Goal: Transaction & Acquisition: Download file/media

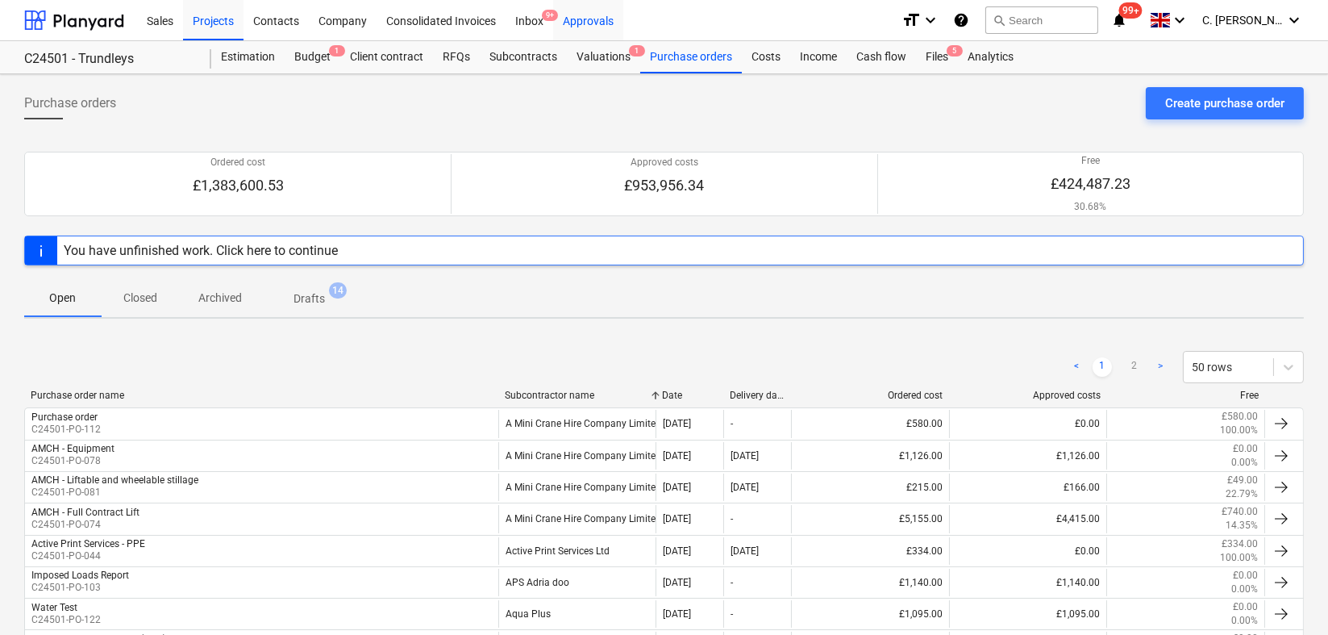
click at [601, 15] on div "Approvals" at bounding box center [588, 19] width 70 height 41
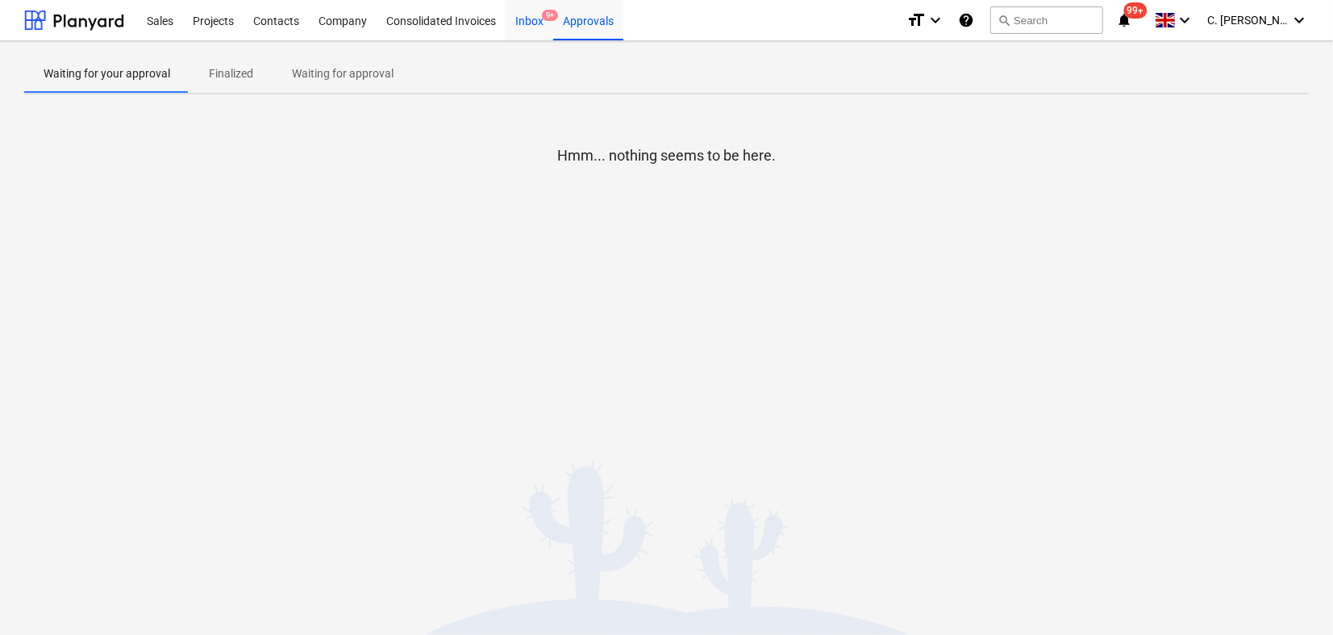
click at [528, 22] on div "Inbox 9+" at bounding box center [530, 19] width 48 height 41
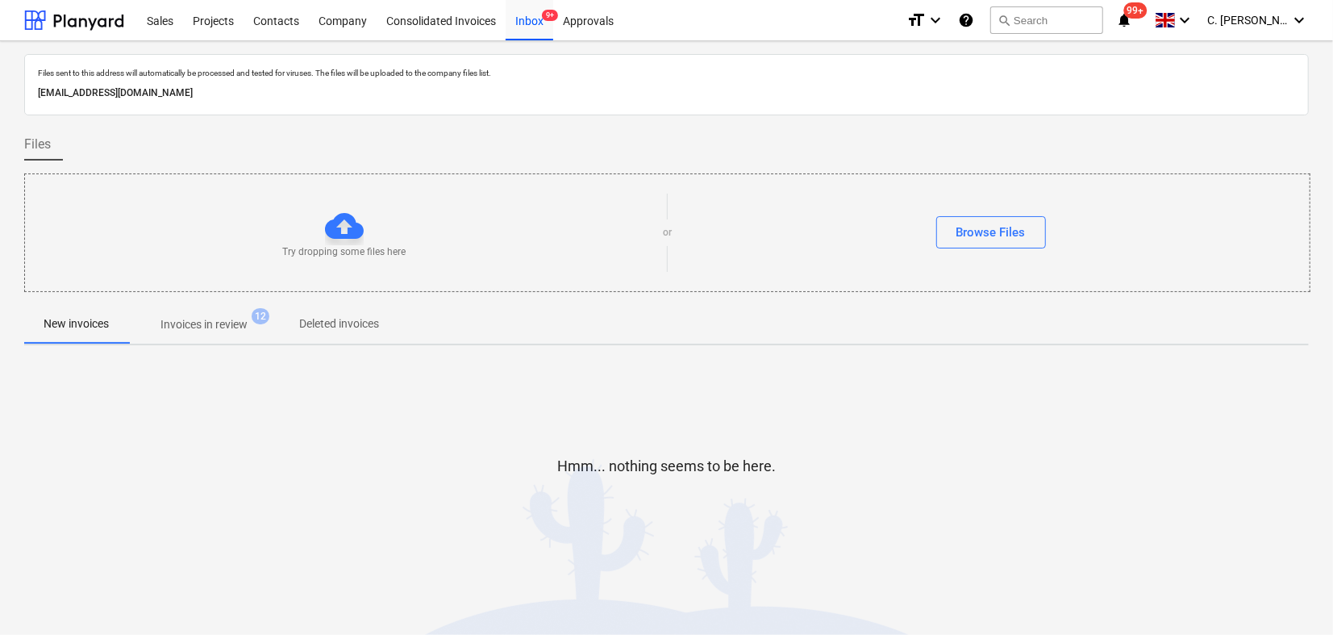
click at [225, 330] on p "Invoices in review" at bounding box center [203, 324] width 87 height 17
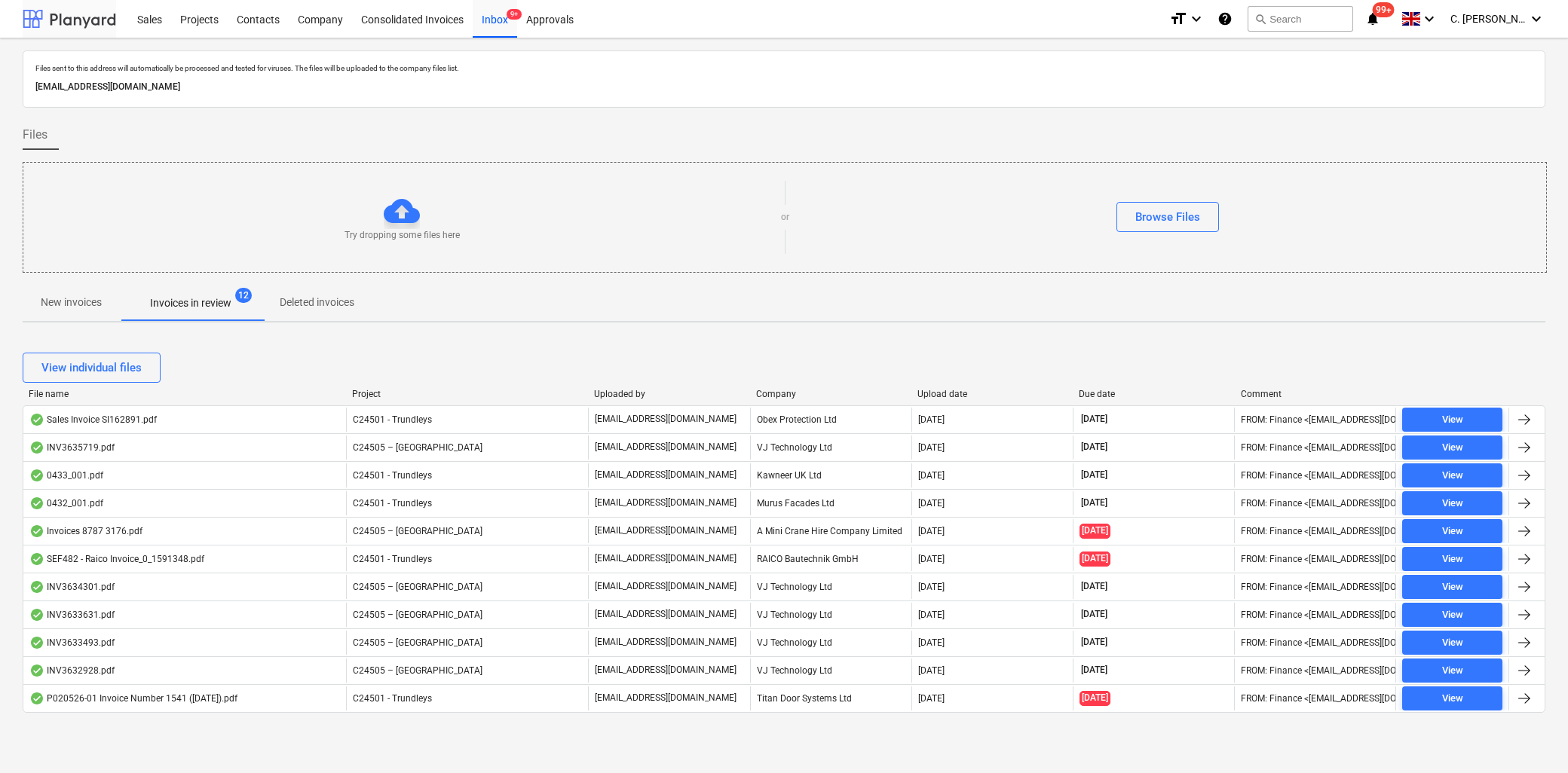
click at [39, 22] on div at bounding box center [69, 19] width 94 height 37
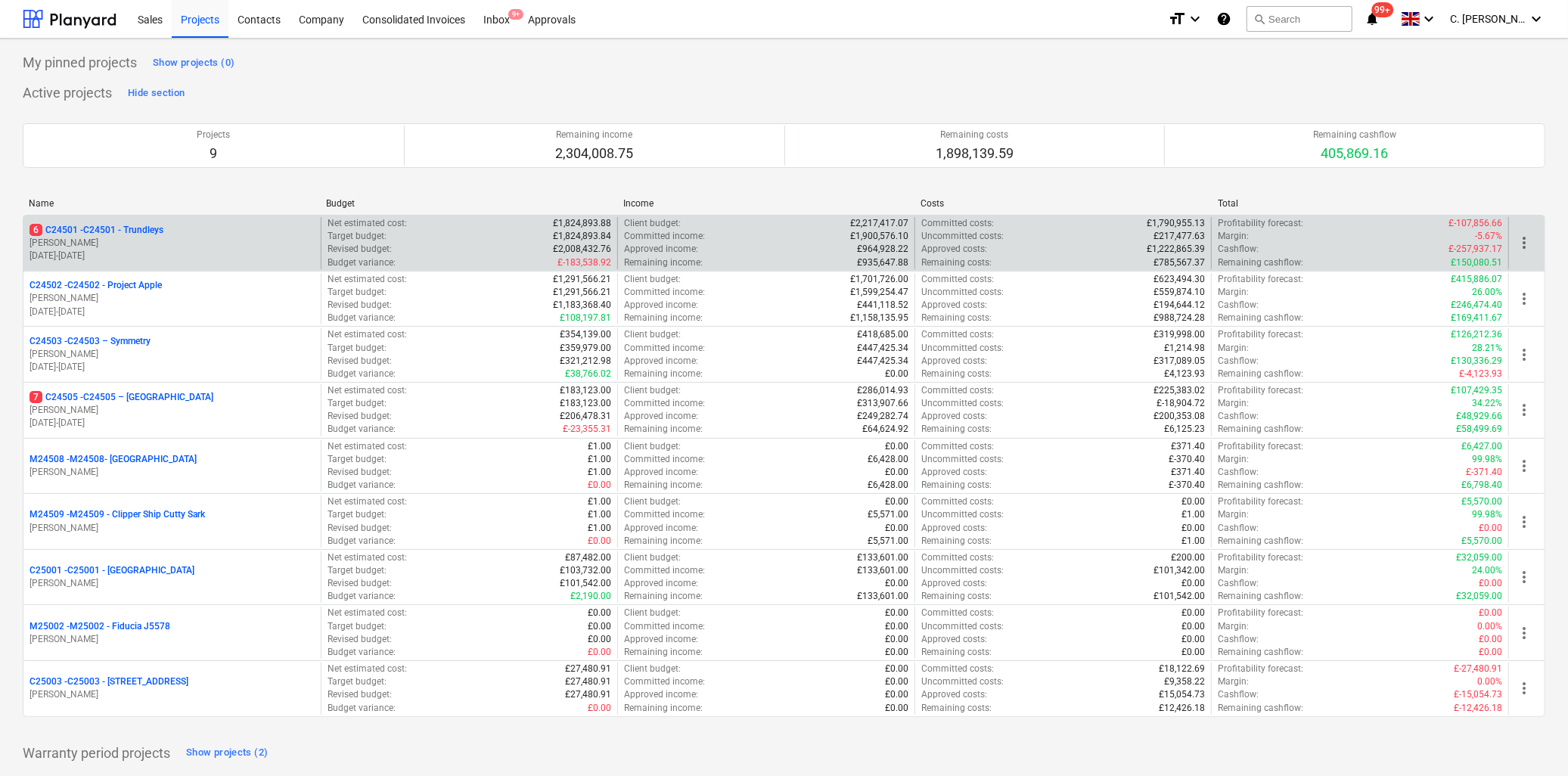
click at [149, 238] on p "[PERSON_NAME]" at bounding box center [172, 243] width 285 height 13
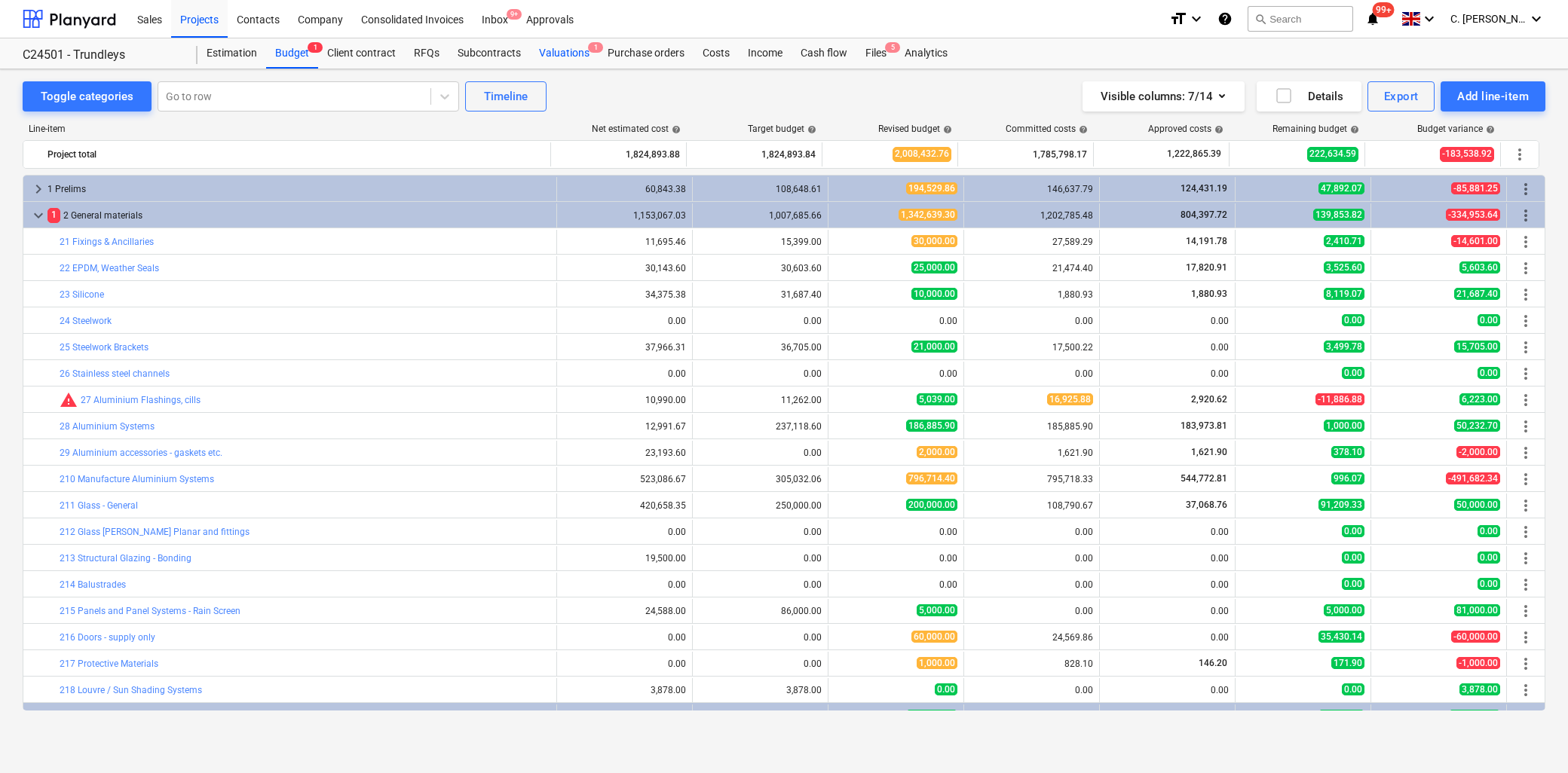
click at [561, 57] on div "Valuations 1" at bounding box center [564, 53] width 68 height 30
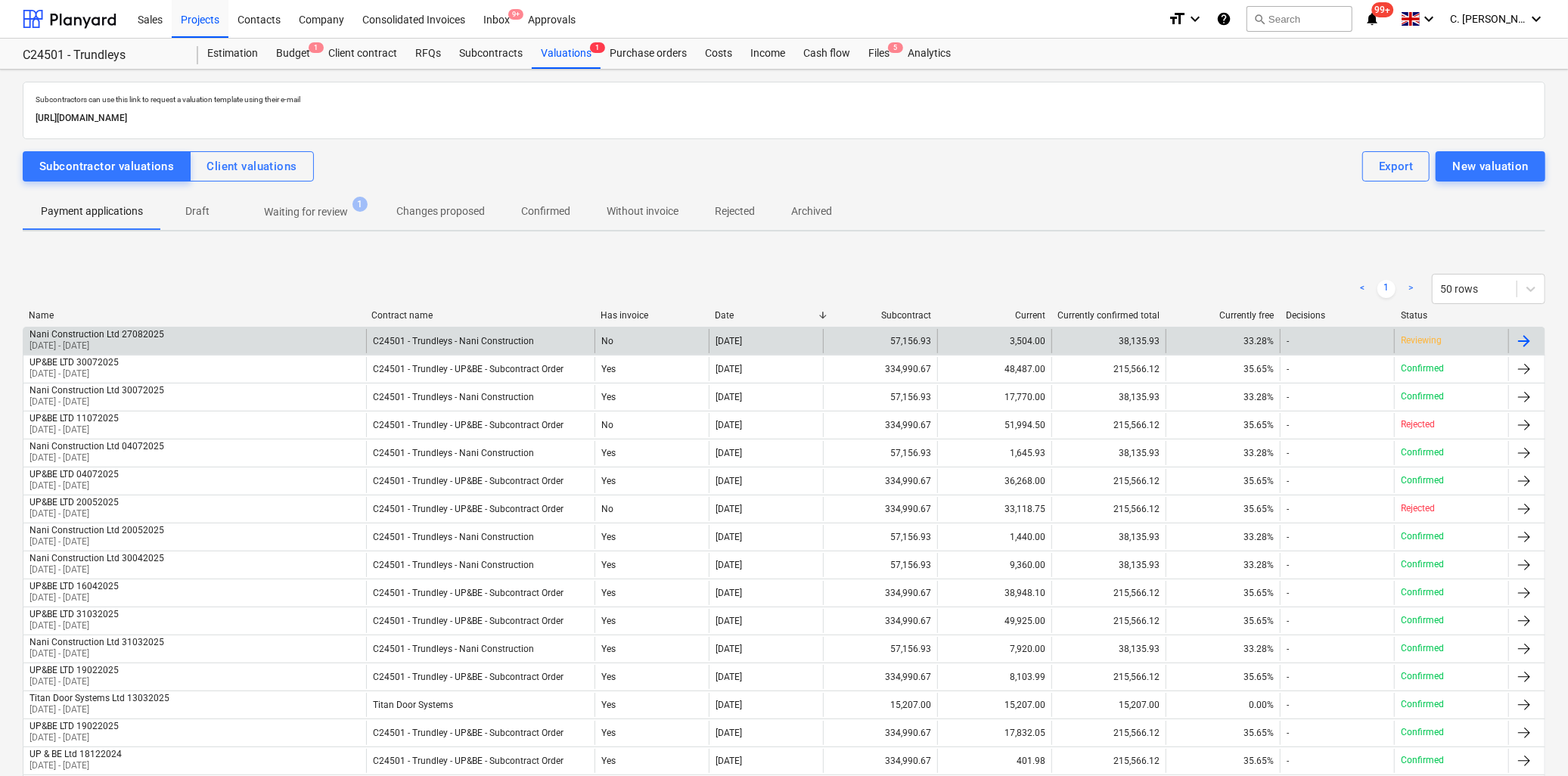
click at [138, 338] on div "Nani Construction Ltd 27082025" at bounding box center [97, 334] width 135 height 10
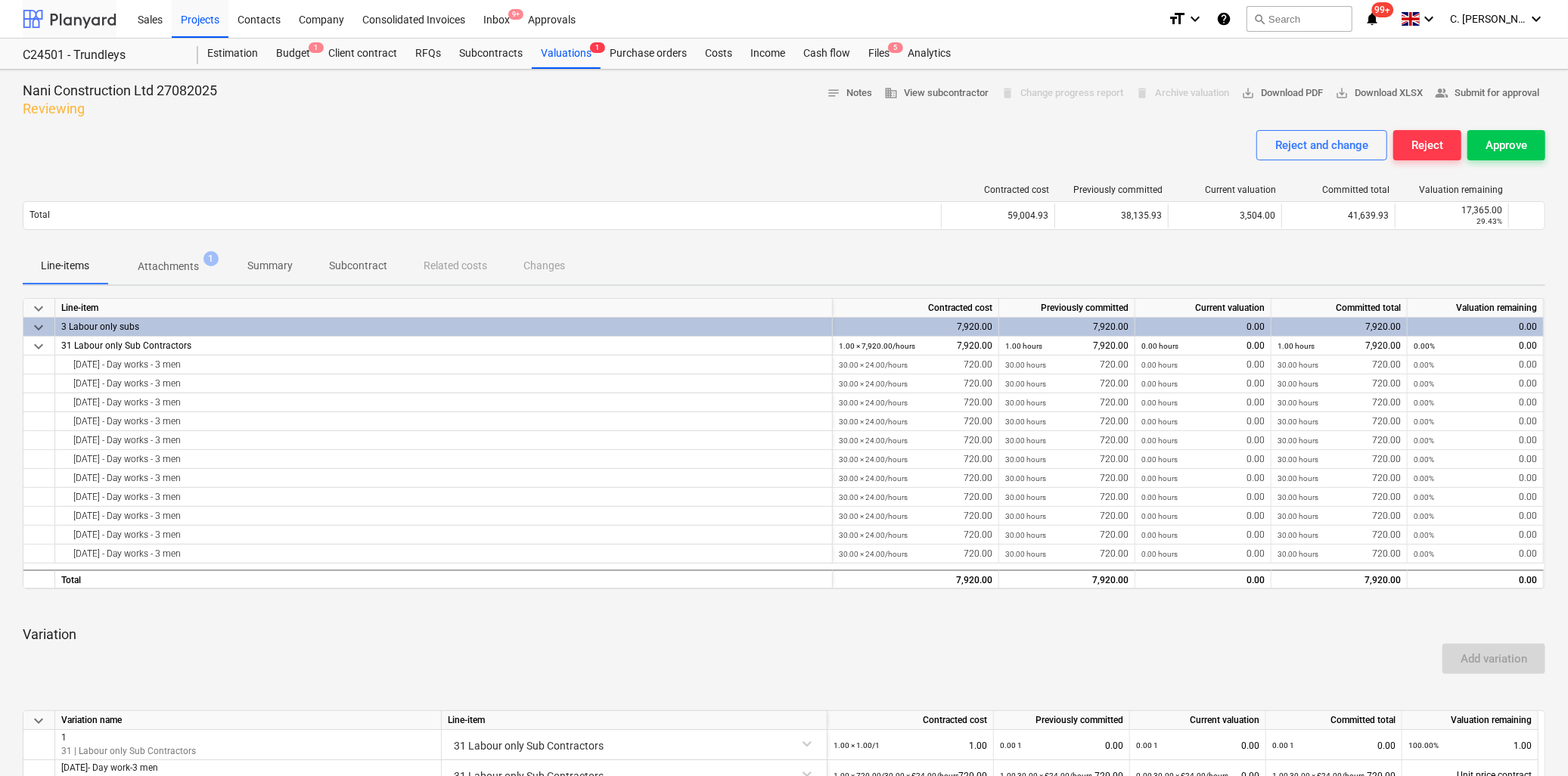
click at [61, 17] on div at bounding box center [69, 19] width 94 height 38
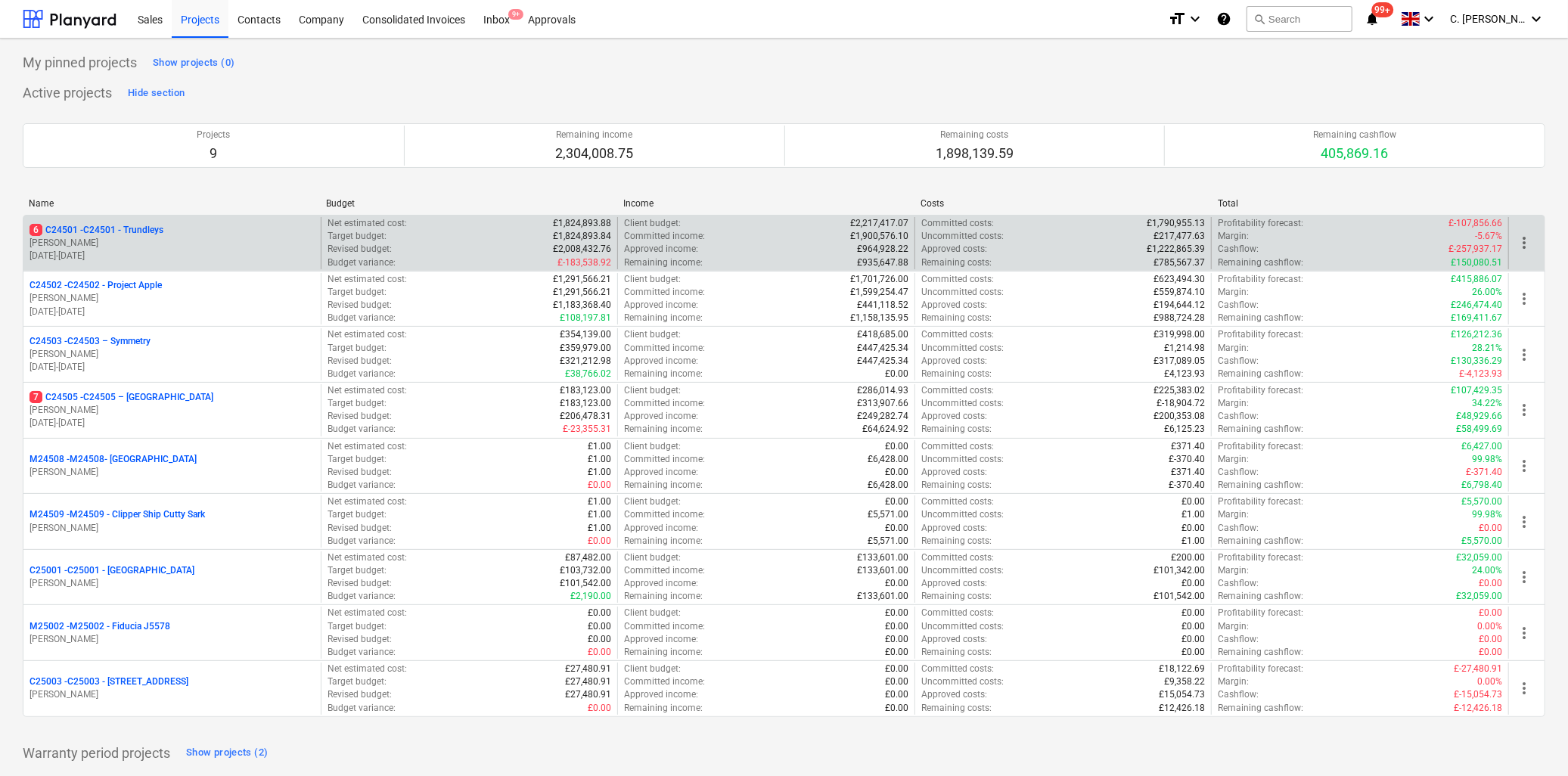
click at [112, 247] on p "G. Taylor" at bounding box center [172, 243] width 285 height 13
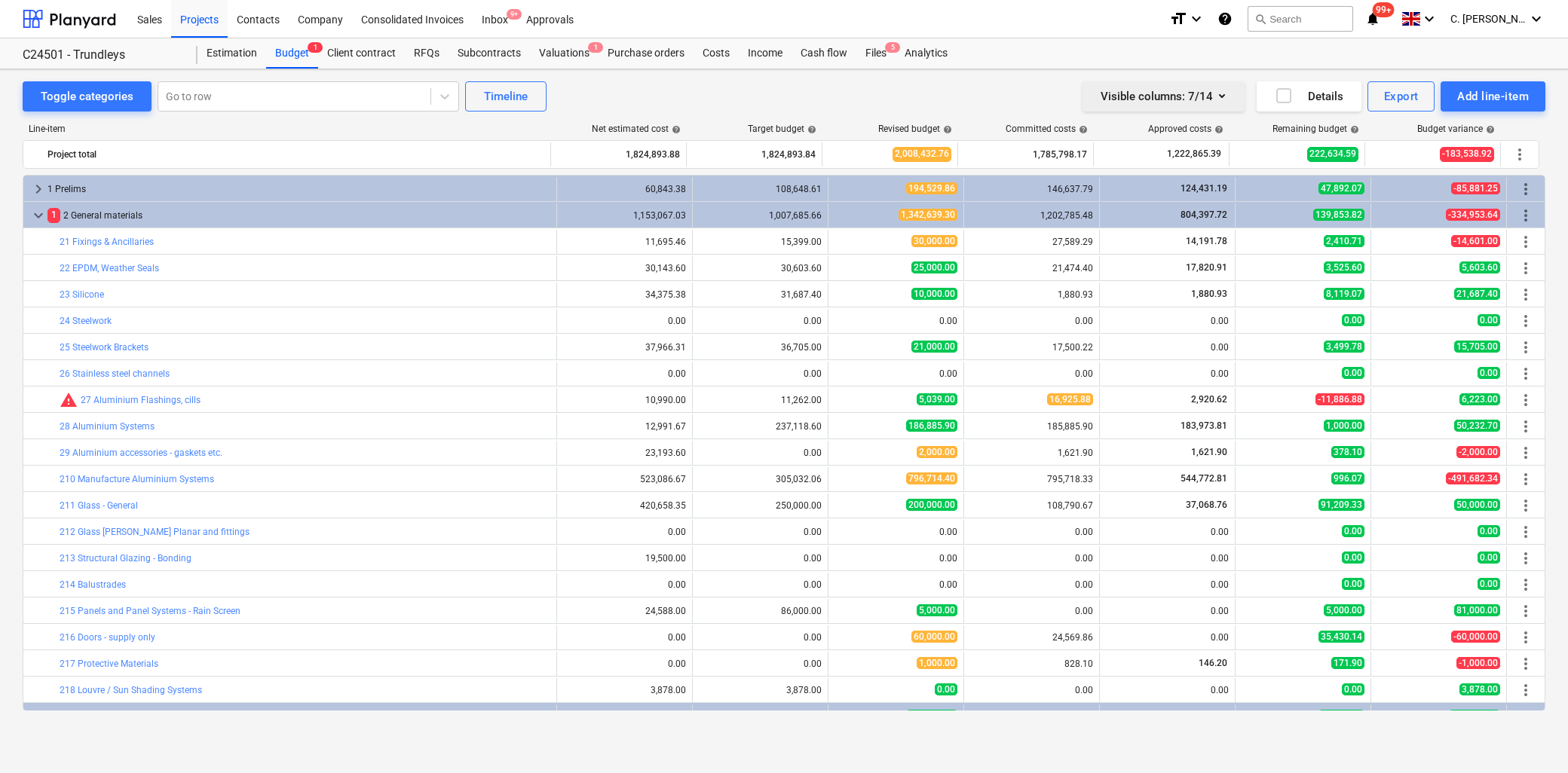
click at [1221, 92] on icon "button" at bounding box center [1221, 95] width 18 height 18
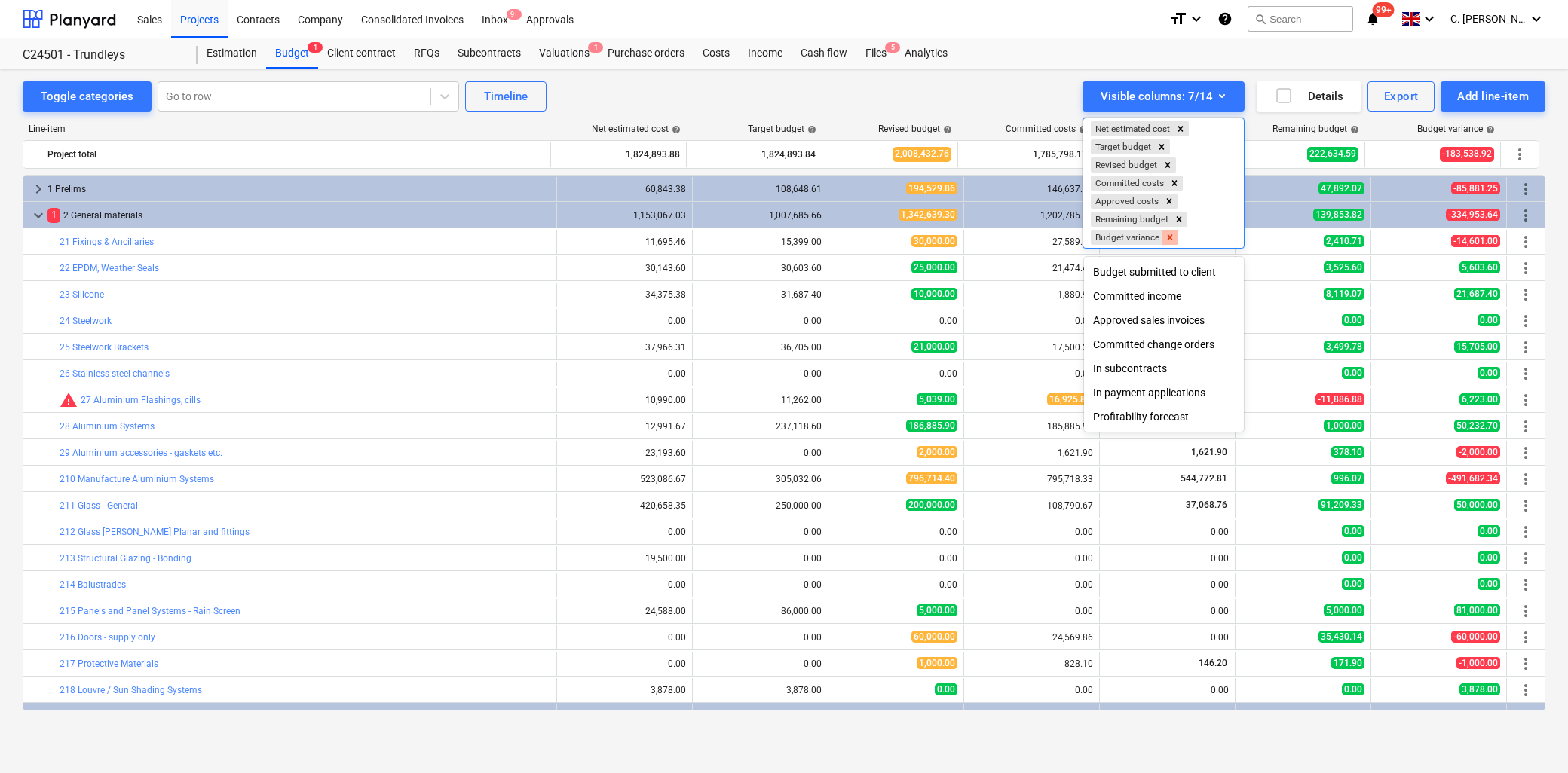
click at [1172, 239] on icon "Remove Budget variance" at bounding box center [1171, 237] width 6 height 6
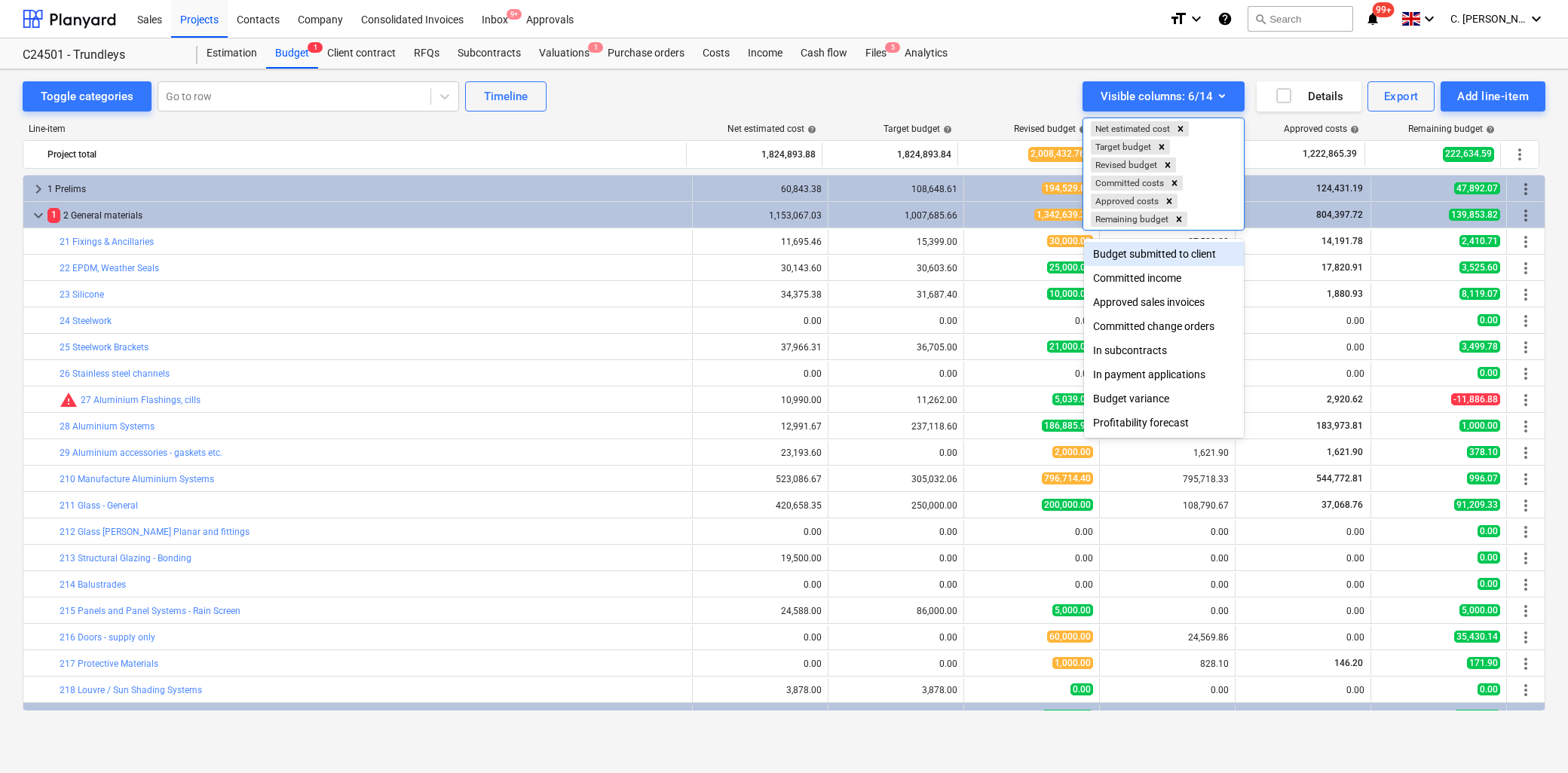
click at [1241, 124] on div at bounding box center [784, 386] width 1568 height 773
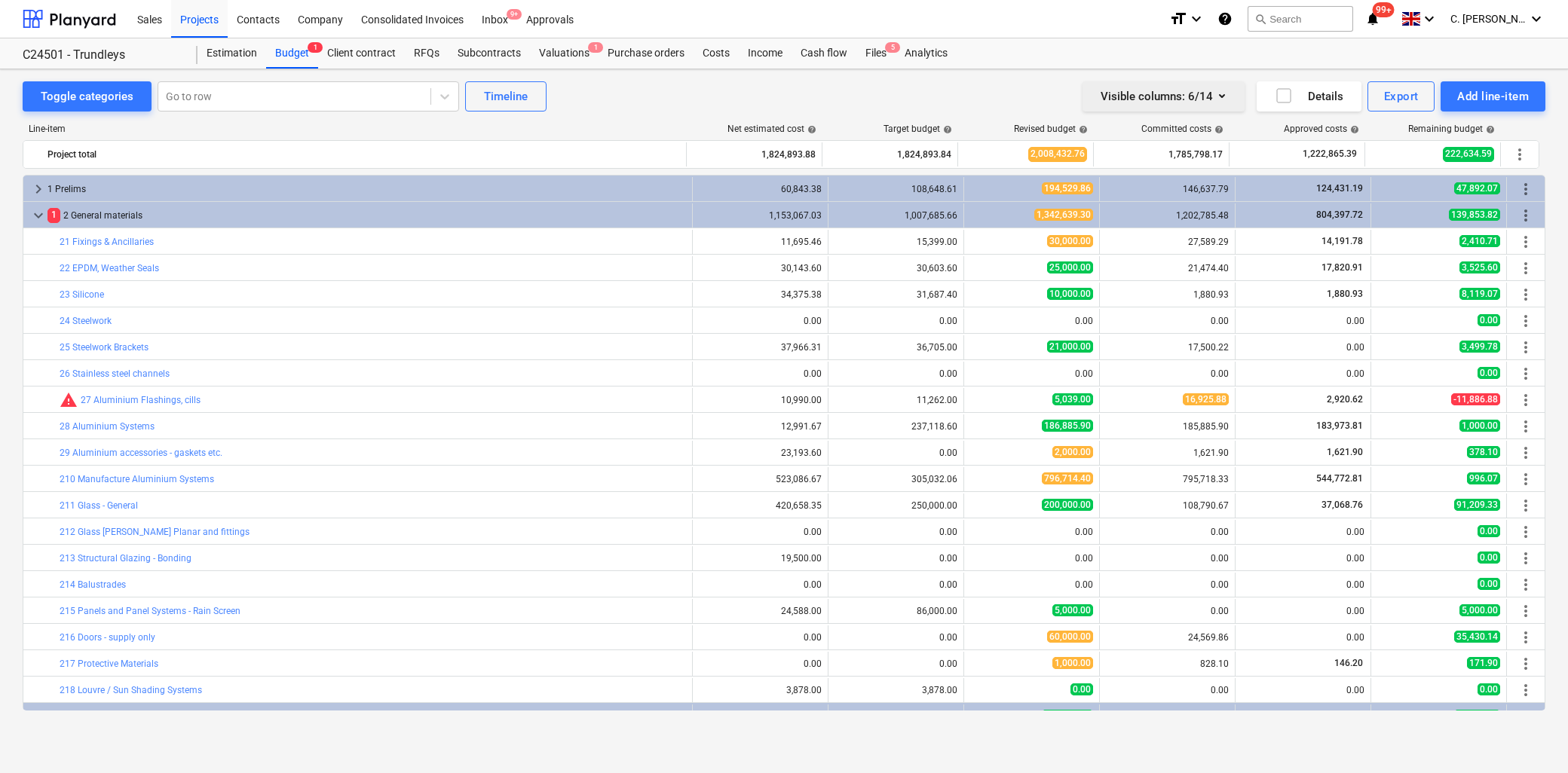
click at [1221, 96] on icon "button" at bounding box center [1222, 96] width 6 height 4
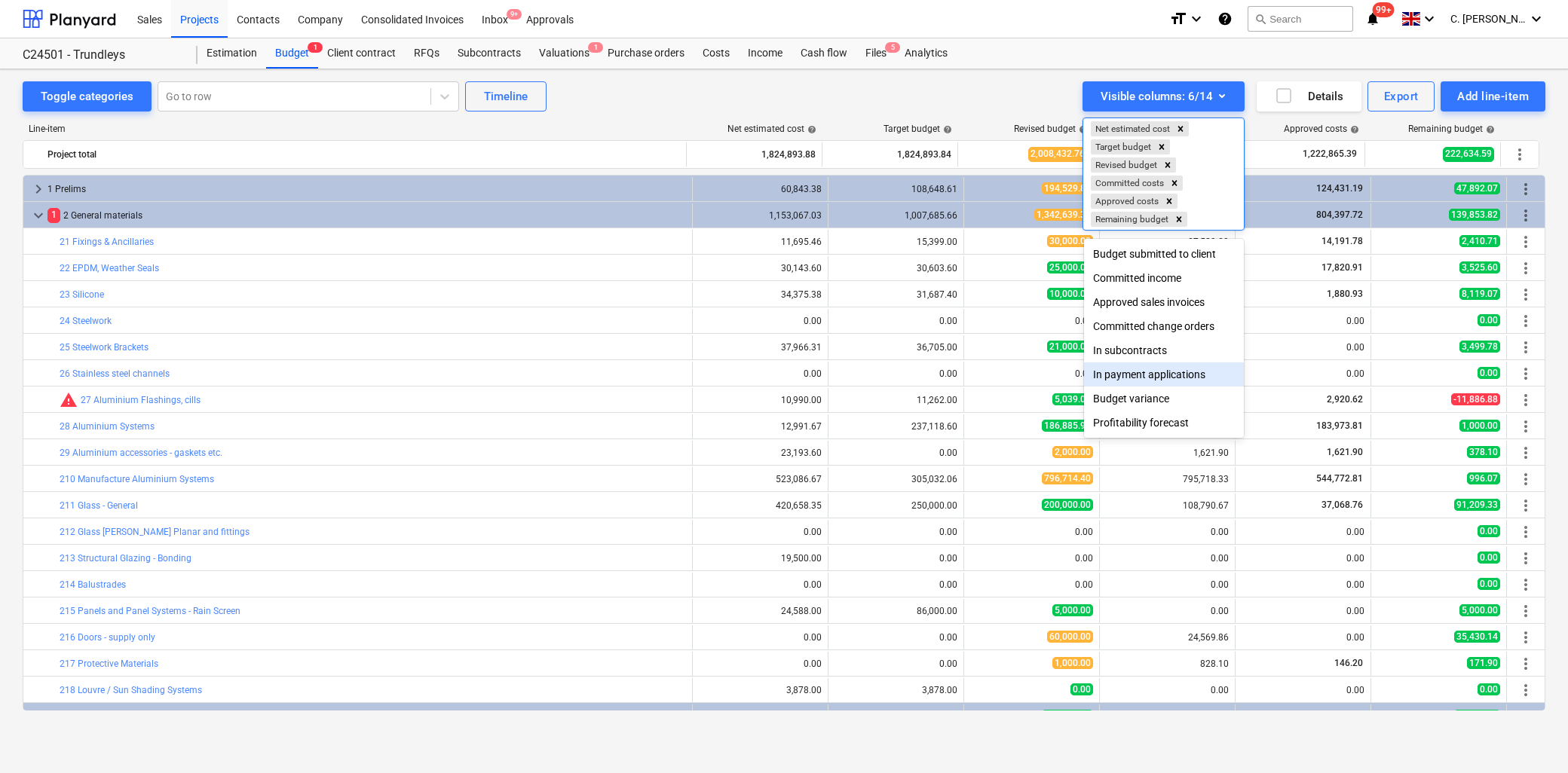
click at [1014, 501] on div at bounding box center [784, 386] width 1568 height 773
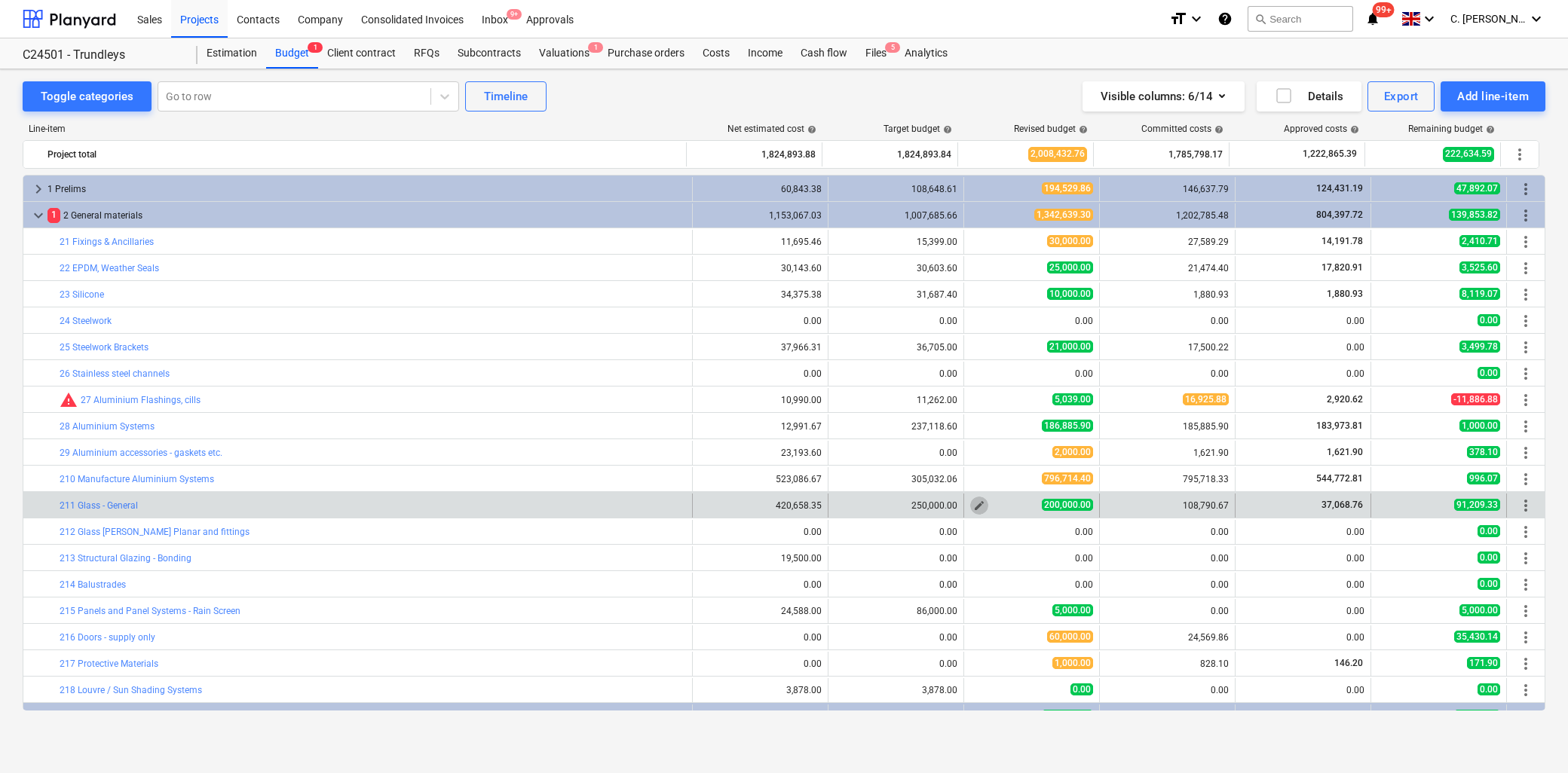
click at [974, 508] on span "edit" at bounding box center [979, 506] width 12 height 12
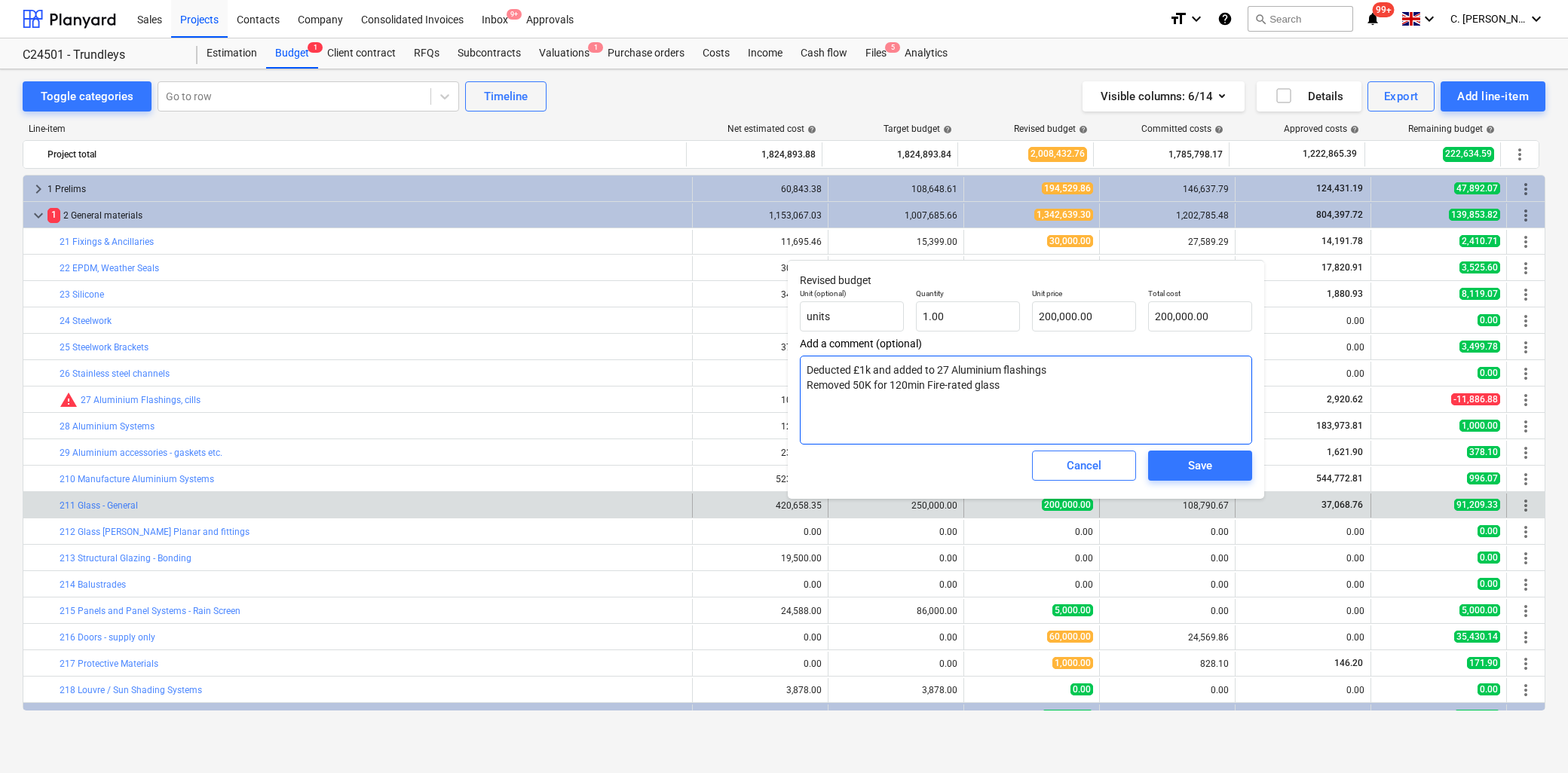
click at [1021, 388] on textarea "Deducted £1k and added to 27 Aluminium flashings Removed 50K for 120min Fire-ra…" at bounding box center [1026, 400] width 453 height 89
type textarea "x"
type textarea "Deducted £1k and added to 27 Aluminium flashings Removed 50K for 120min Fire-ra…"
type textarea "x"
type textarea "Deducted £1k and added to 27 Aluminium flashings Removed 50K for 120min Fire-ra…"
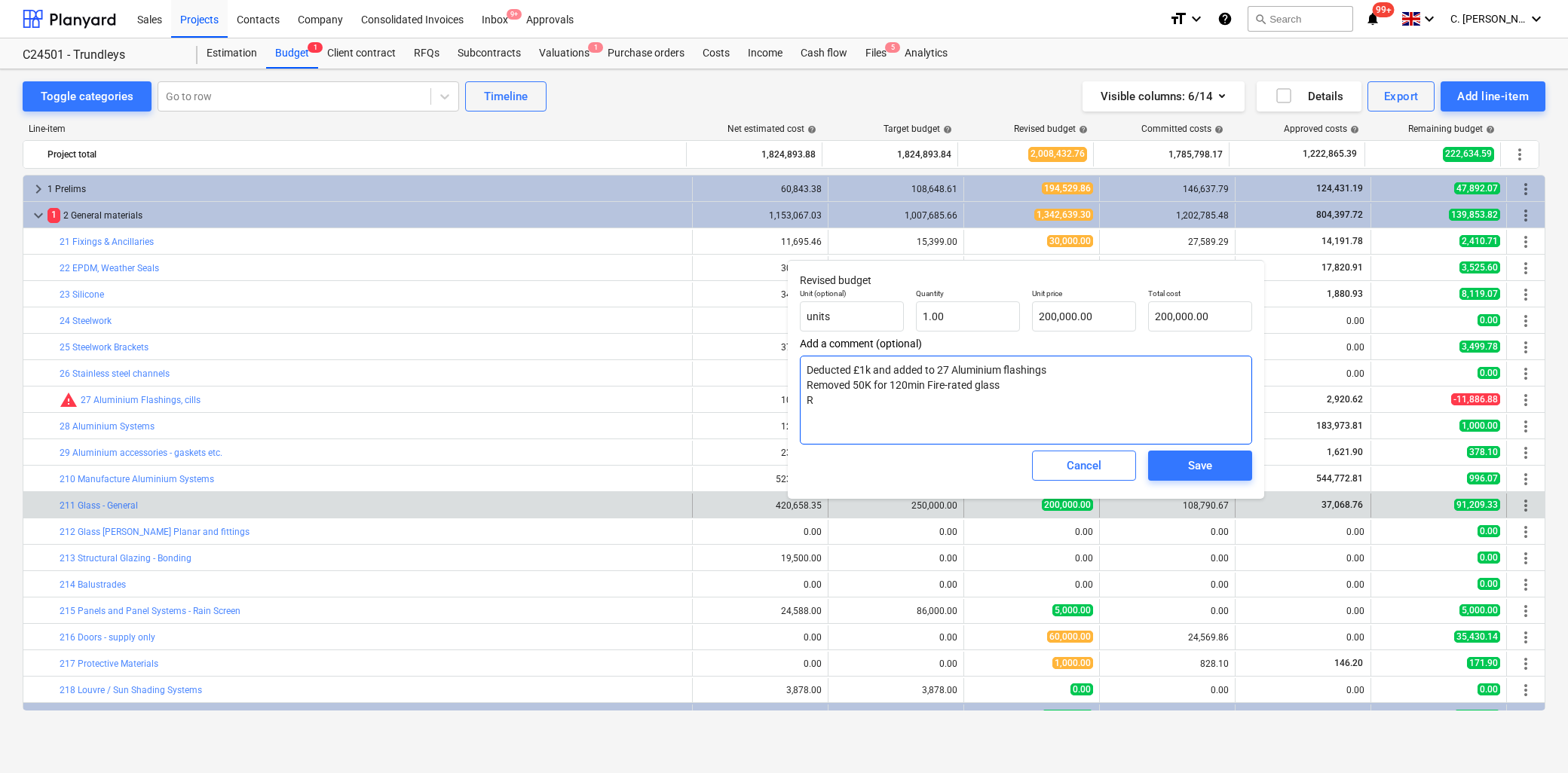
type textarea "x"
type textarea "Deducted £1k and added to 27 Aluminium flashings Removed 50K for 120min Fire-ra…"
type textarea "x"
type textarea "Deducted £1k and added to 27 Aluminium flashings Removed 50K for 120min Fire-ra…"
type textarea "x"
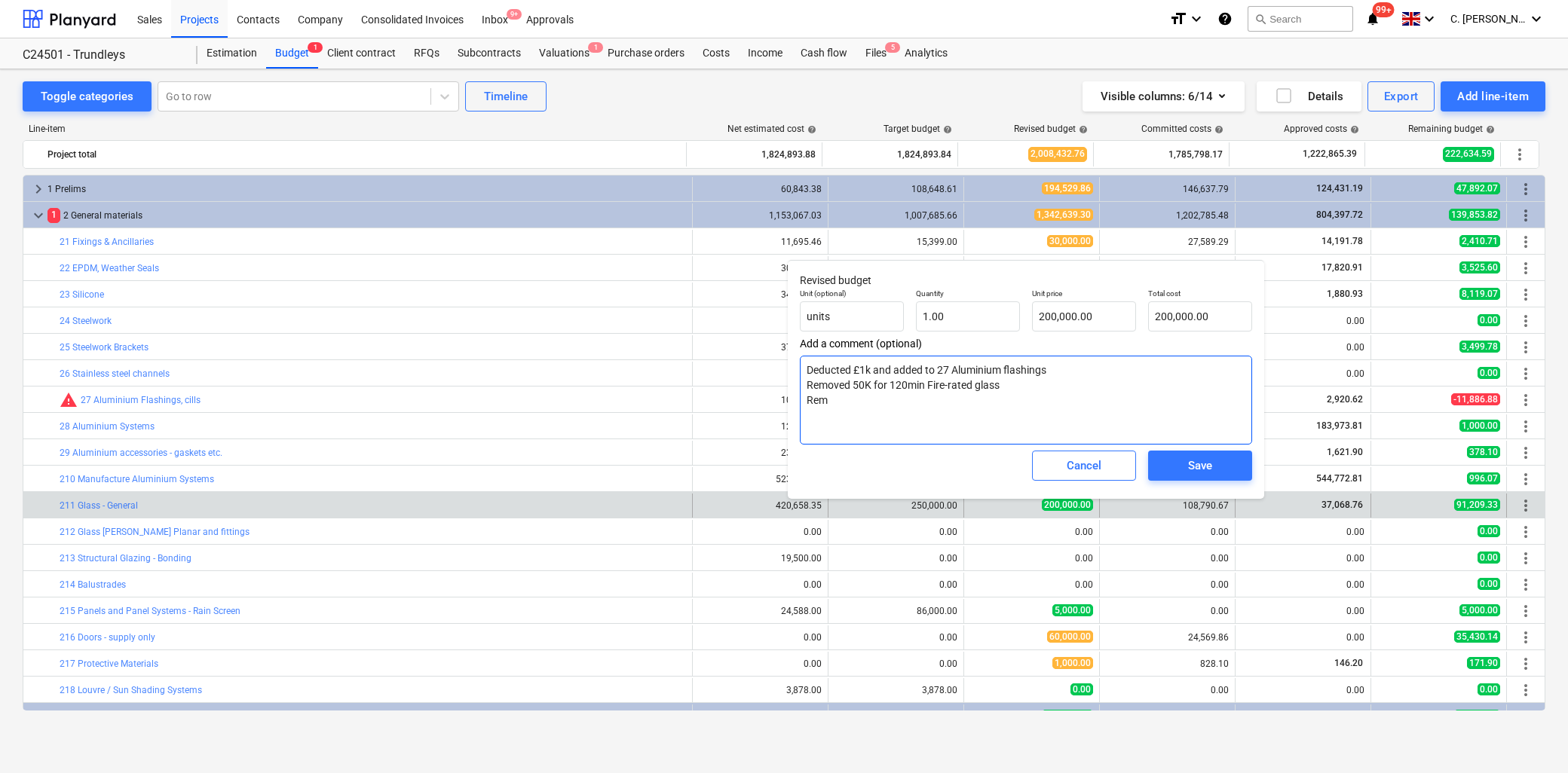
type textarea "Deducted £1k and added to 27 Aluminium flashings Removed 50K for 120min Fire-ra…"
type textarea "x"
type textarea "Deducted £1k and added to 27 Aluminium flashings Removed 50K for 120min Fire-ra…"
type textarea "x"
type textarea "Deducted £1k and added to 27 Aluminium flashings Removed 50K for 120min Fire-ra…"
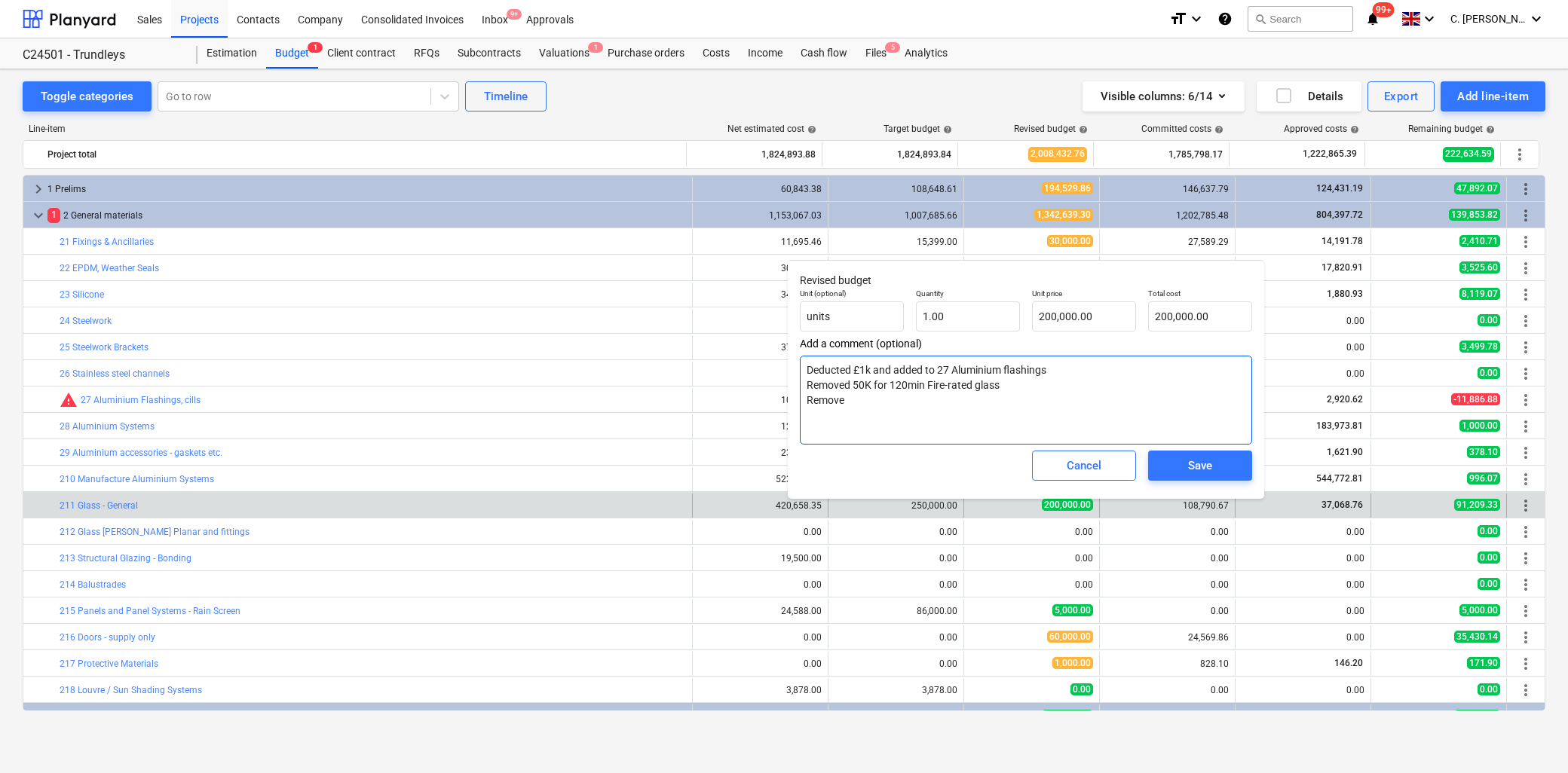
type textarea "x"
type textarea "Deducted £1k and added to 27 Aluminium flashings Removed 50K for 120min Fire-ra…"
type textarea "x"
type textarea "Deducted £1k and added to 27 Aluminium flashings Removed 50K for 120min Fire-ra…"
type textarea "x"
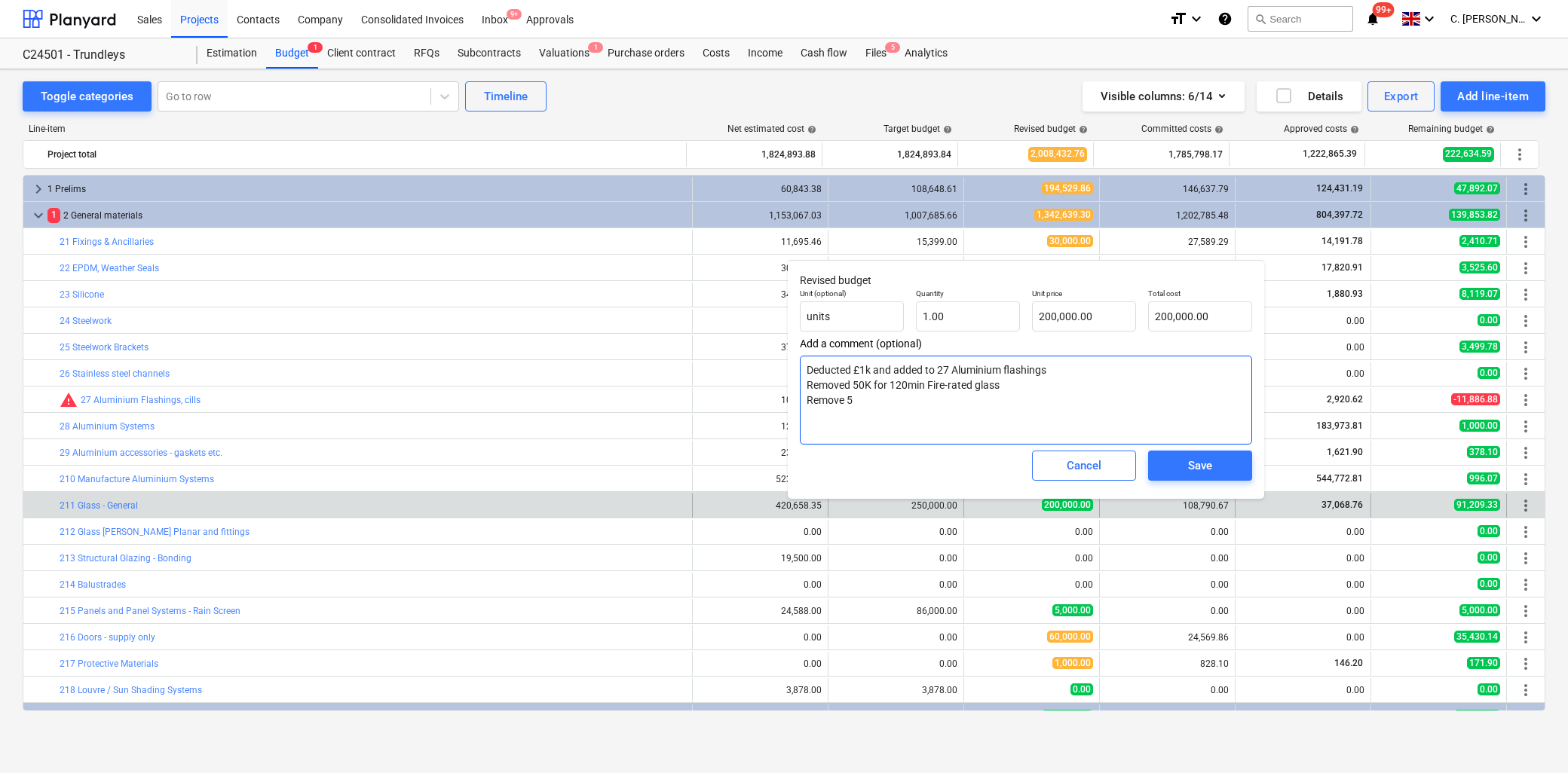
type textarea "Deducted £1k and added to 27 Aluminium flashings Removed 50K for 120min Fire-ra…"
type textarea "x"
type textarea "Deducted £1k and added to 27 Aluminium flashings Removed 50K for 120min Fire-ra…"
type textarea "x"
type textarea "Deducted £1k and added to 27 Aluminium flashings Removed 50K for 120min Fire-ra…"
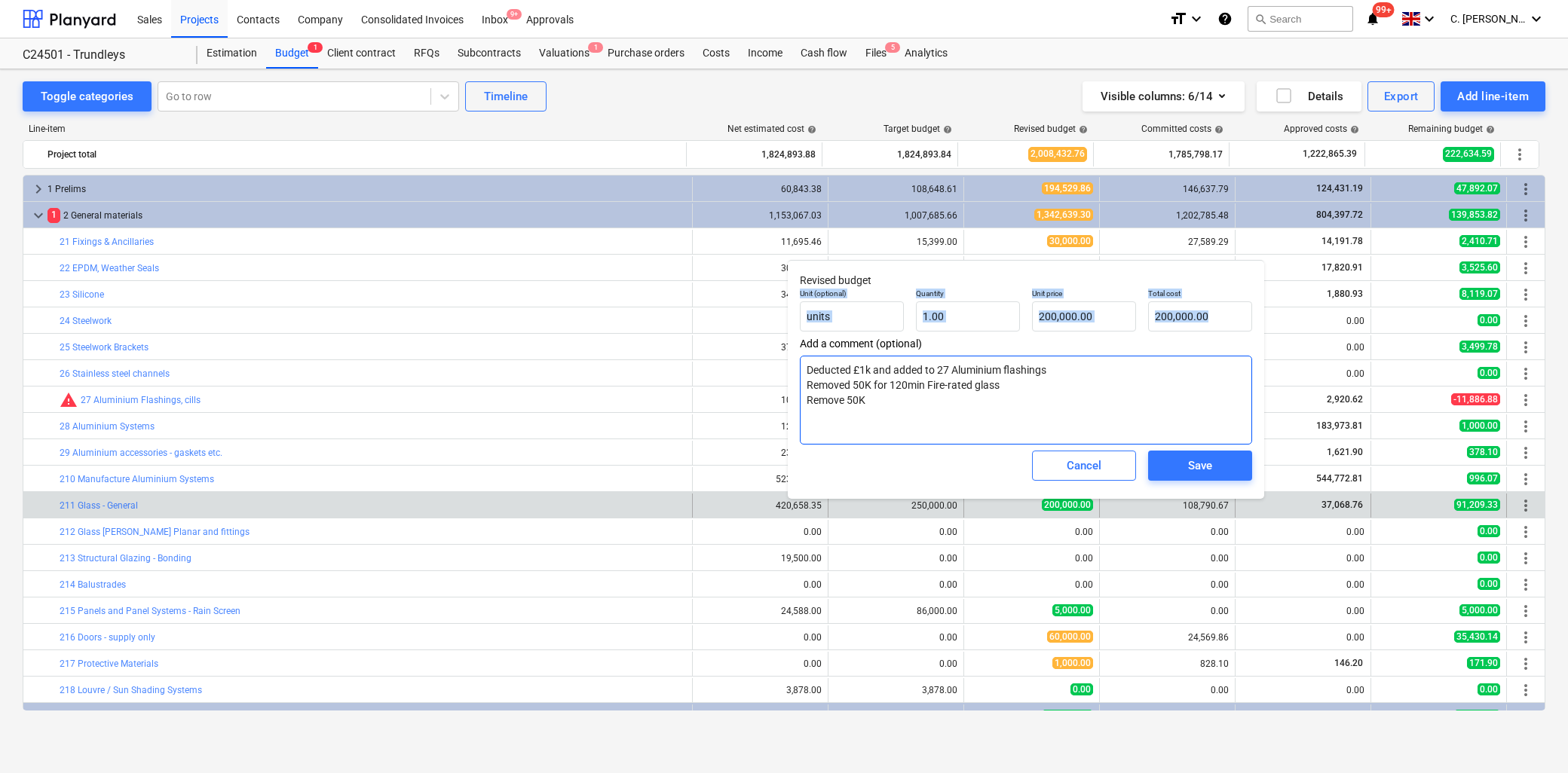
drag, startPoint x: 1057, startPoint y: 274, endPoint x: 1054, endPoint y: 376, distance: 102.0
click at [1053, 379] on div "Revised budget Unit (optional) units Quantity 1.00 Unit price 200,000.00 Total …" at bounding box center [1027, 379] width 477 height 239
click at [1096, 464] on div "Cancel" at bounding box center [1084, 465] width 35 height 20
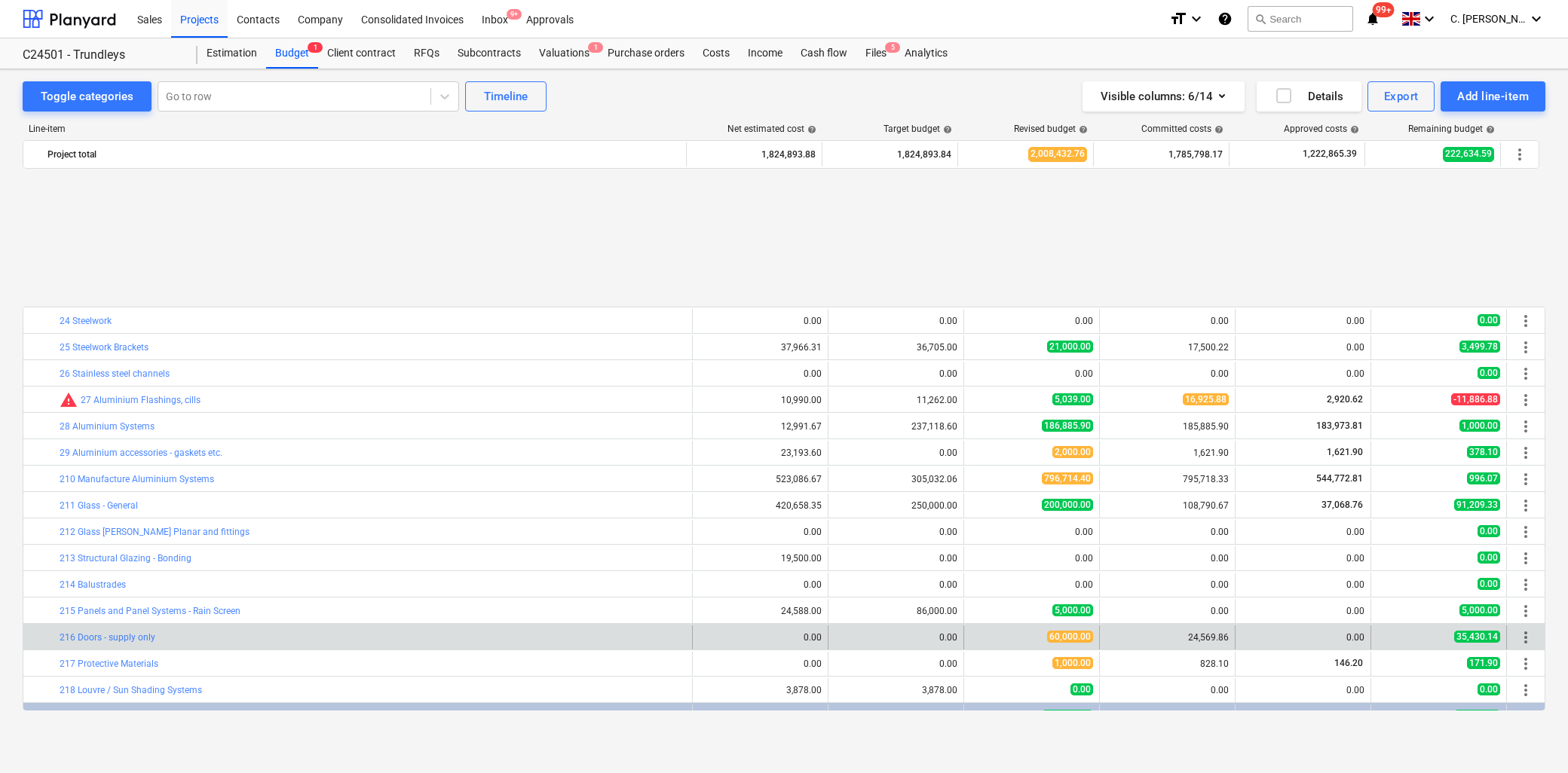
scroll to position [167, 0]
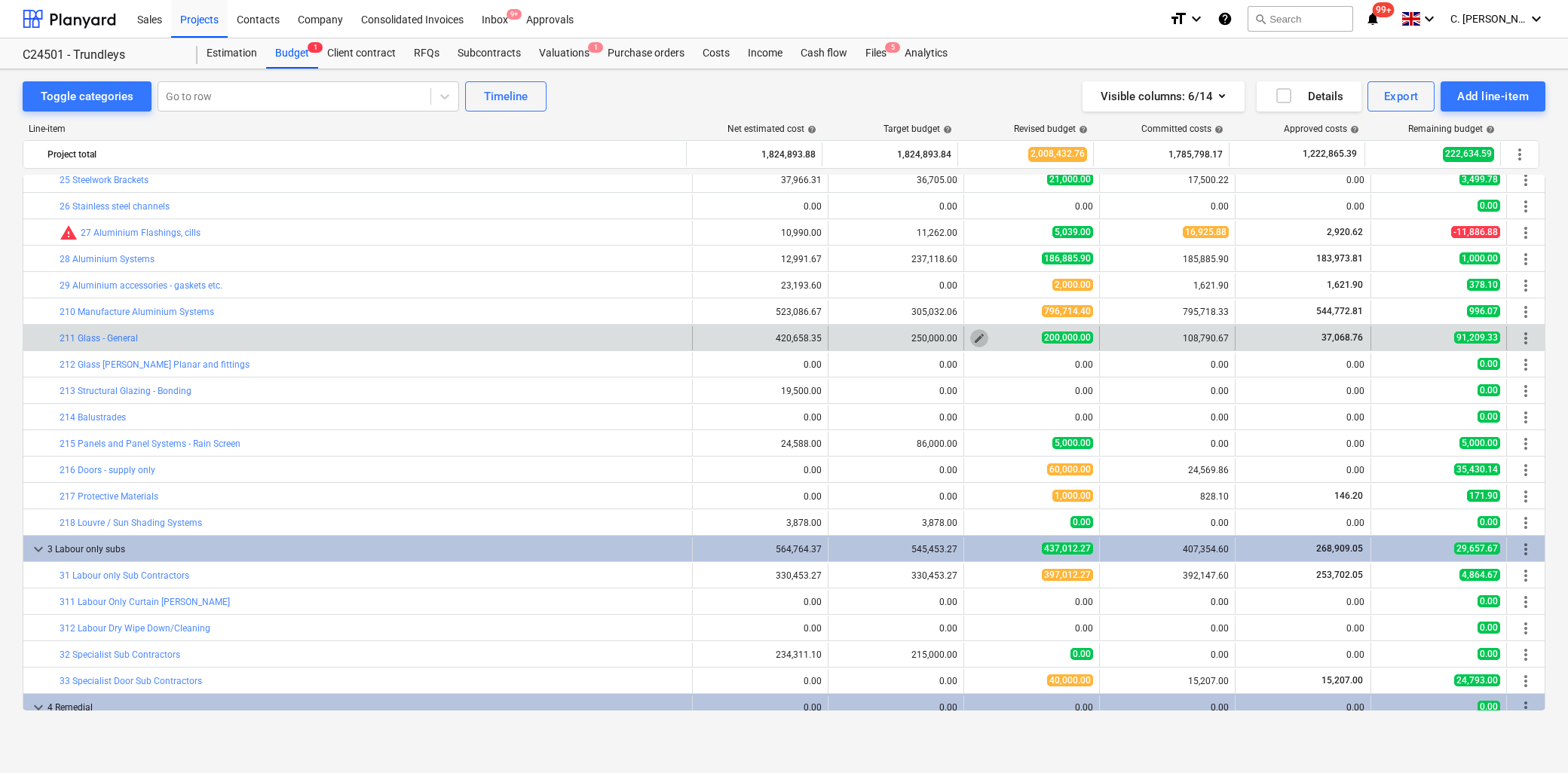
click at [974, 337] on span "edit" at bounding box center [979, 338] width 12 height 12
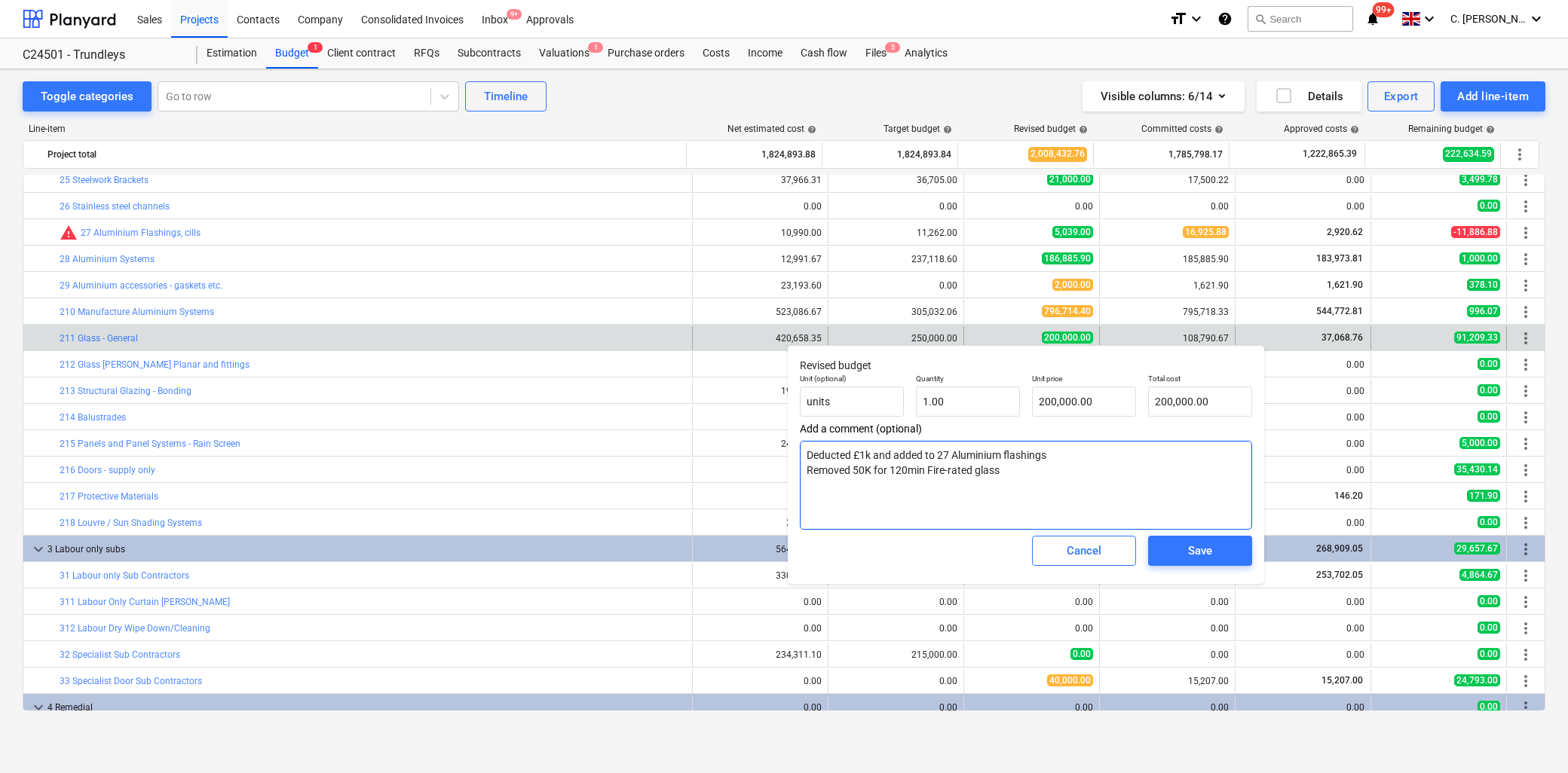
click at [823, 480] on textarea "Deducted £1k and added to 27 Aluminium flashings Removed 50K for 120min Fire-ra…" at bounding box center [1026, 485] width 453 height 89
click at [1019, 469] on textarea "Deducted £1k and added to 27 Aluminium flashings Removed 50K for 120min Fire-ra…" at bounding box center [1026, 485] width 453 height 89
type textarea "x"
type textarea "Deducted £1k and added to 27 Aluminium flashings Removed 50K for 120min Fire-ra…"
type textarea "x"
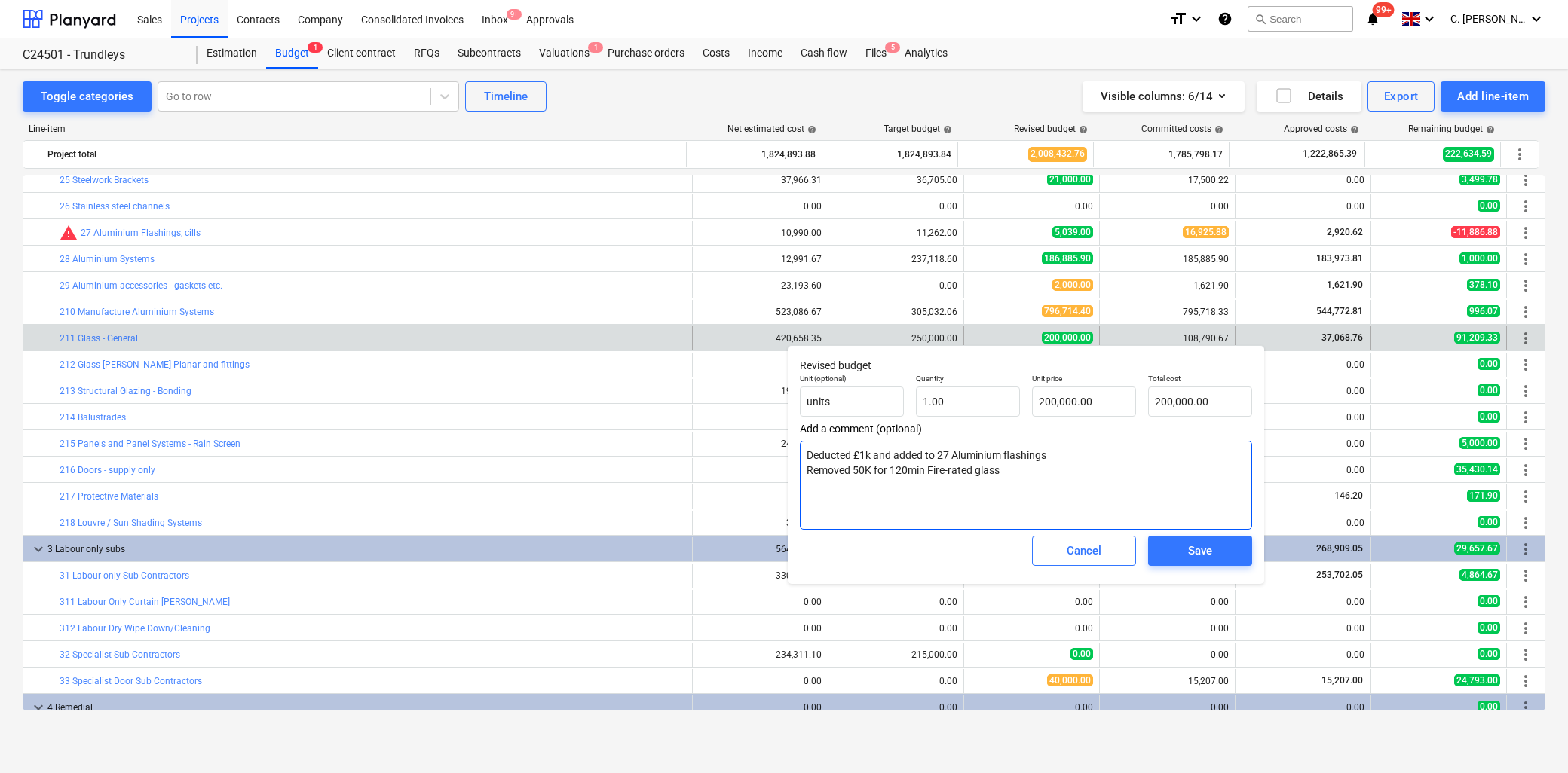
type textarea "Deducted £1k and added to 27 Aluminium flashings Removed 50K for 120min Fire-ra…"
type textarea "x"
type textarea "Deducted £1k and added to 27 Aluminium flashings Removed 50K for 120min Fire-ra…"
type textarea "x"
type textarea "Deducted £1k and added to 27 Aluminium flashings Removed 50K for 120min Fire-ra…"
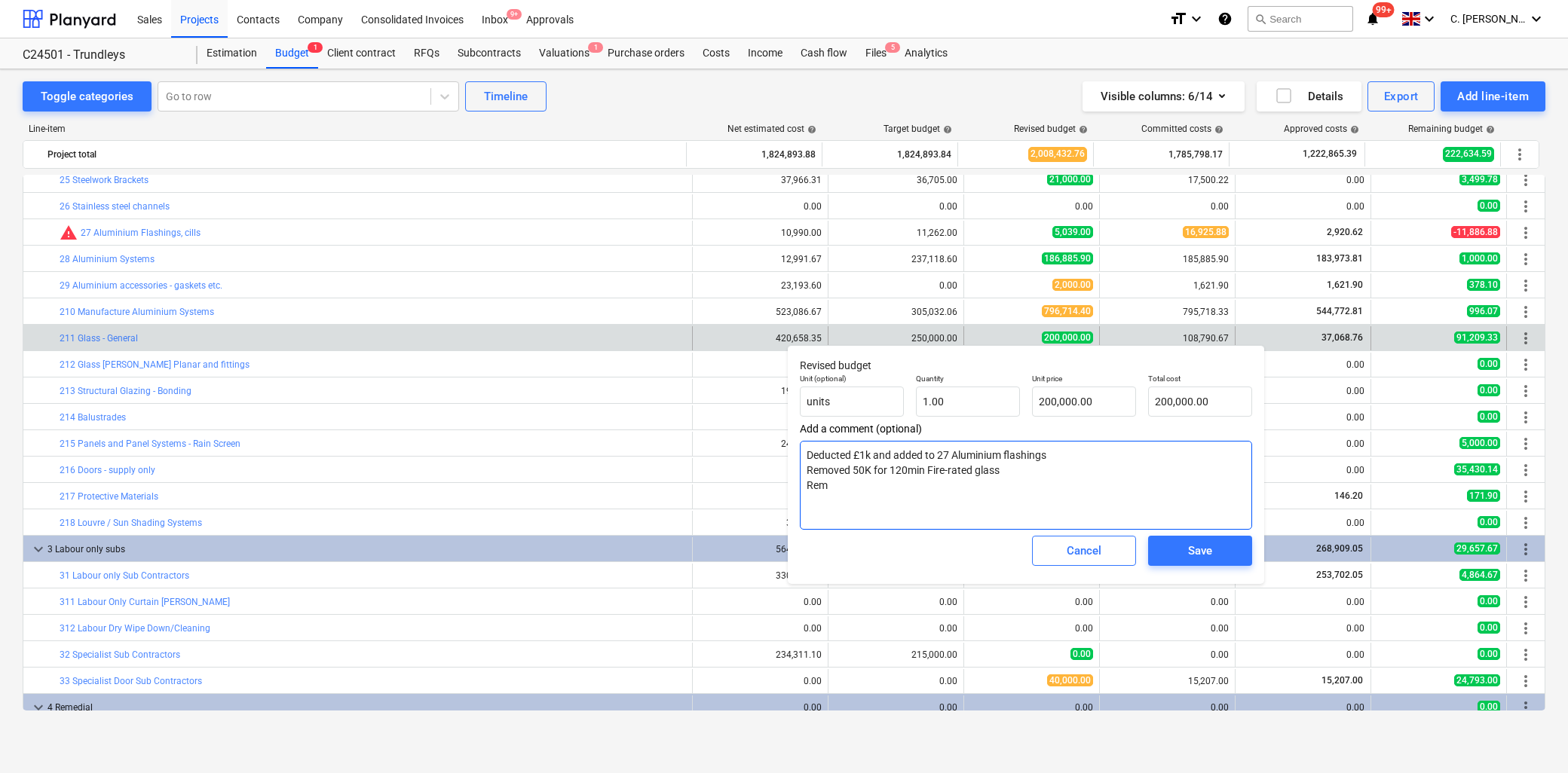
type textarea "x"
type textarea "Deducted £1k and added to 27 Aluminium flashings Removed 50K for 120min Fire-ra…"
type textarea "x"
type textarea "Deducted £1k and added to 27 Aluminium flashings Removed 50K for 120min Fire-ra…"
type textarea "x"
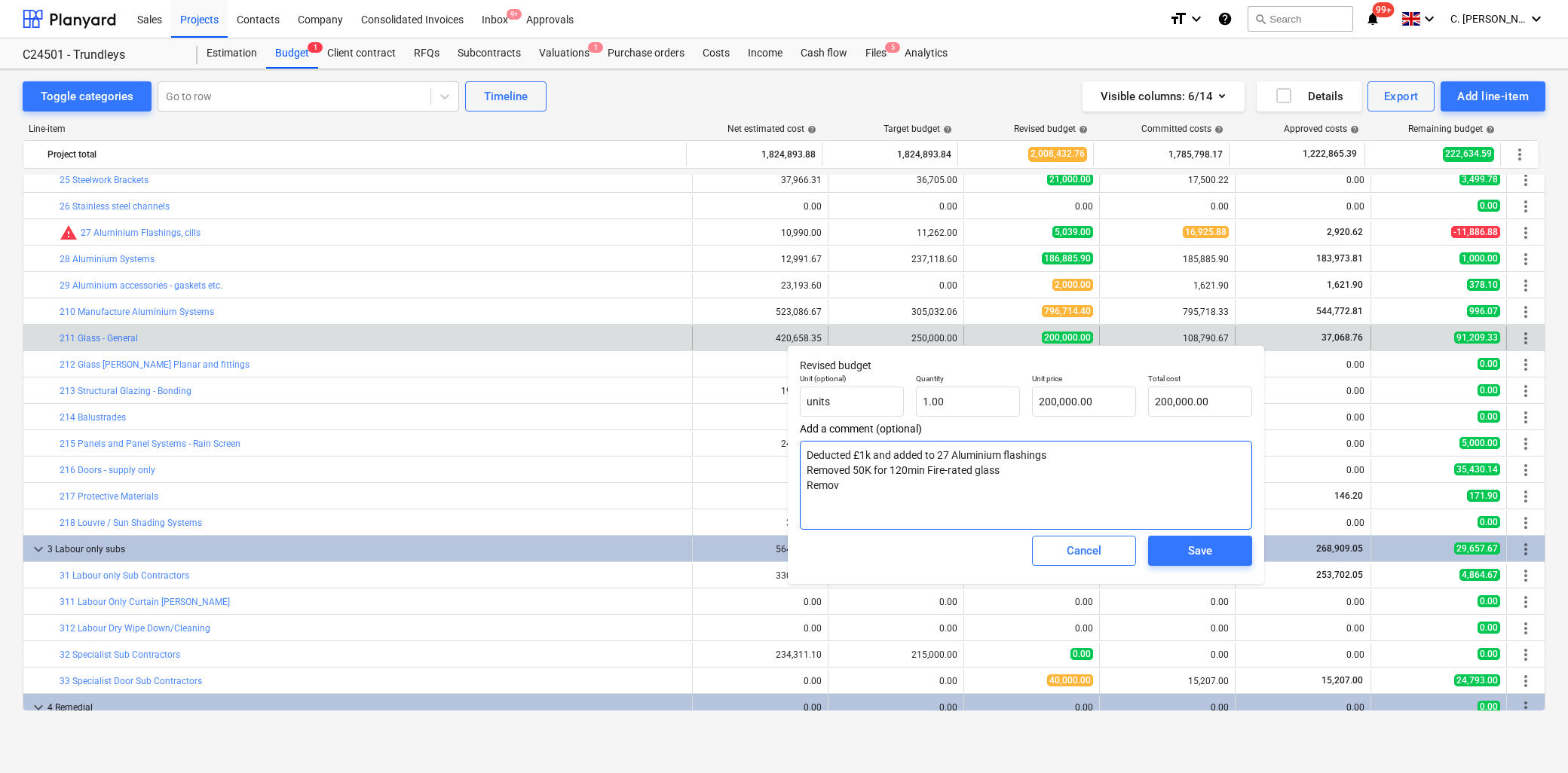
type textarea "Deducted £1k and added to 27 Aluminium flashings Removed 50K for 120min Fire-ra…"
type textarea "x"
type textarea "Deducted £1k and added to 27 Aluminium flashings Removed 50K for 120min Fire-ra…"
type textarea "x"
type textarea "Deducted £1k and added to 27 Aluminium flashings Removed 50K for 120min Fire-ra…"
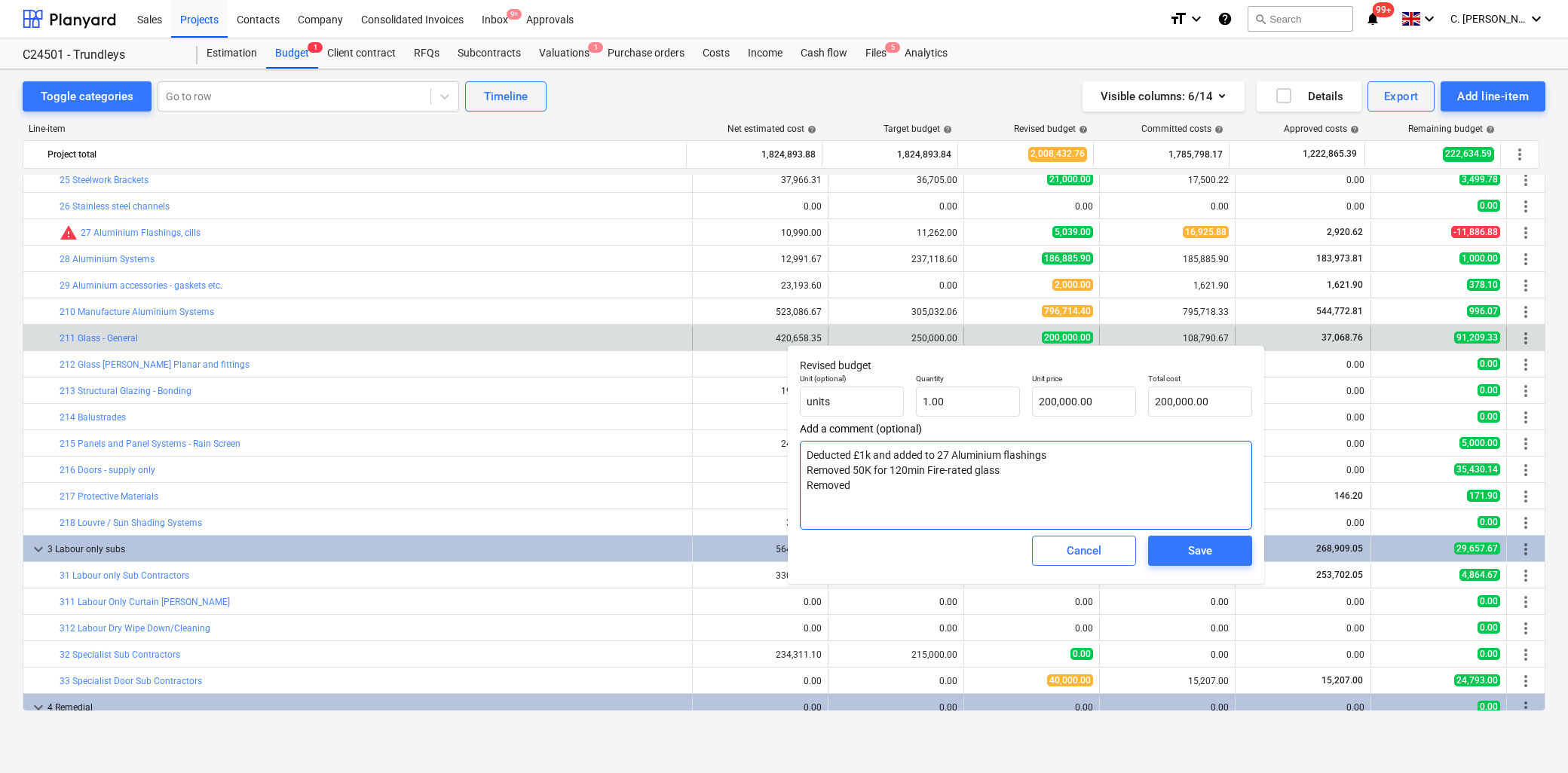
type textarea "x"
type textarea "Deducted £1k and added to 27 Aluminium flashings Removed 50K for 120min Fire-ra…"
type textarea "x"
type textarea "Deducted £1k and added to 27 Aluminium flashings Removed 50K for 120min Fire-ra…"
type textarea "x"
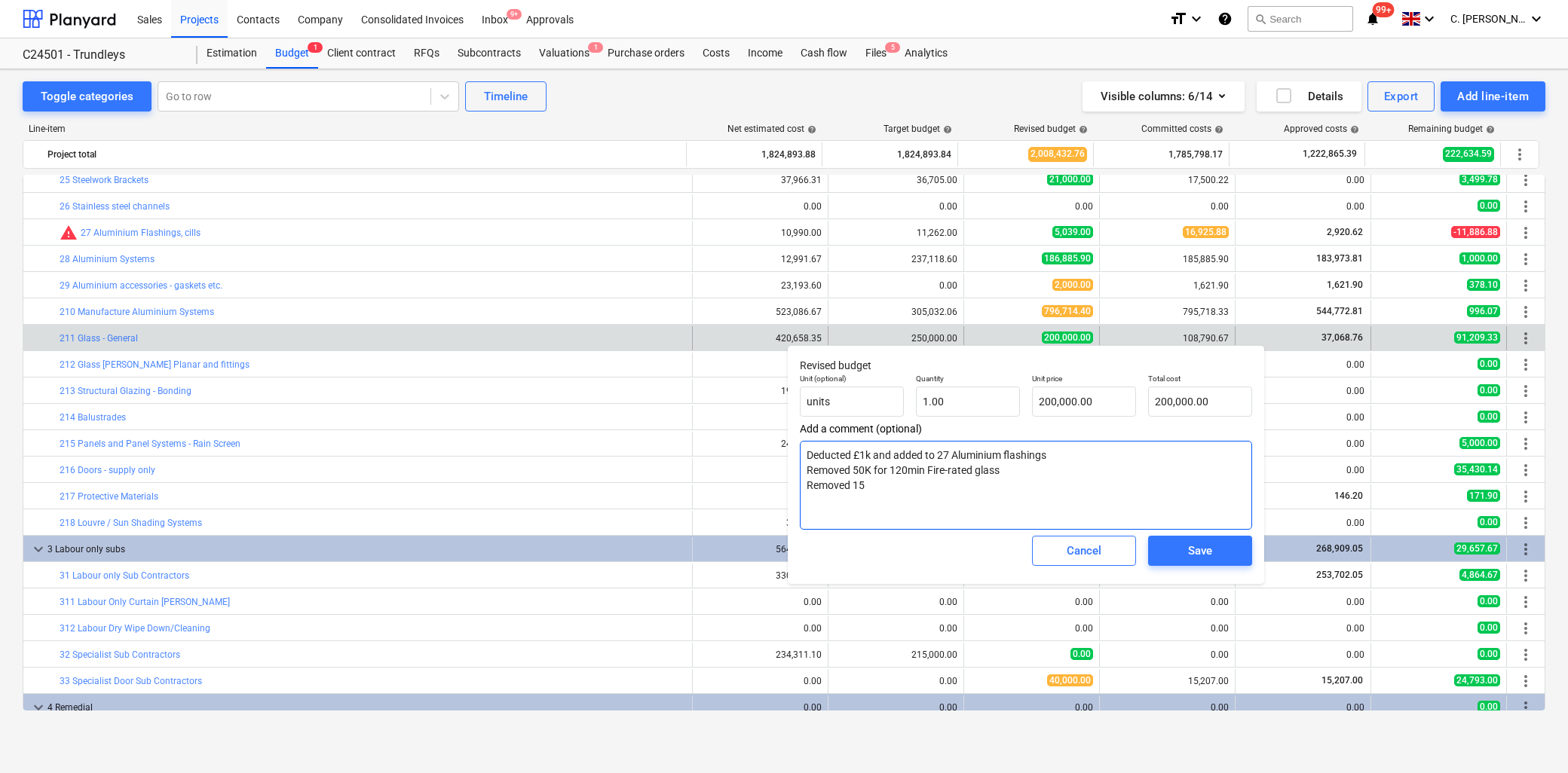
type textarea "Deducted £1k and added to 27 Aluminium flashings Removed 50K for 120min Fire-ra…"
type textarea "x"
type textarea "Deducted £1k and added to 27 Aluminium flashings Removed 50K for 120min Fire-ra…"
type textarea "x"
type textarea "Deducted £1k and added to 27 Aluminium flashings Removed 50K for 120min Fire-ra…"
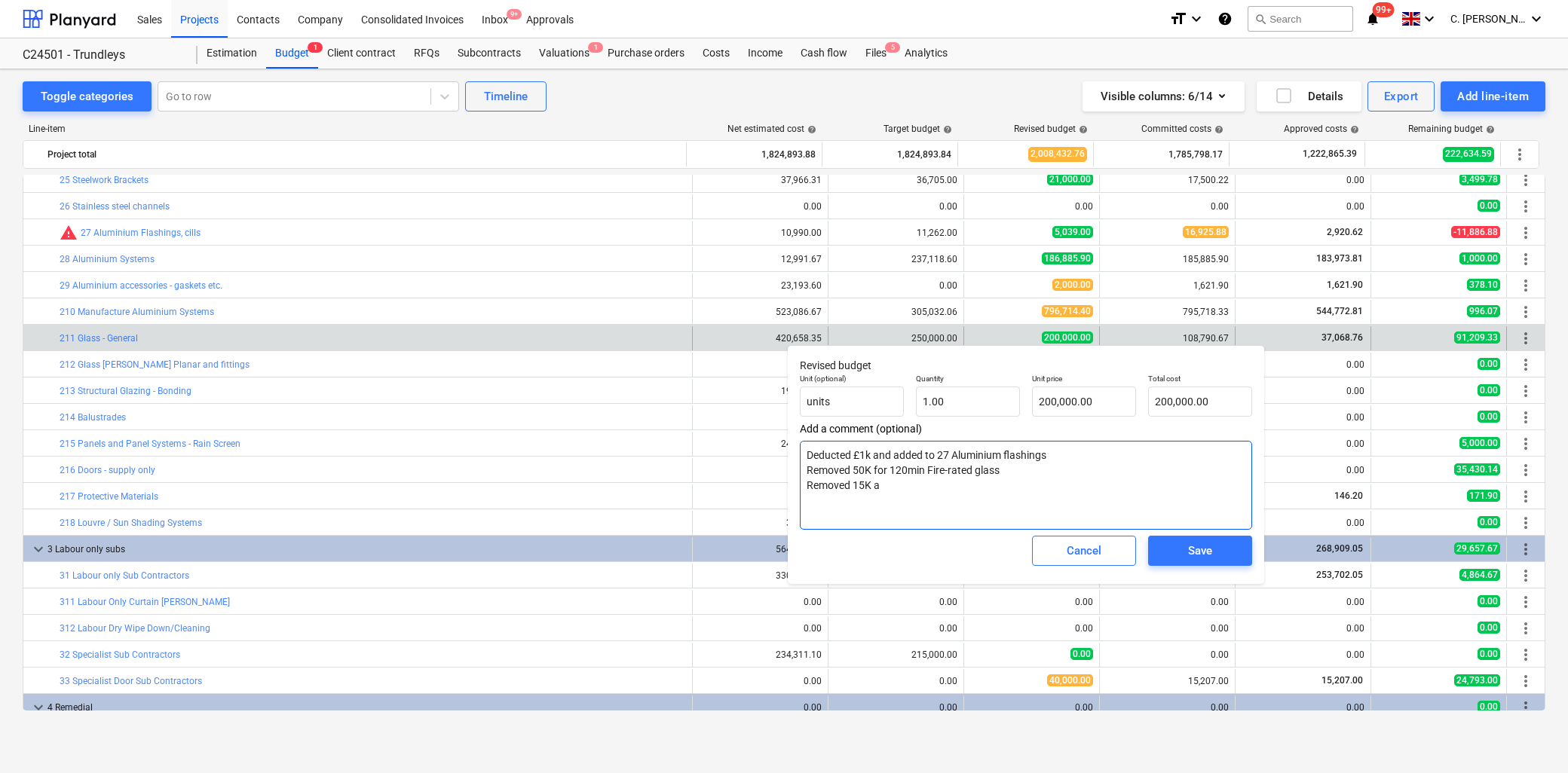
type textarea "x"
type textarea "Deducted £1k and added to 27 Aluminium flashings Removed 50K for 120min Fire-ra…"
type textarea "x"
type textarea "Deducted £1k and added to 27 Aluminium flashings Removed 50K for 120min Fire-ra…"
type textarea "x"
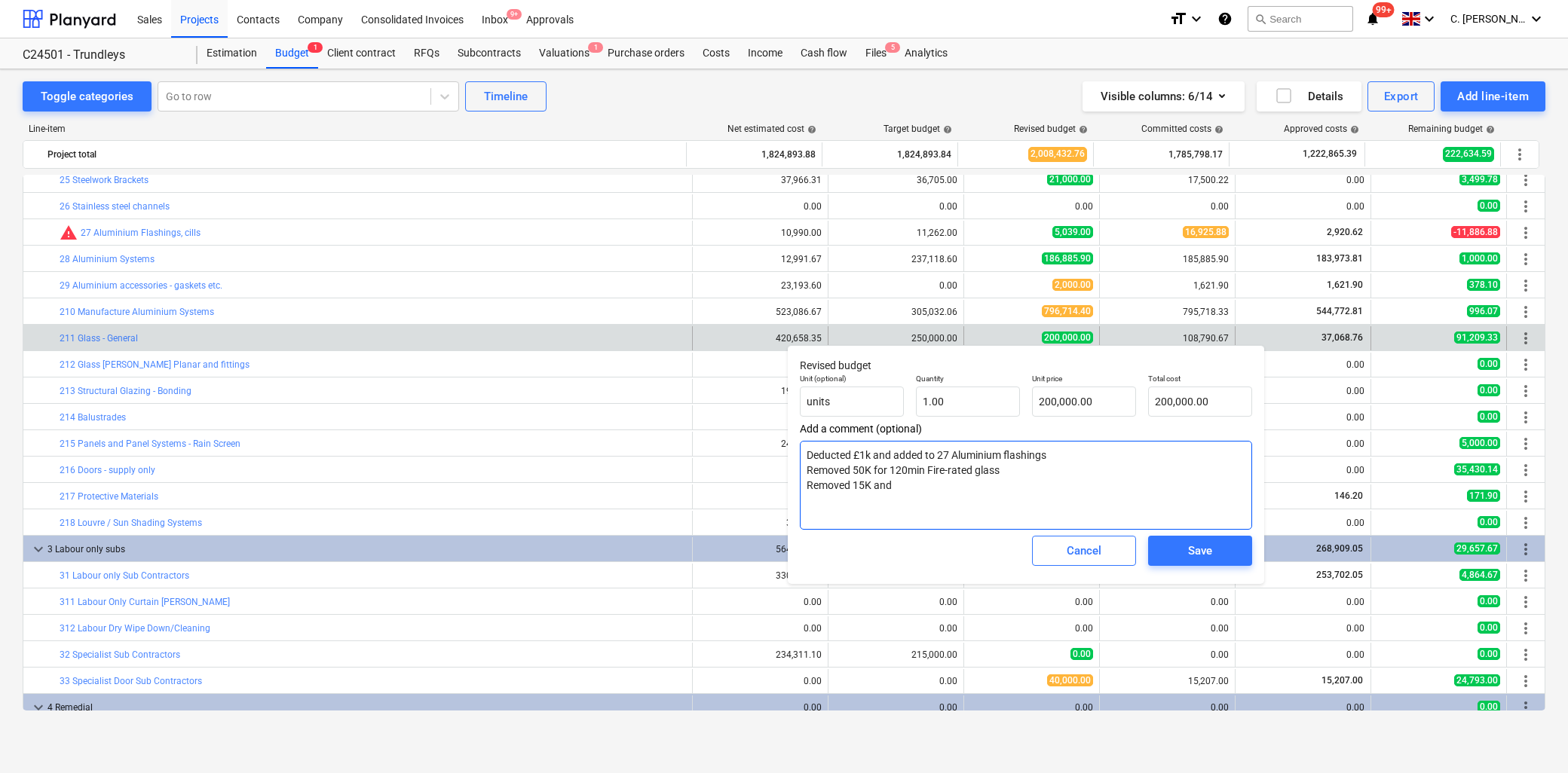
type textarea "Deducted £1k and added to 27 Aluminium flashings Removed 50K for 120min Fire-ra…"
type textarea "x"
type textarea "Deducted £1k and added to 27 Aluminium flashings Removed 50K for 120min Fire-ra…"
type textarea "x"
type textarea "Deducted £1k and added to 27 Aluminium flashings Removed 50K for 120min Fire-ra…"
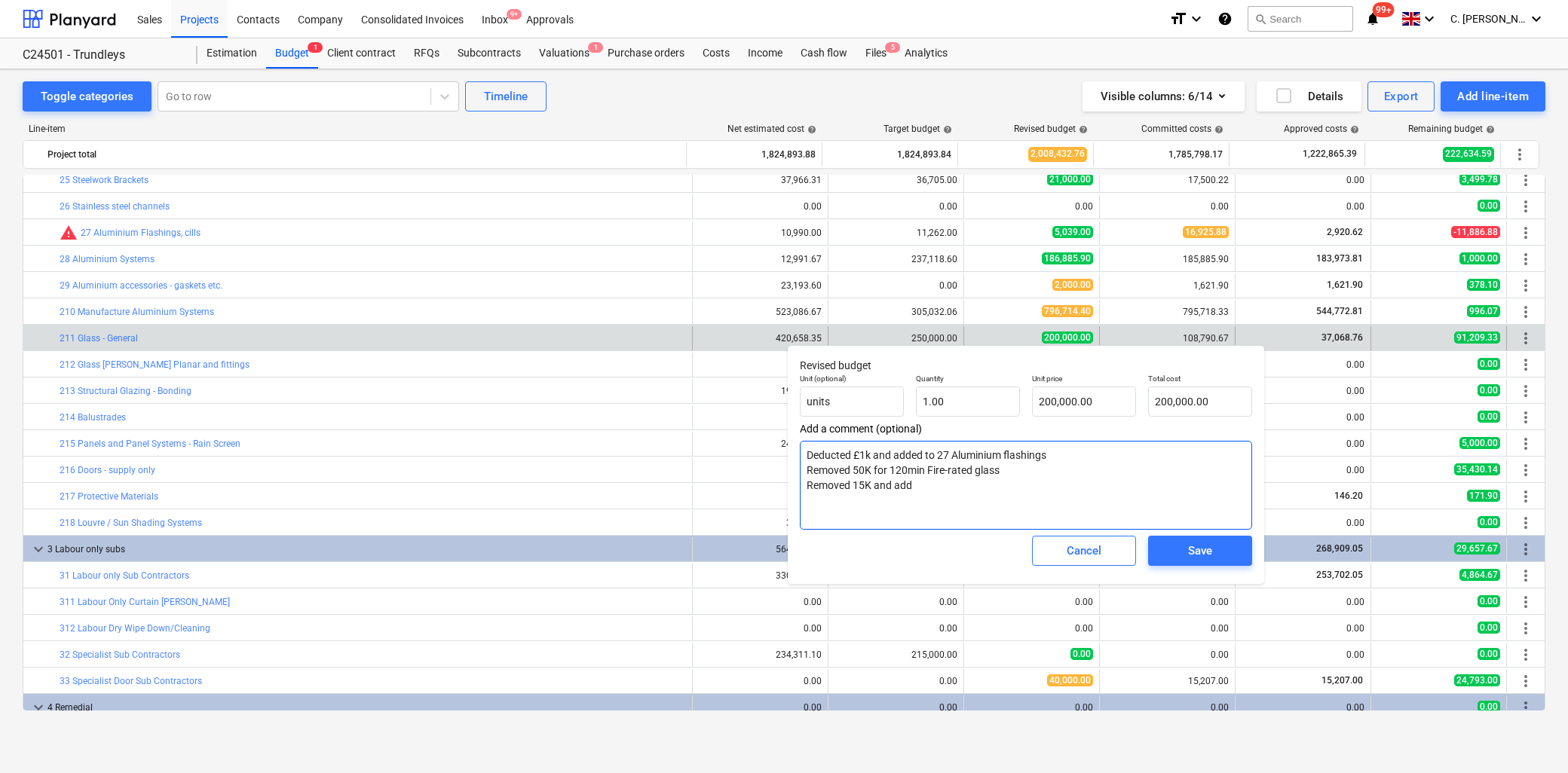
type textarea "x"
type textarea "Deducted £1k and added to 27 Aluminium flashings Removed 50K for 120min Fire-ra…"
type textarea "x"
type textarea "Deducted £1k and added to 27 Aluminium flashings Removed 50K for 120min Fire-ra…"
type textarea "x"
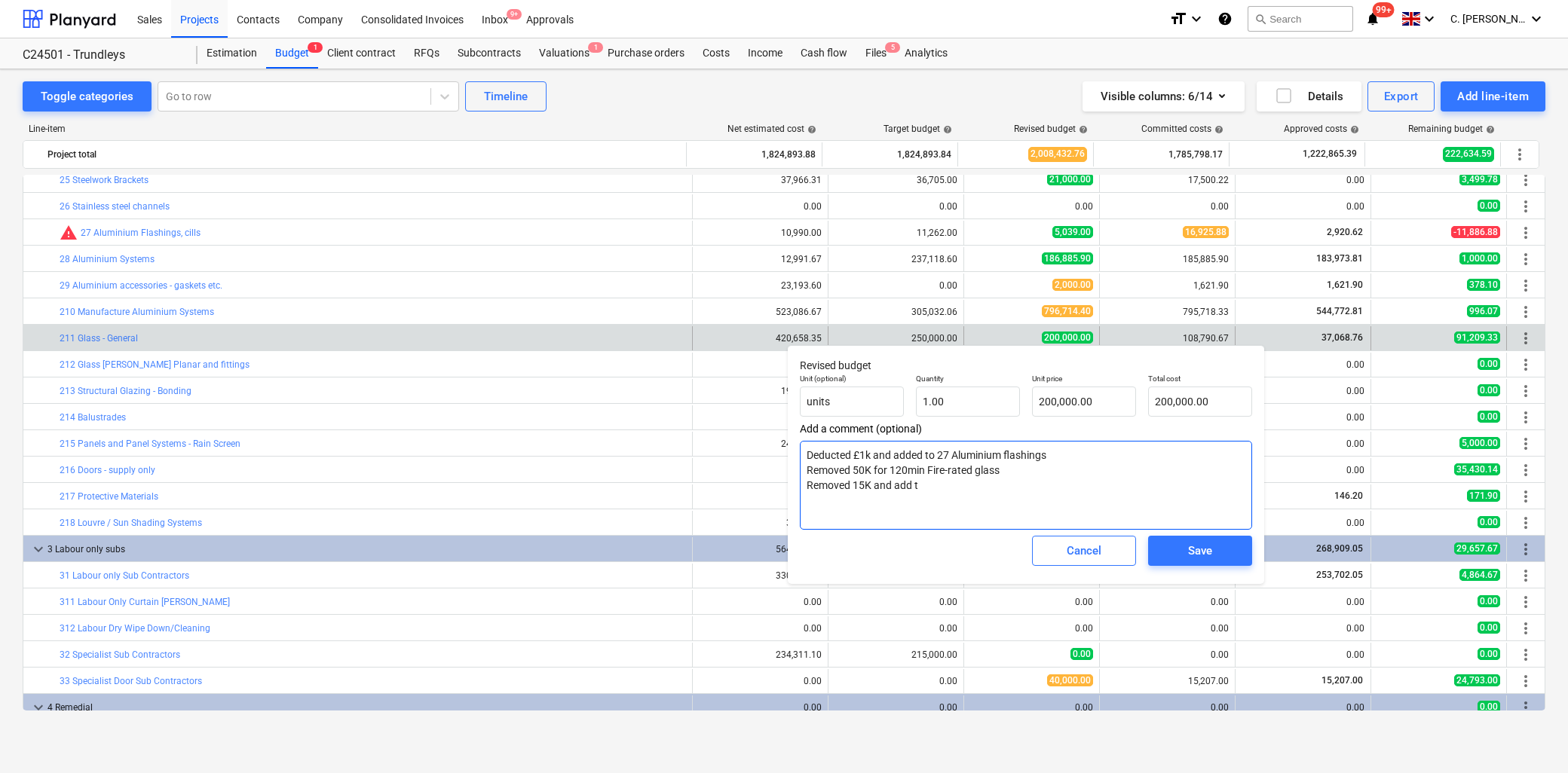
type textarea "Deducted £1k and added to 27 Aluminium flashings Removed 50K for 120min Fire-ra…"
type textarea "x"
type textarea "Deducted £1k and added to 27 Aluminium flashings Removed 50K for 120min Fire-ra…"
type textarea "x"
type textarea "Deducted £1k and added to 27 Aluminium flashings Removed 50K for 120min Fire-ra…"
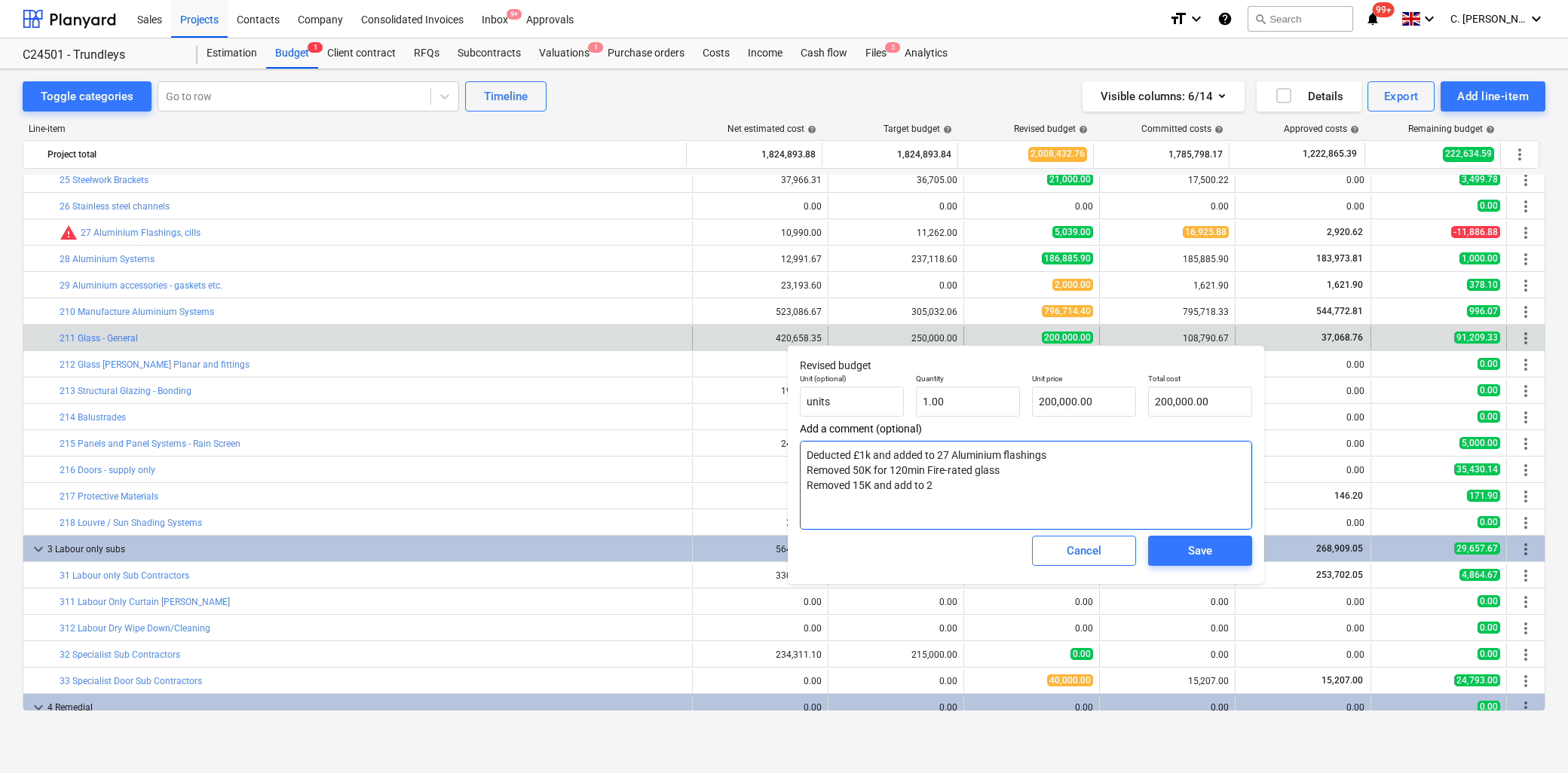
type textarea "x"
type textarea "Deducted £1k and added to 27 Aluminium flashings Removed 50K for 120min Fire-ra…"
type textarea "x"
type textarea "Deducted £1k and added to 27 Aluminium flashings Removed 50K for 120min Fire-ra…"
type textarea "x"
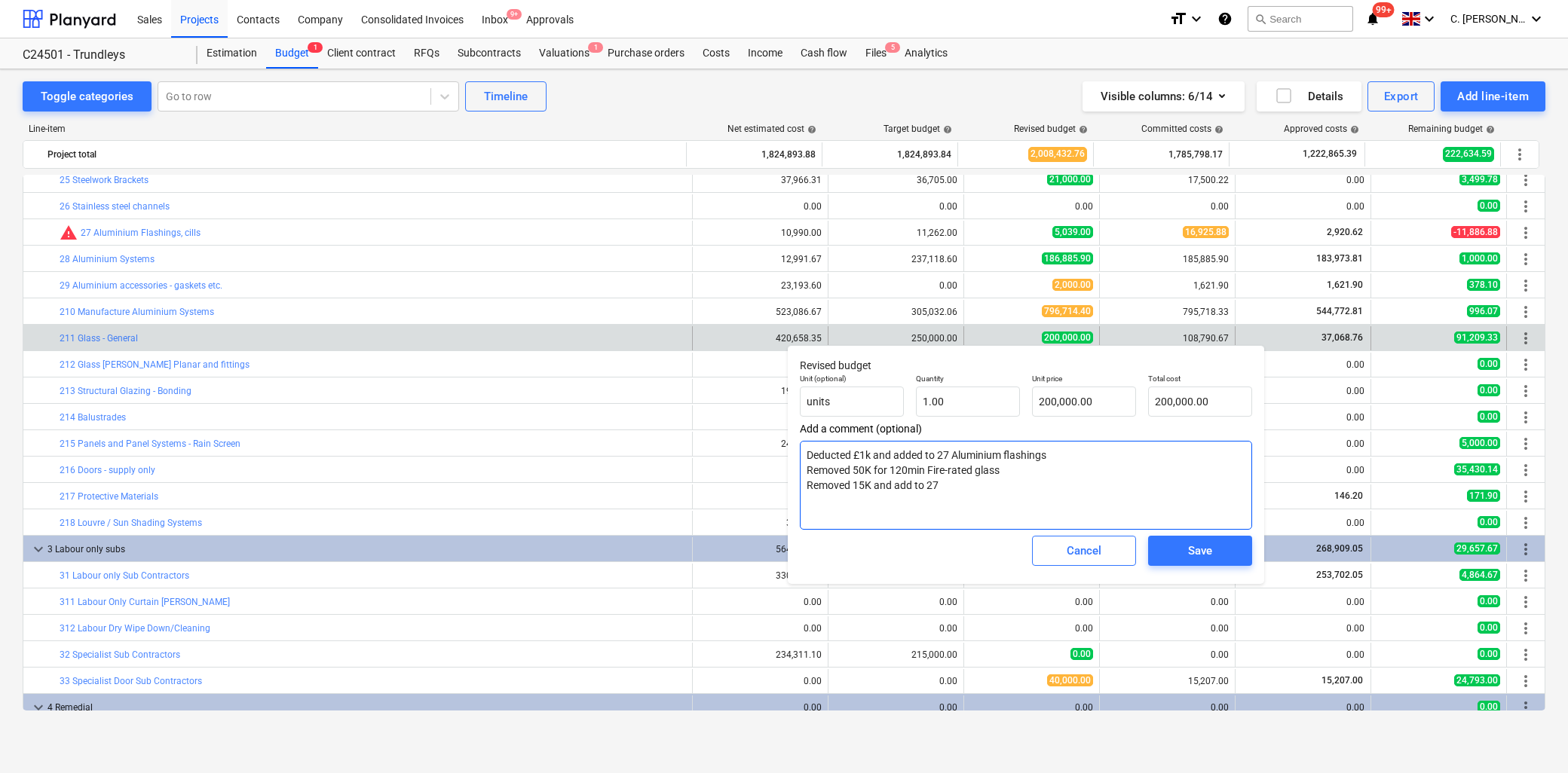
type textarea "Deducted £1k and added to 27 Aluminium flashings Removed 50K for 120min Fire-ra…"
type textarea "x"
type textarea "Deducted £1k and added to 27 Aluminium flashings Removed 50K for 120min Fire-ra…"
type textarea "x"
type textarea "Deducted £1k and added to 27 Aluminium flashings Removed 50K for 120min Fire-ra…"
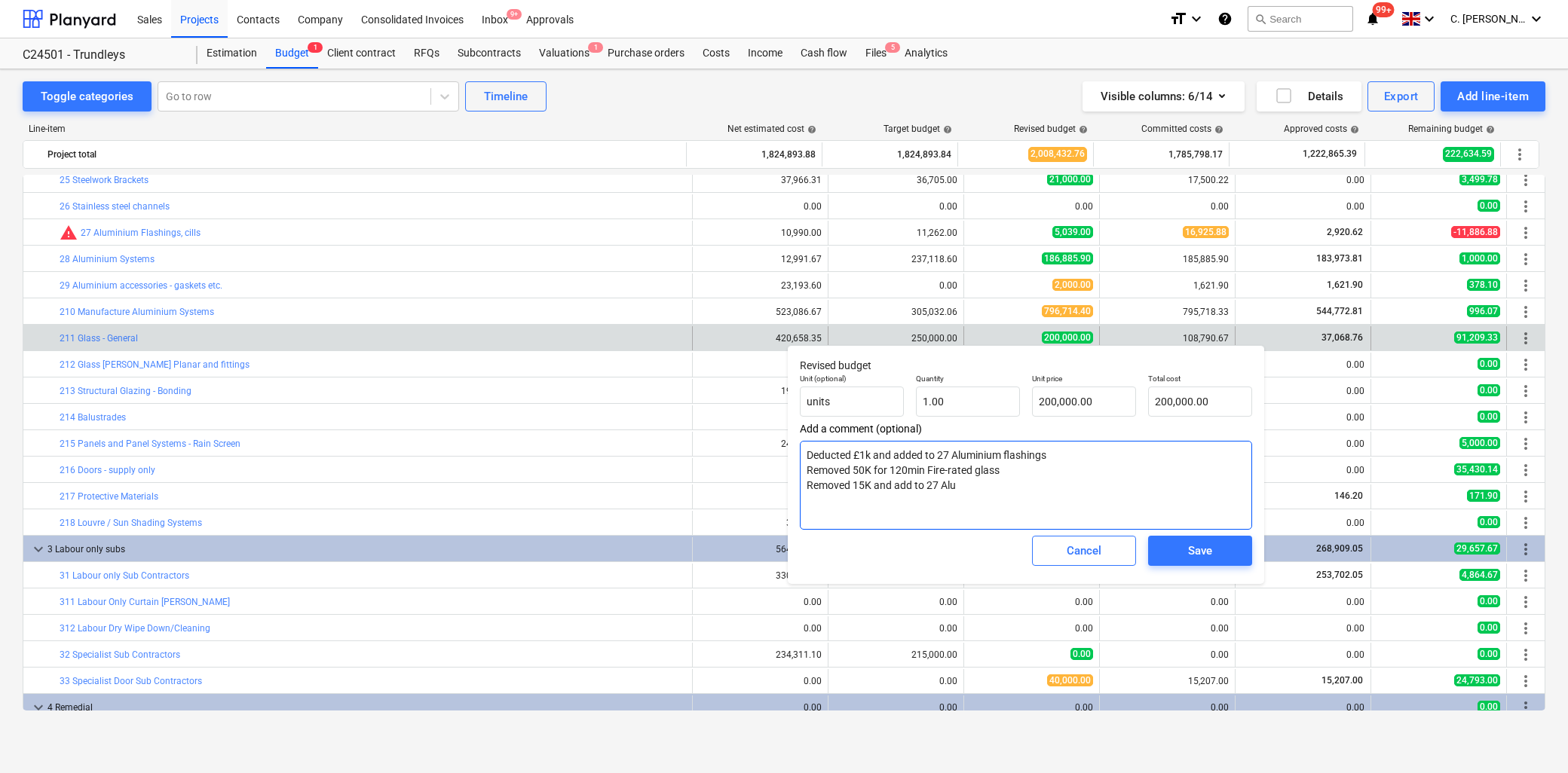
type textarea "x"
type textarea "Deducted £1k and added to 27 Aluminium flashings Removed 50K for 120min Fire-ra…"
type textarea "x"
type textarea "Deducted £1k and added to 27 Aluminium flashings Removed 50K for 120min Fire-ra…"
type textarea "x"
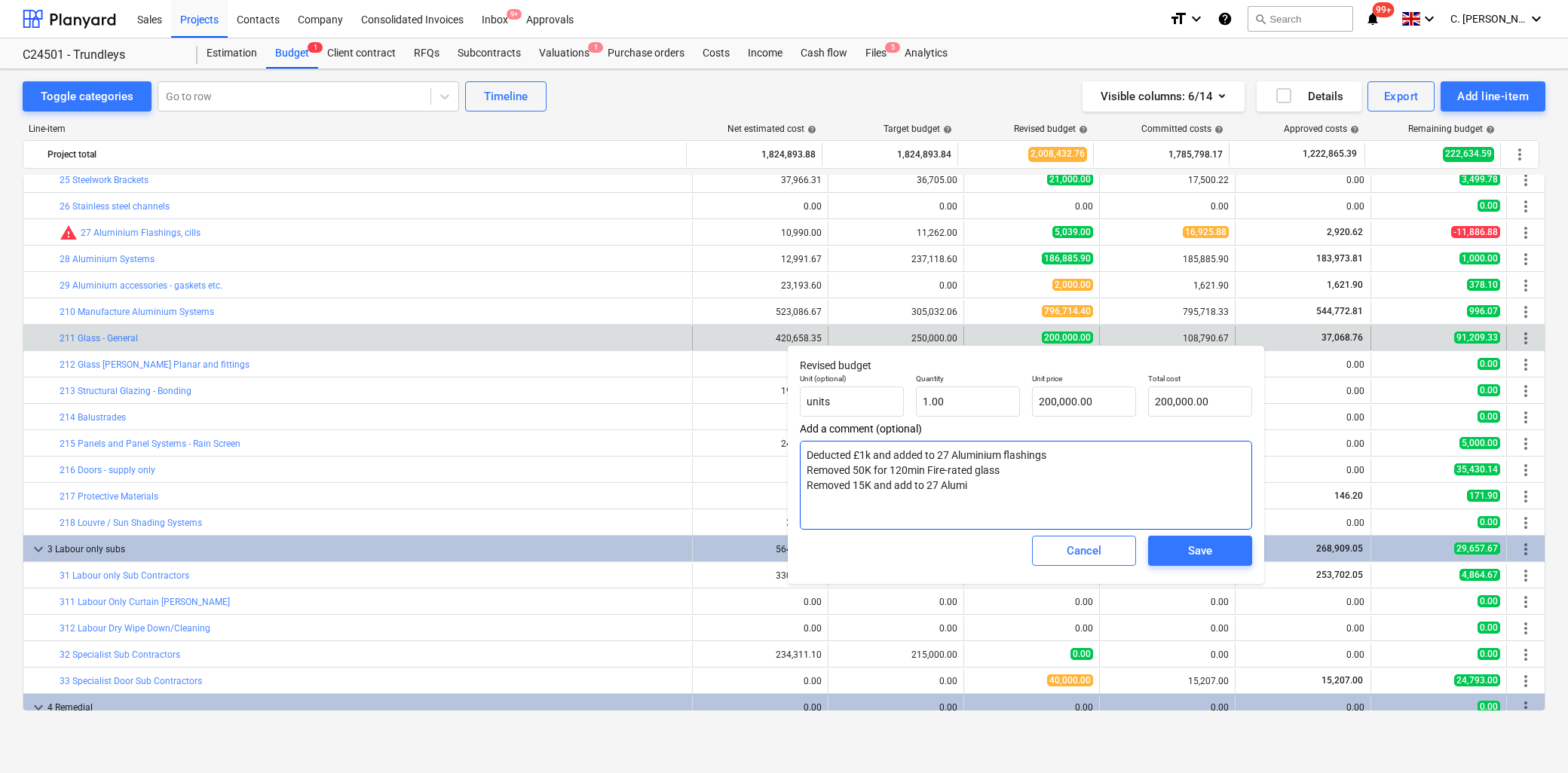
type textarea "Deducted £1k and added to 27 Aluminium flashings Removed 50K for 120min Fire-ra…"
type textarea "x"
type textarea "Deducted £1k and added to 27 Aluminium flashings Removed 50K for 120min Fire-ra…"
type textarea "x"
type textarea "Deducted £1k and added to 27 Aluminium flashings Removed 50K for 120min Fire-ra…"
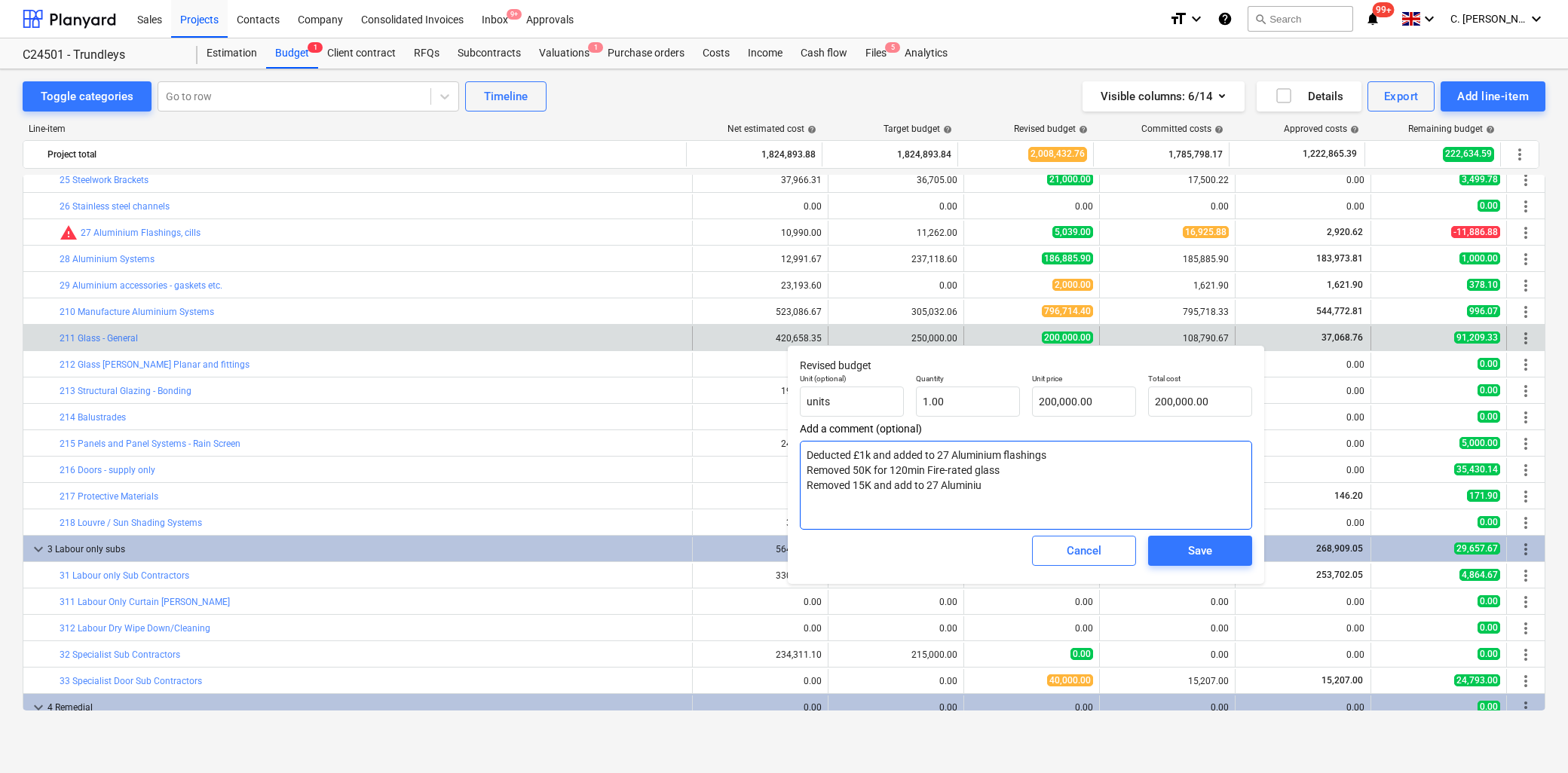
type textarea "x"
type textarea "Deducted £1k and added to 27 Aluminium flashings Removed 50K for 120min Fire-ra…"
type textarea "x"
type textarea "Deducted £1k and added to 27 Aluminium flashings Removed 50K for 120min Fire-ra…"
type textarea "x"
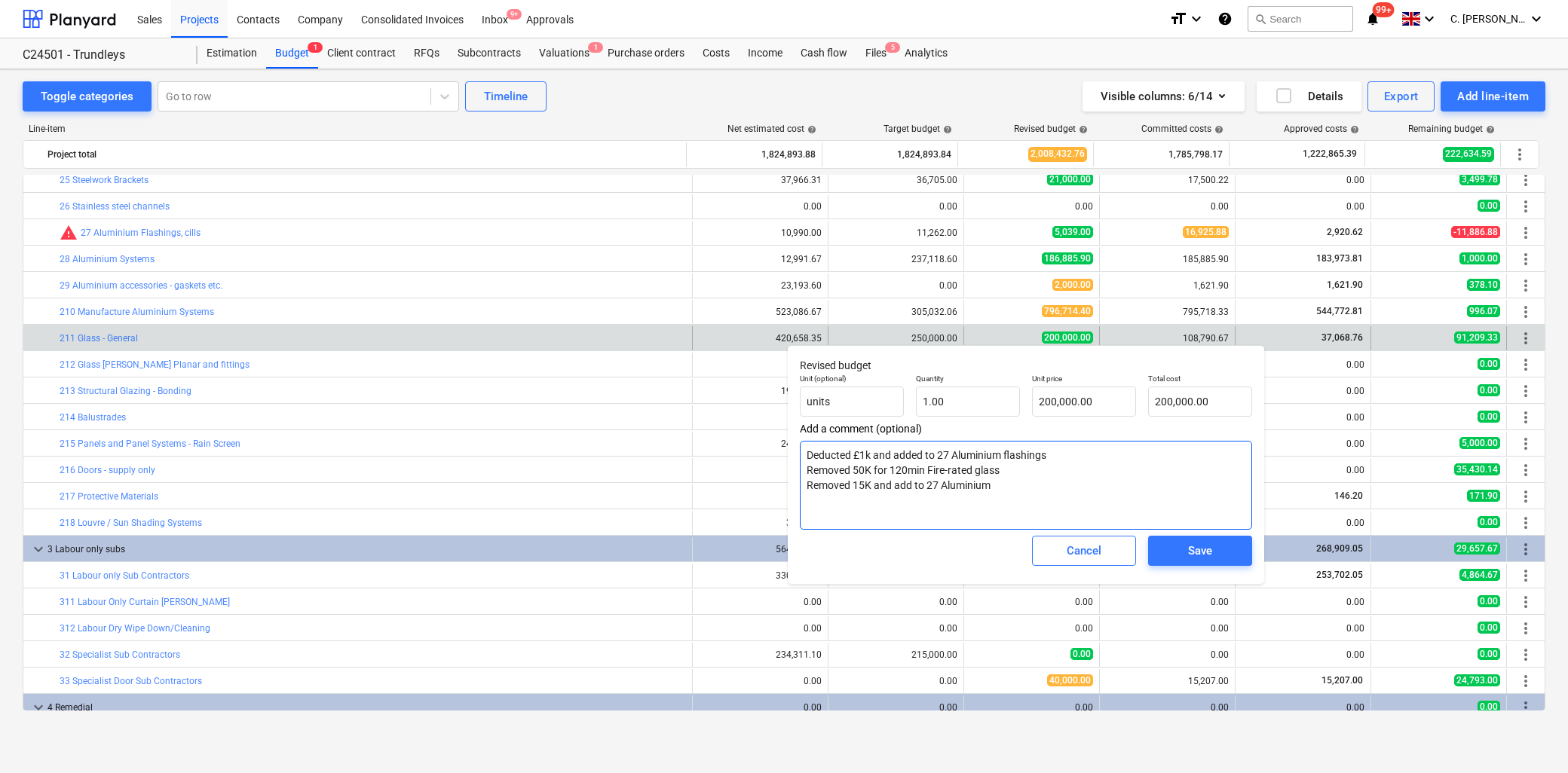
type textarea "Deducted £1k and added to 27 Aluminium flashings Removed 50K for 120min Fire-ra…"
type textarea "x"
type textarea "Deducted £1k and added to 27 Aluminium flashings Removed 50K for 120min Fire-ra…"
type textarea "x"
type textarea "Deducted £1k and added to 27 Aluminium flashings Removed 50K for 120min Fire-ra…"
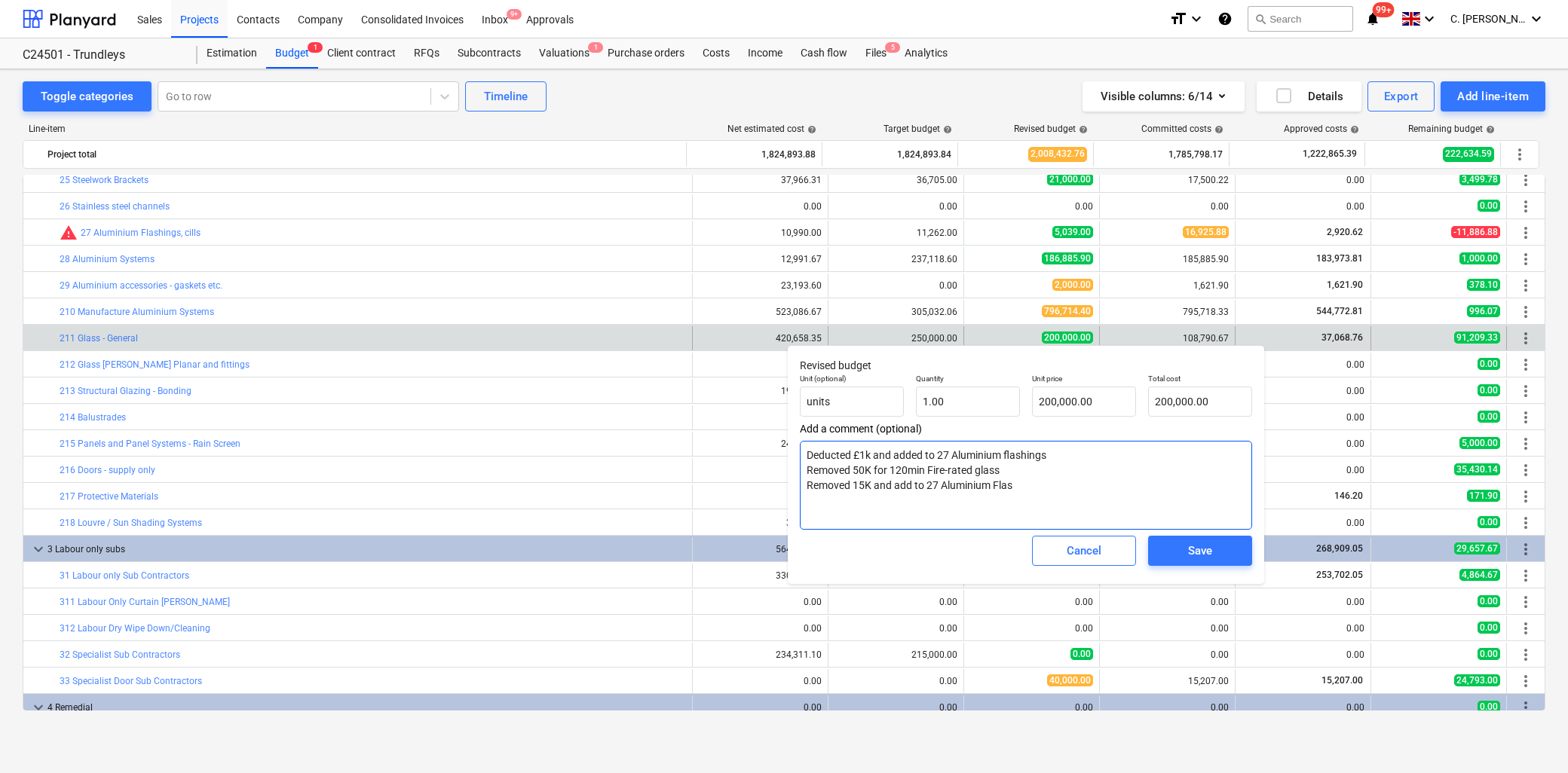
type textarea "x"
type textarea "Deducted £1k and added to 27 Aluminium flashings Removed 50K for 120min Fire-ra…"
type textarea "x"
type textarea "Deducted £1k and added to 27 Aluminium flashings Removed 50K for 120min Fire-ra…"
type textarea "x"
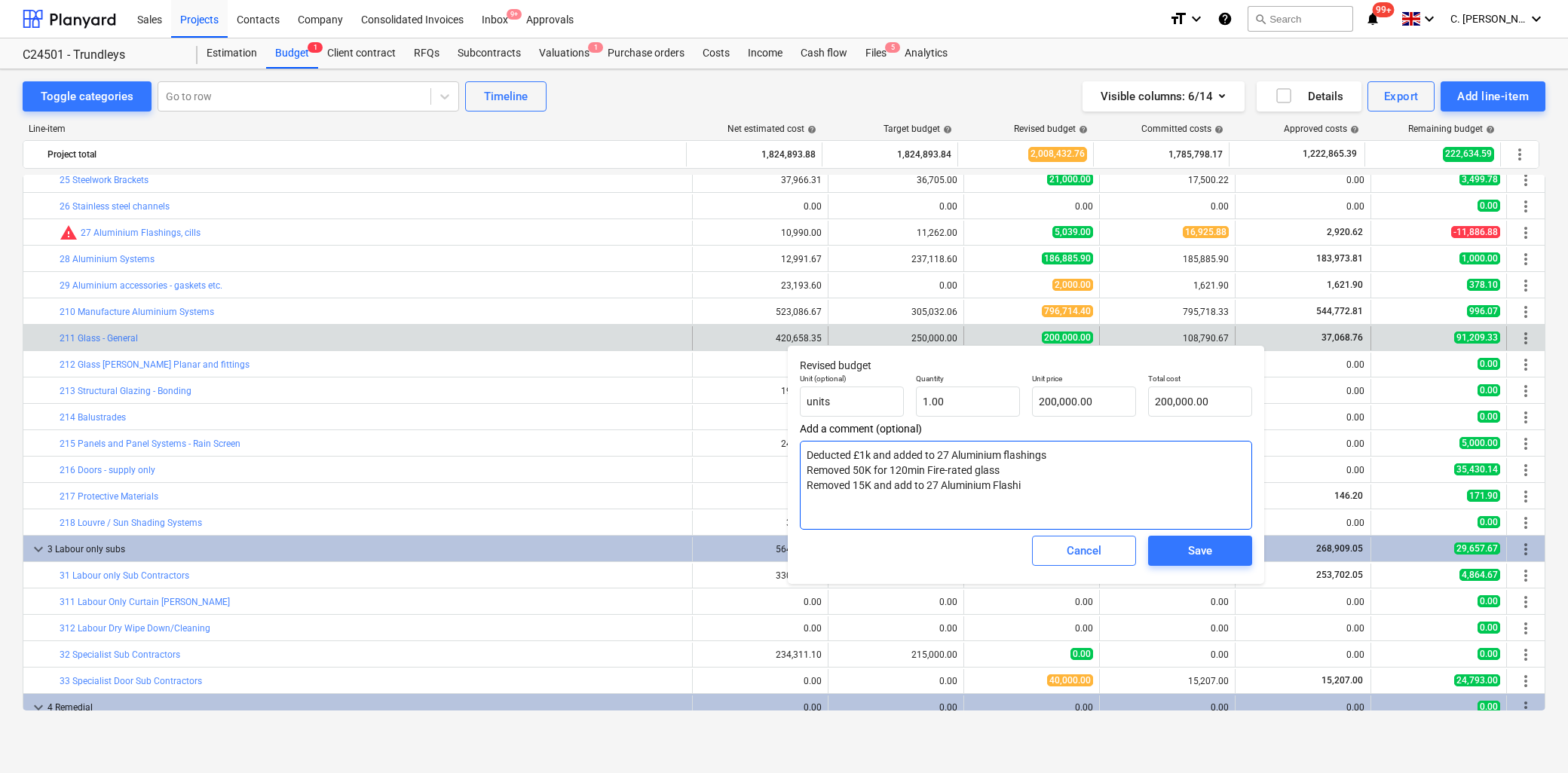
type textarea "Deducted £1k and added to 27 Aluminium flashings Removed 50K for 120min Fire-ra…"
type textarea "x"
type textarea "Deducted £1k and added to 27 Aluminium flashings Removed 50K for 120min Fire-ra…"
type textarea "x"
type textarea "Deducted £1k and added to 27 Aluminium flashings Removed 50K for 120min Fire-ra…"
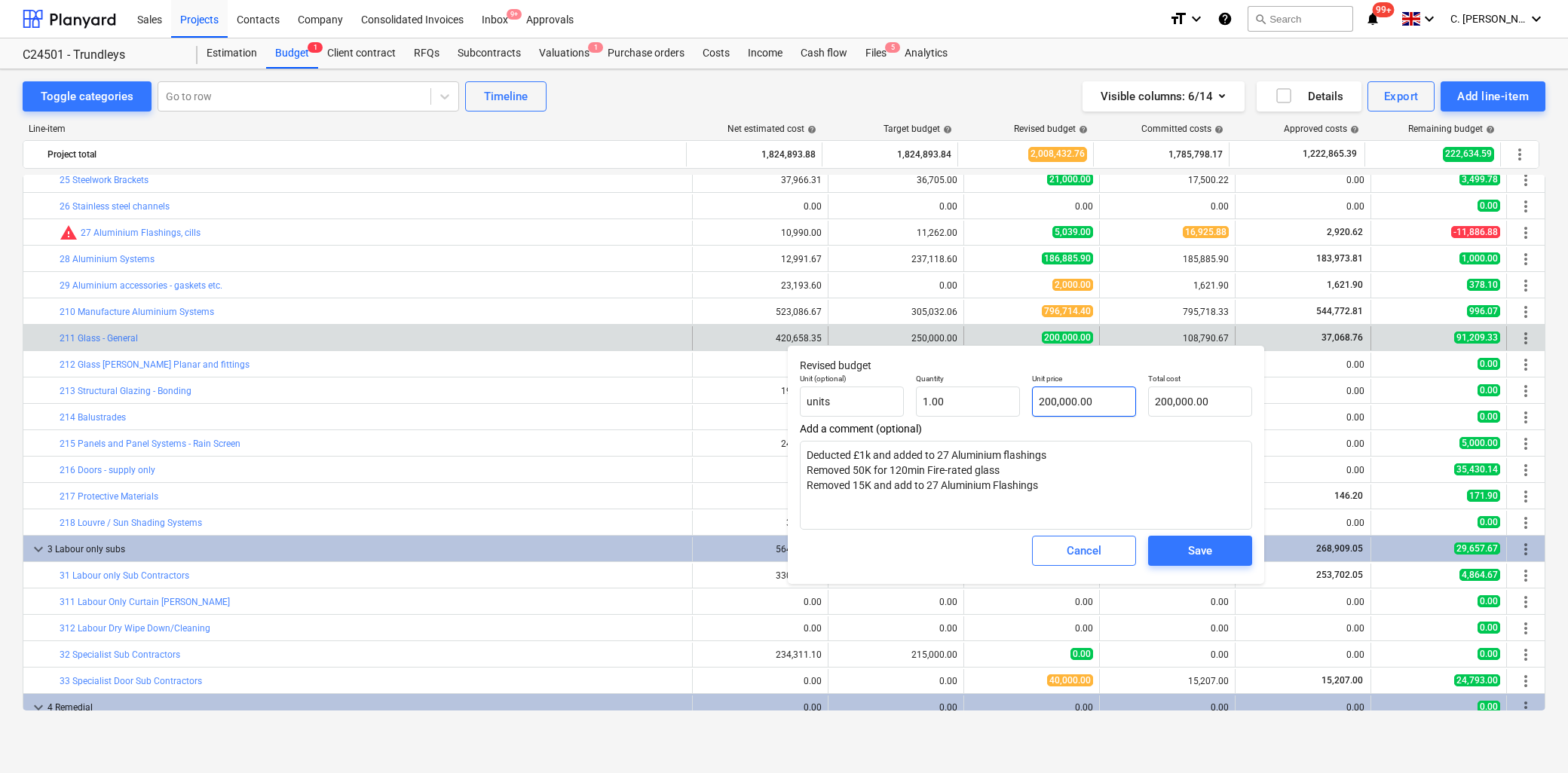
type input "200000"
click at [1066, 402] on input "200000" at bounding box center [1084, 402] width 104 height 30
drag, startPoint x: 1111, startPoint y: 400, endPoint x: 975, endPoint y: 400, distance: 136.0
click at [975, 400] on div "Unit (optional) units Quantity 1.00 Unit price 200000 Total cost 200,000.00" at bounding box center [1026, 394] width 465 height 55
type textarea "x"
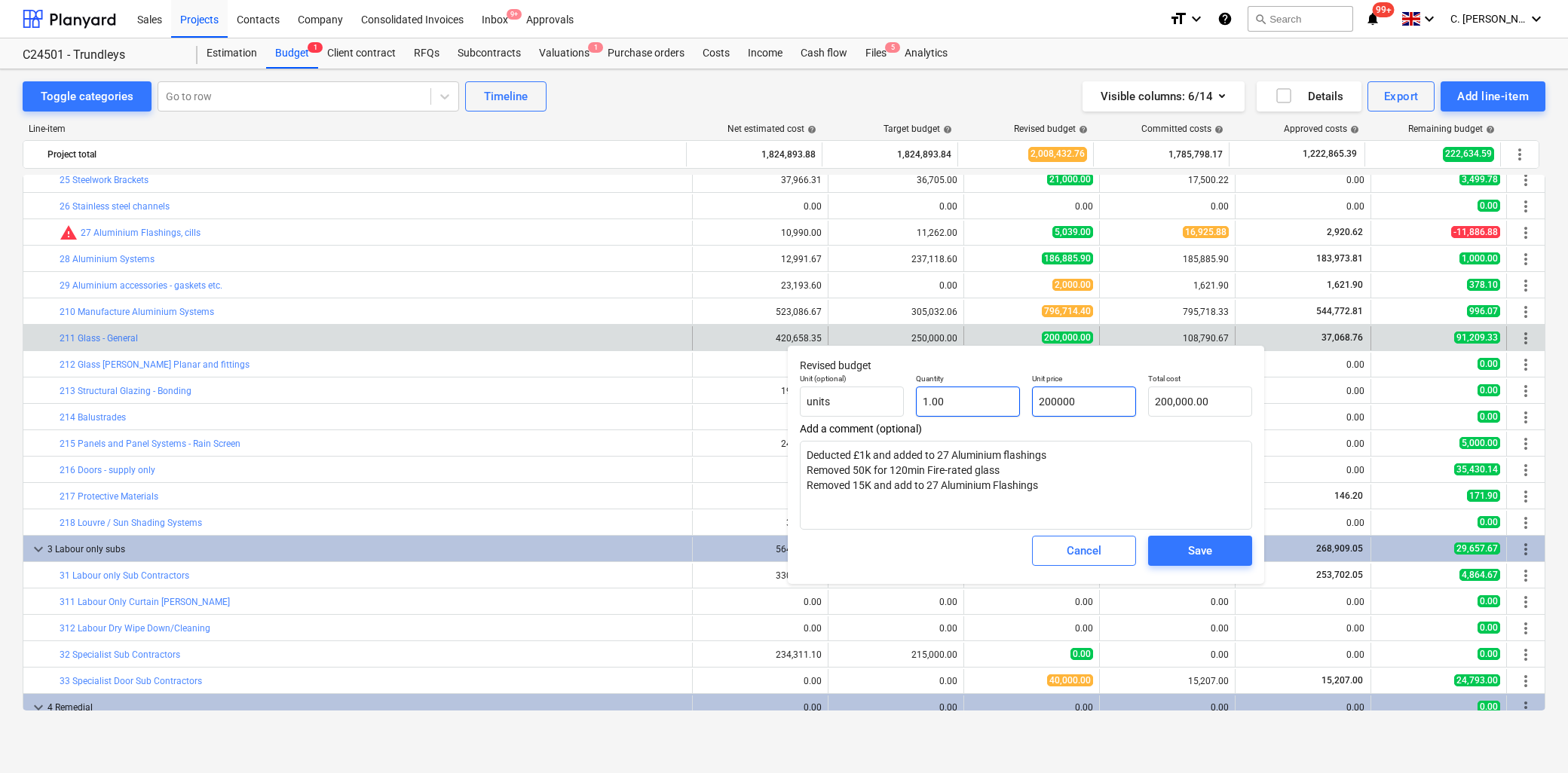
type input "1"
type input "1.00"
type textarea "x"
type input "15"
type input "15.00"
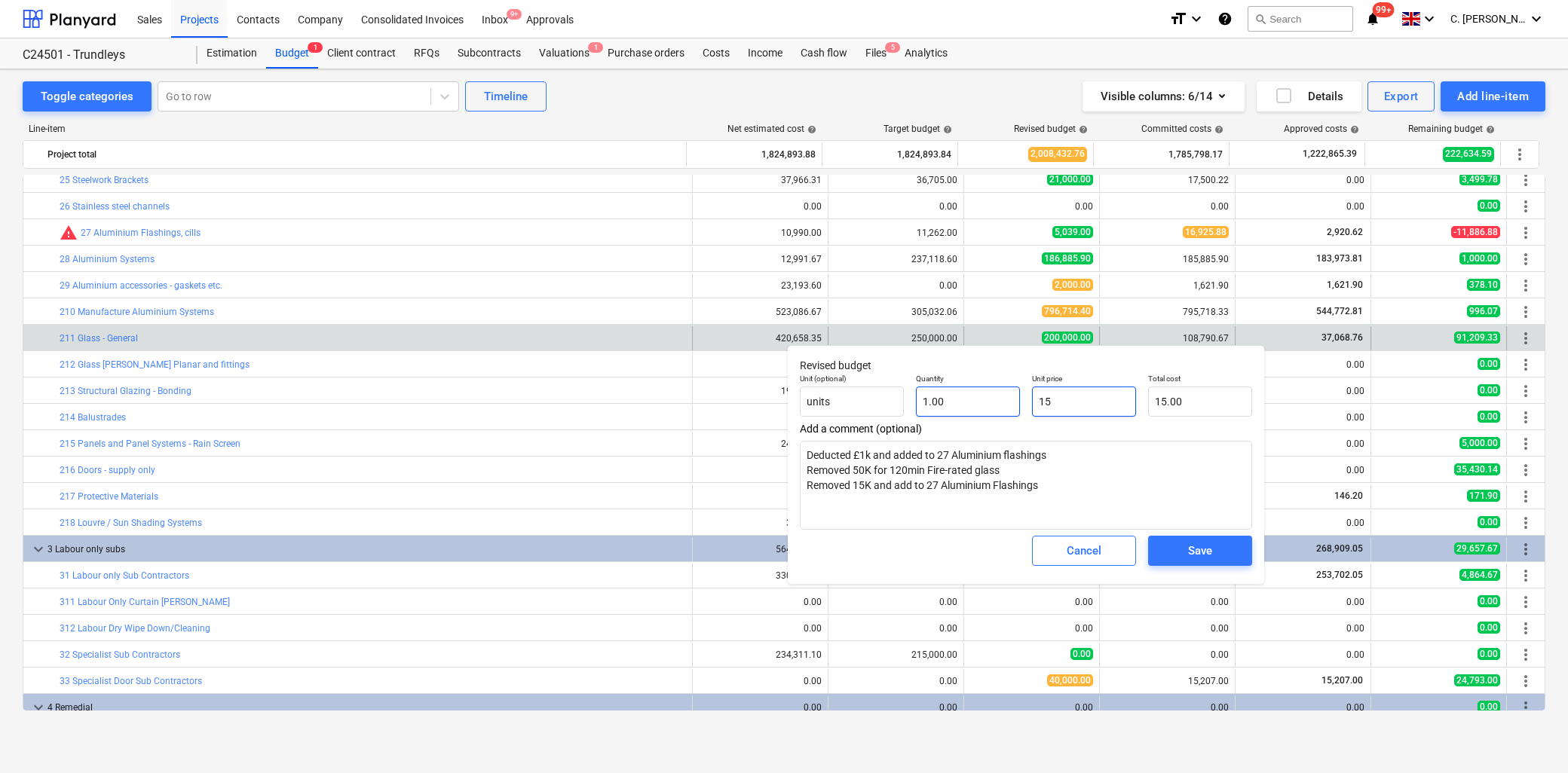
type textarea "x"
type input "150"
type input "150.00"
type textarea "x"
type input "1500"
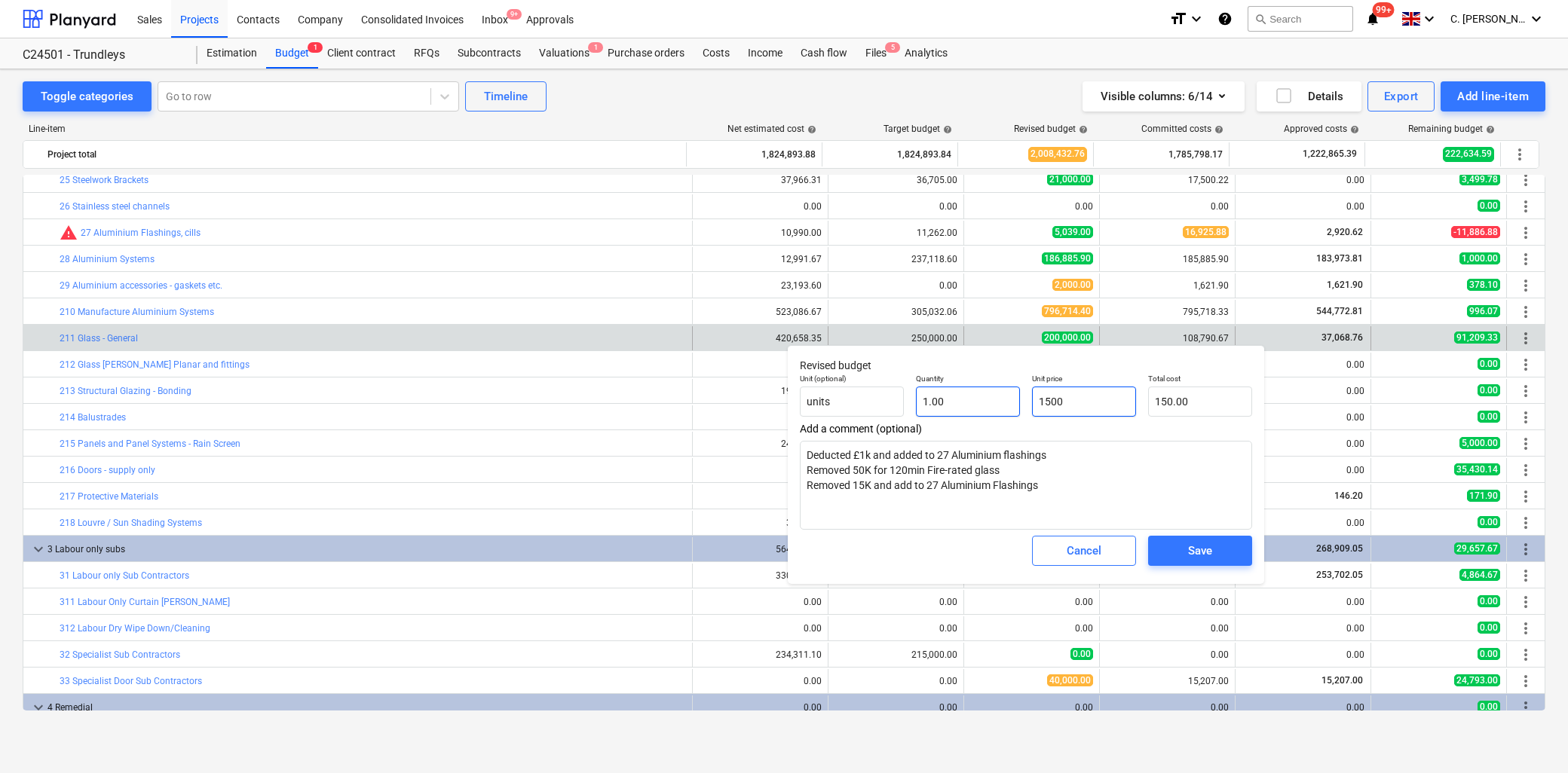
type input "1,500.00"
type textarea "x"
type input "15000"
type input "15,000.00"
type textarea "x"
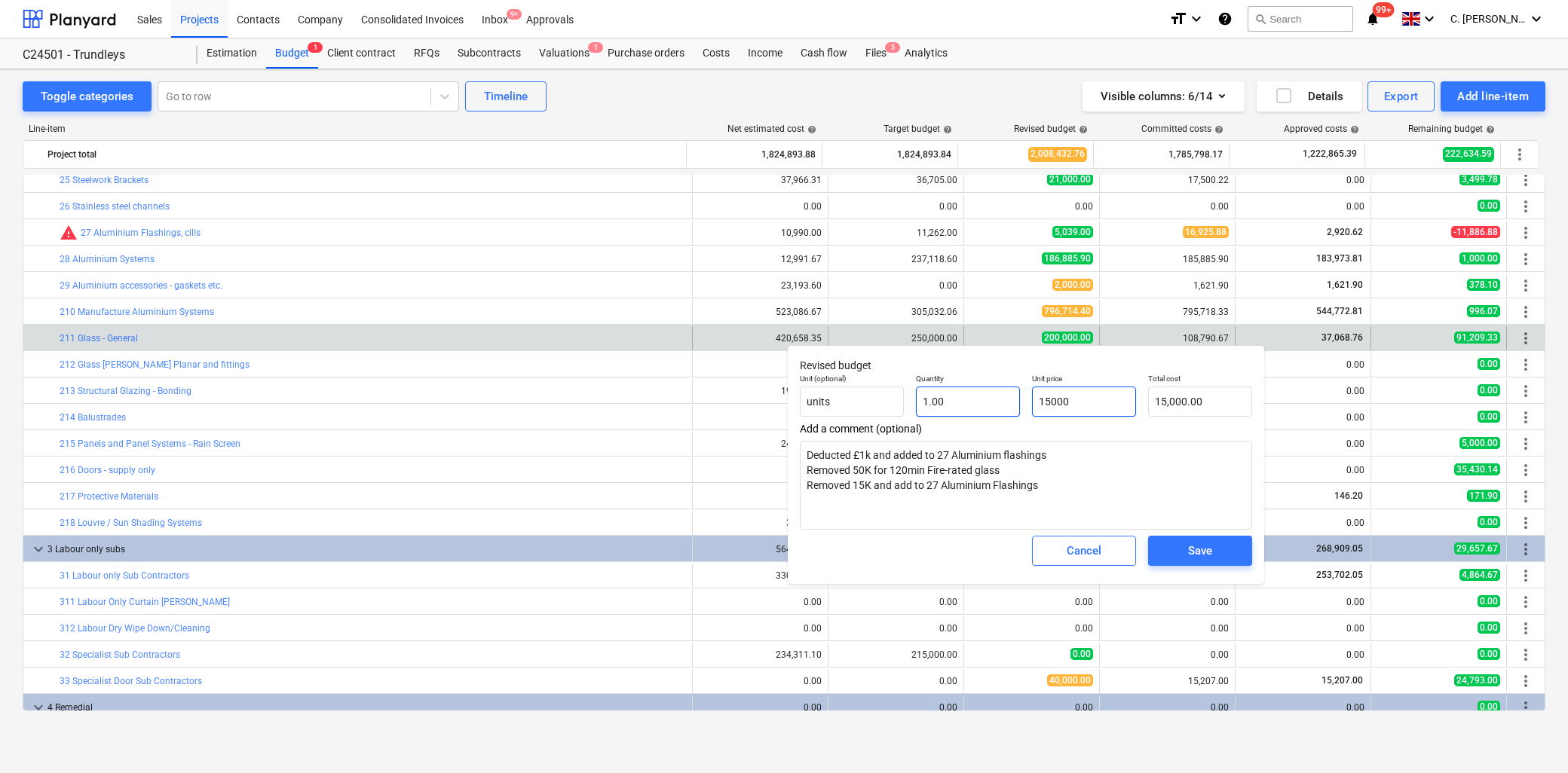
type input "150000"
type input "150,000.00"
type input "150000"
type textarea "x"
type input "150,000.00"
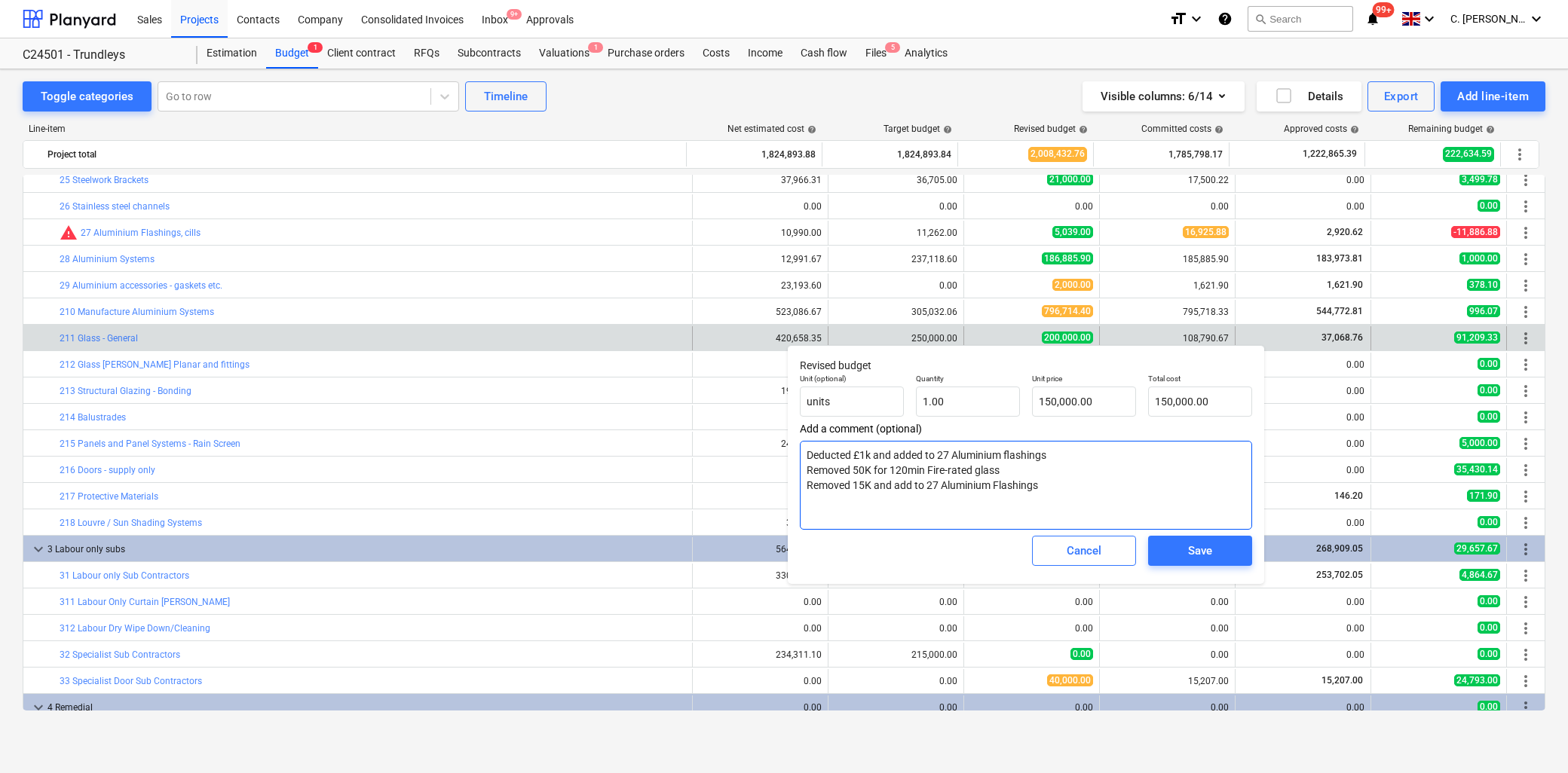
click at [1101, 511] on textarea "Deducted £1k and added to 27 Aluminium flashings Removed 50K for 120min Fire-ra…" at bounding box center [1026, 485] width 453 height 89
click at [1208, 554] on div "Save" at bounding box center [1201, 551] width 24 height 20
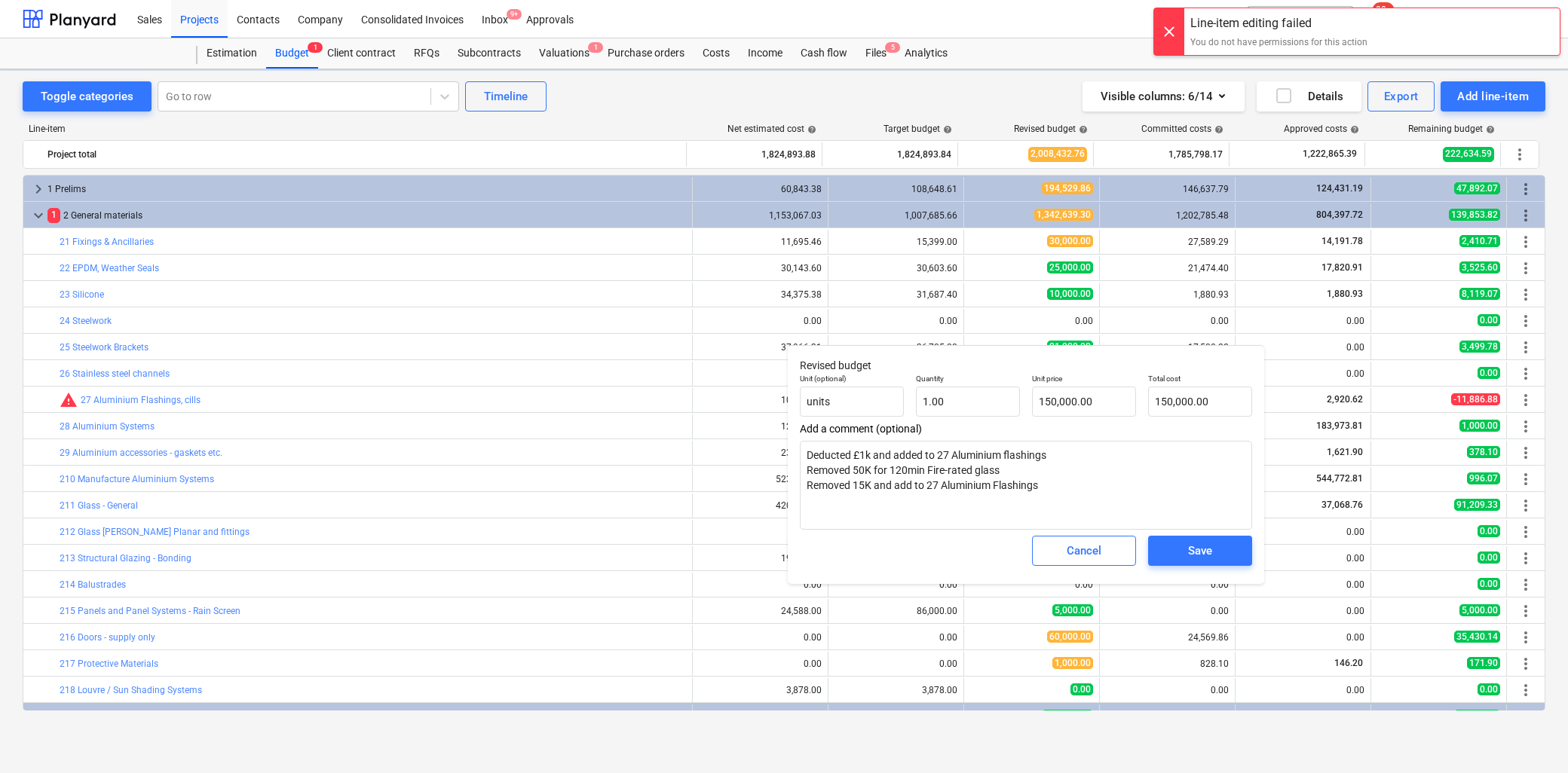
type textarea "x"
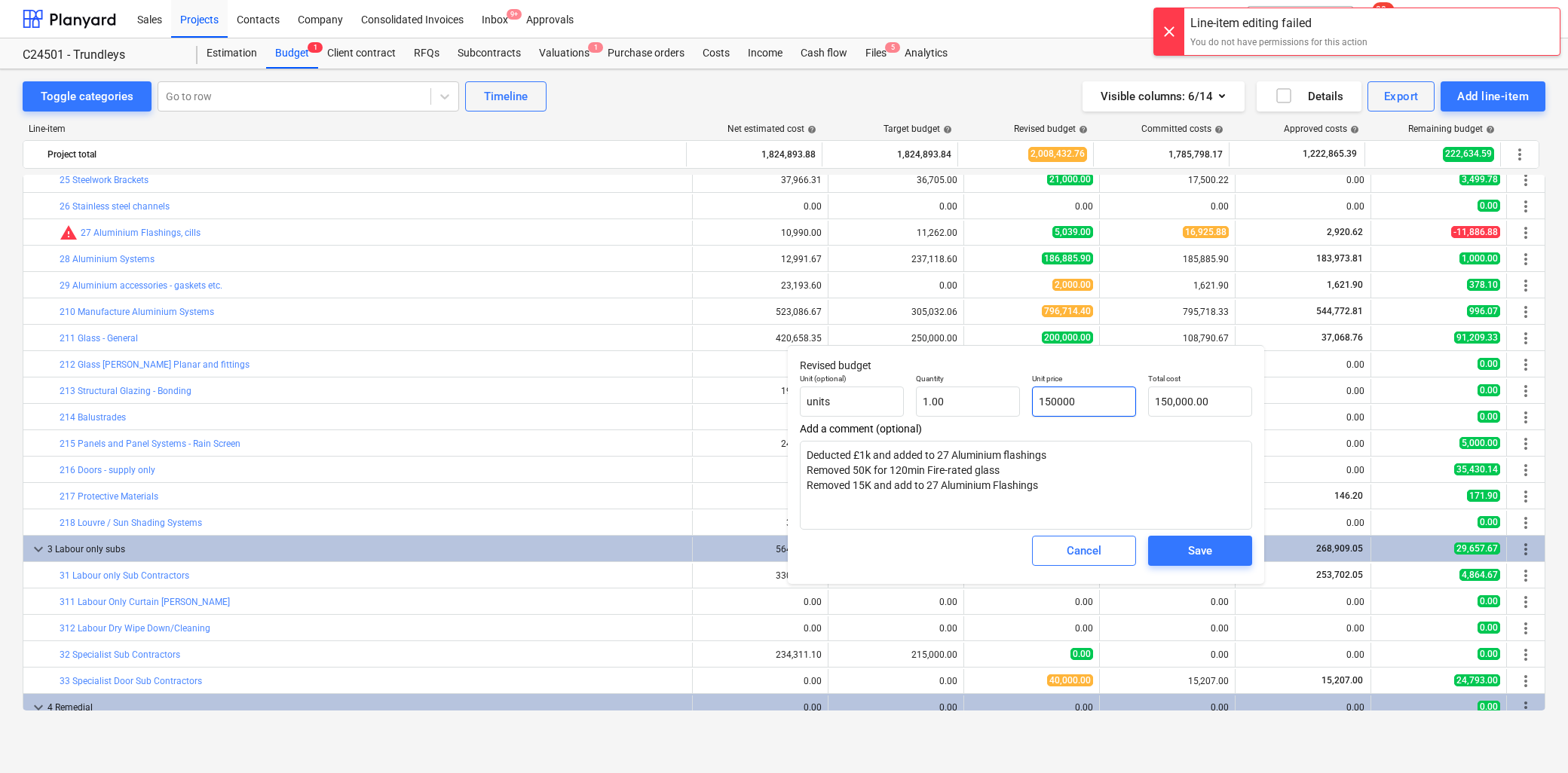
click at [1114, 407] on input "150000" at bounding box center [1084, 402] width 104 height 30
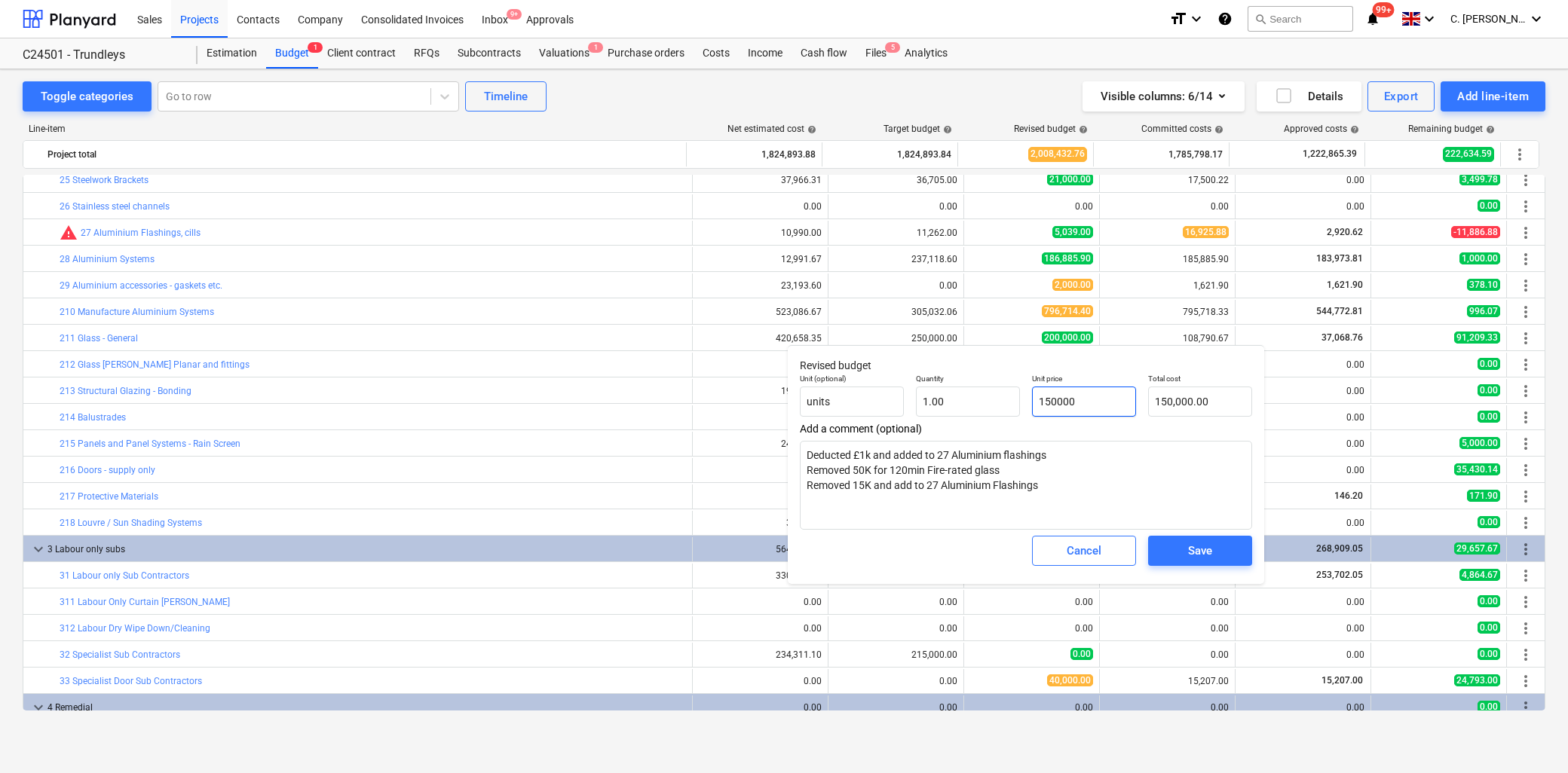
type input "15000"
type input "15,000.00"
type input "1500"
type input "1,500.00"
type input "150"
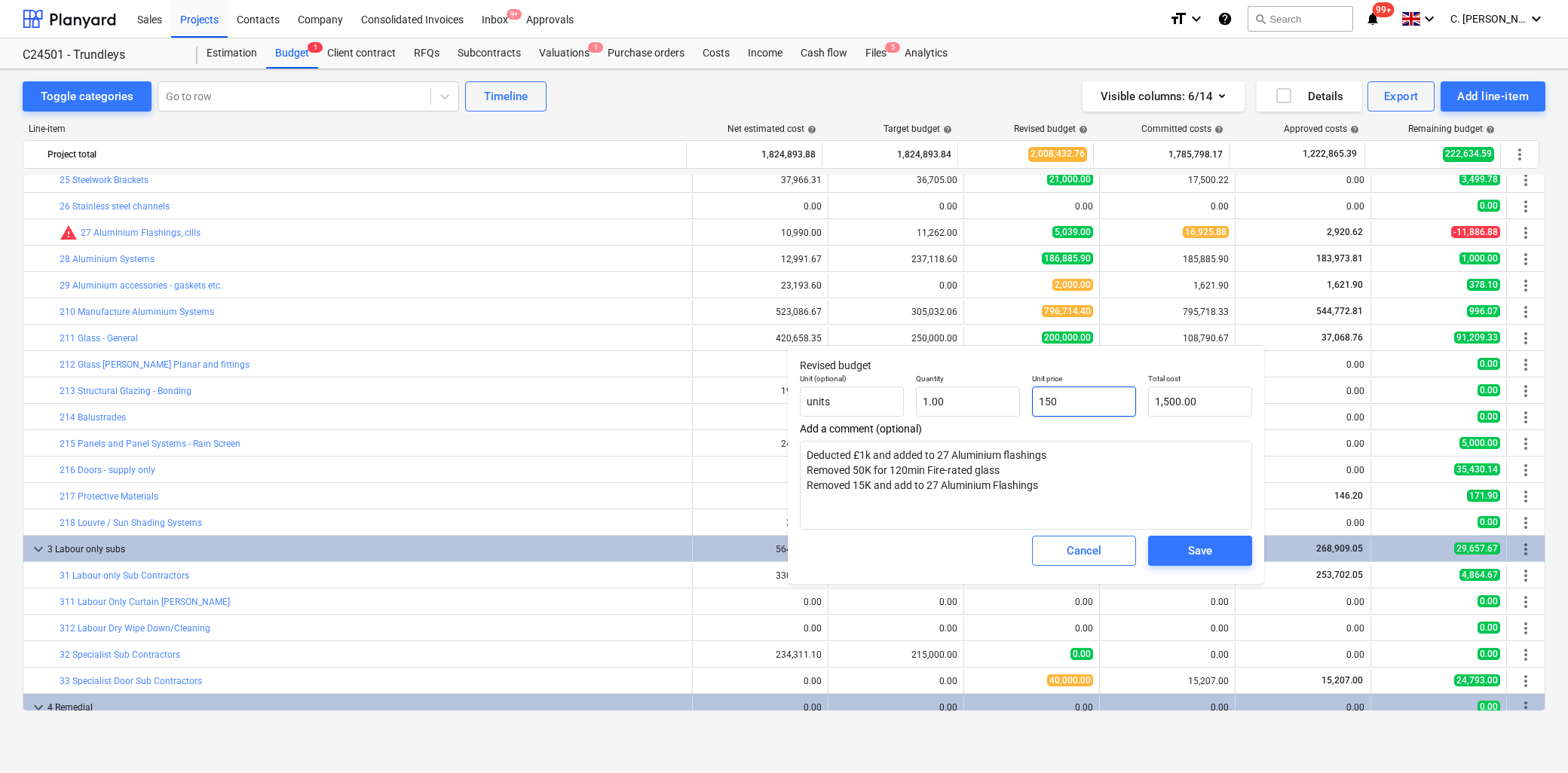
type input "150.00"
type input "15"
type input "15.00"
type input "1"
type input "1.00"
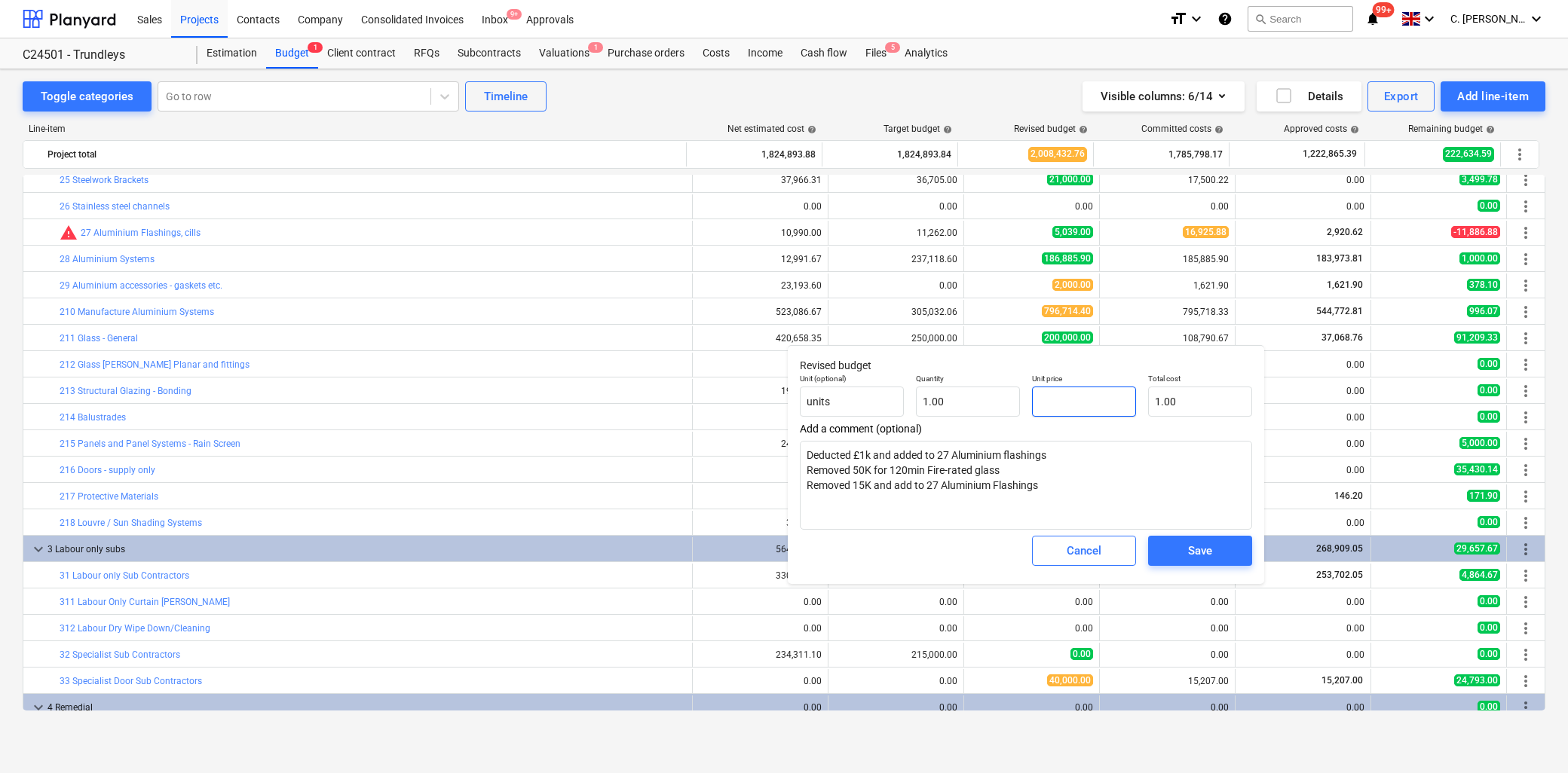
type input "0.00"
type input "1"
type input "1.00"
type input "18"
type input "18.00"
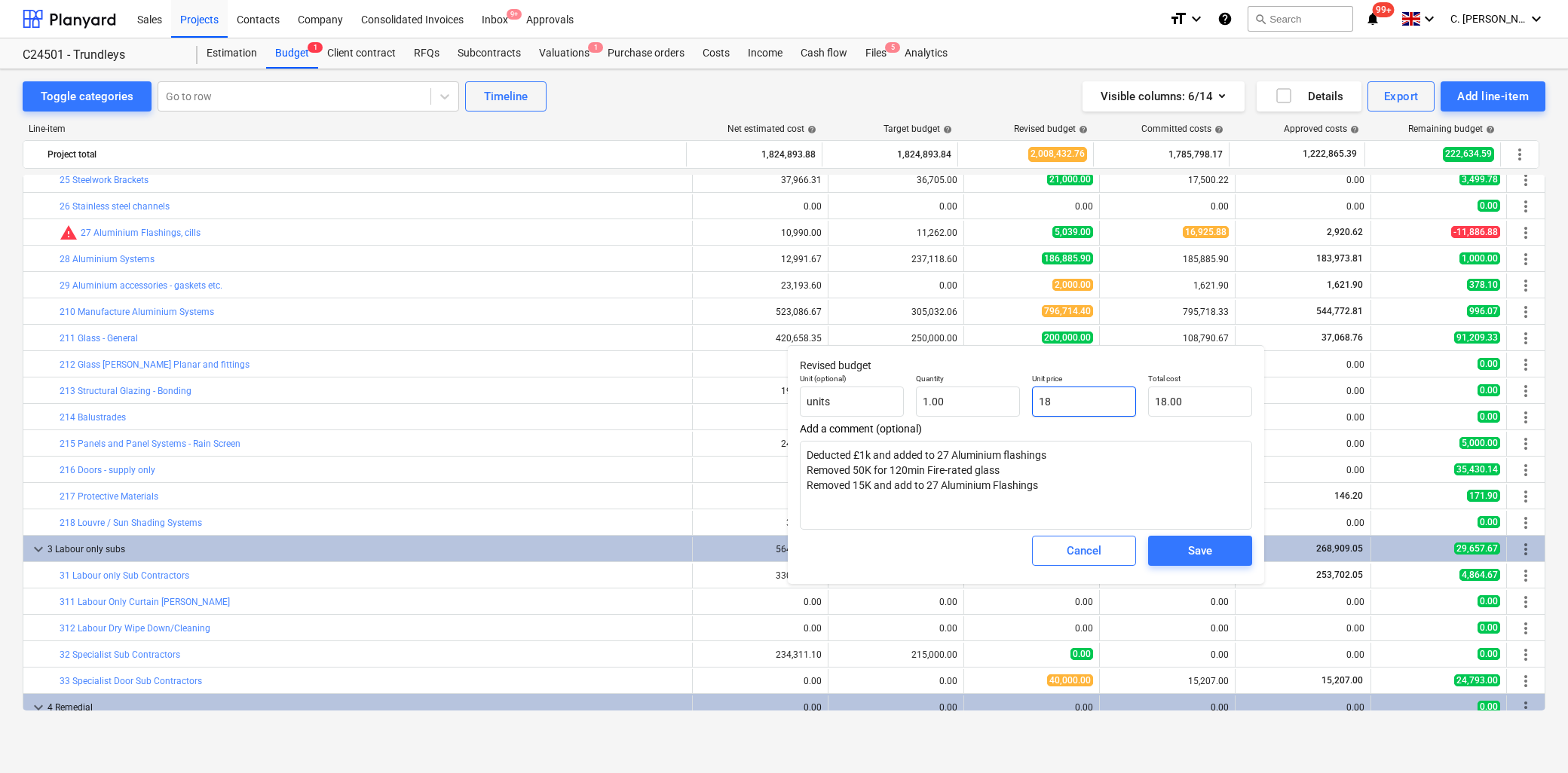
type input "185"
type input "185.00"
type input "1850"
type input "1,850.00"
type input "18500"
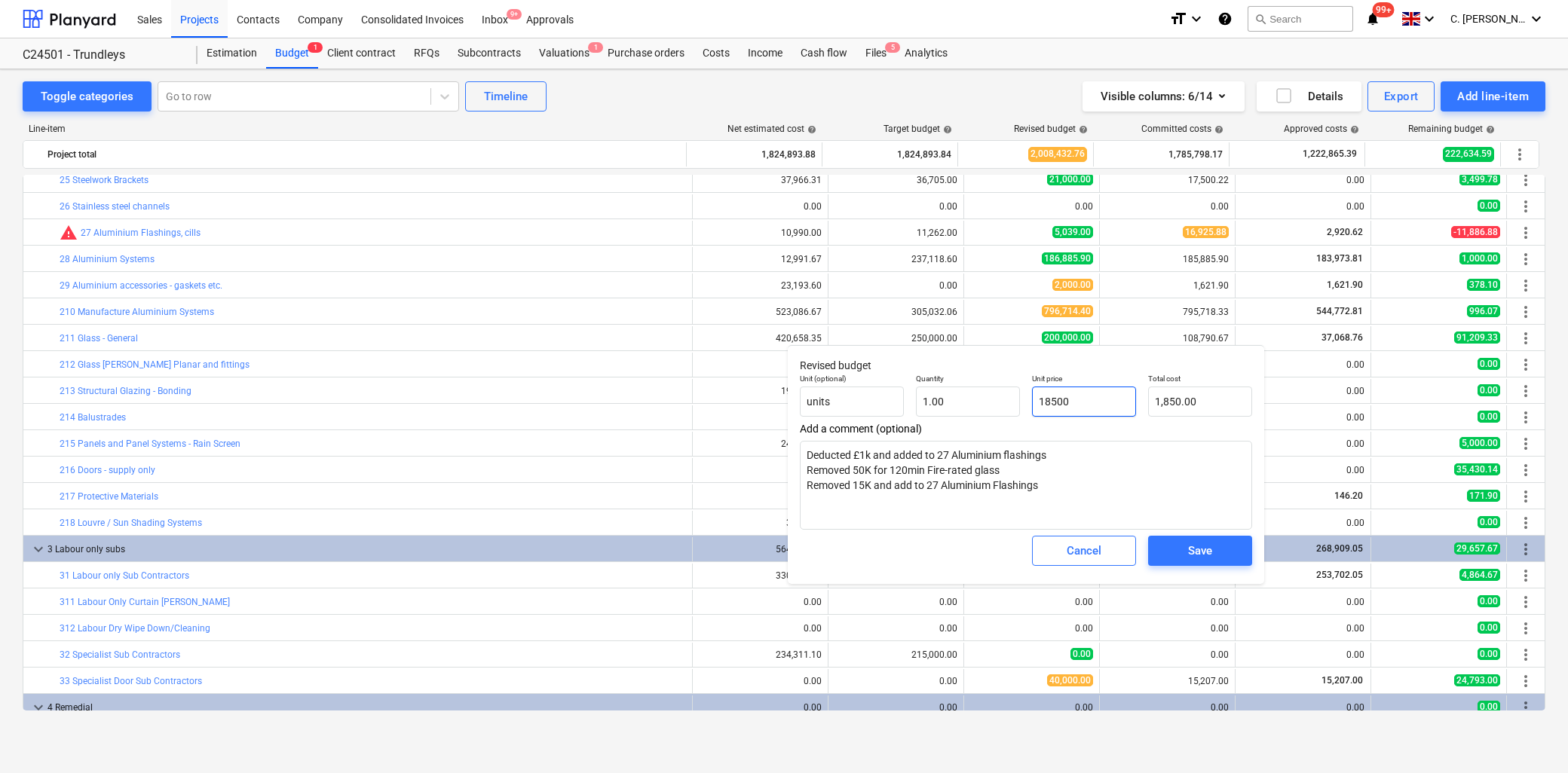
type input "18,500.00"
type input "185000"
type input "185,000.00"
click at [1193, 545] on div "Save" at bounding box center [1201, 551] width 24 height 20
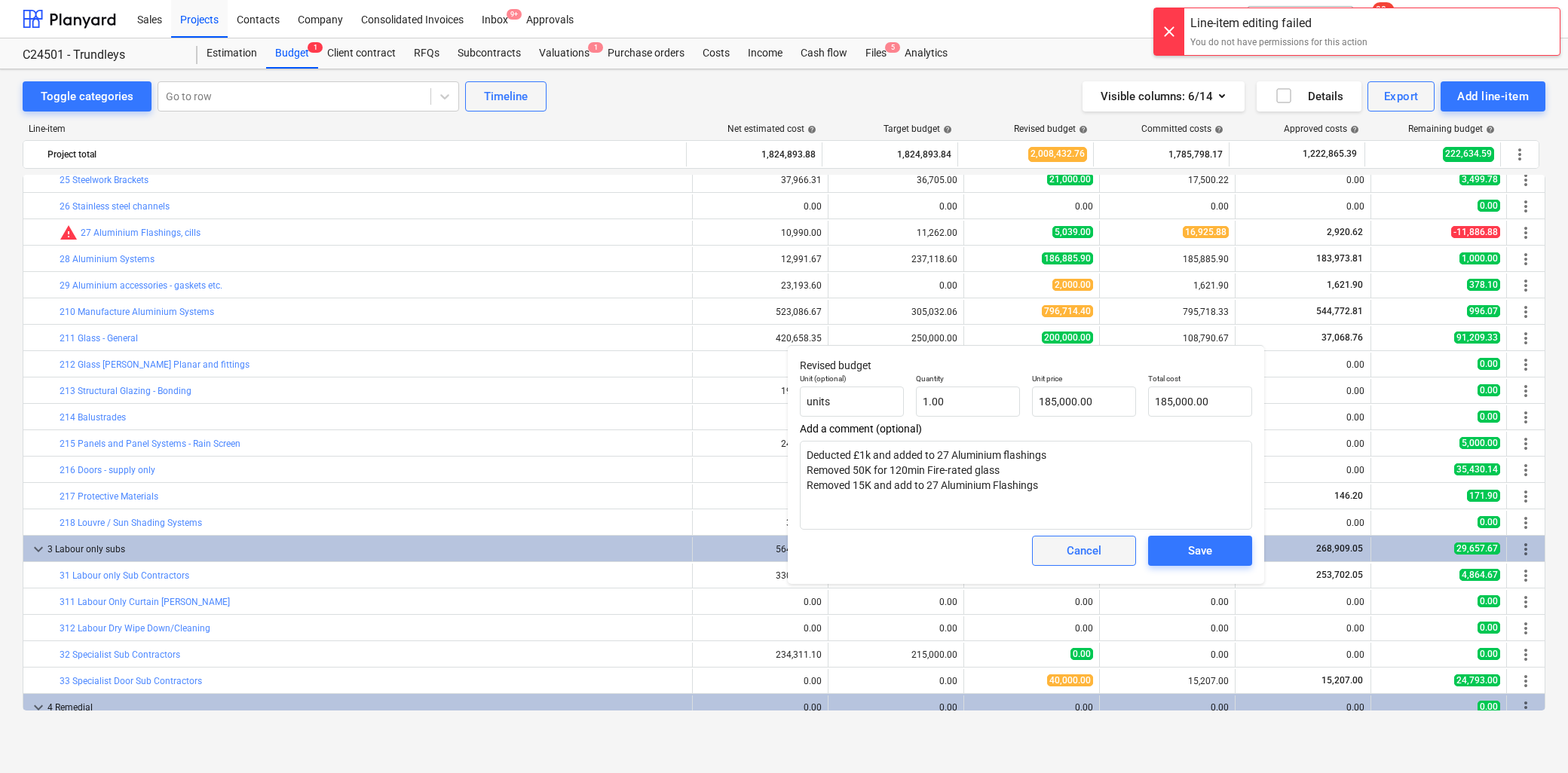
click at [1067, 554] on div "Cancel" at bounding box center [1084, 551] width 35 height 20
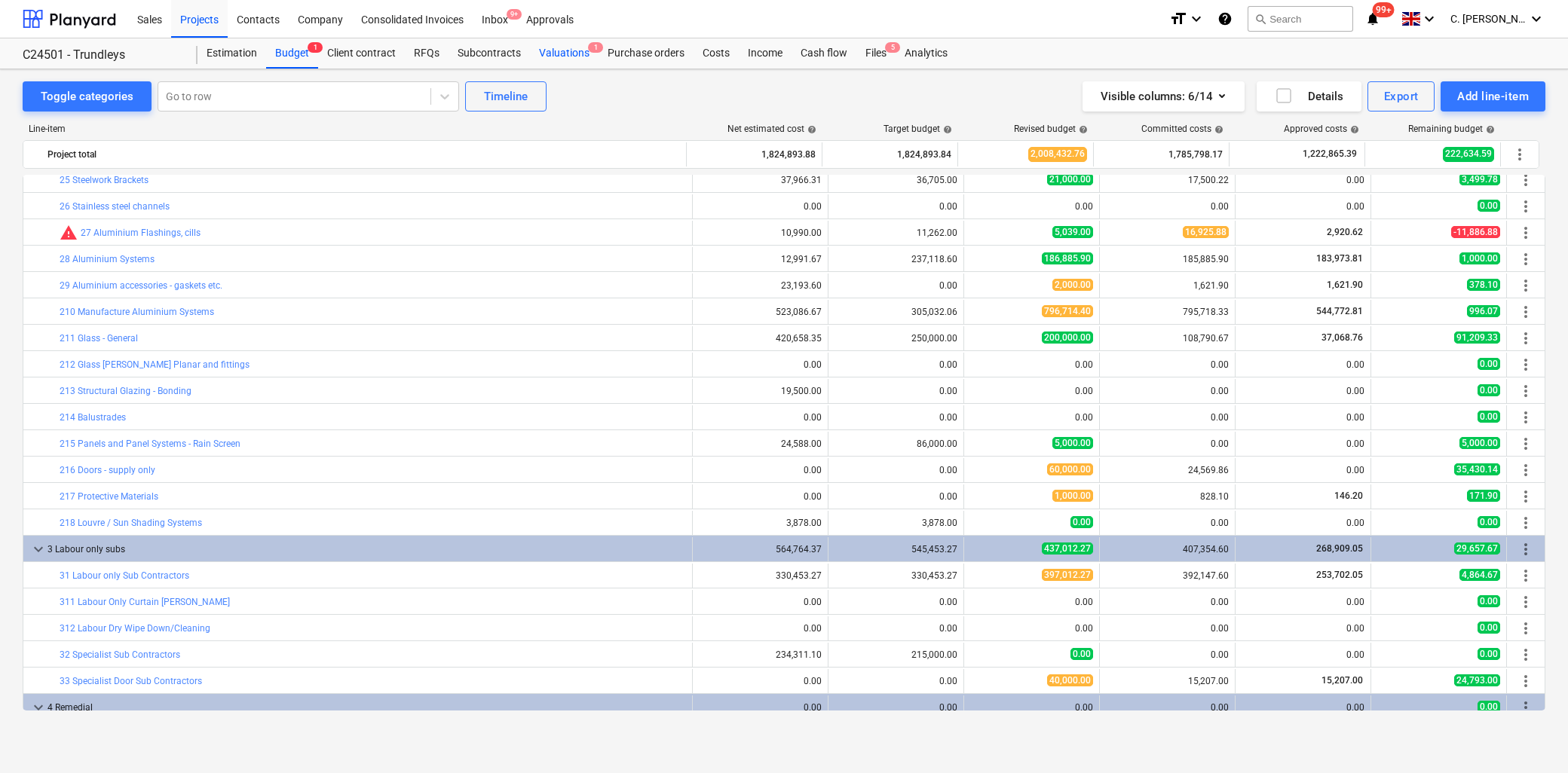
click at [566, 51] on div "Valuations 1" at bounding box center [564, 53] width 68 height 30
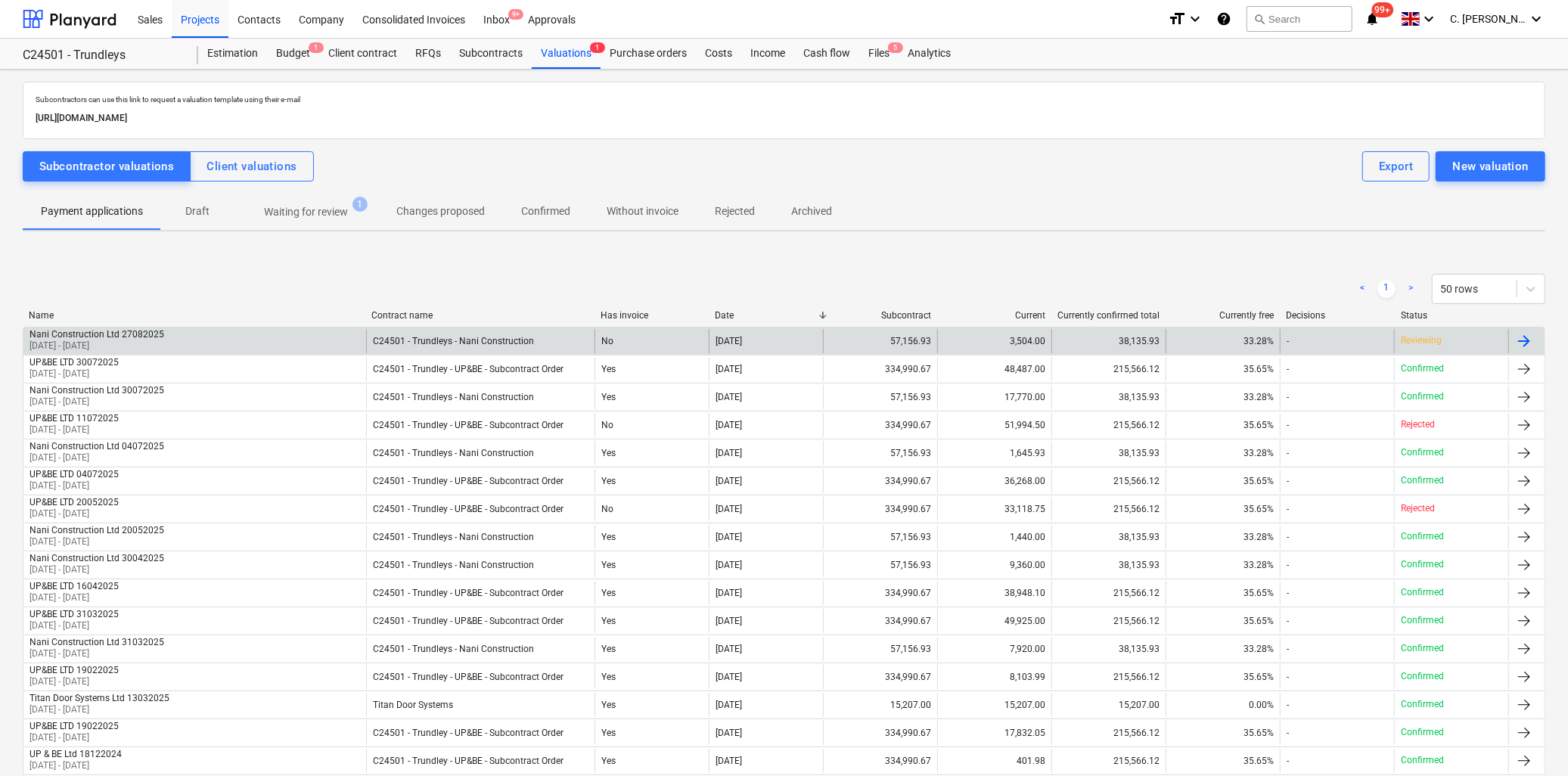
click at [127, 340] on p "01 Aug 2025 - 31 Aug 2025" at bounding box center [97, 346] width 135 height 13
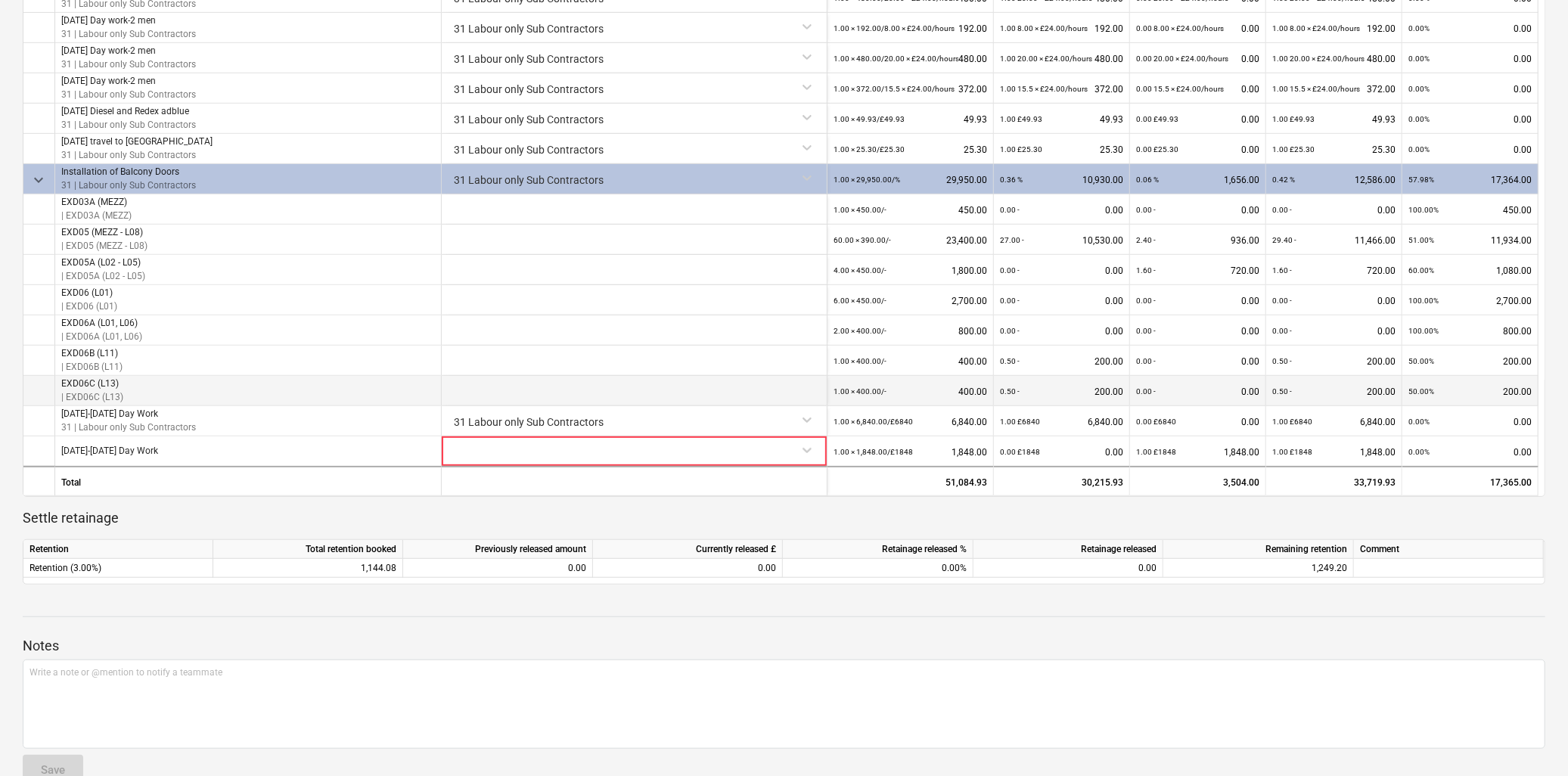
scroll to position [789, 0]
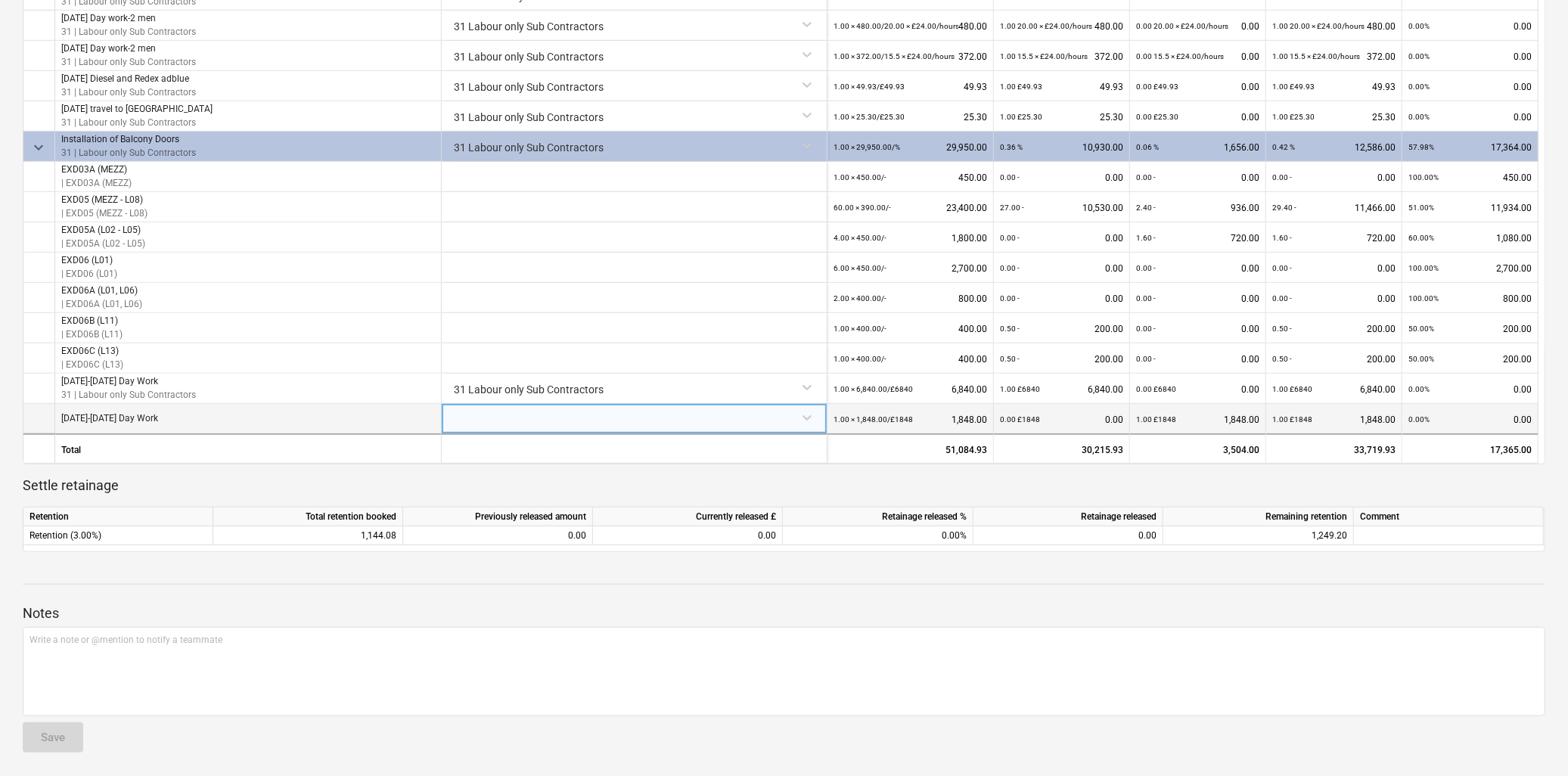
click at [810, 425] on div at bounding box center [633, 418] width 373 height 26
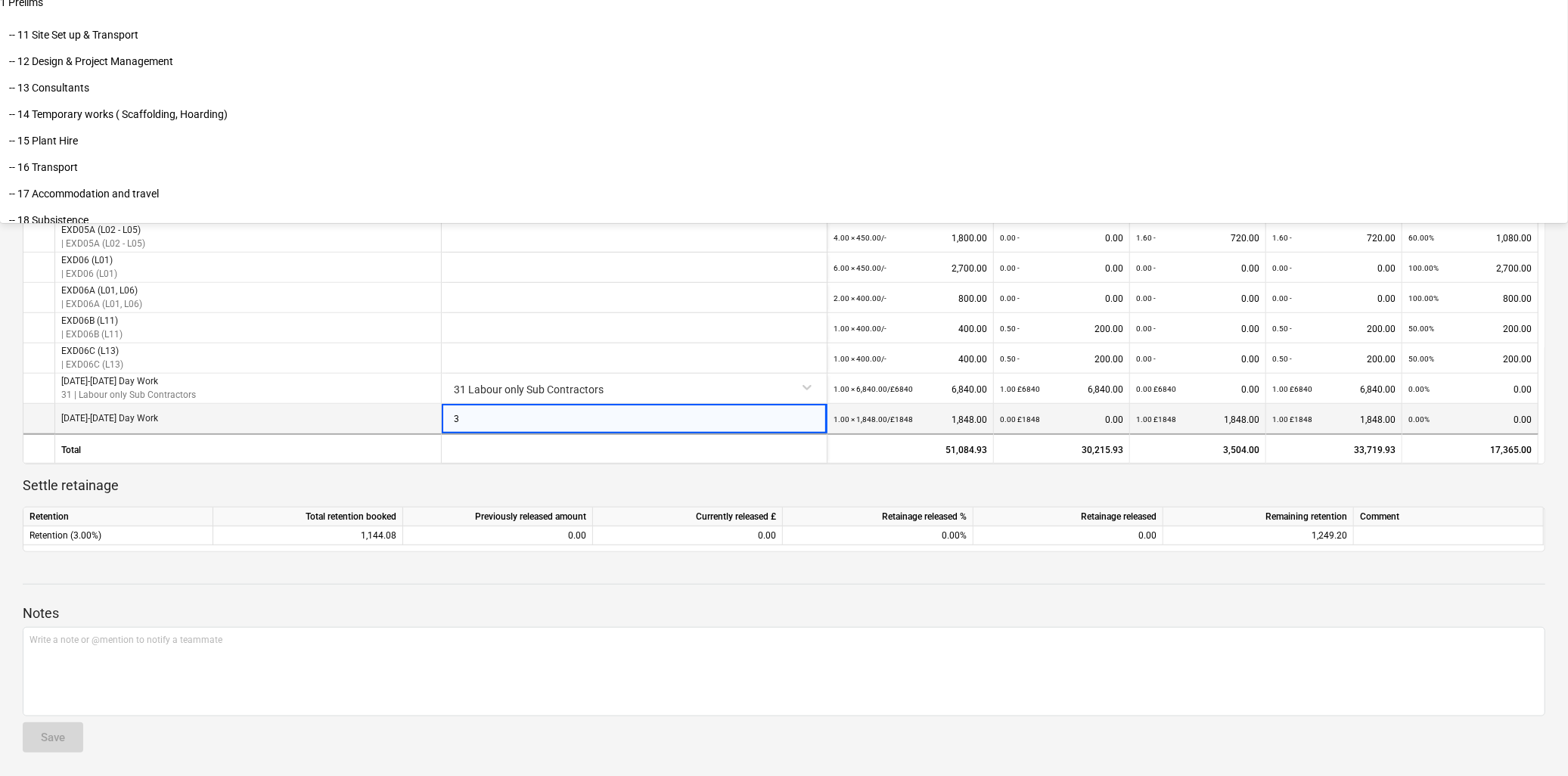
type input "31"
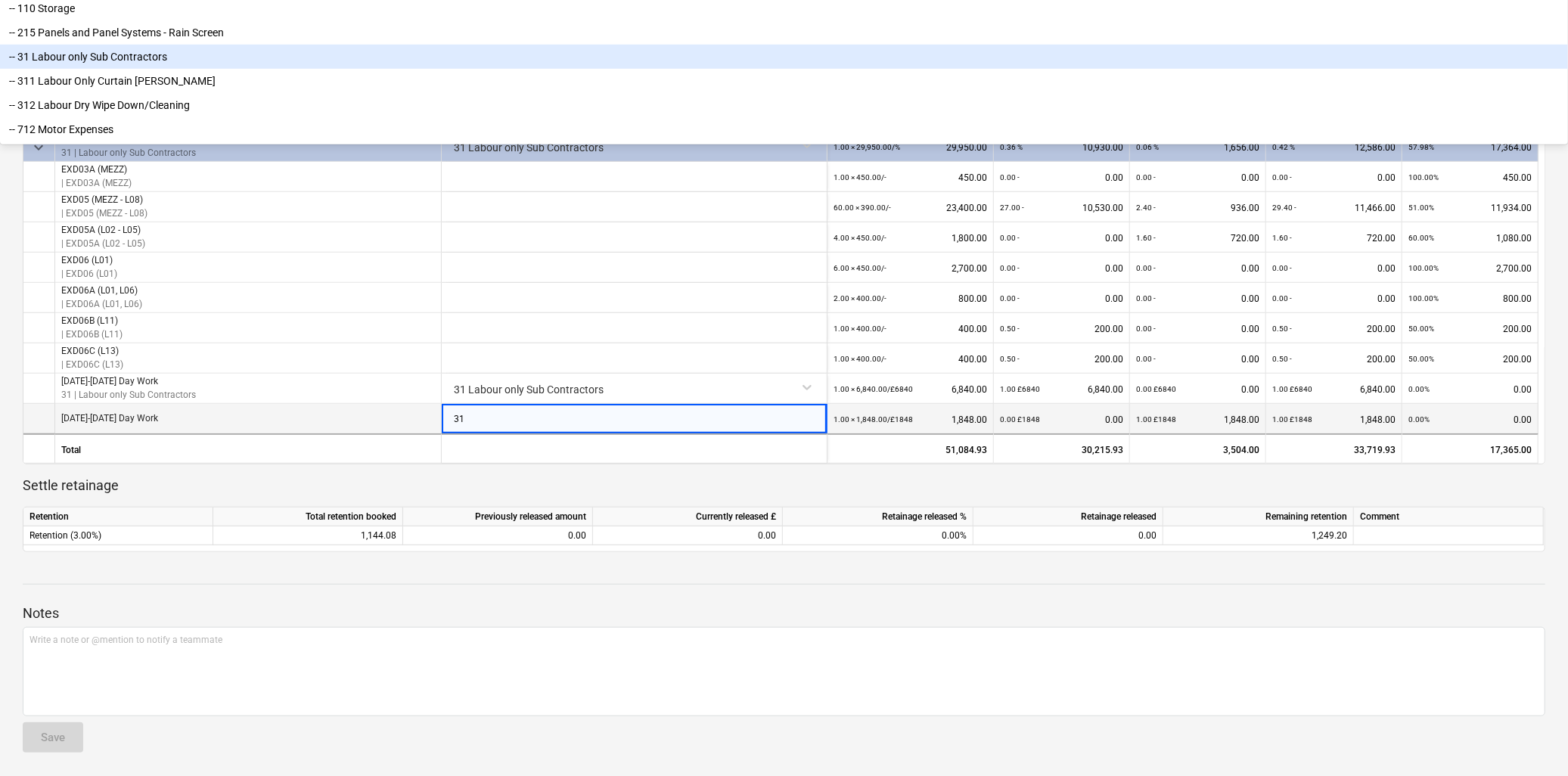
click at [486, 68] on div "-- 31 Labour only Sub Contractors" at bounding box center [784, 57] width 1568 height 24
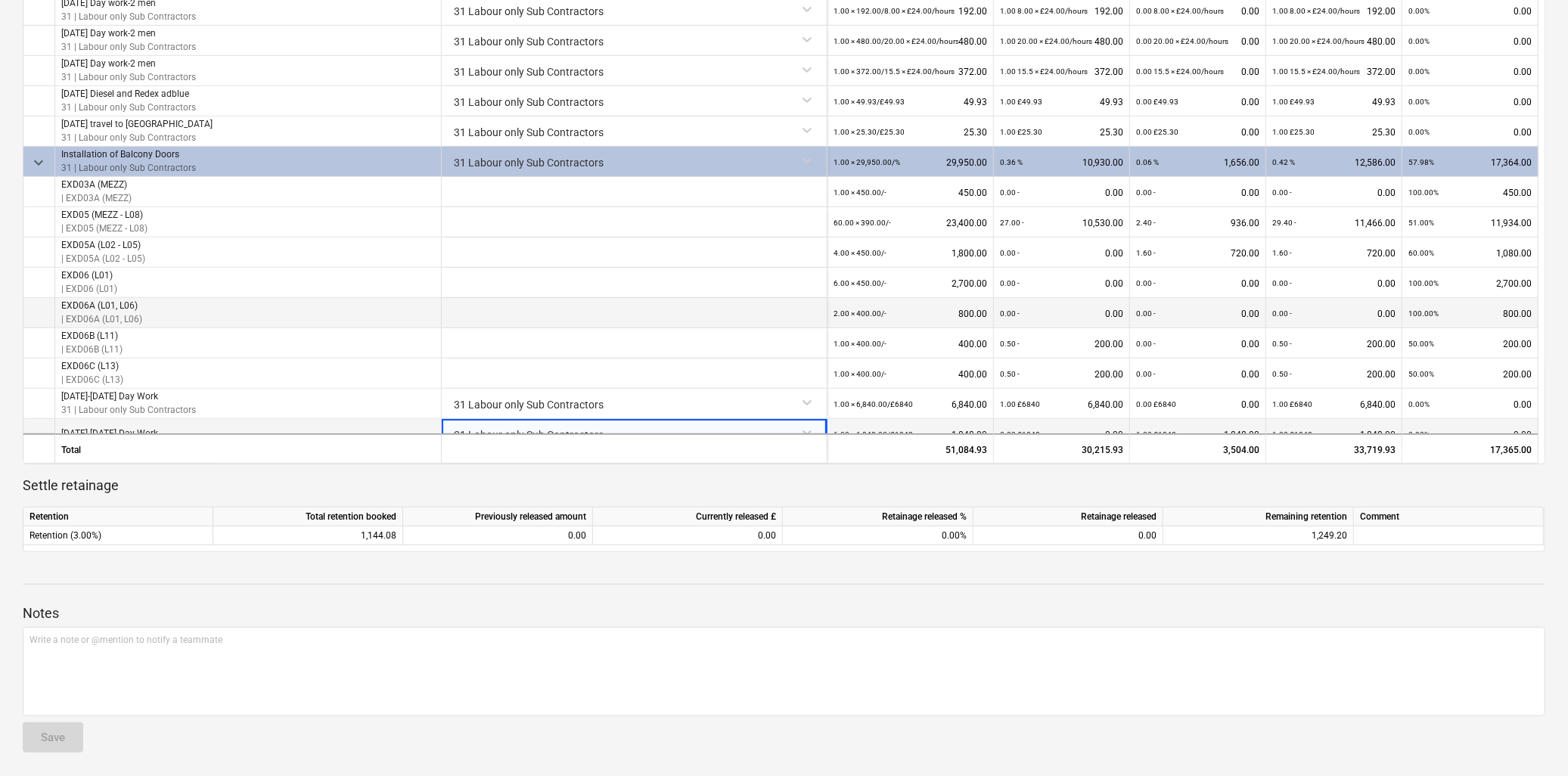
scroll to position [536, 0]
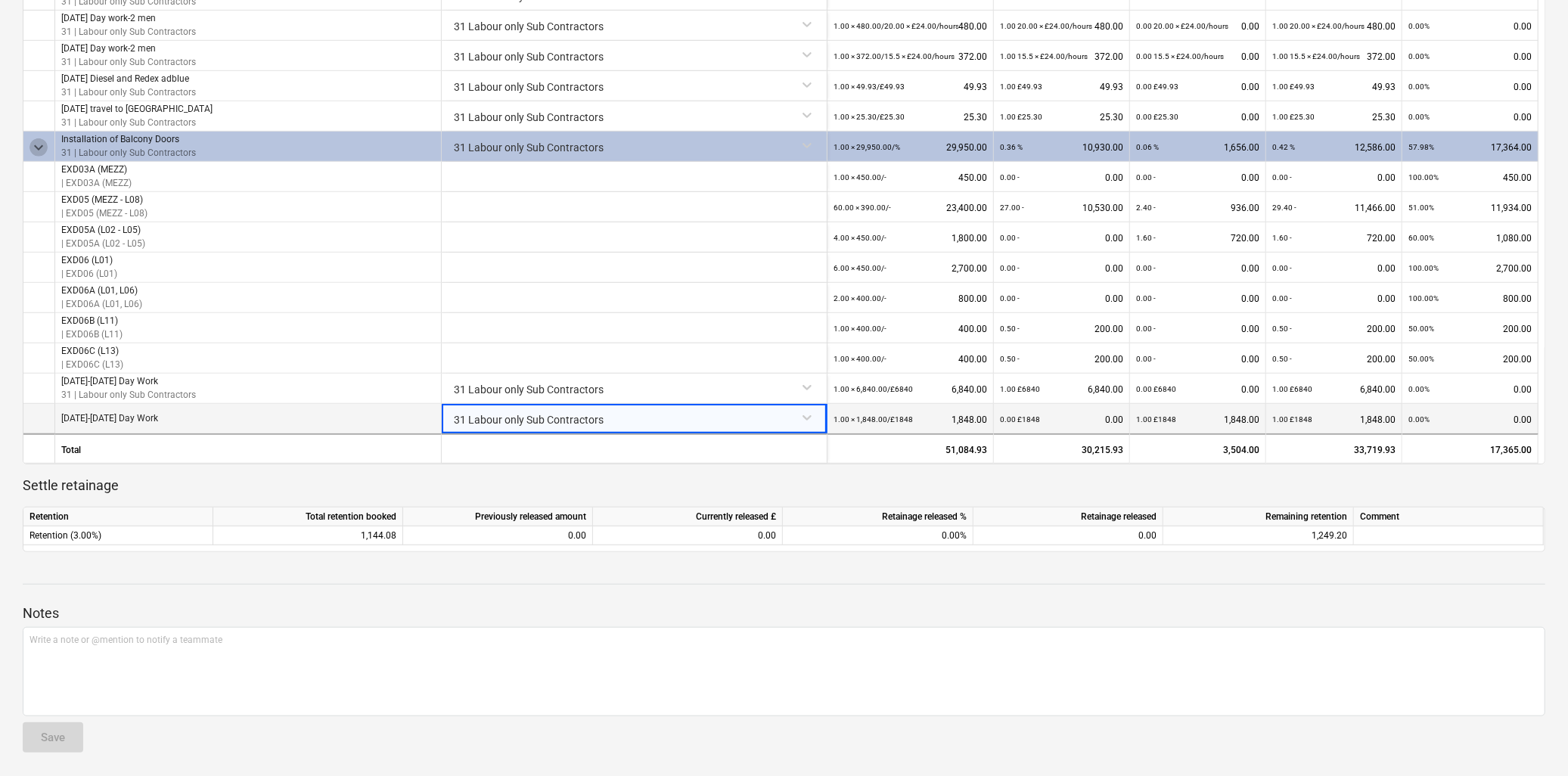
click at [37, 140] on span "keyboard_arrow_down" at bounding box center [38, 147] width 18 height 18
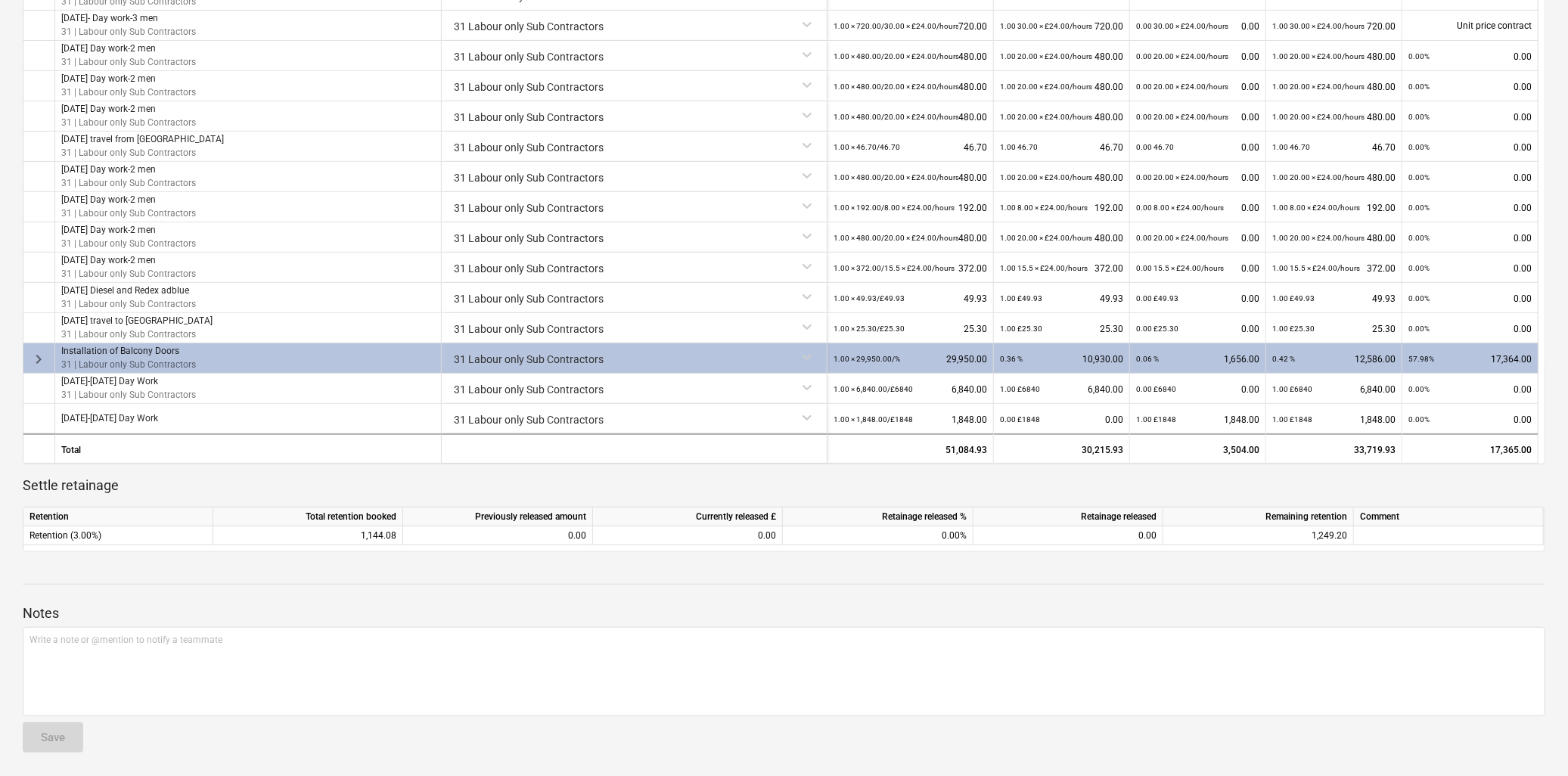
click at [37, 358] on span "keyboard_arrow_right" at bounding box center [38, 358] width 18 height 18
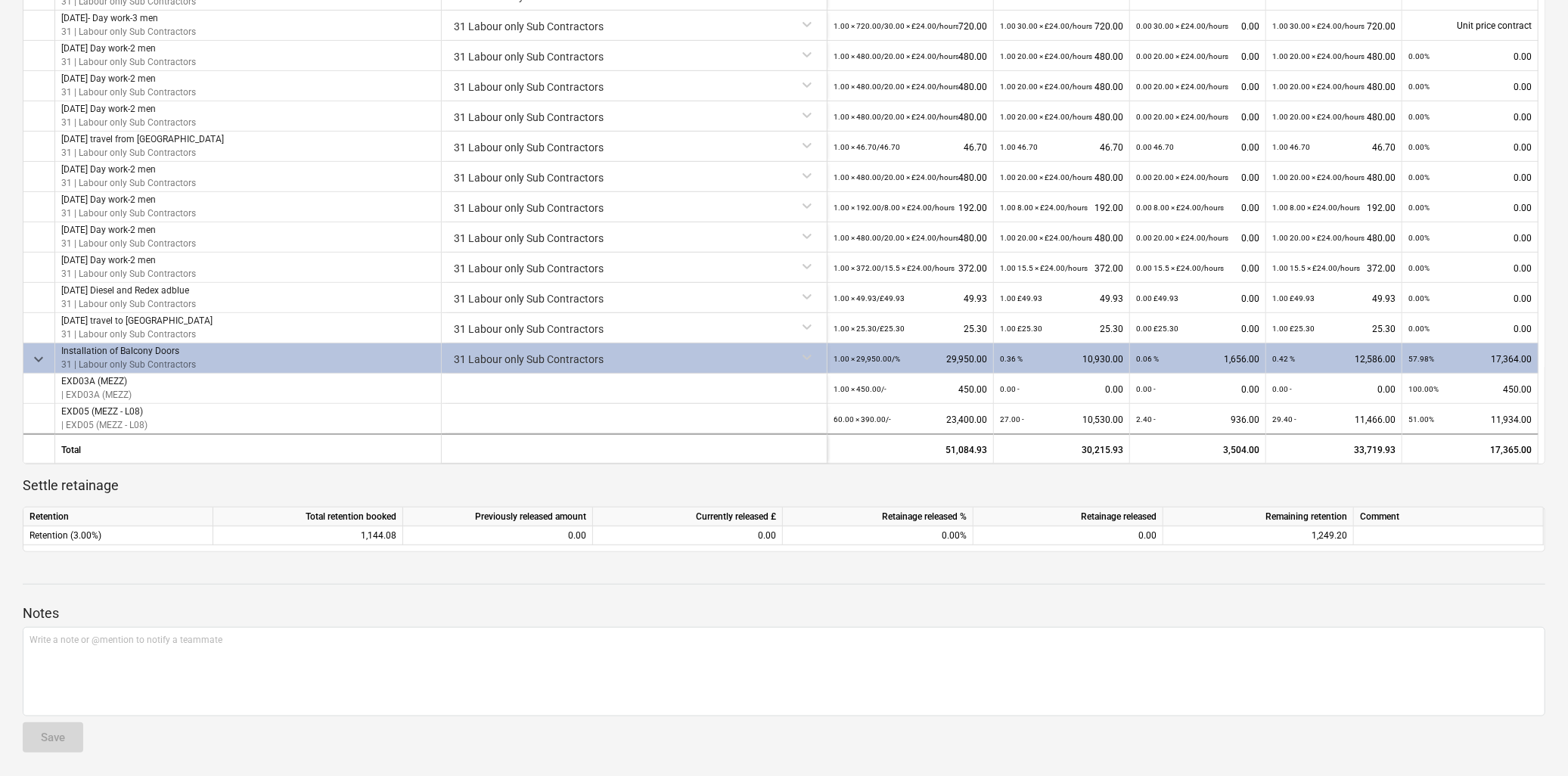
scroll to position [536, 0]
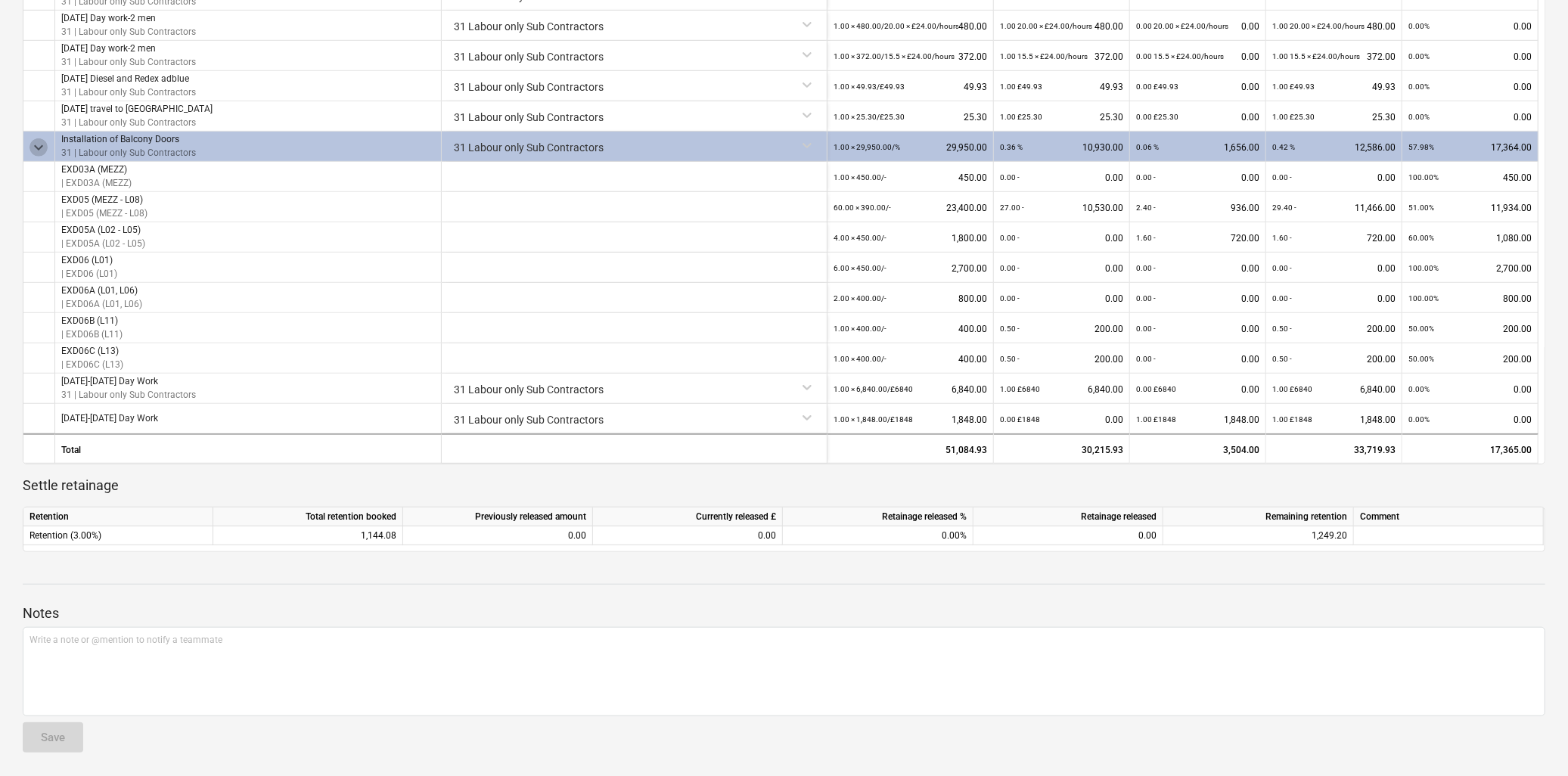
click at [41, 147] on span "keyboard_arrow_down" at bounding box center [38, 147] width 18 height 18
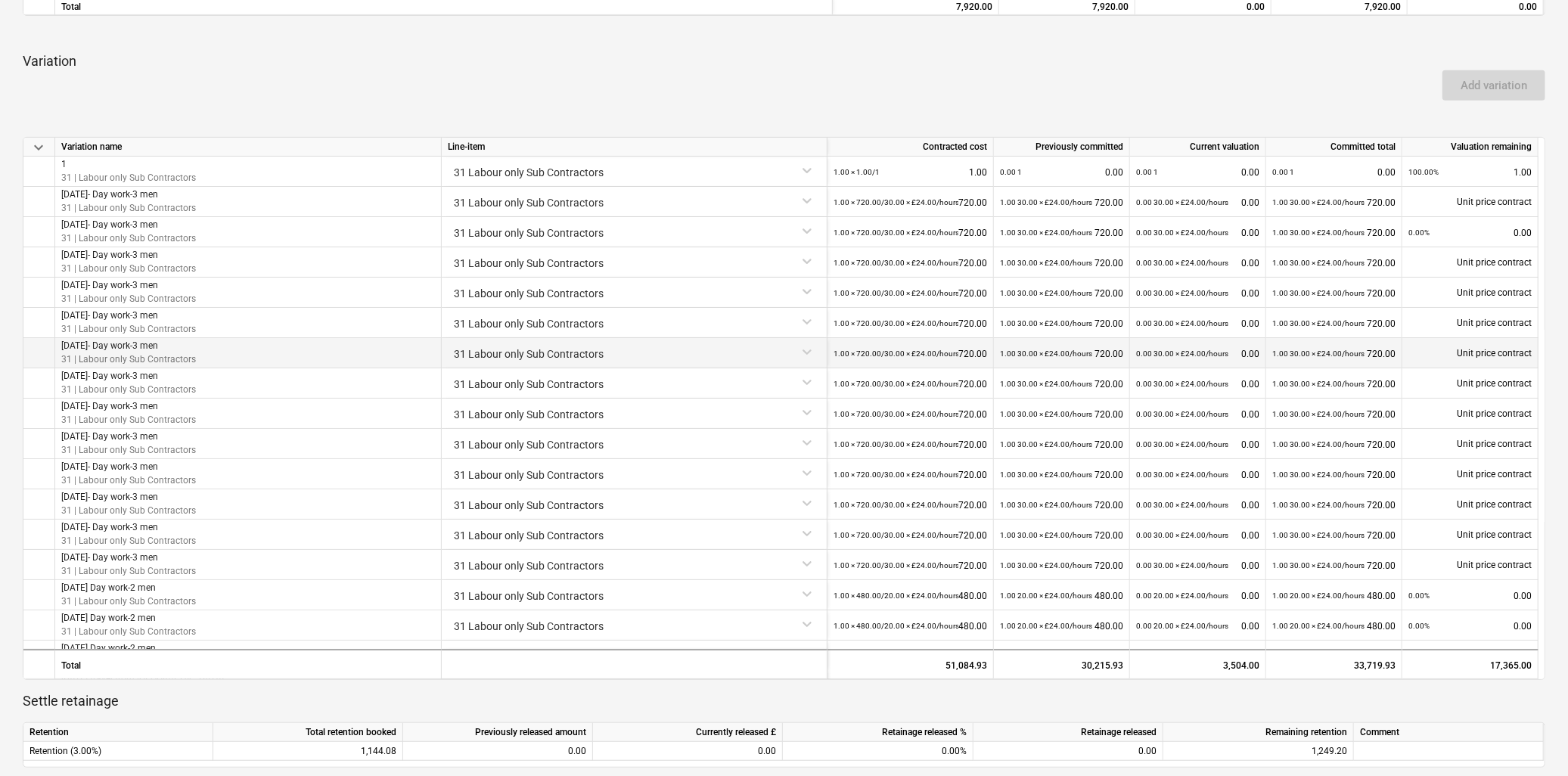
scroll to position [0, 0]
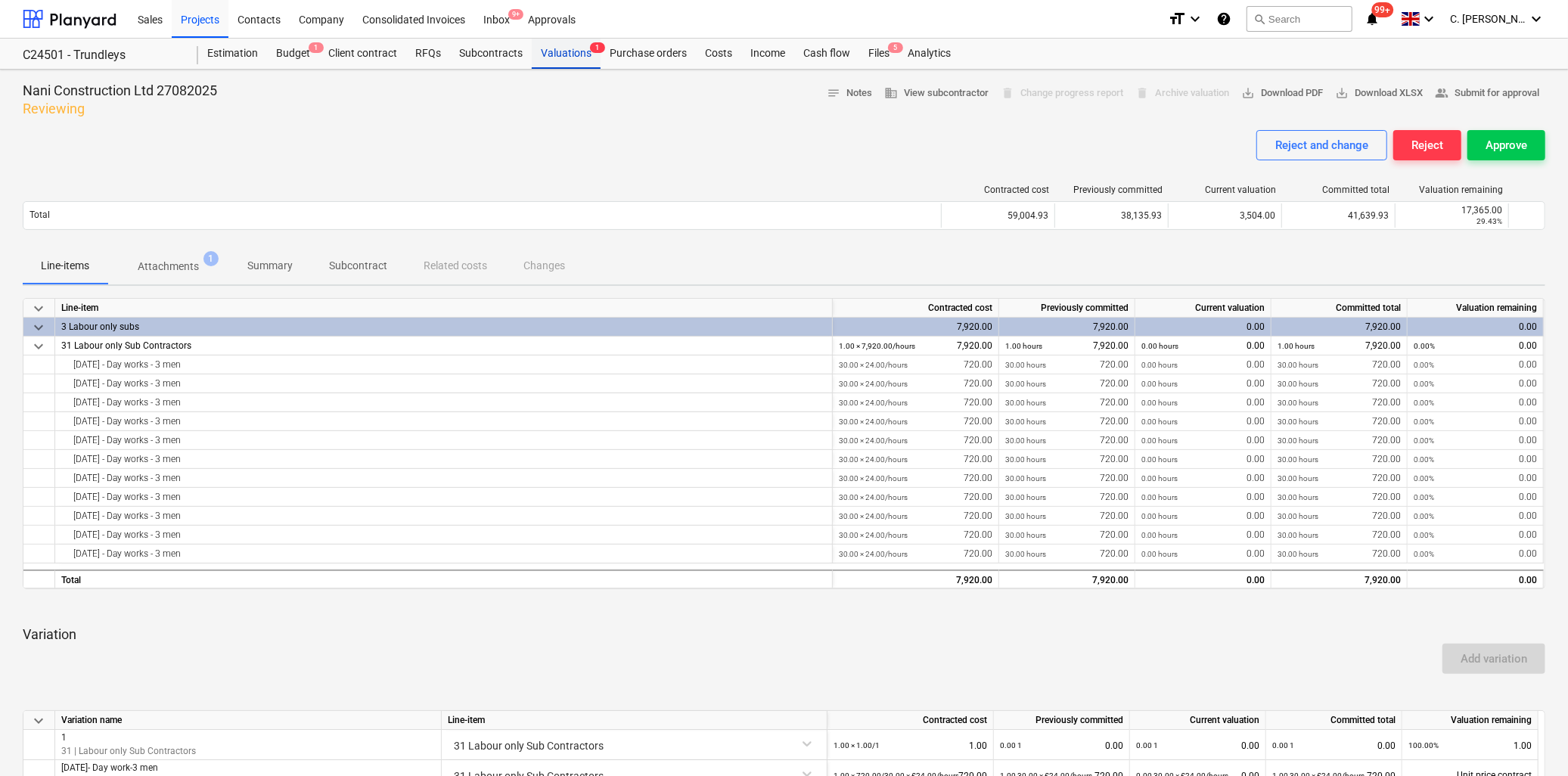
click at [561, 53] on div "Valuations 1" at bounding box center [566, 53] width 69 height 30
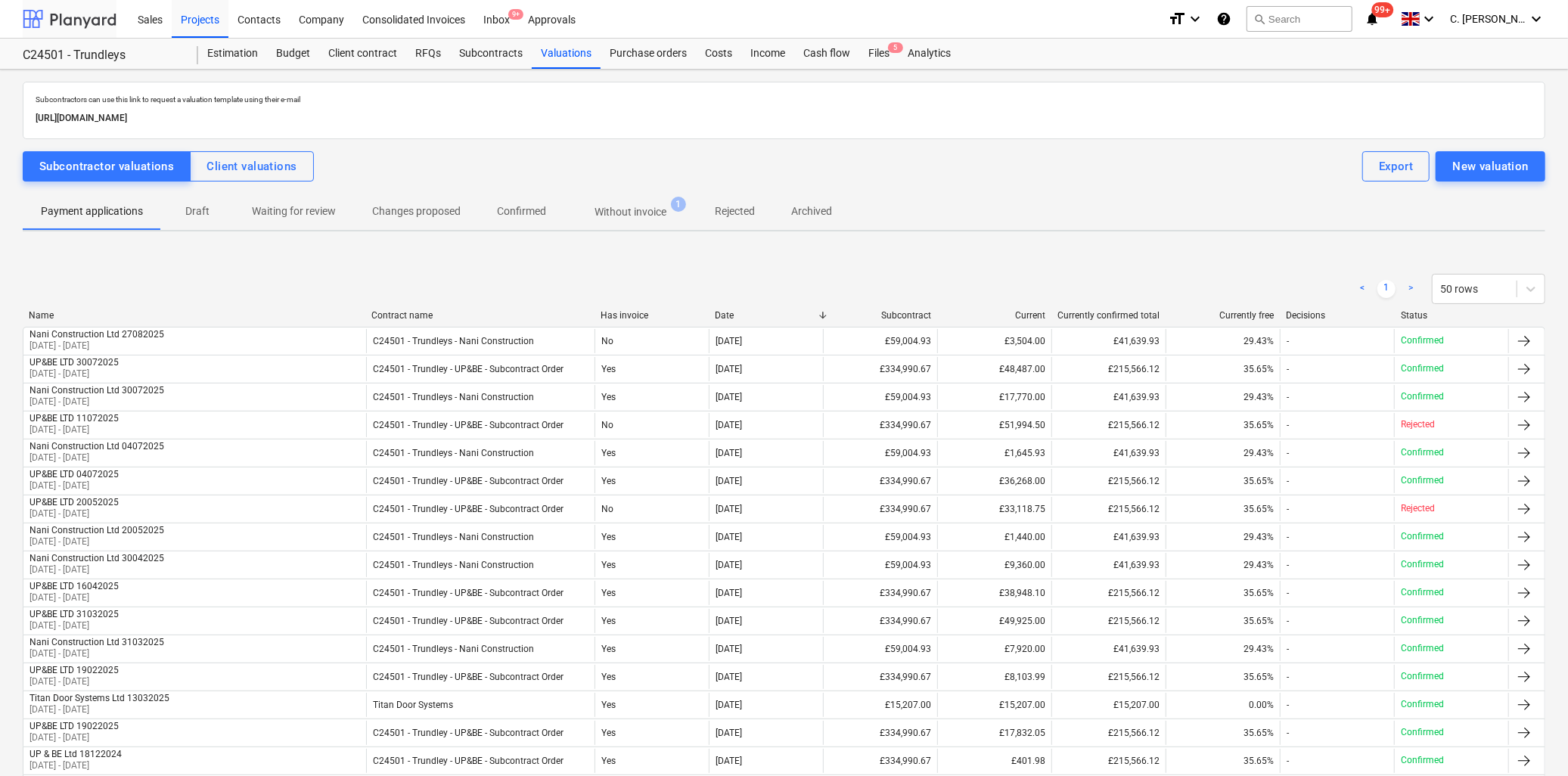
click at [92, 14] on div at bounding box center [69, 19] width 94 height 38
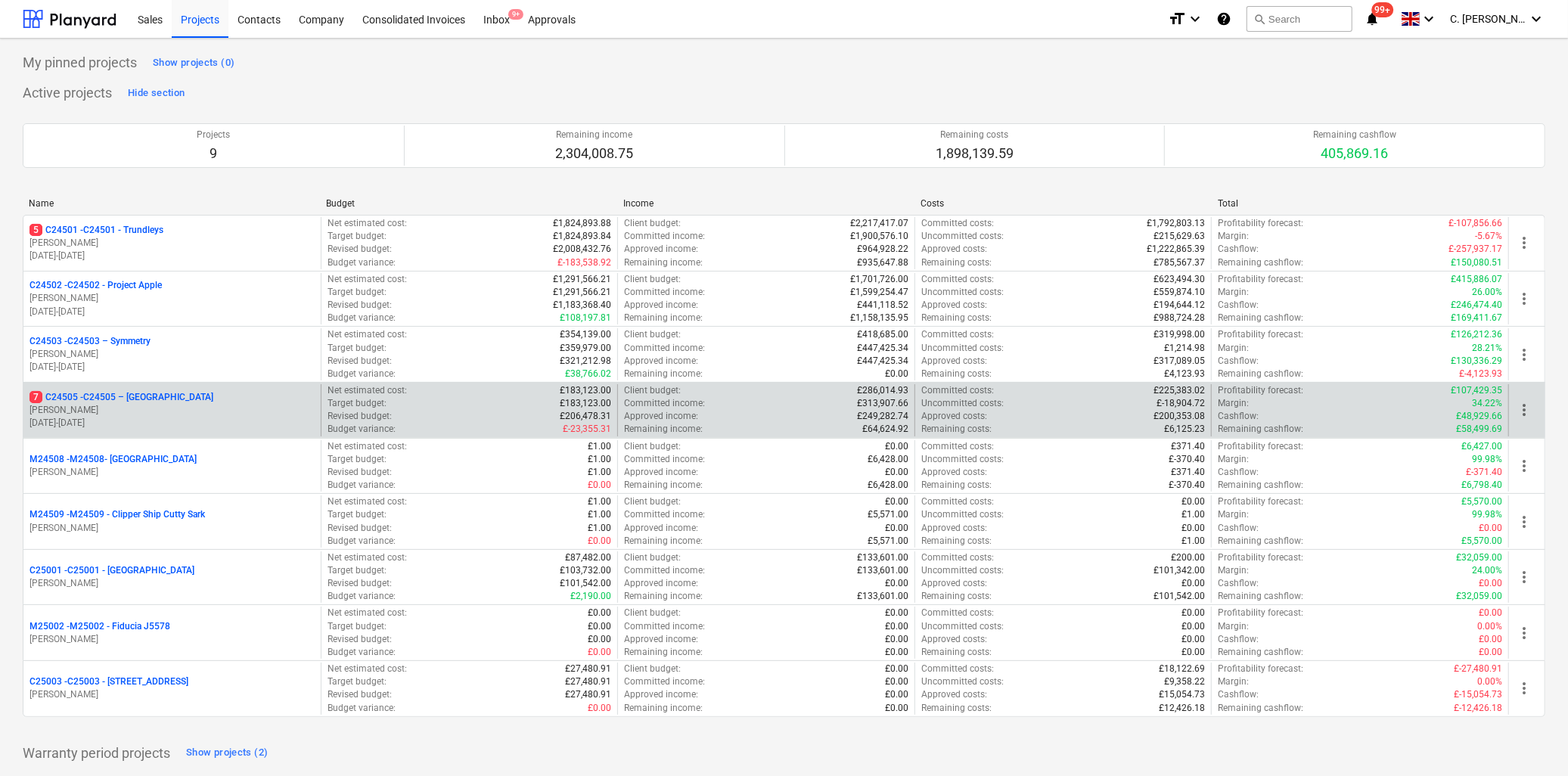
click at [116, 410] on p "[PERSON_NAME]" at bounding box center [172, 411] width 285 height 13
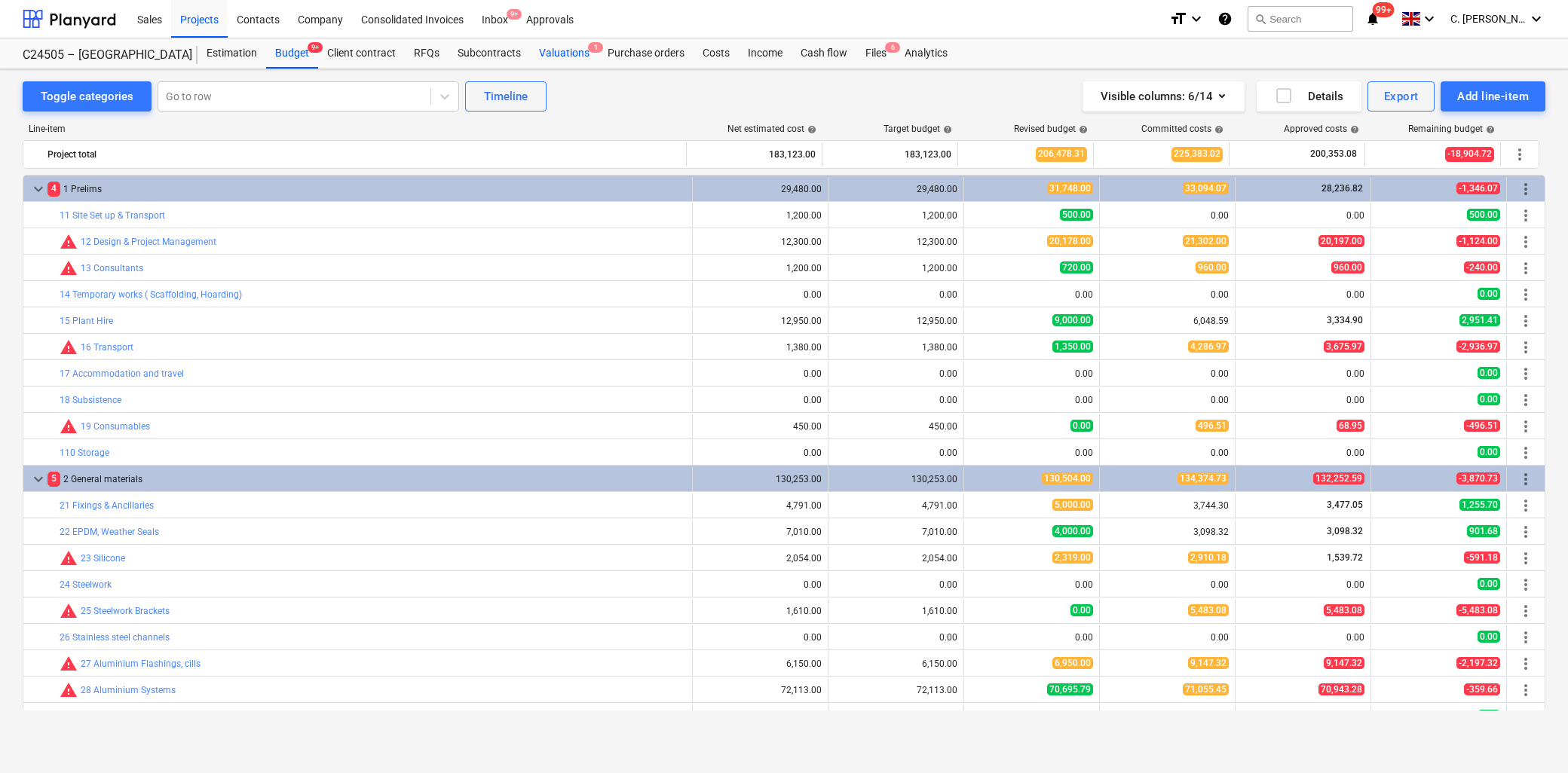
click at [568, 53] on div "Valuations 1" at bounding box center [564, 53] width 68 height 30
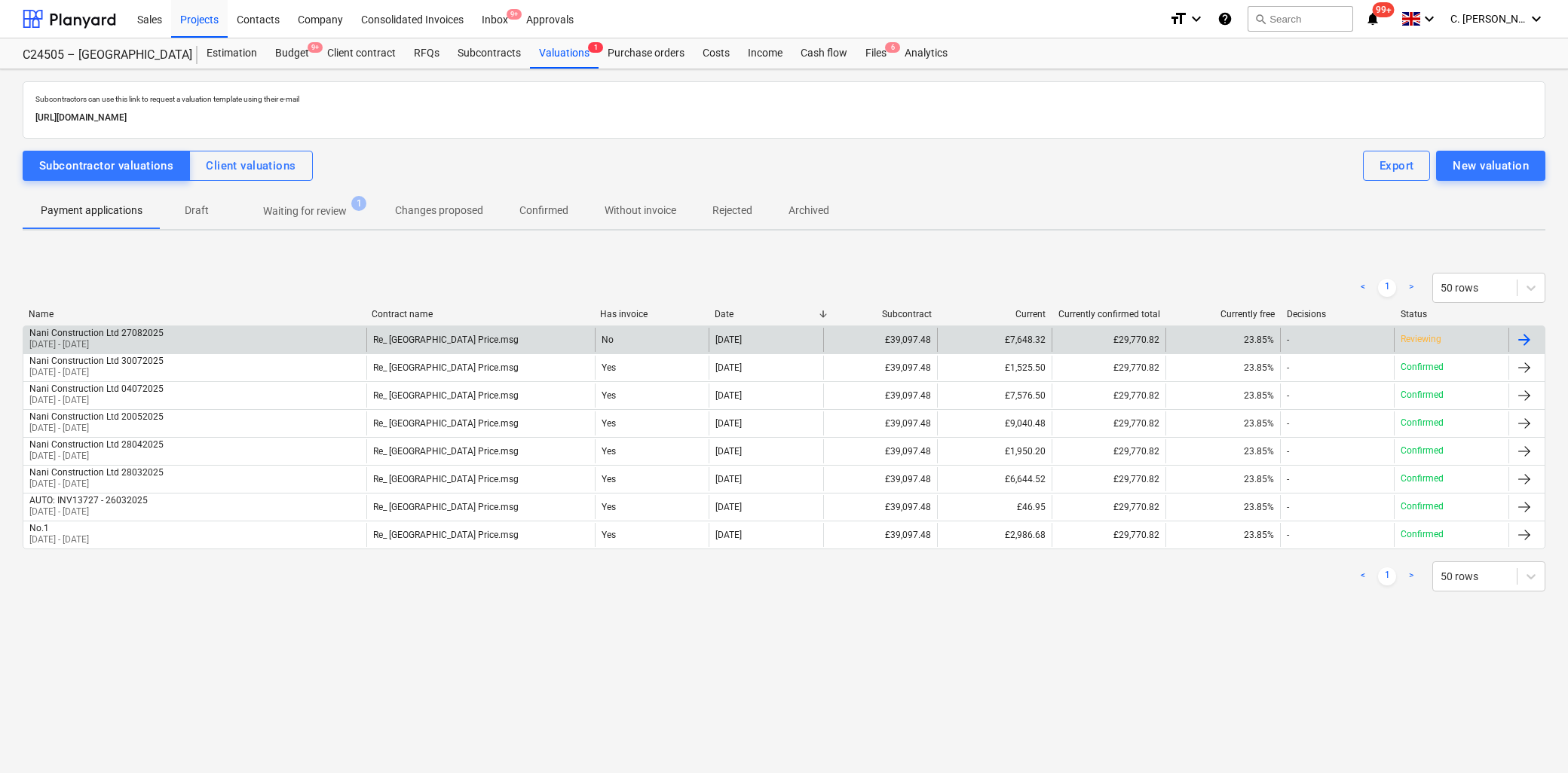
click at [83, 338] on p "[DATE] - [DATE]" at bounding box center [96, 345] width 135 height 13
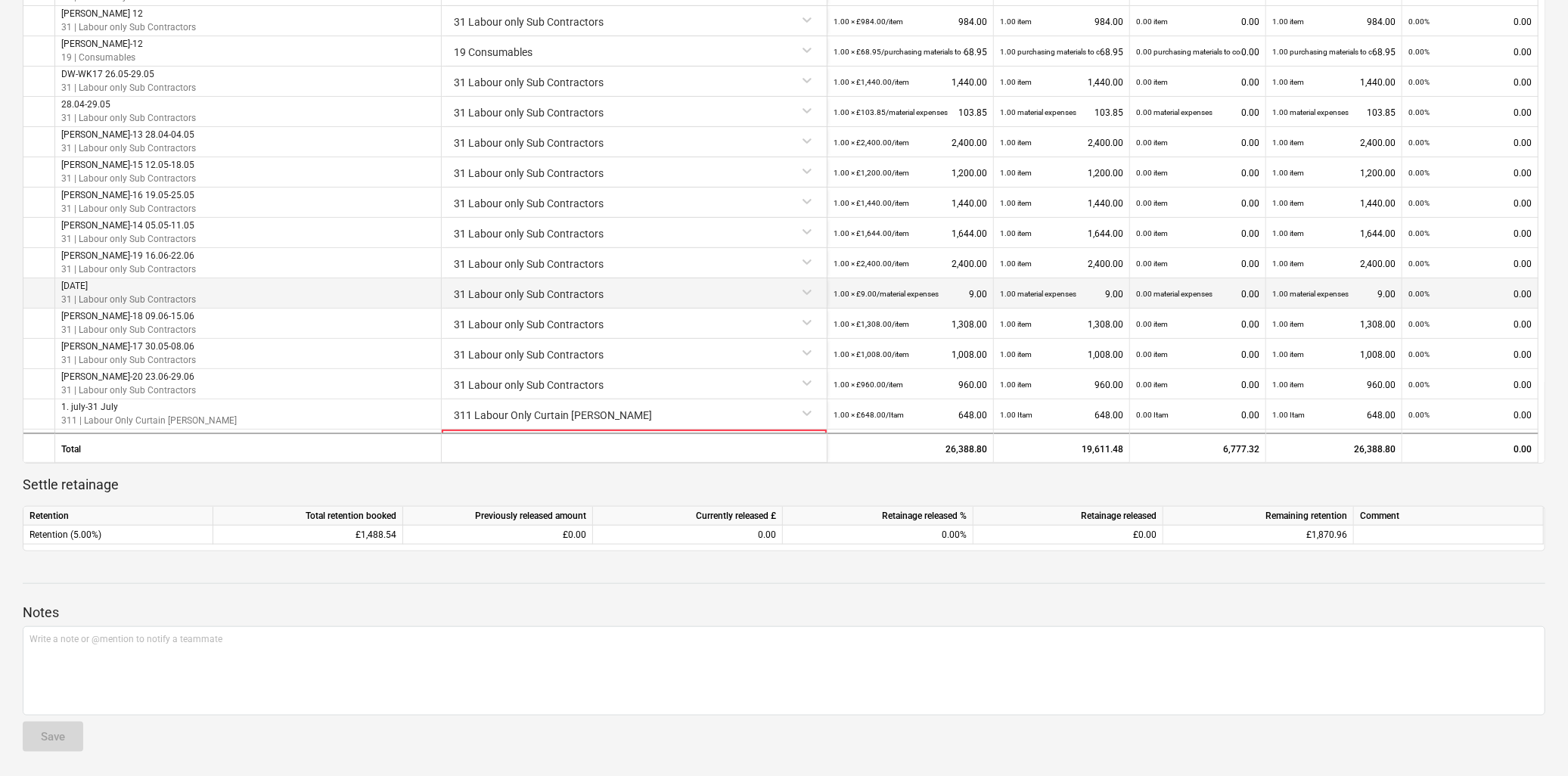
scroll to position [173, 0]
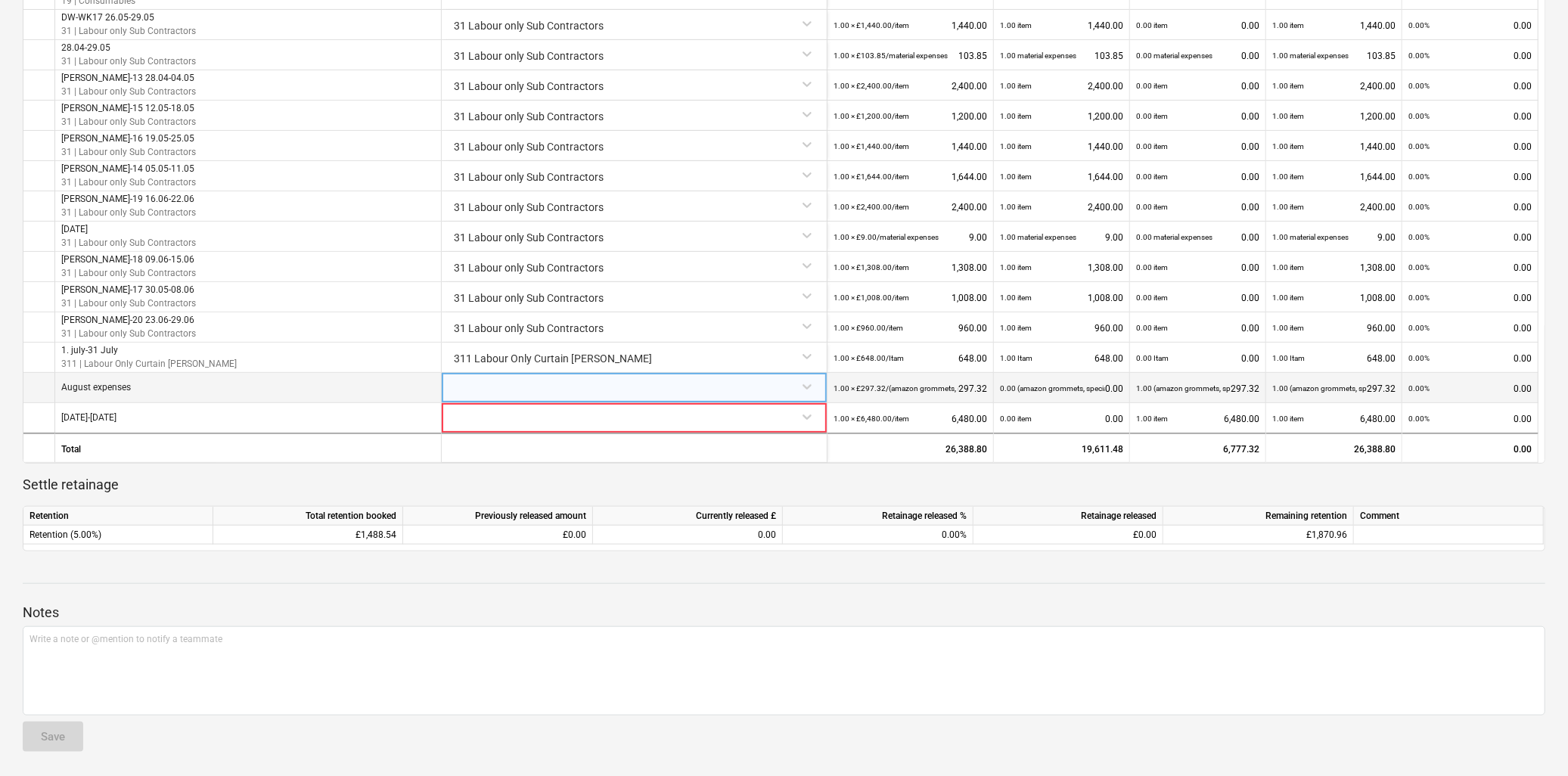
click at [807, 388] on div at bounding box center [633, 386] width 373 height 26
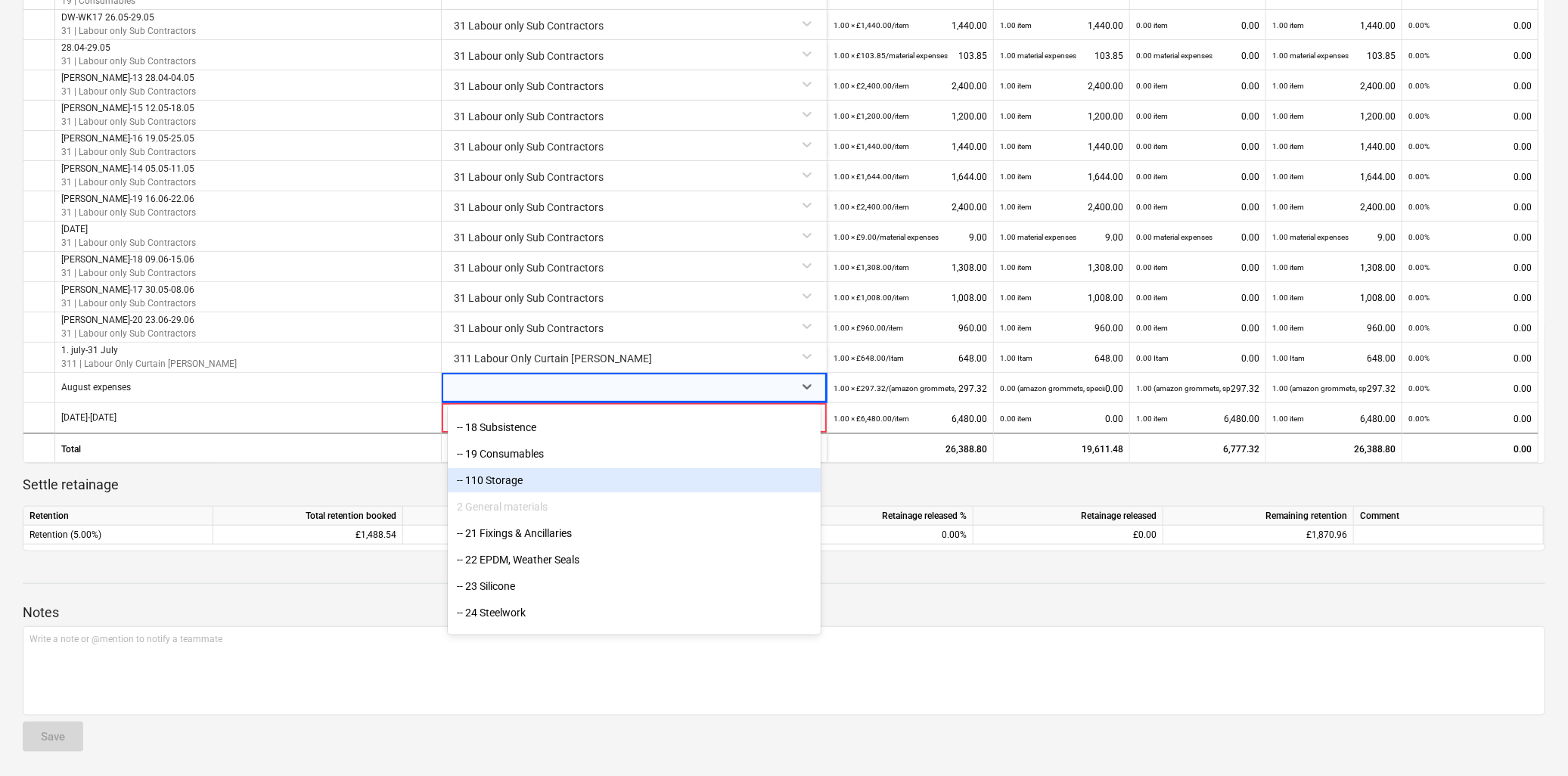
scroll to position [336, 0]
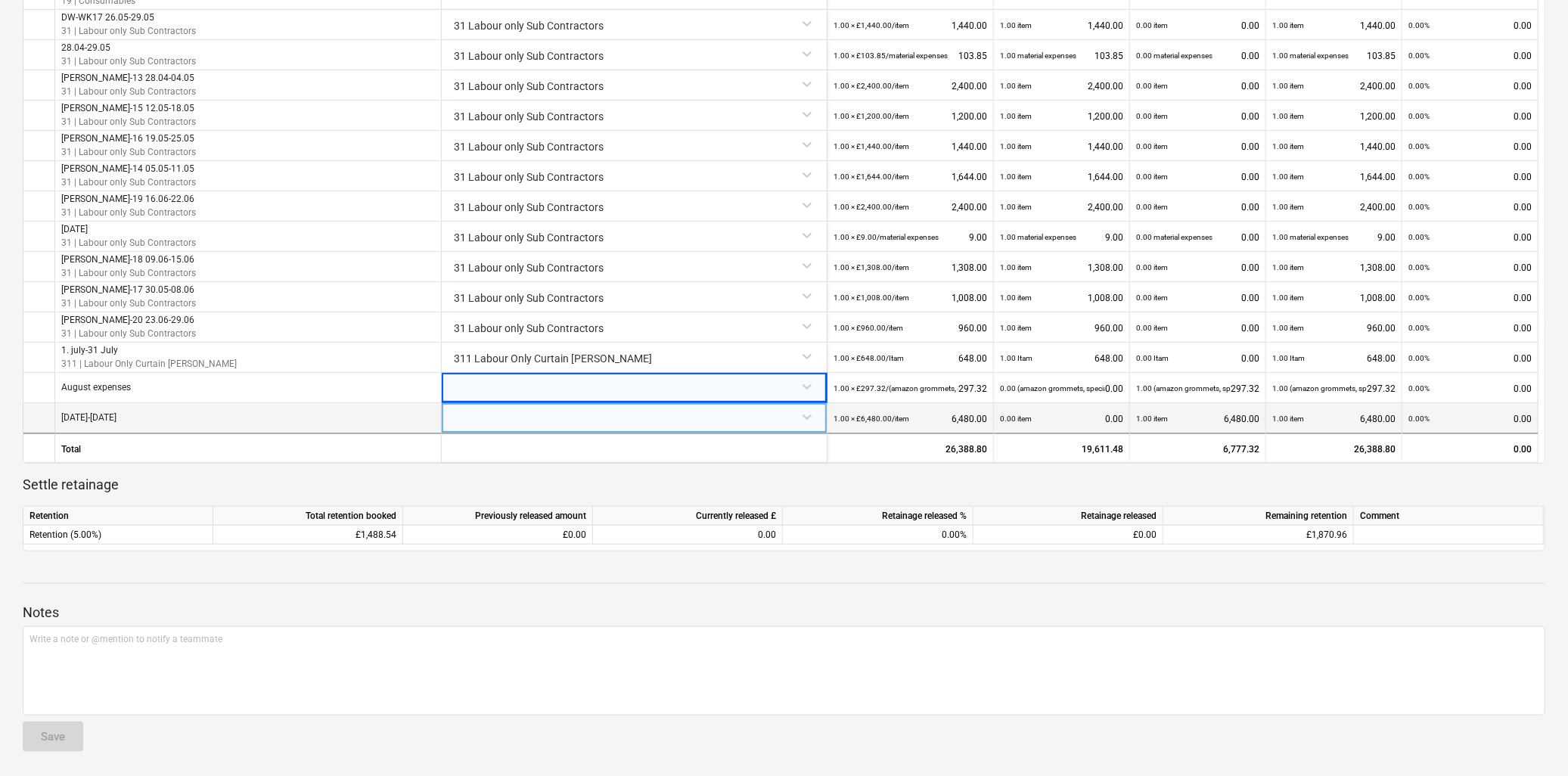
click at [396, 419] on div "1 Aug-31 Aug" at bounding box center [249, 418] width 387 height 30
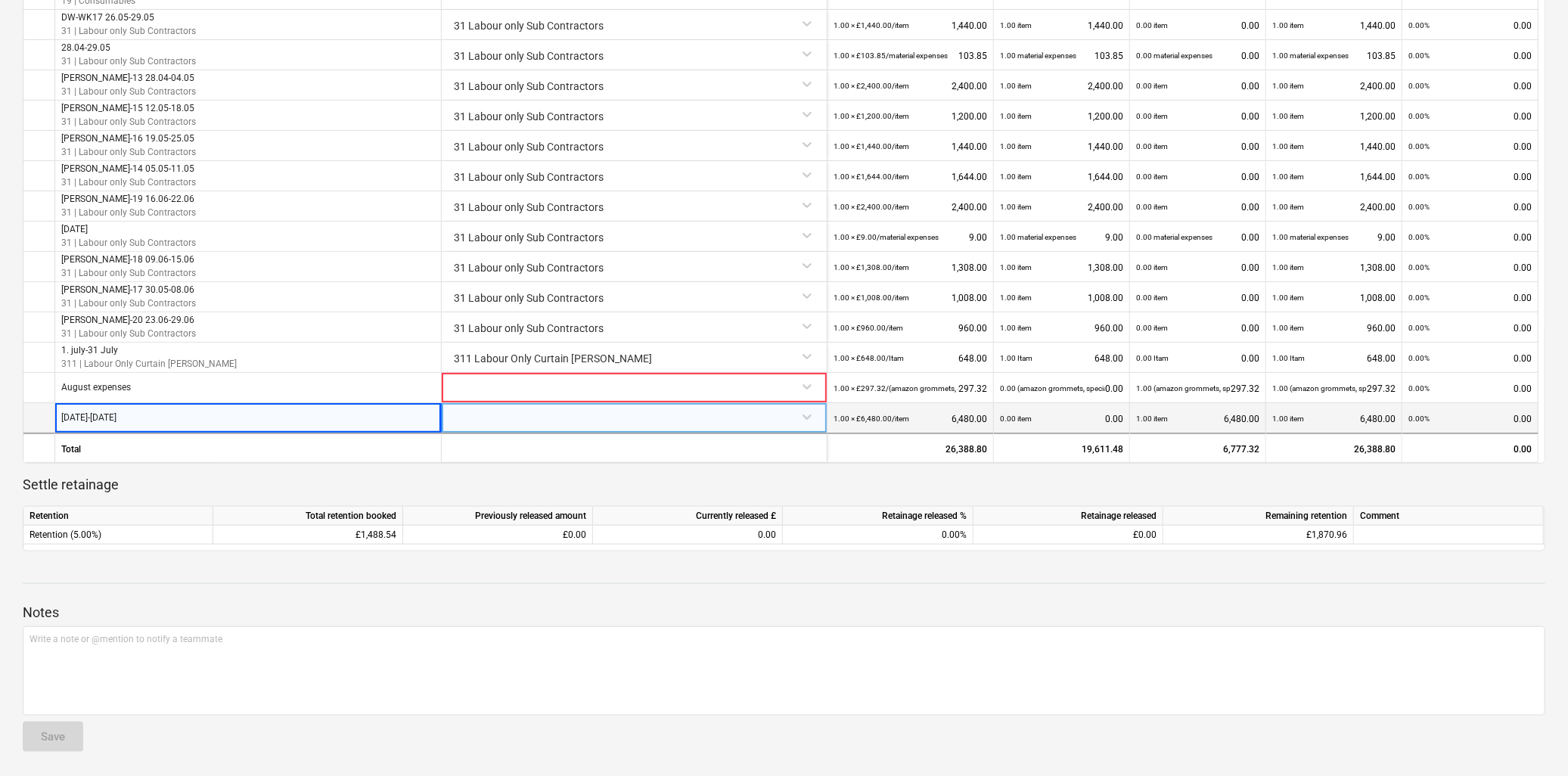
click at [591, 424] on div at bounding box center [633, 417] width 373 height 26
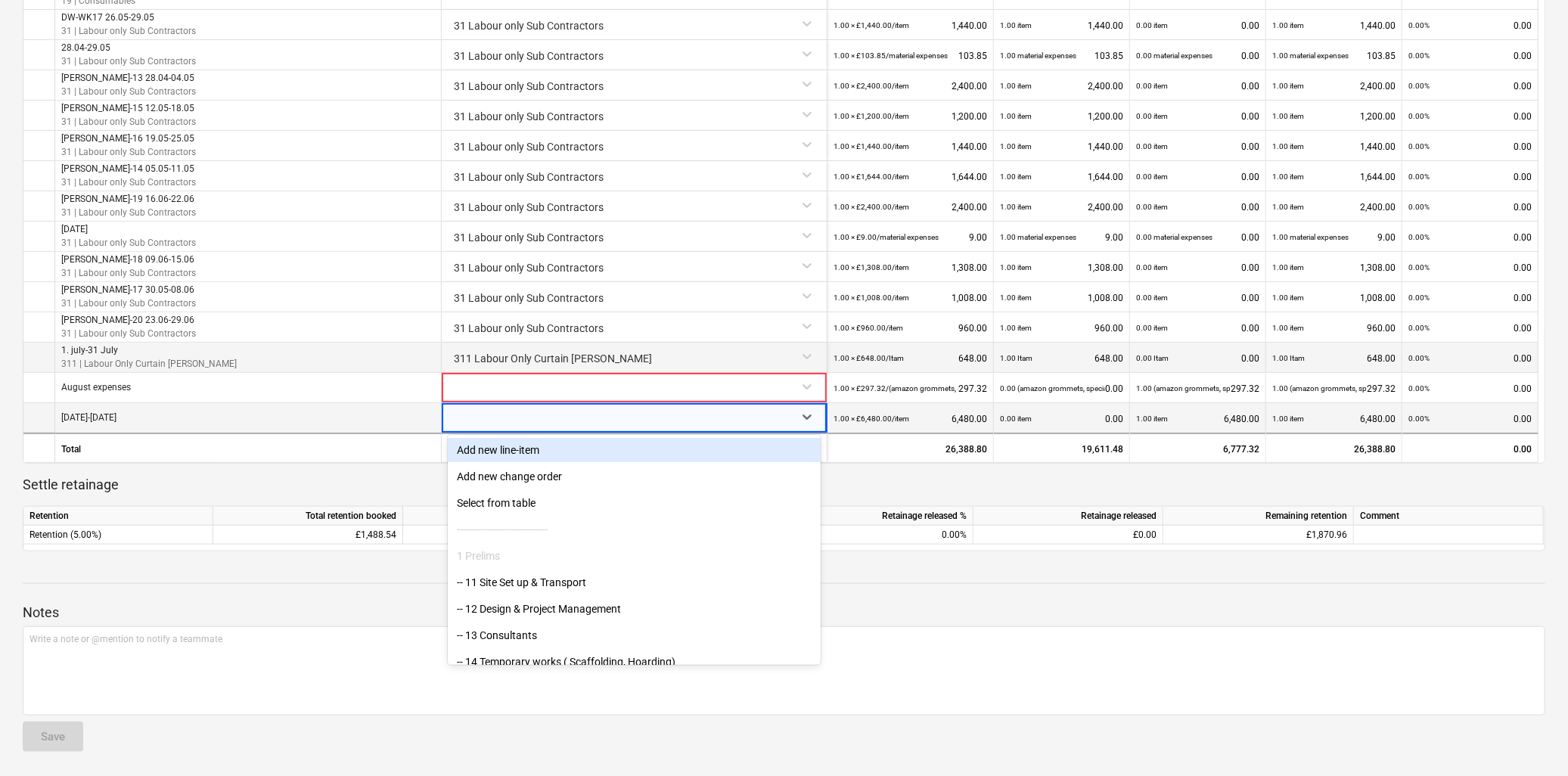
click at [810, 357] on div "311 Labour Only Curtain [PERSON_NAME]" at bounding box center [633, 356] width 373 height 26
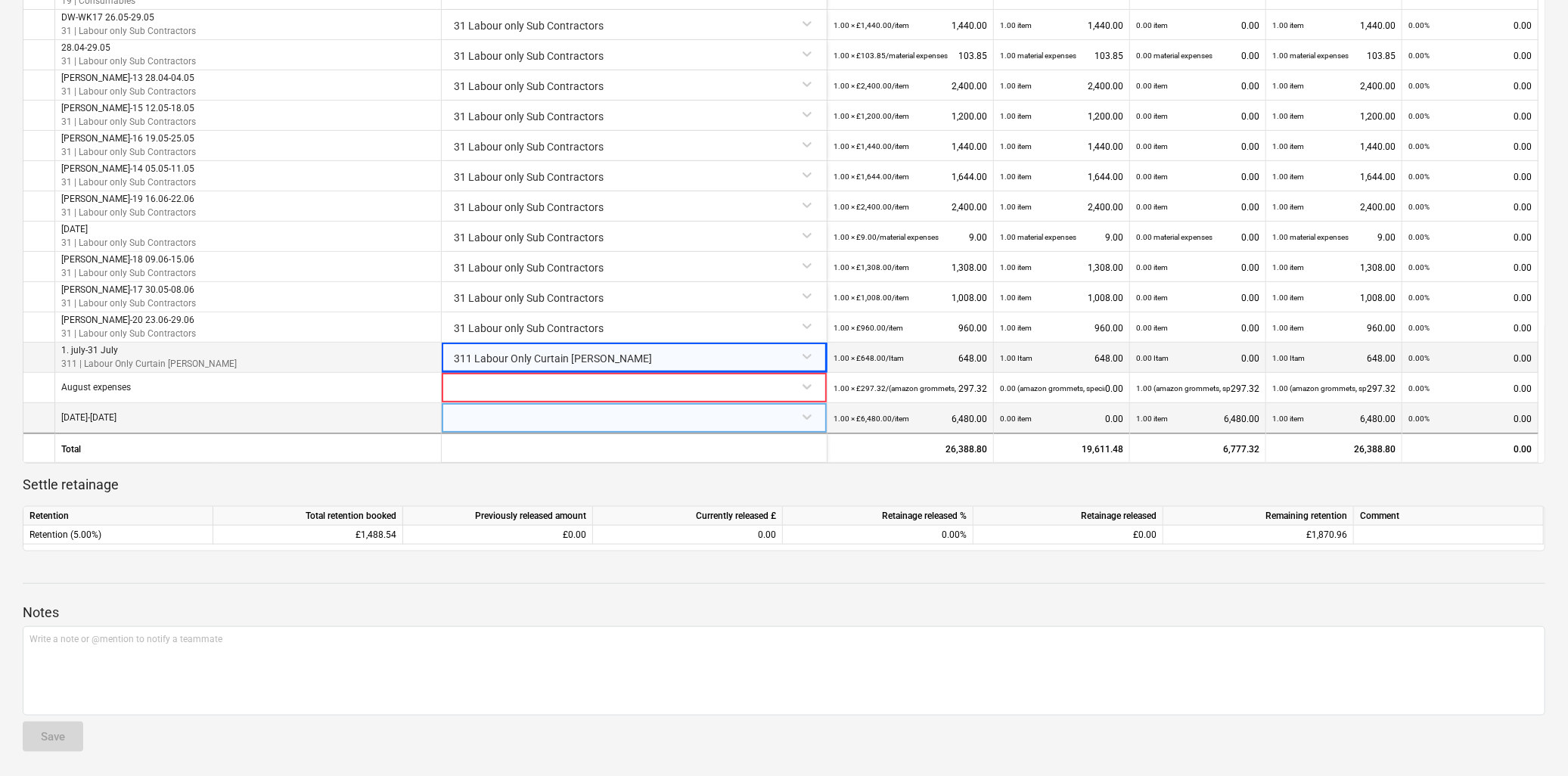
click at [810, 357] on div "311 Labour Only Curtain [PERSON_NAME]" at bounding box center [633, 356] width 373 height 26
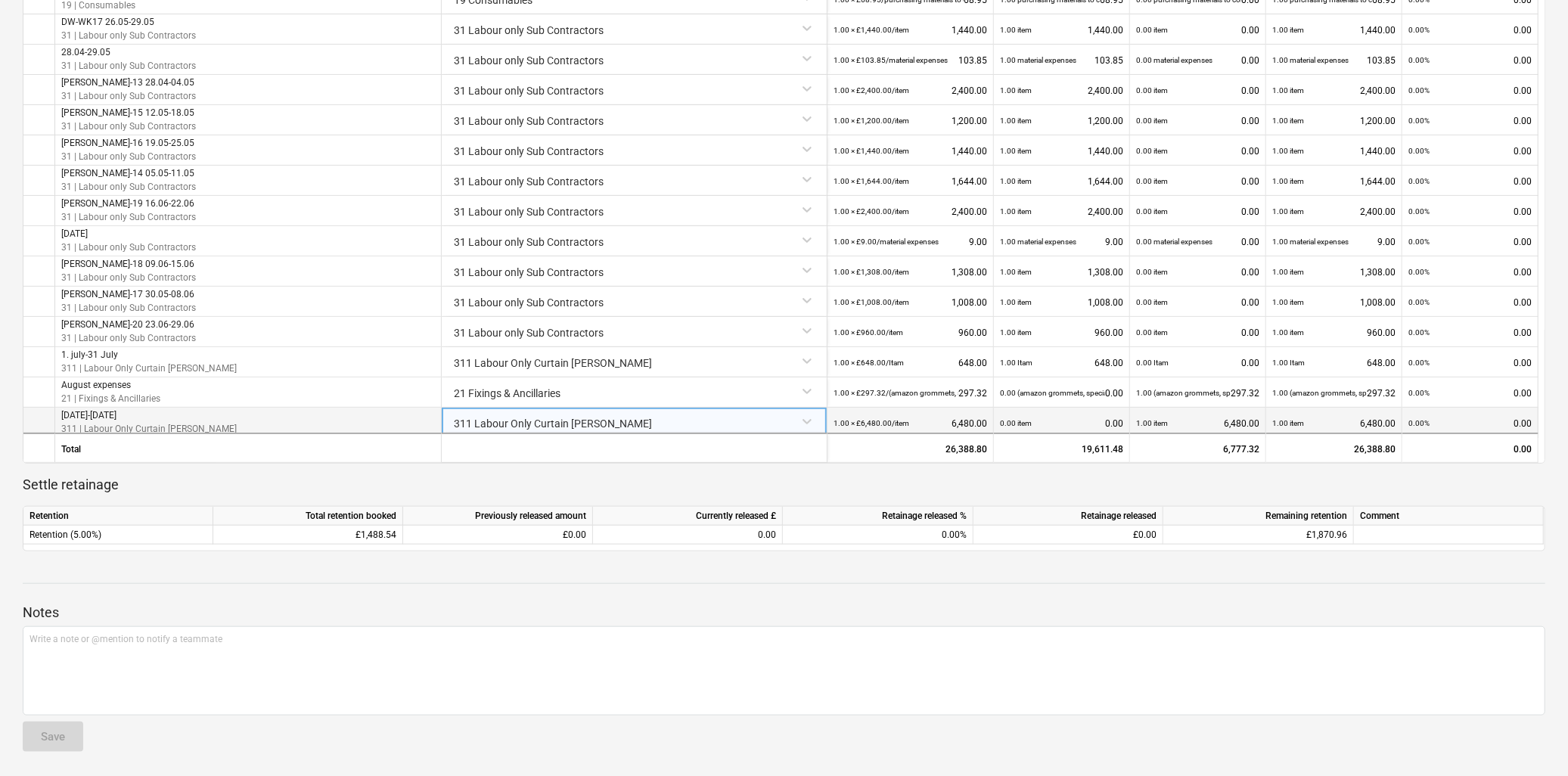
scroll to position [173, 0]
click at [814, 421] on div "311 Labour Only Curtain [PERSON_NAME]" at bounding box center [633, 417] width 373 height 26
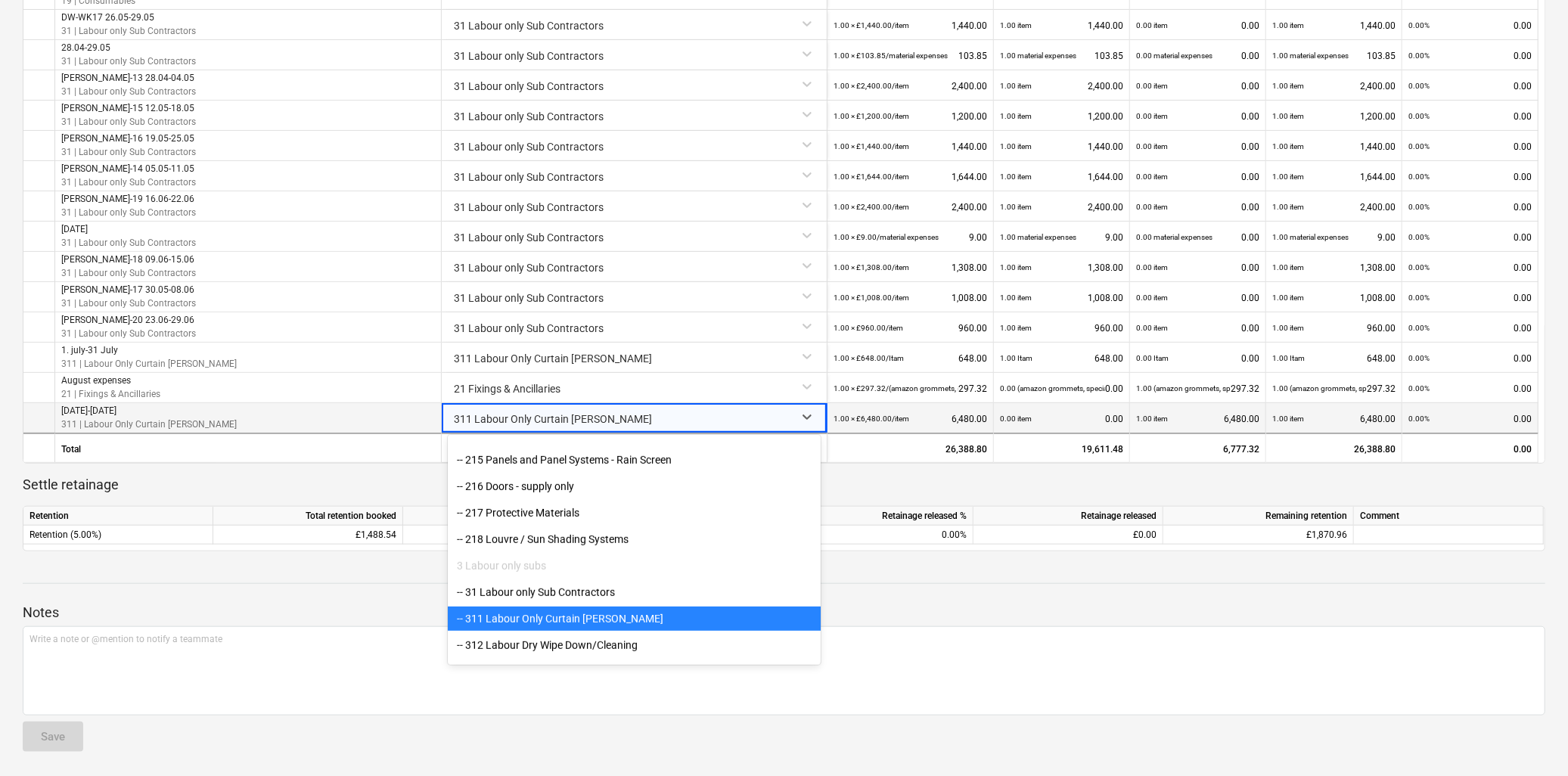
scroll to position [869, 0]
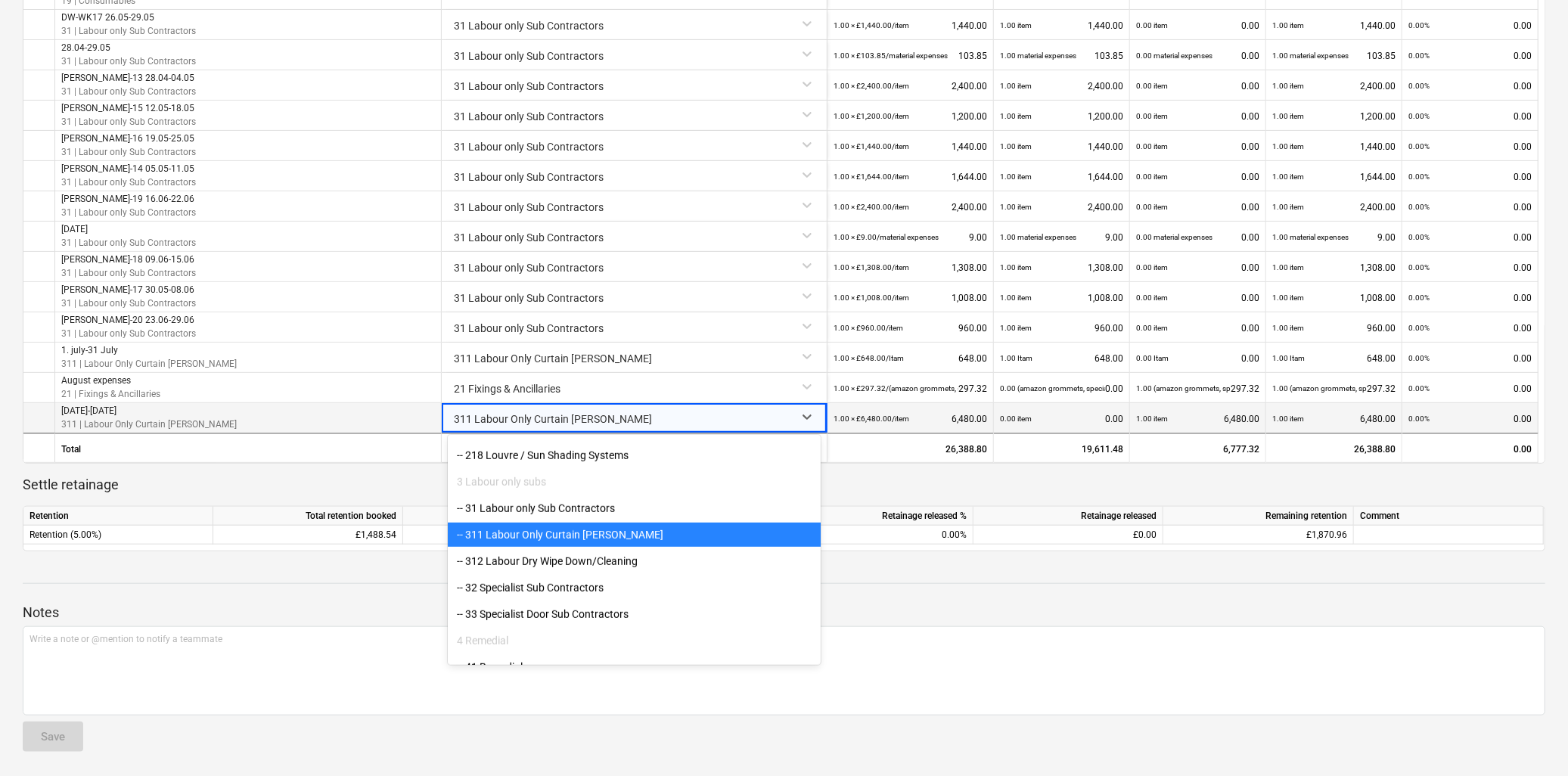
click at [537, 531] on div "-- 311 Labour Only Curtain [PERSON_NAME]" at bounding box center [633, 535] width 373 height 24
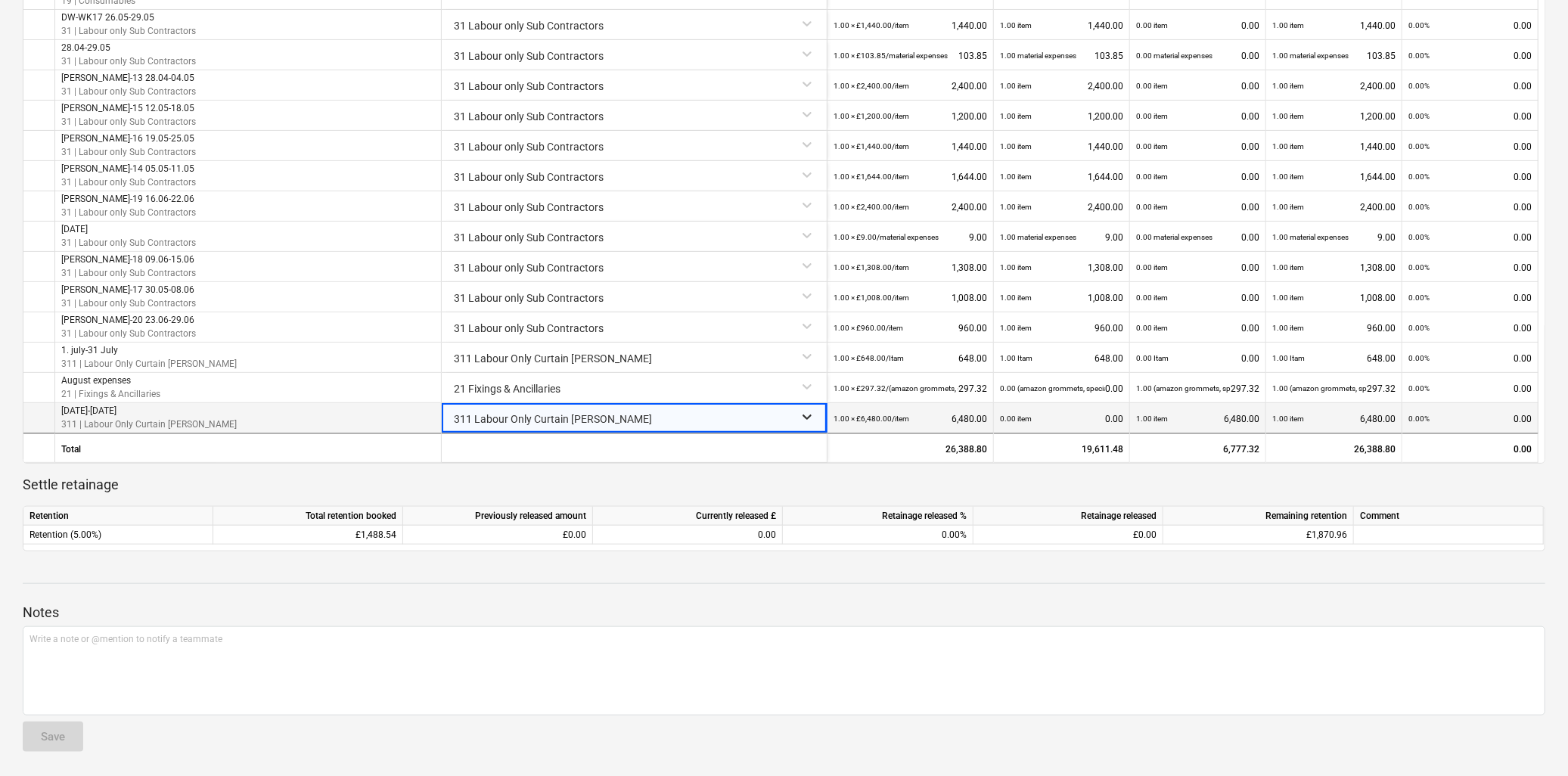
click at [808, 419] on icon at bounding box center [807, 417] width 15 height 15
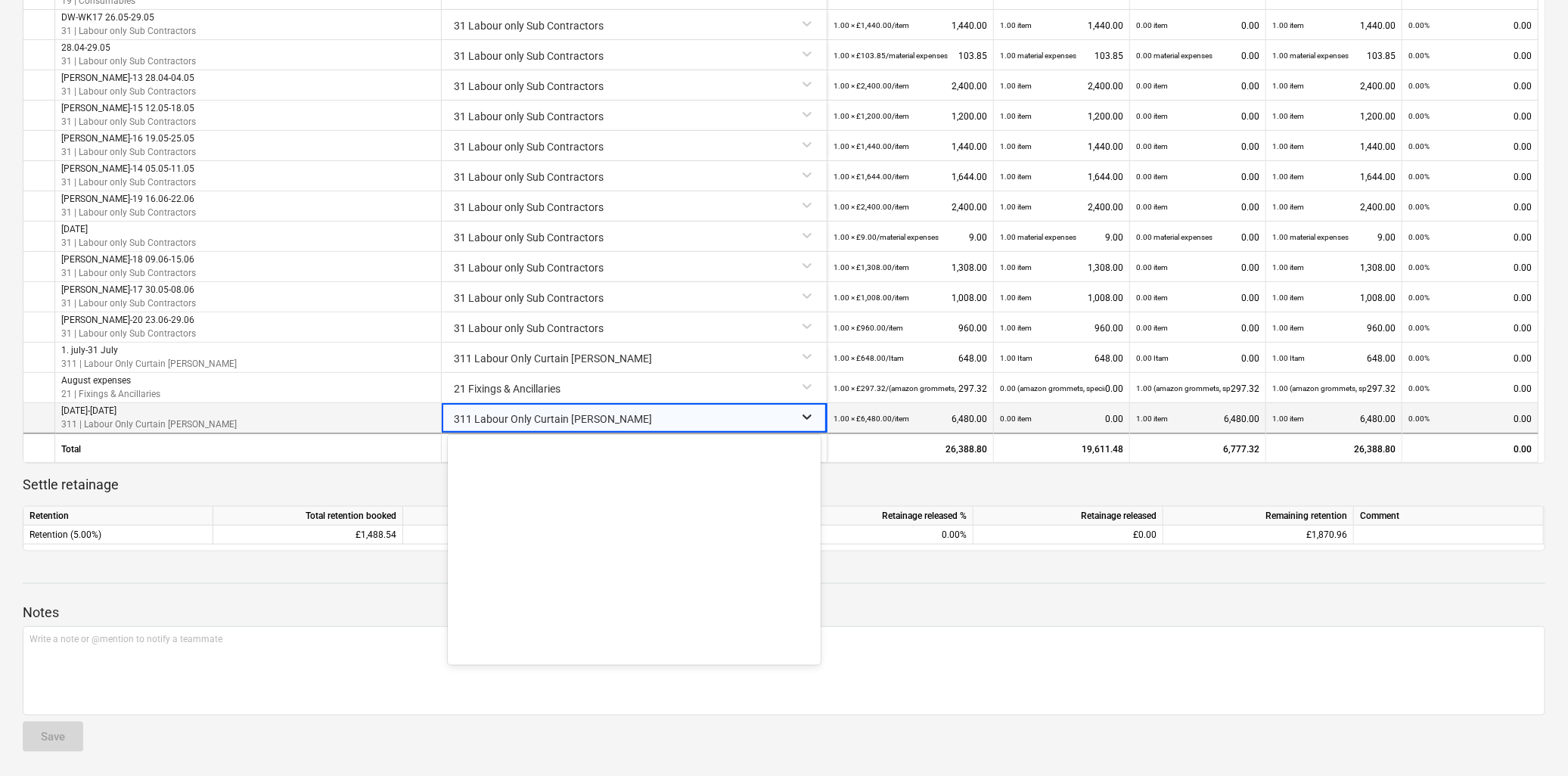
scroll to position [953, 0]
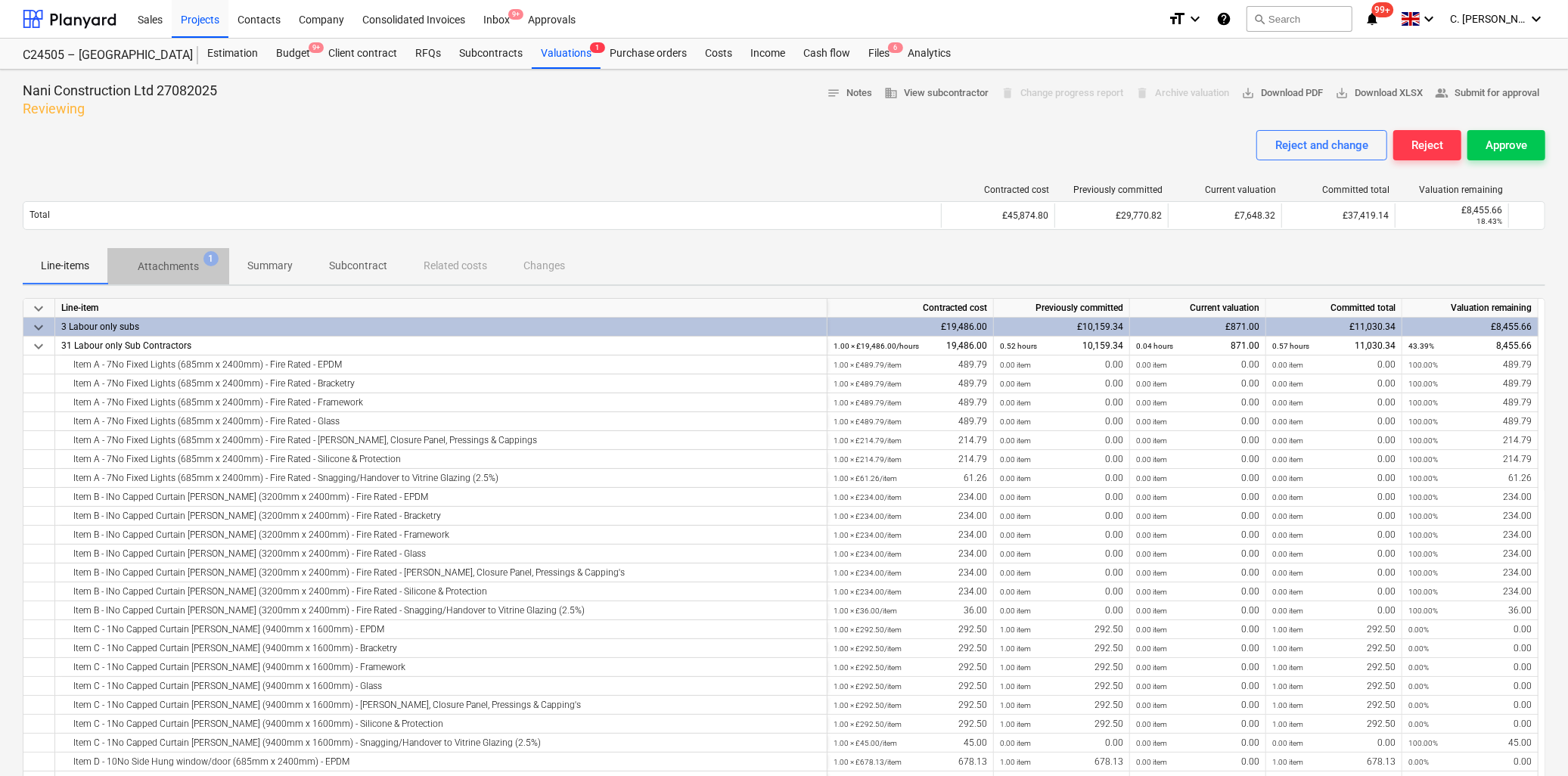
click at [185, 266] on p "Attachments" at bounding box center [168, 266] width 61 height 16
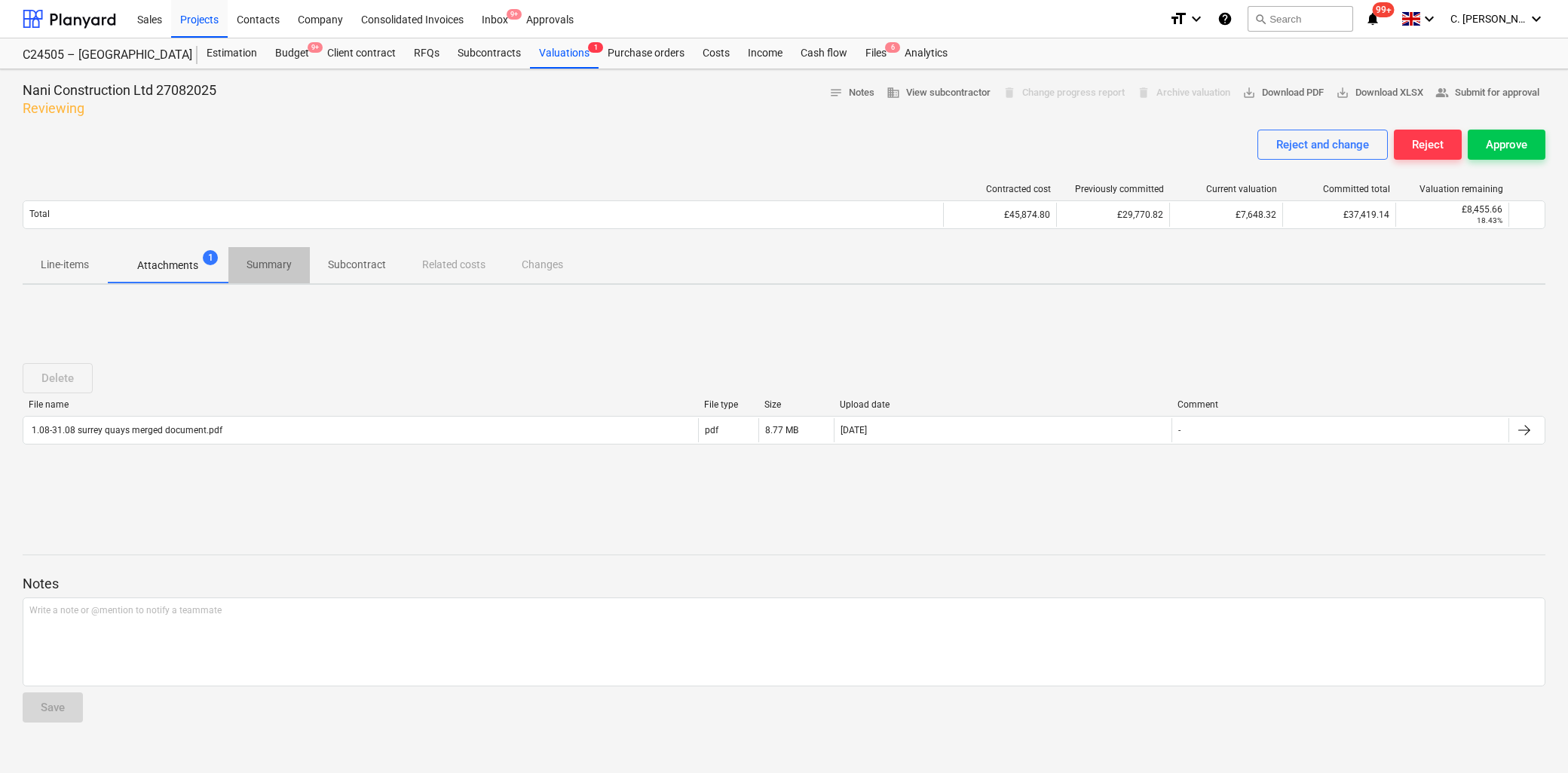
click at [275, 266] on p "Summary" at bounding box center [269, 265] width 45 height 16
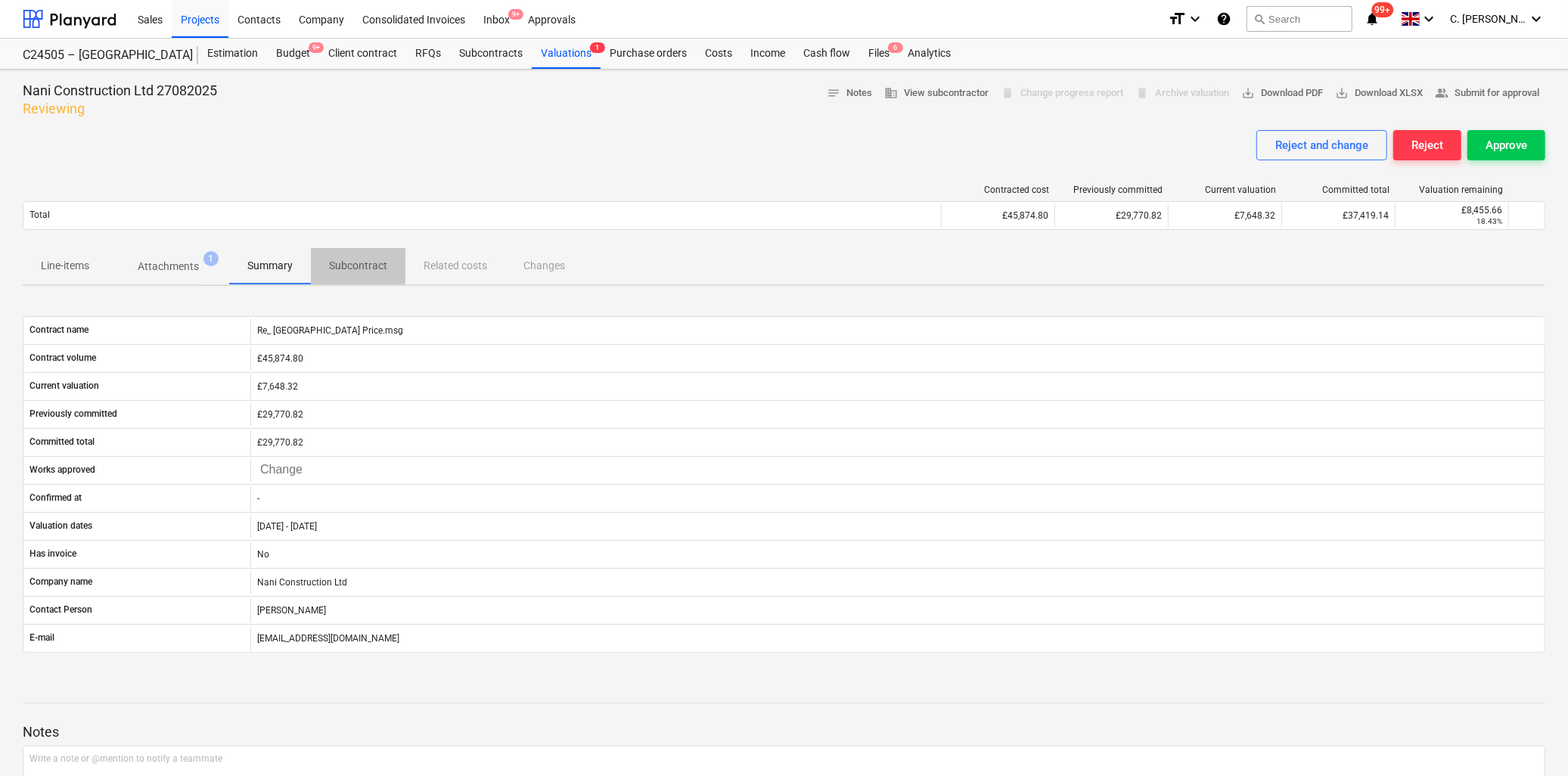
click at [345, 269] on p "Subcontract" at bounding box center [358, 266] width 58 height 16
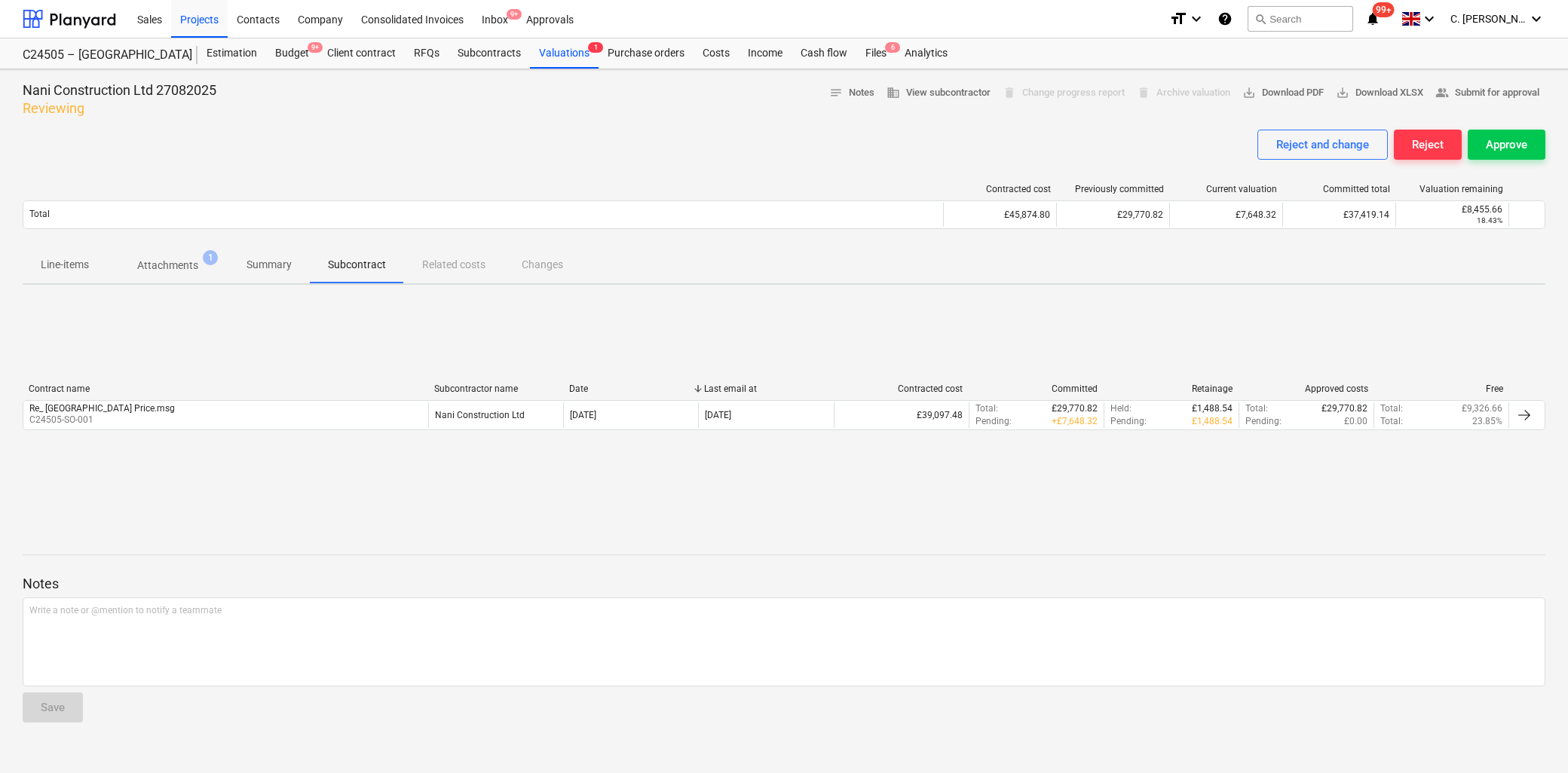
click at [436, 271] on div "Line-items Attachments 1 Summary Subcontract Related costs Changes" at bounding box center [784, 265] width 1523 height 36
click at [176, 271] on p "Attachments" at bounding box center [167, 265] width 61 height 16
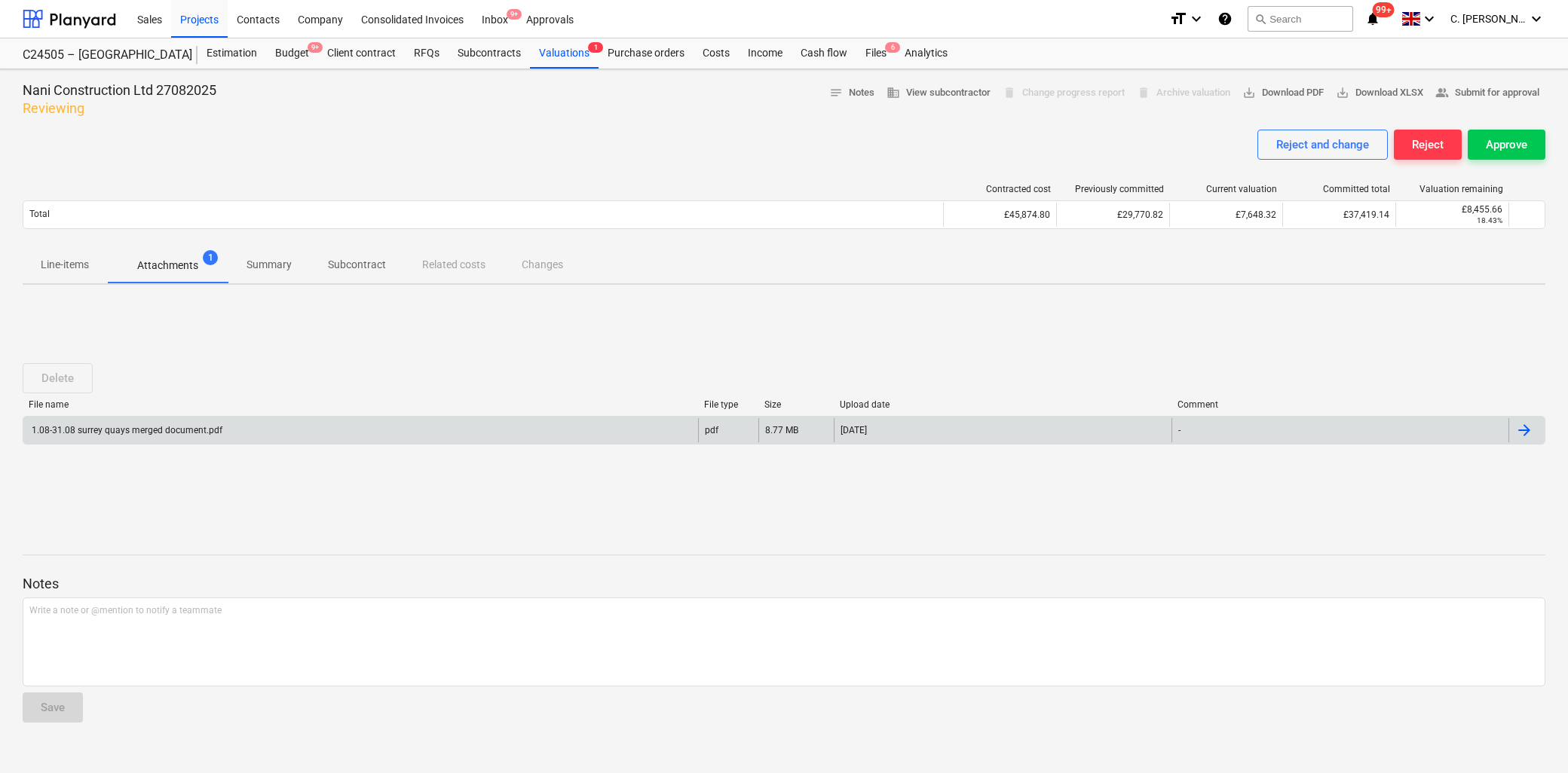
click at [94, 436] on div "1.08-31.08 surrey quays merged document.pdf" at bounding box center [361, 430] width 675 height 24
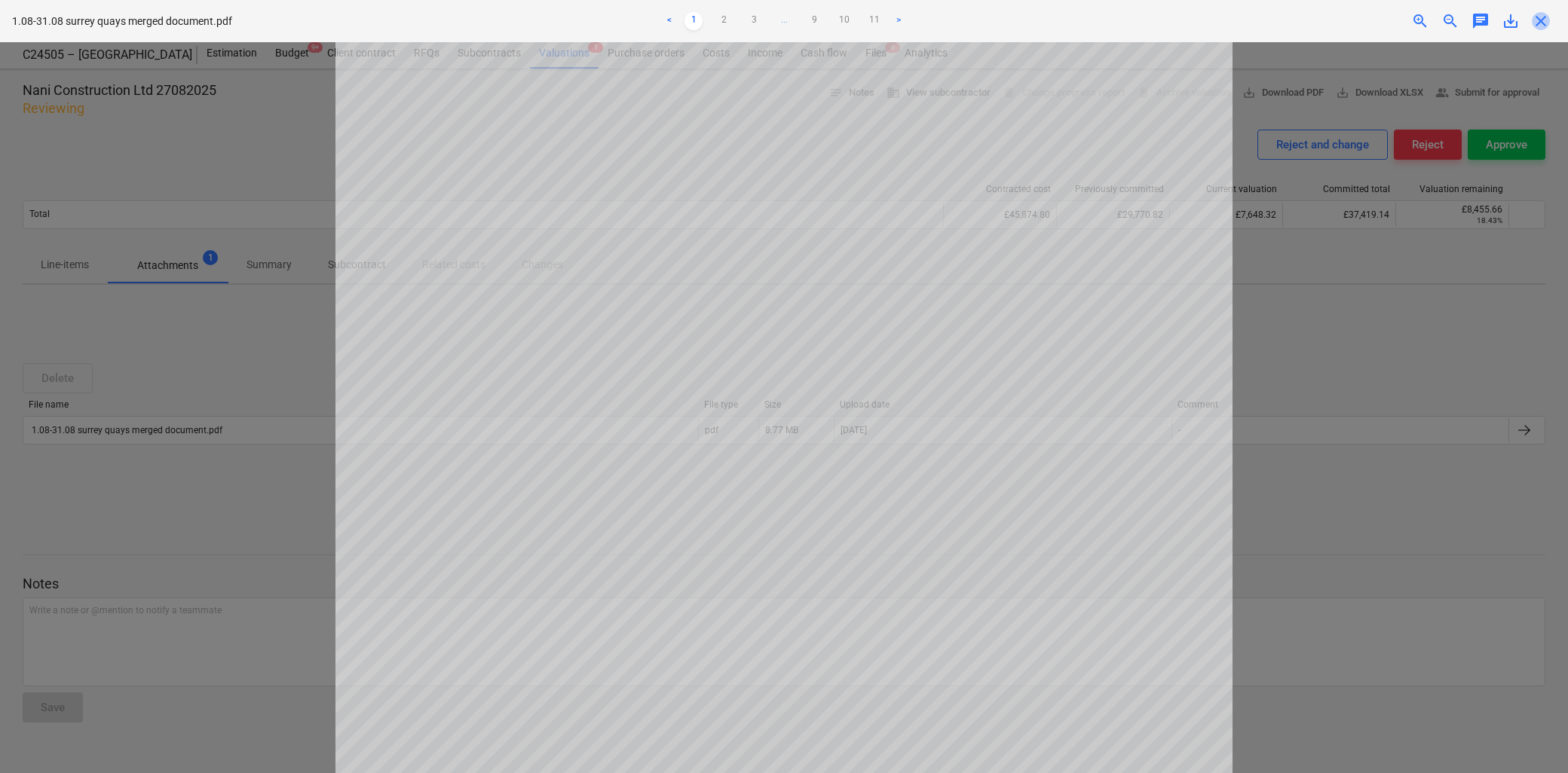
click at [1540, 17] on span "close" at bounding box center [1540, 21] width 18 height 18
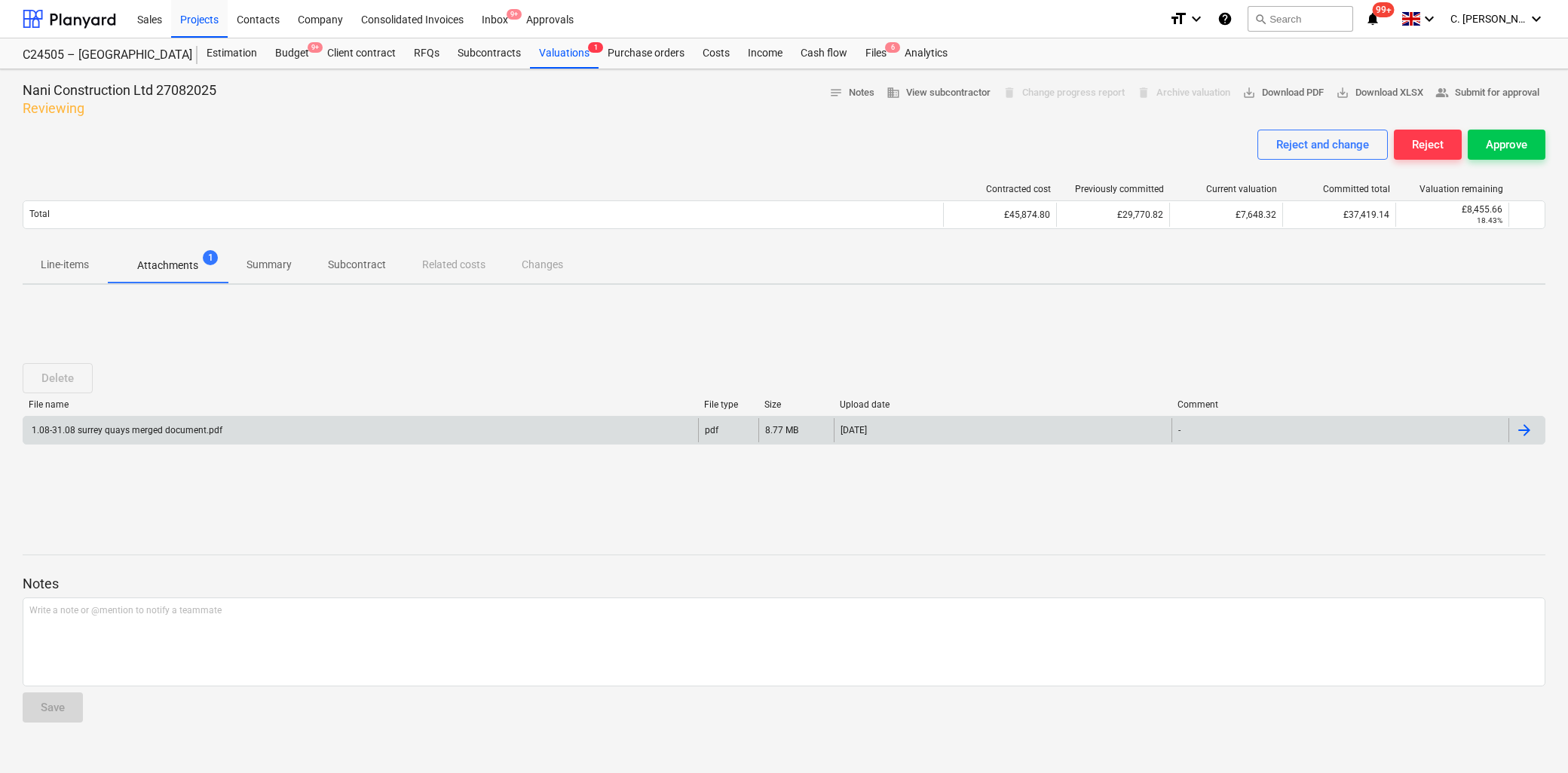
click at [106, 430] on div "1.08-31.08 surrey quays merged document.pdf" at bounding box center [125, 430] width 193 height 10
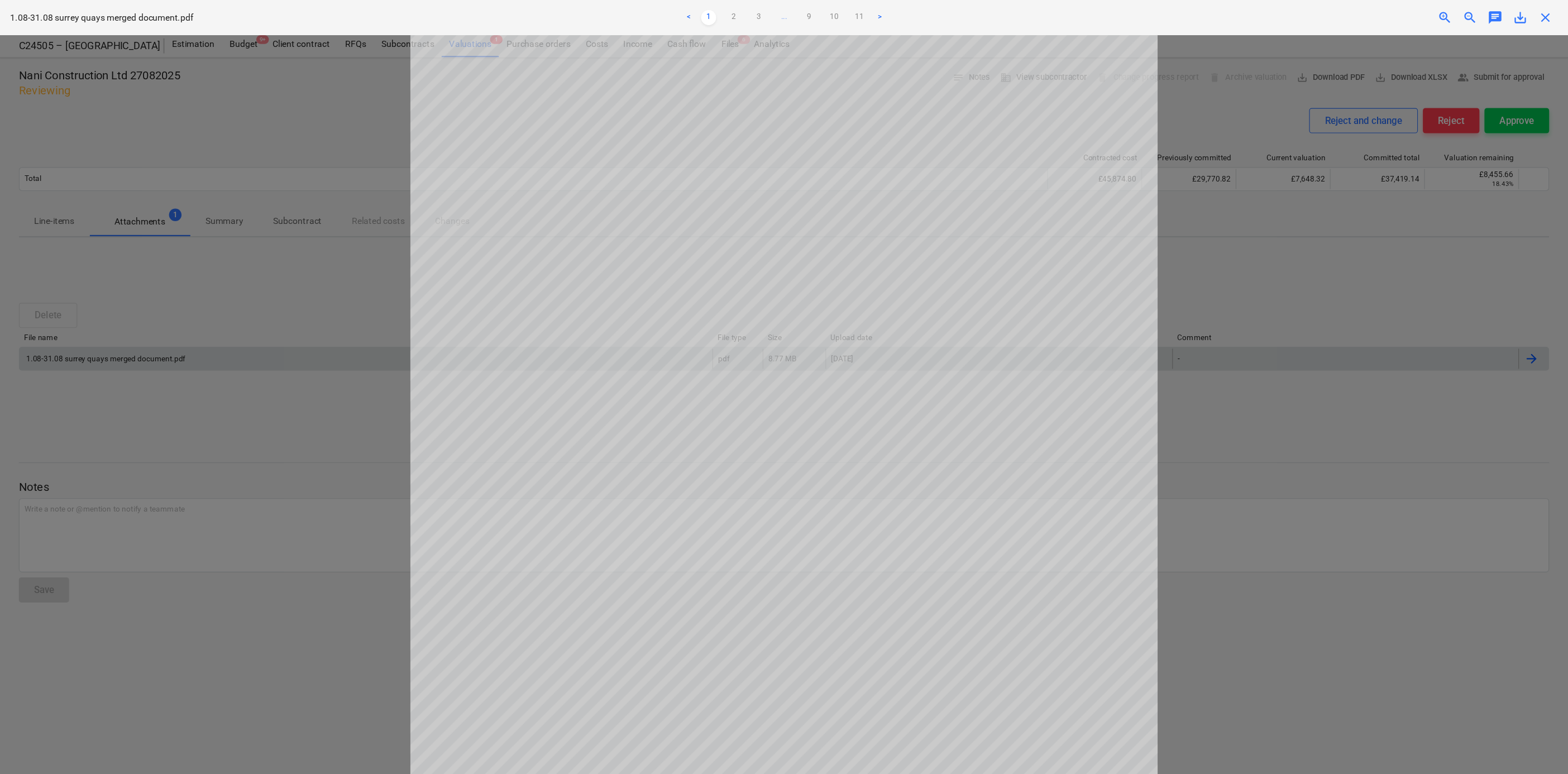
scroll to position [62, 0]
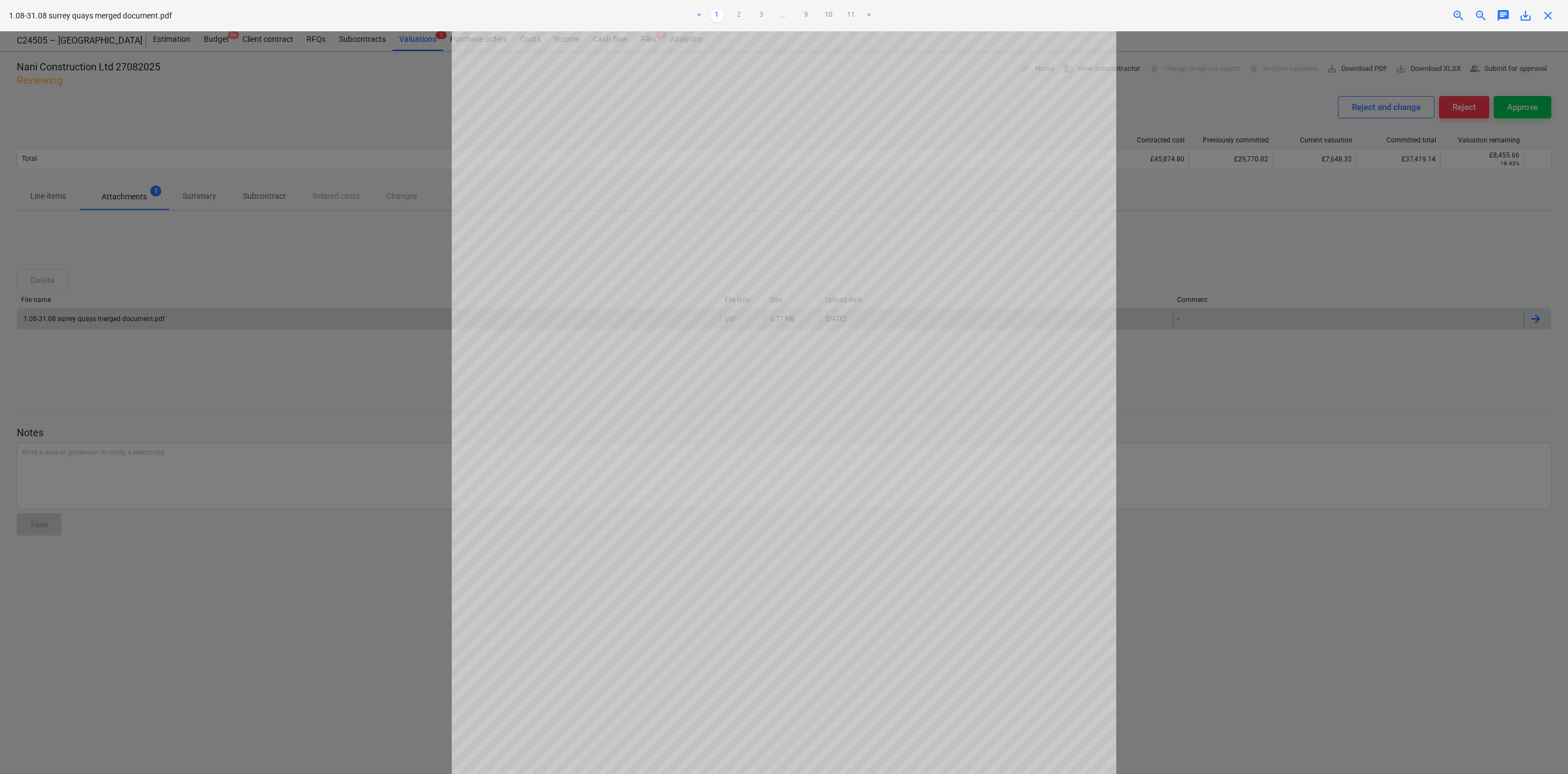
click at [740, 12] on link "2" at bounding box center [739, 15] width 13 height 13
click at [765, 15] on link "3" at bounding box center [761, 15] width 13 height 13
click at [848, 17] on ul "< 1 2 3 4 ... 9 10 11 >" at bounding box center [784, 15] width 517 height 13
click at [843, 17] on link "10" at bounding box center [839, 15] width 13 height 13
click at [851, 17] on link "11" at bounding box center [850, 15] width 13 height 13
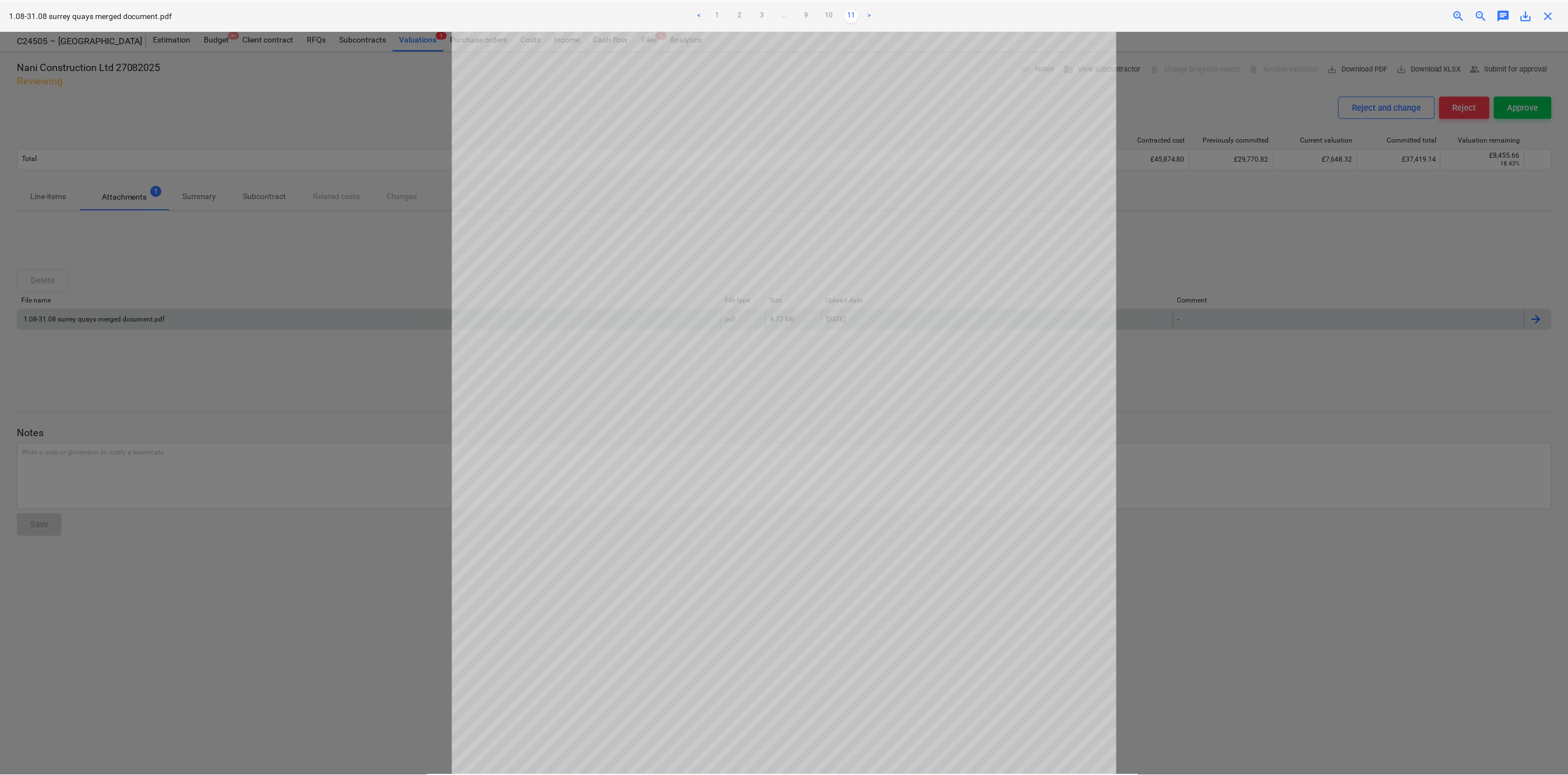
scroll to position [0, 0]
click at [414, 326] on div at bounding box center [786, 403] width 1571 height 744
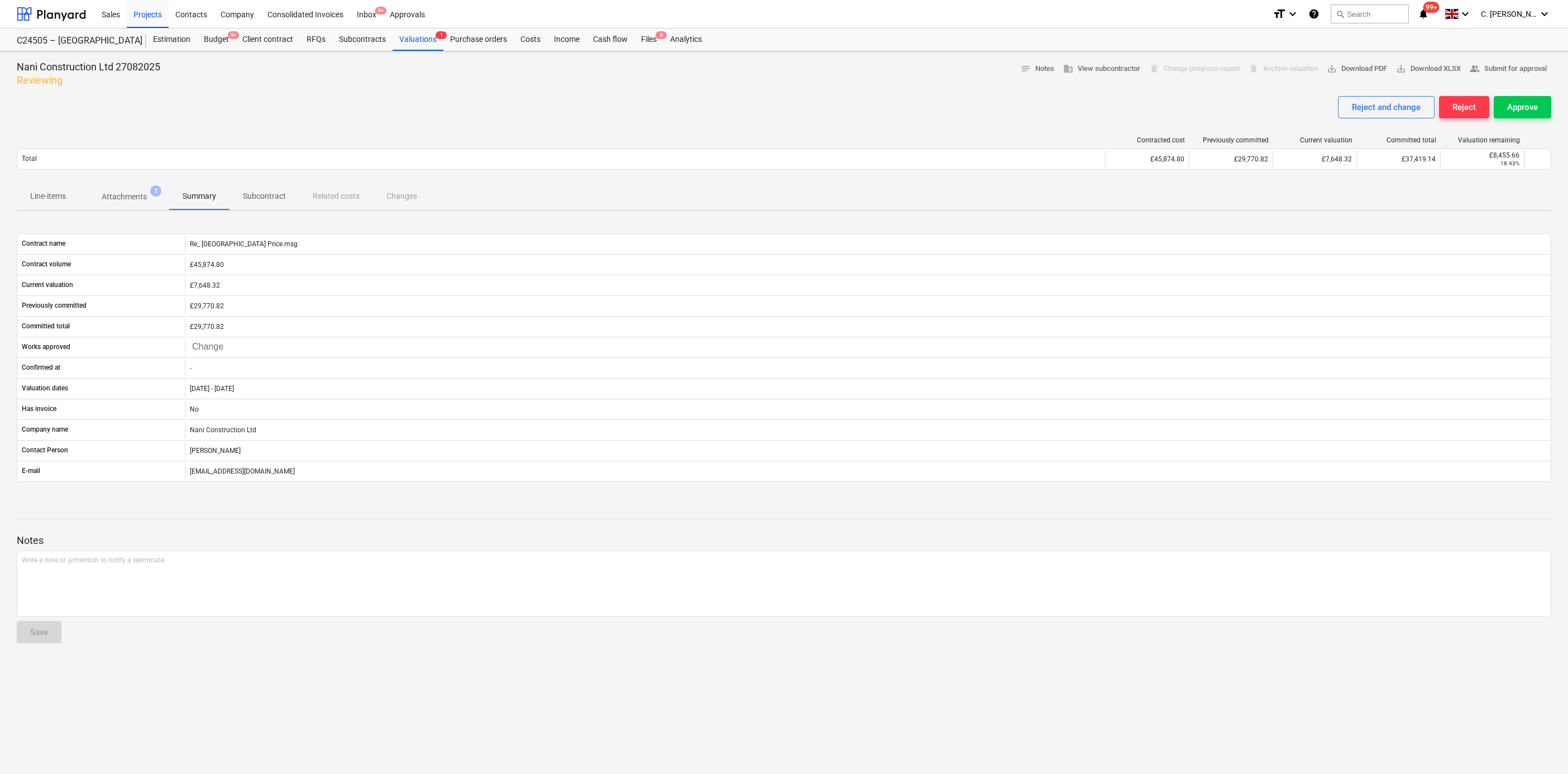
click at [57, 197] on p "Line-items" at bounding box center [48, 196] width 36 height 12
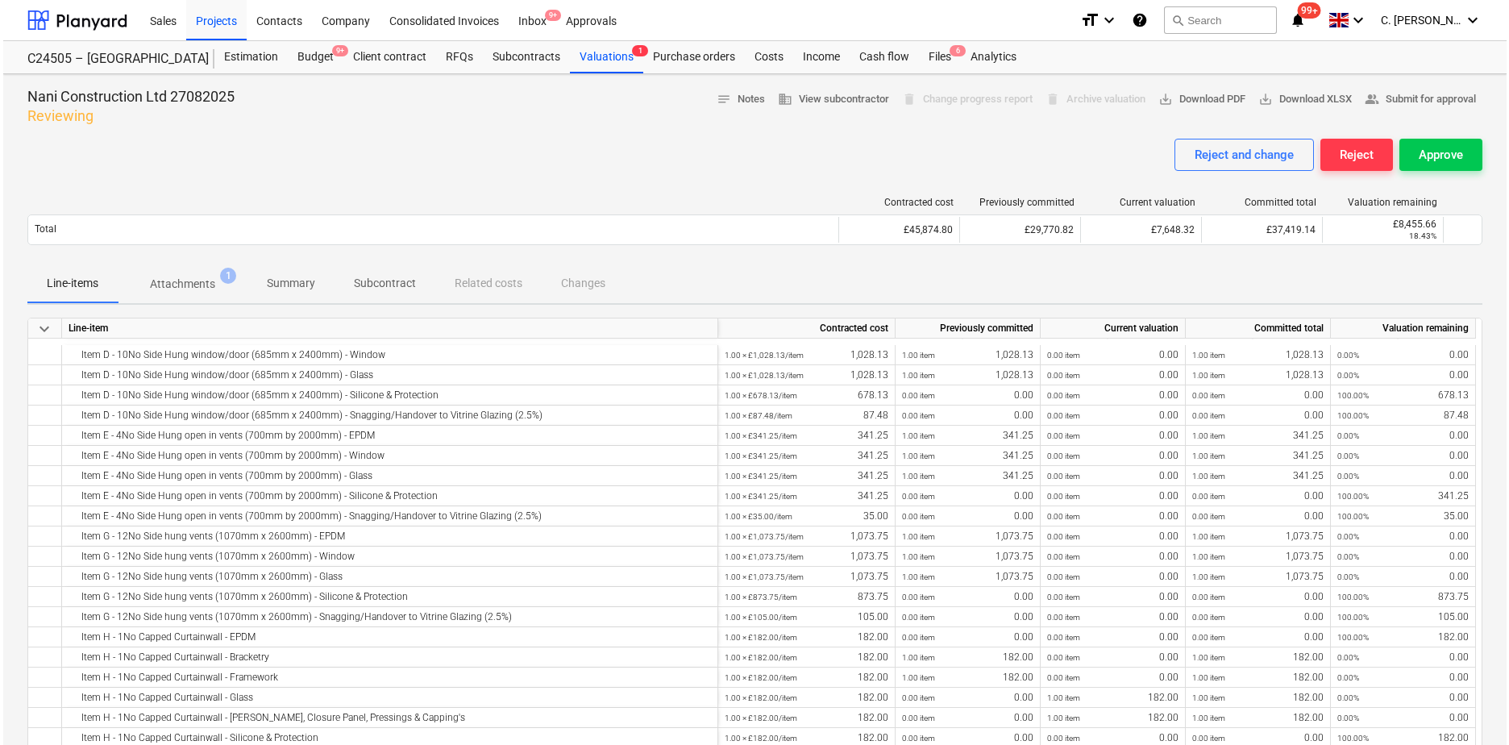
scroll to position [645, 0]
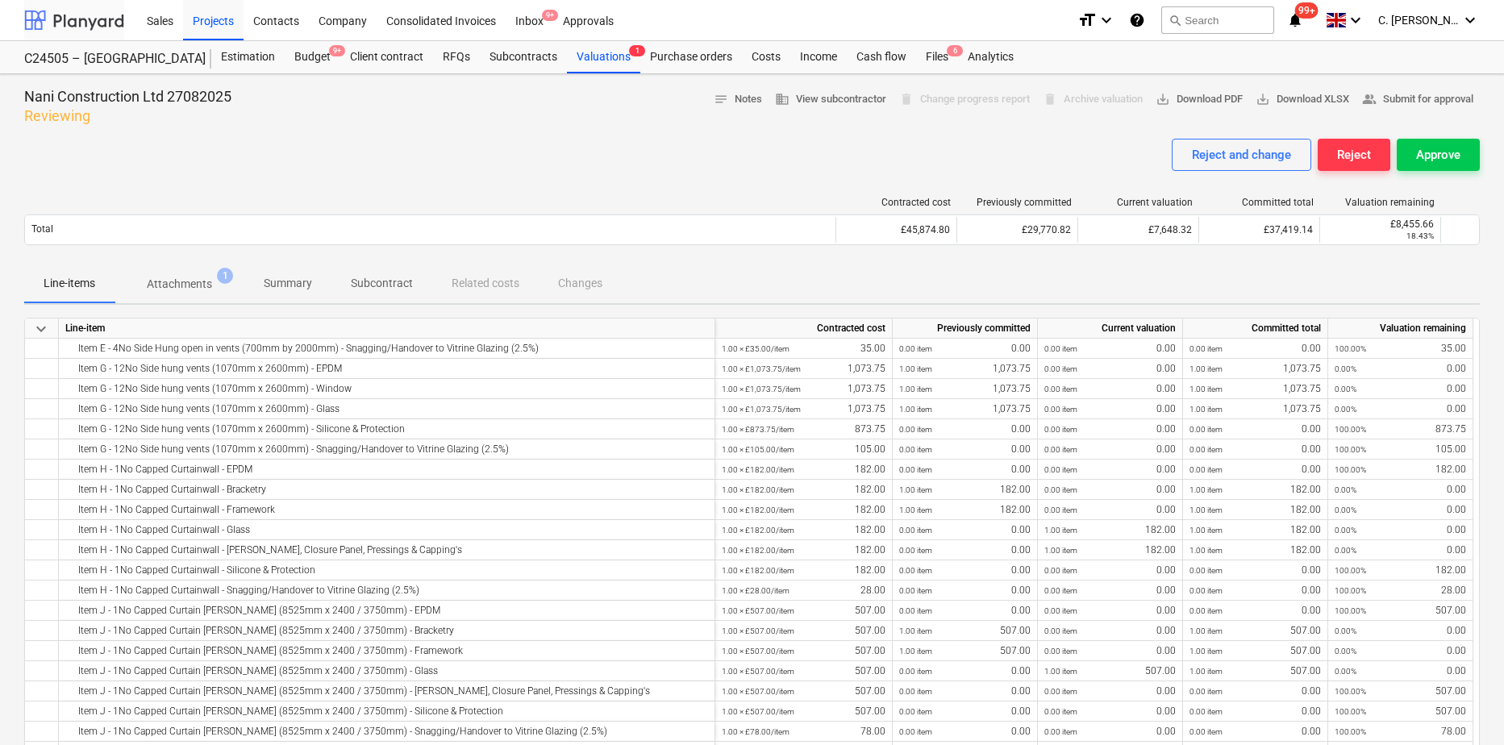
click at [69, 19] on div at bounding box center [74, 20] width 100 height 40
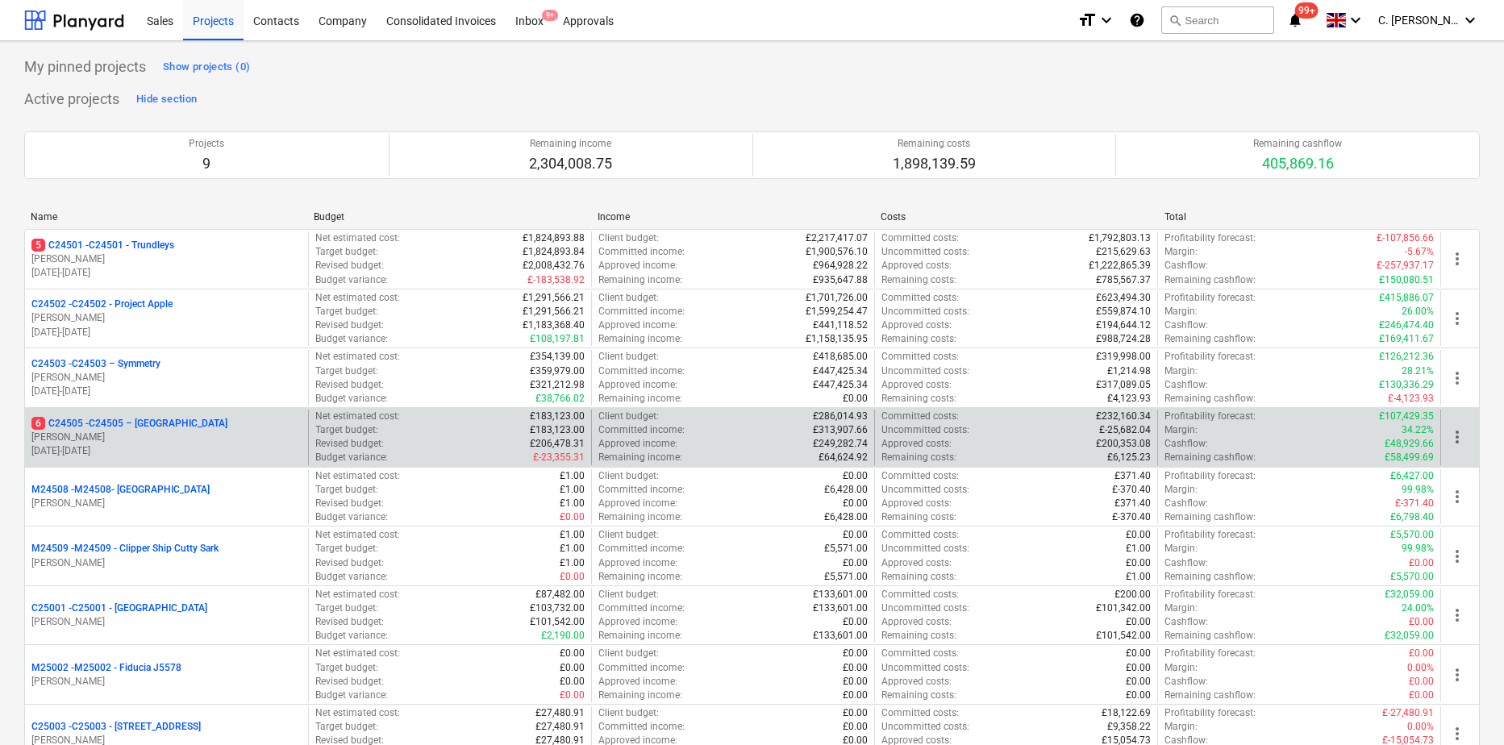
click at [96, 428] on p "6 C24505 - C24505 – Surrey Quays" at bounding box center [129, 424] width 196 height 14
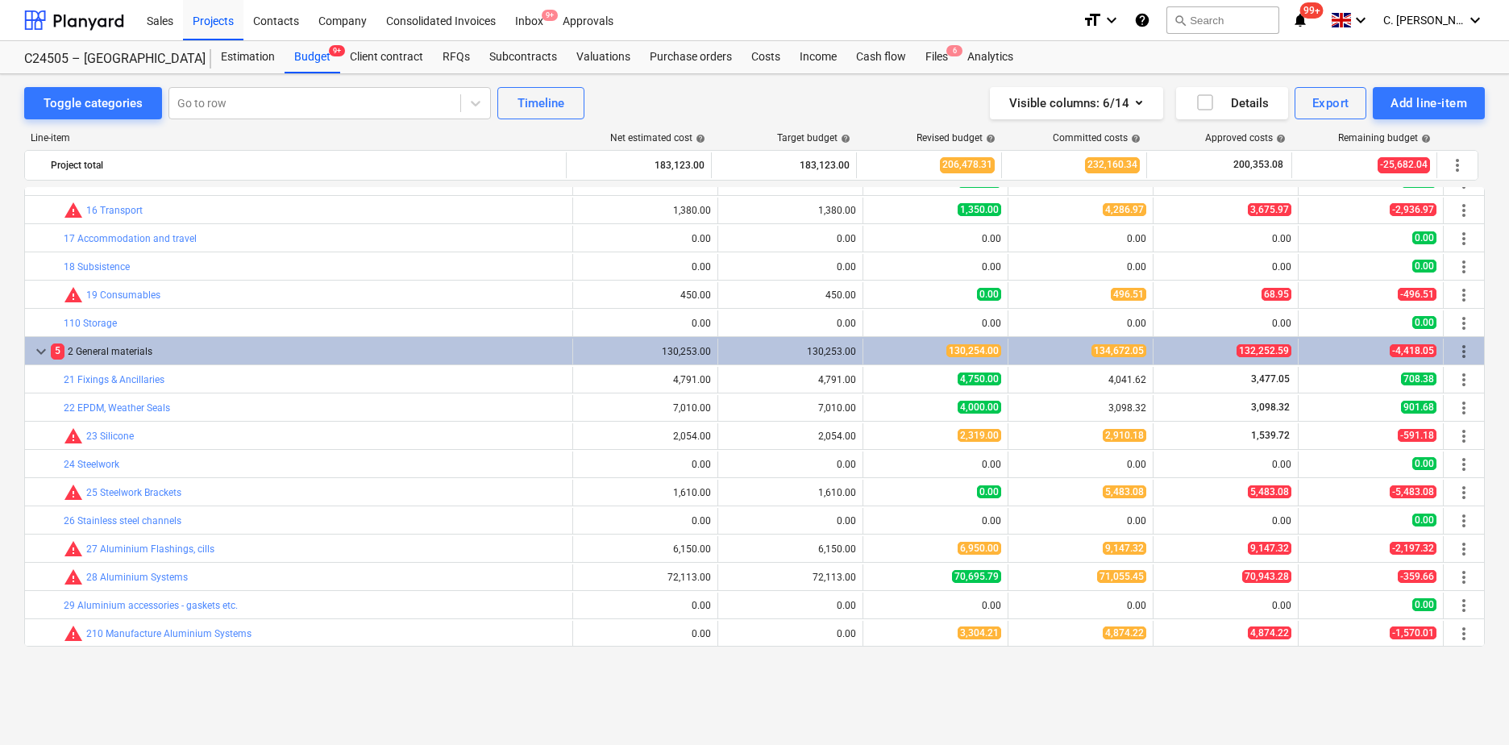
scroll to position [81, 0]
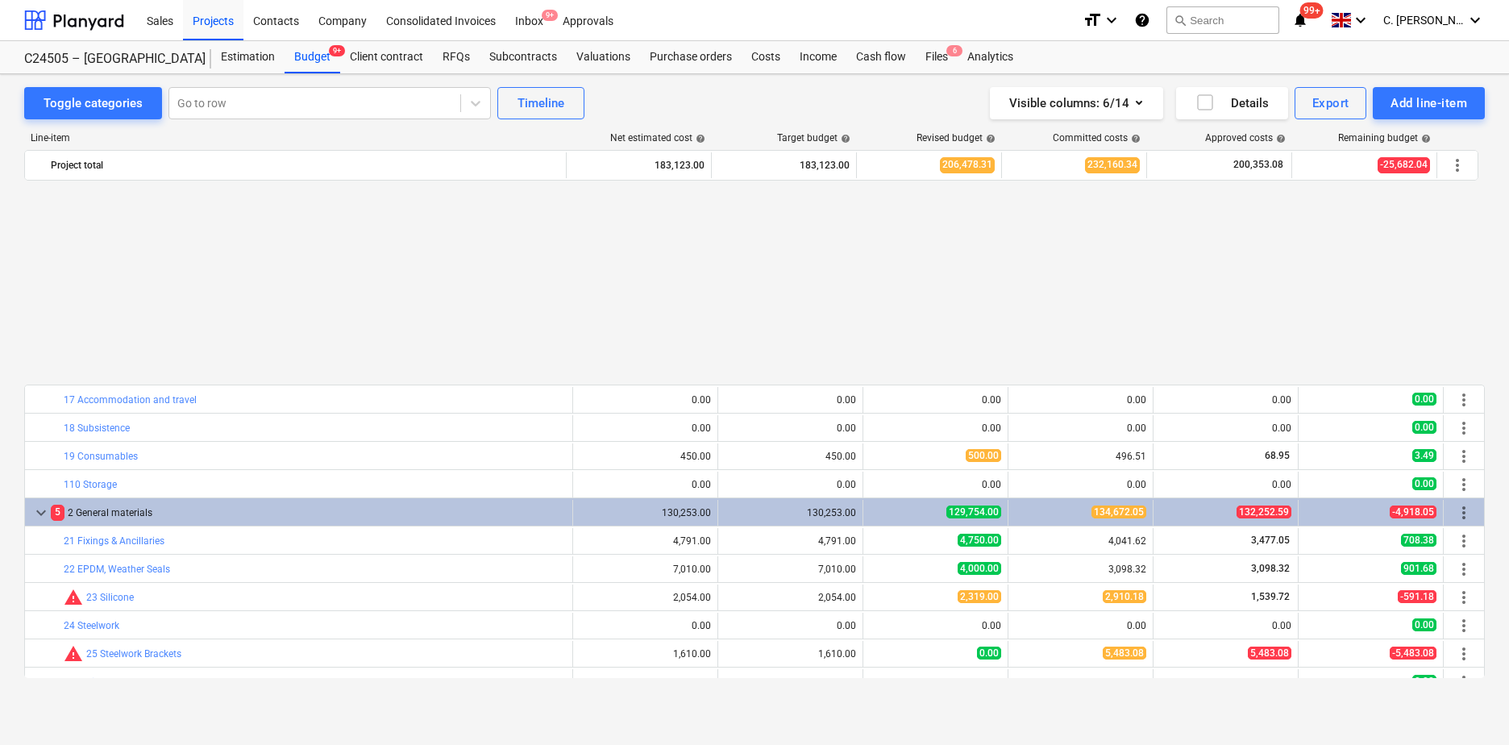
scroll to position [242, 0]
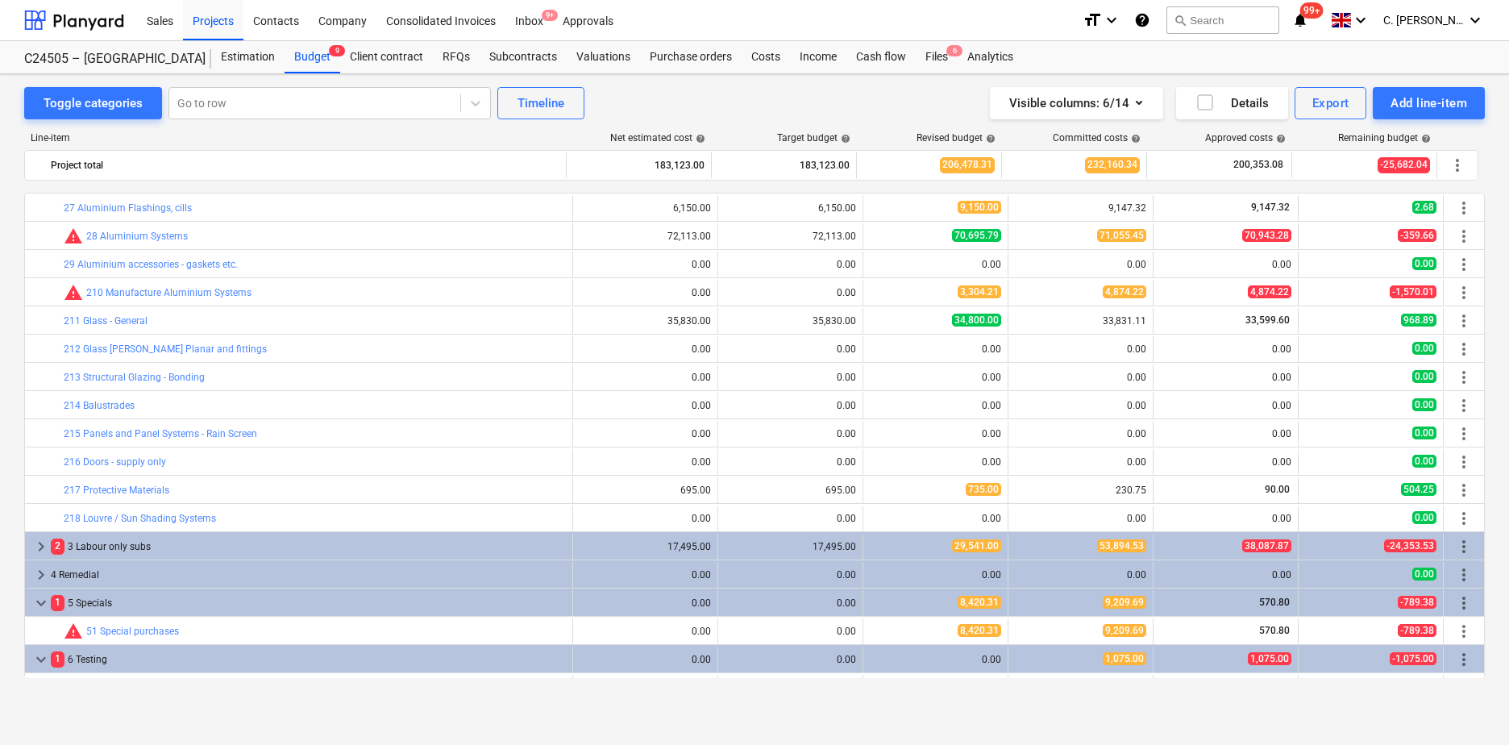
scroll to position [564, 0]
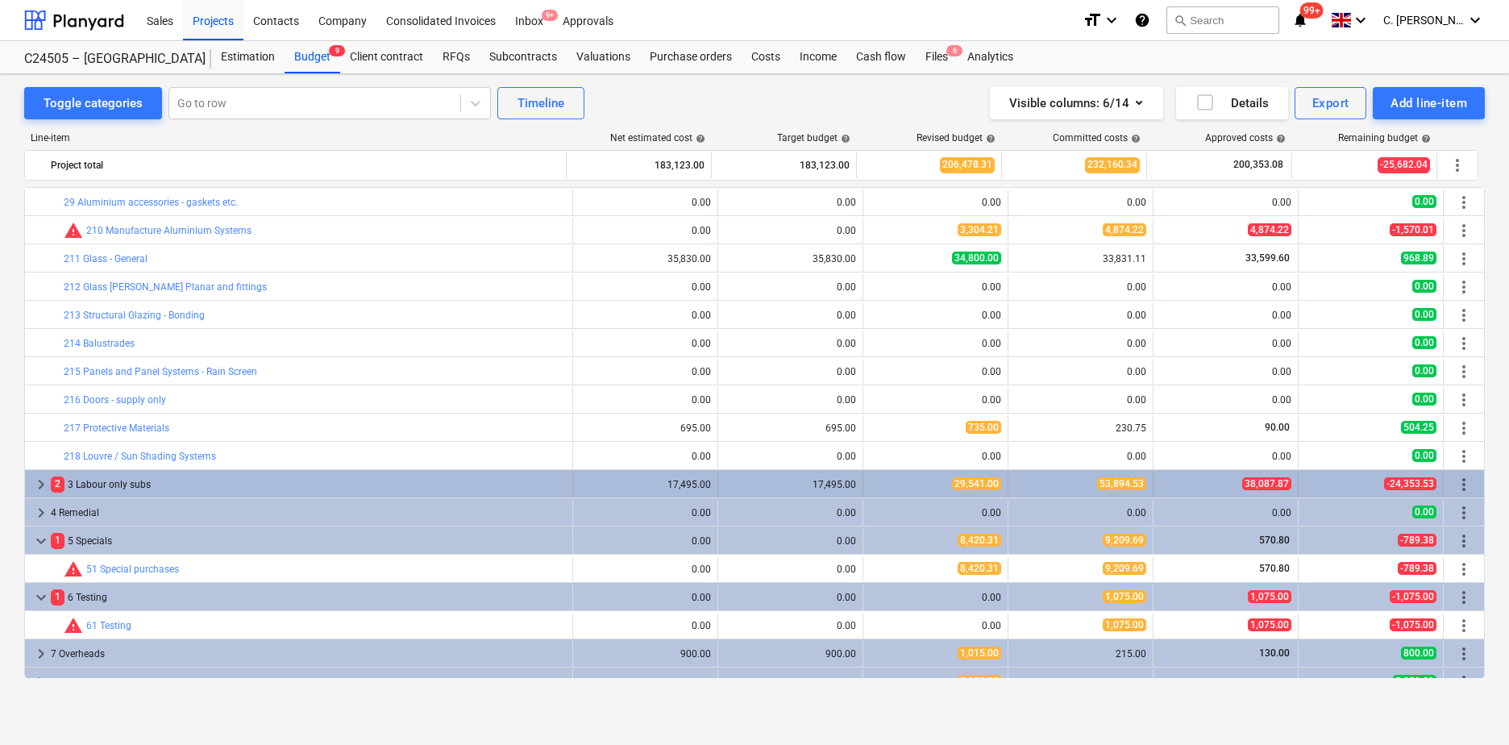
click at [39, 489] on span "keyboard_arrow_right" at bounding box center [40, 484] width 19 height 19
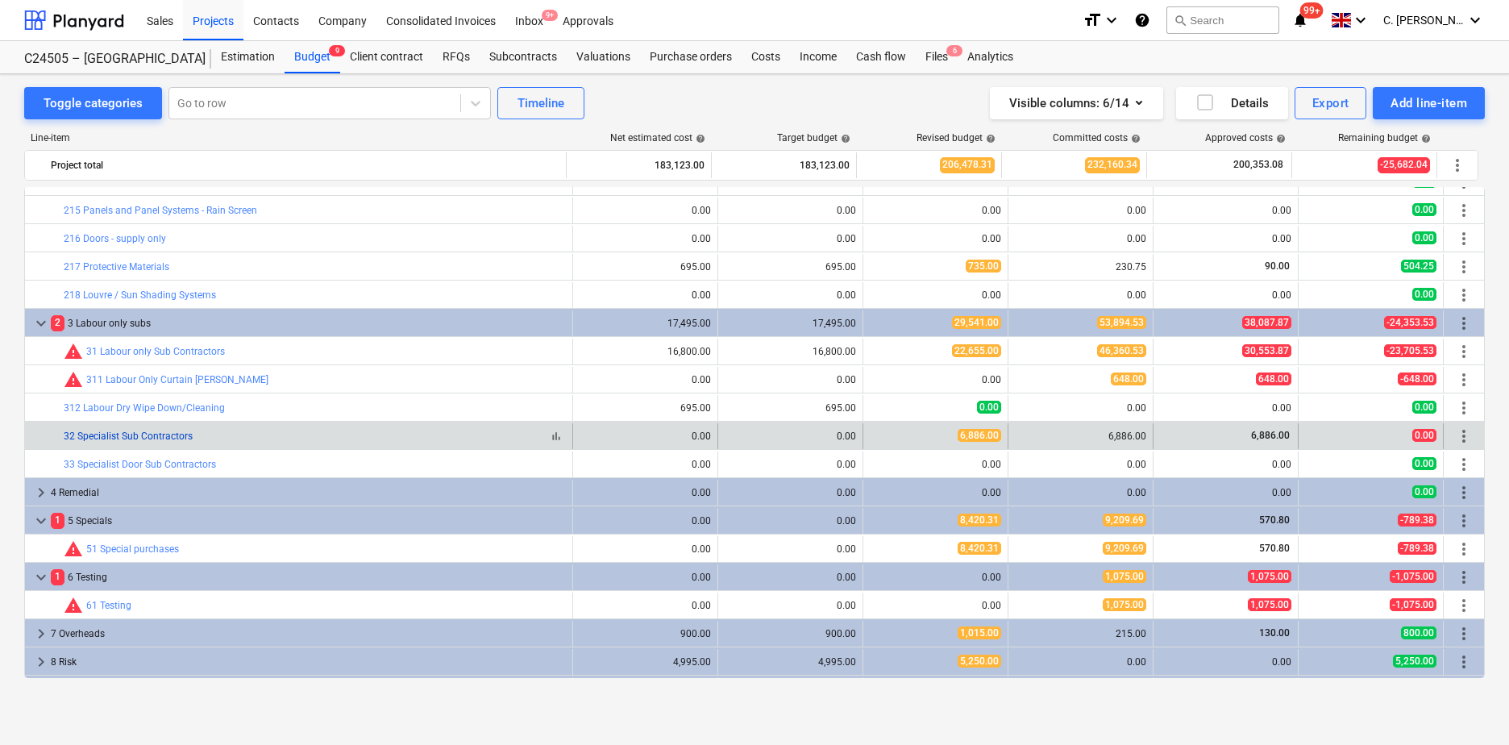
scroll to position [751, 0]
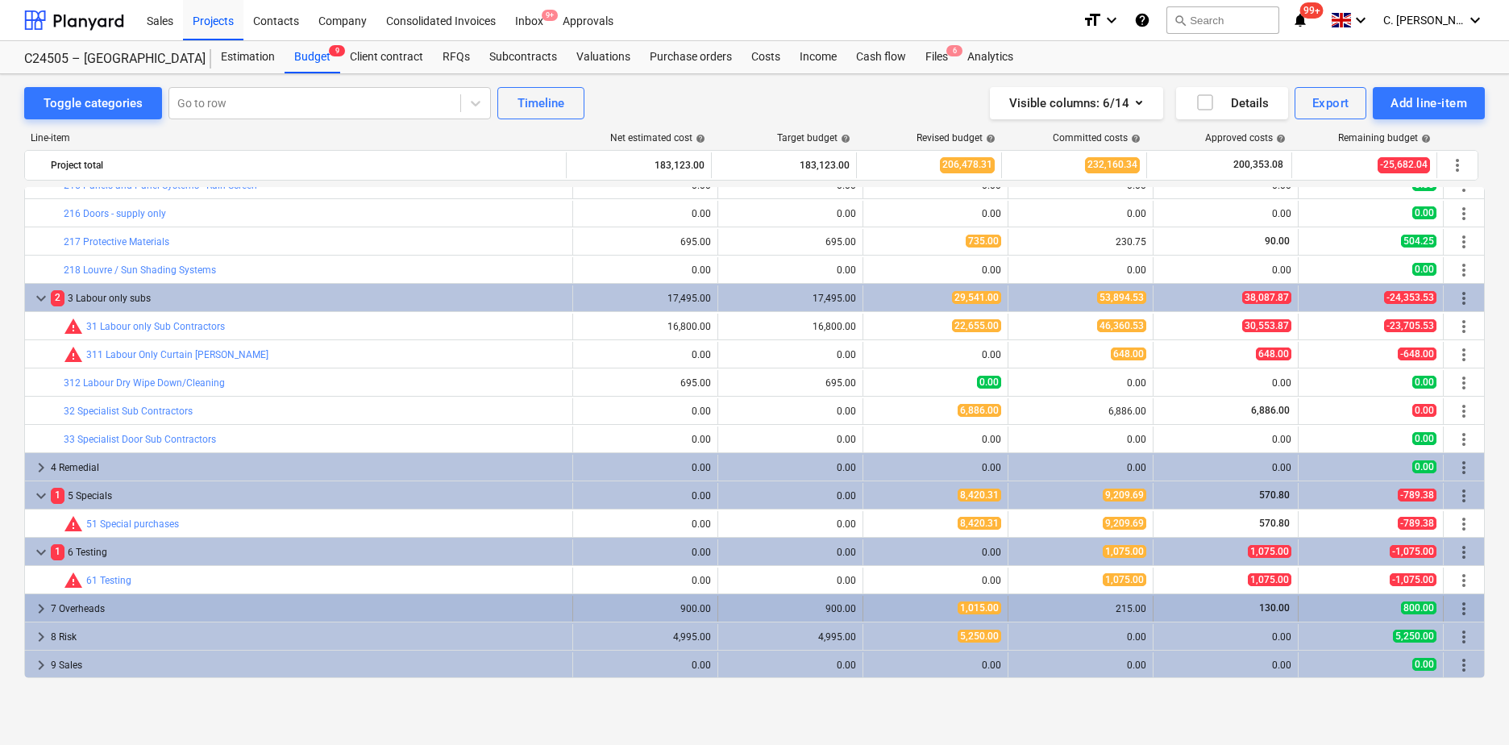
click at [35, 610] on span "keyboard_arrow_right" at bounding box center [40, 608] width 19 height 19
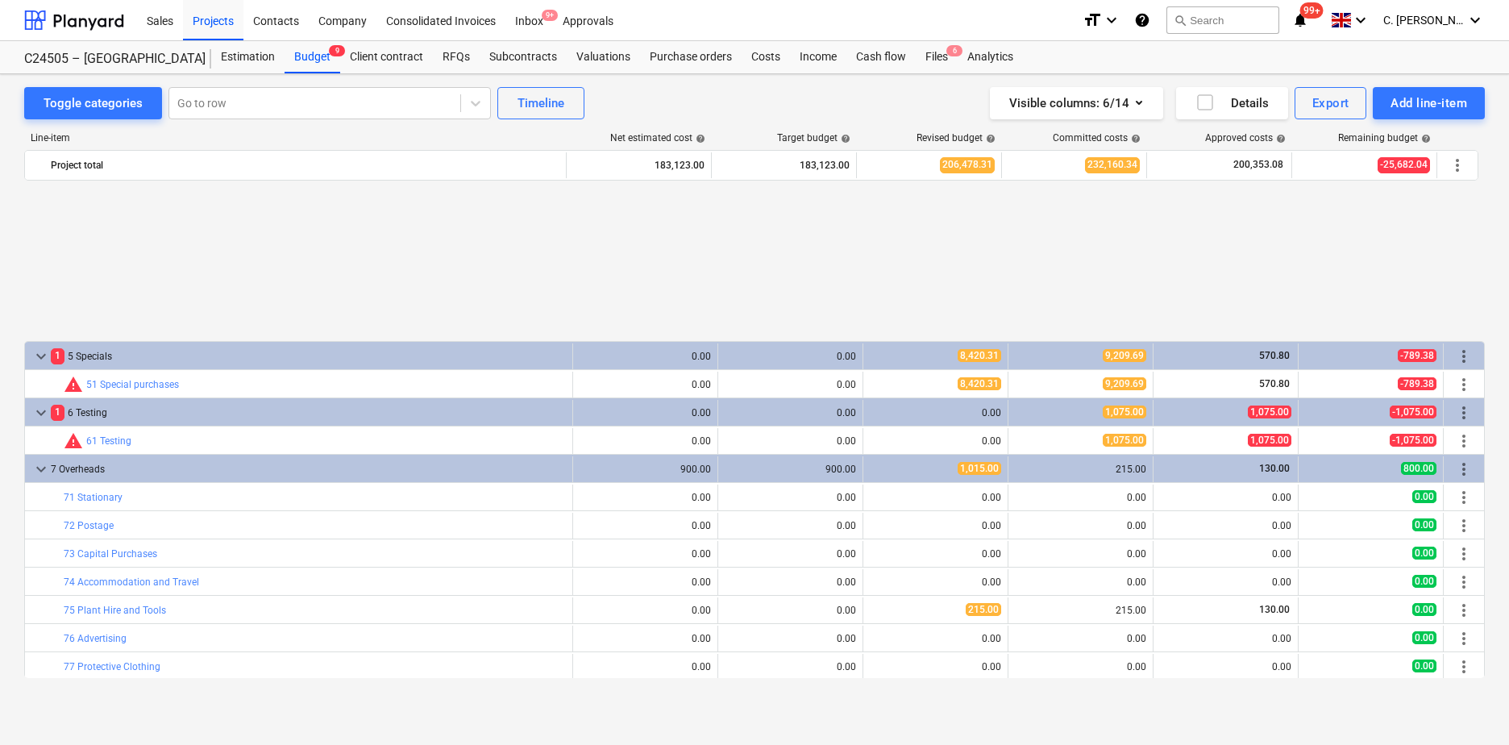
scroll to position [1146, 0]
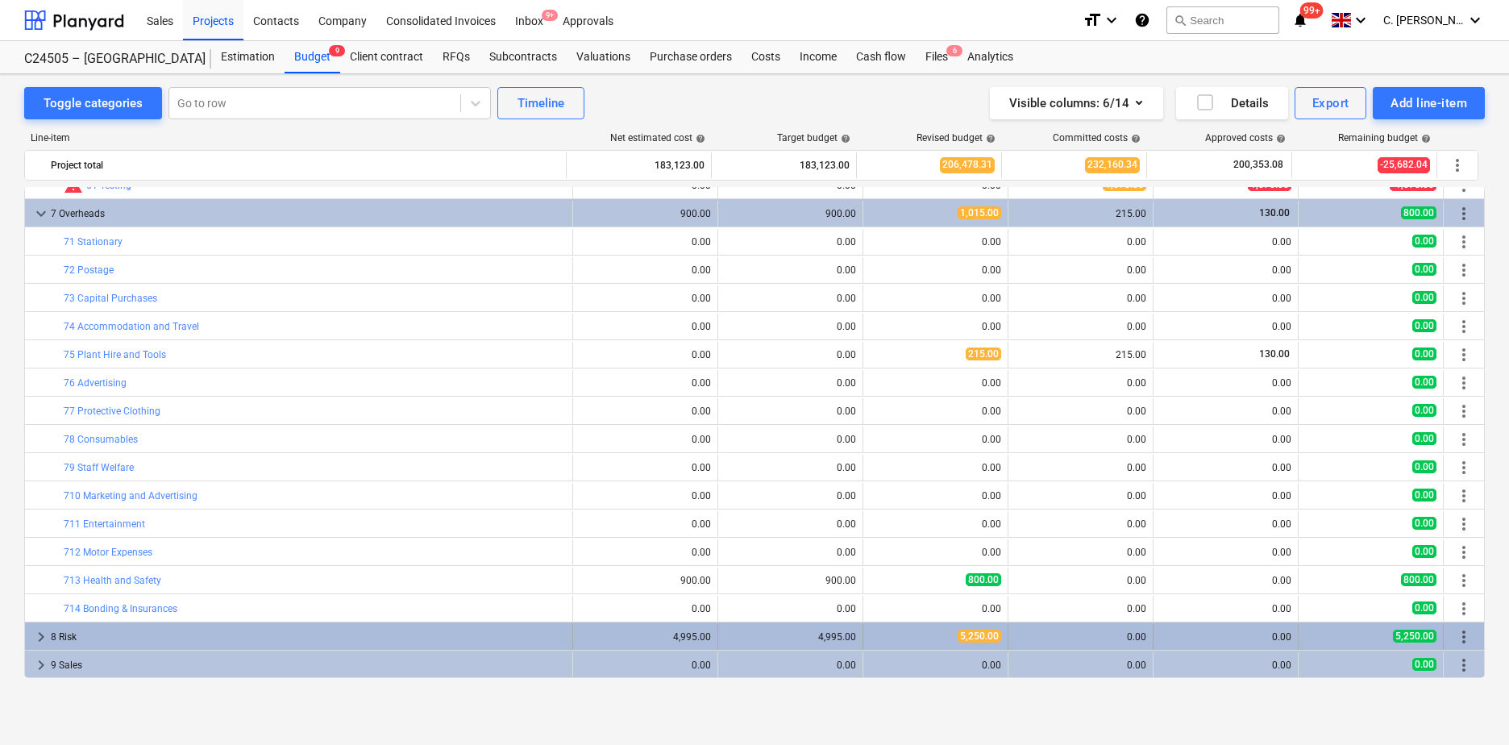
click at [40, 640] on span "keyboard_arrow_right" at bounding box center [40, 636] width 19 height 19
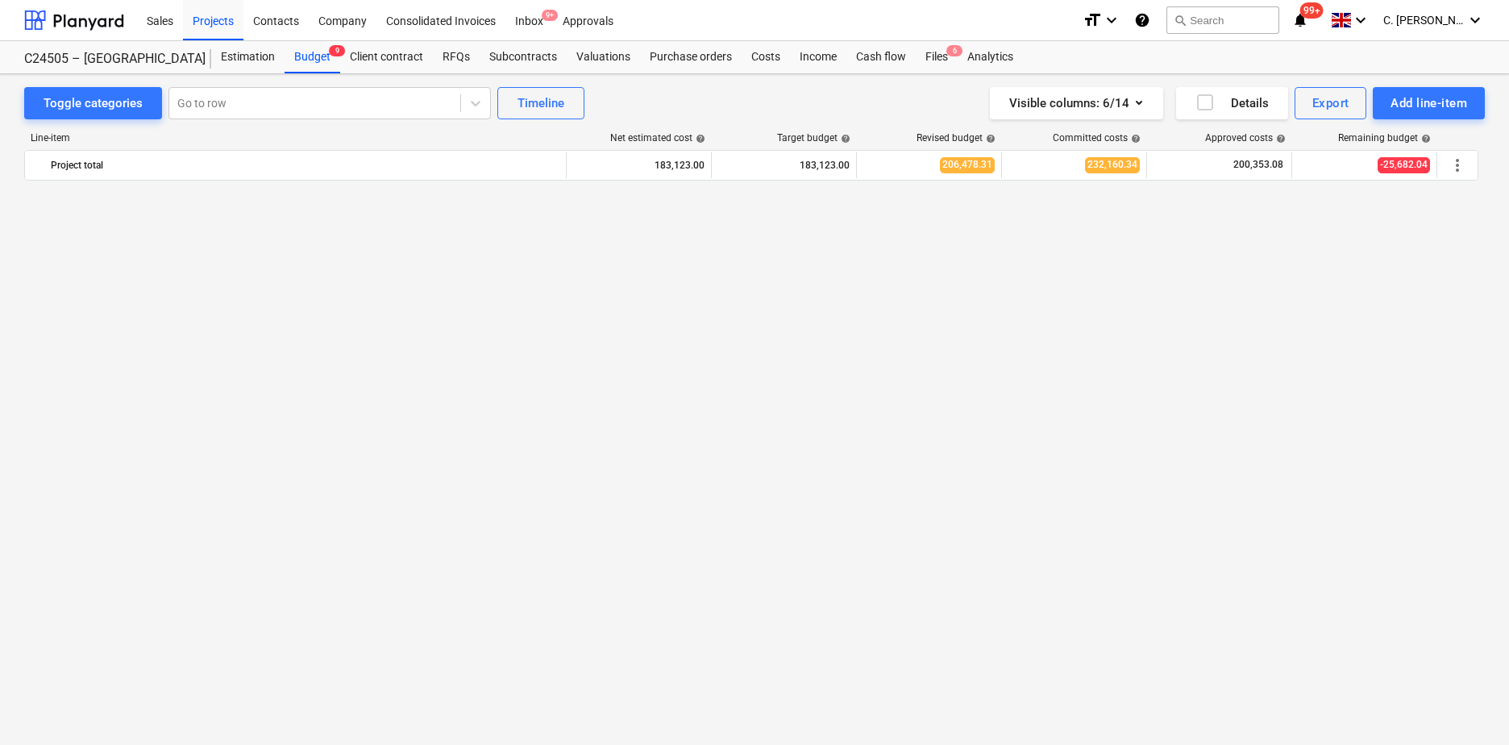
scroll to position [0, 0]
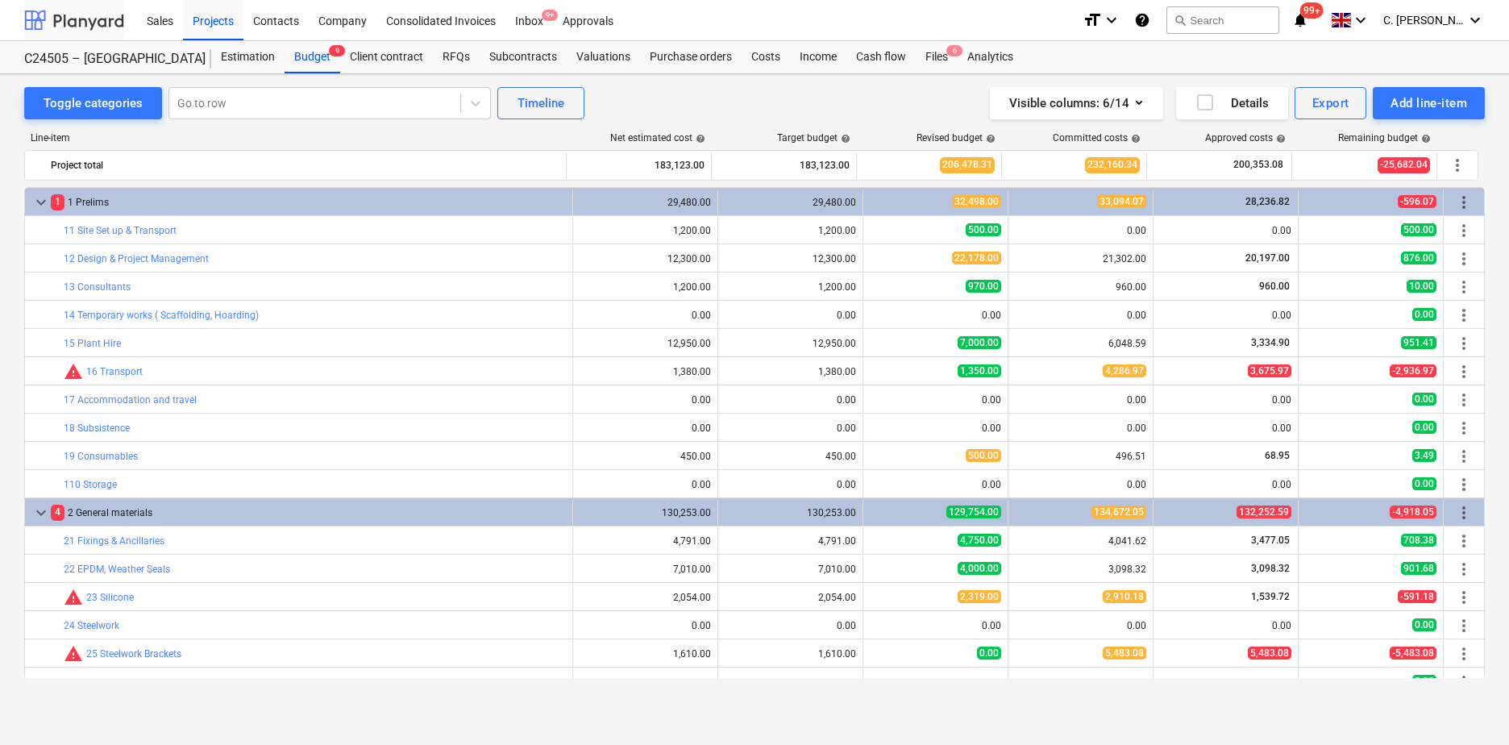
click at [87, 20] on div at bounding box center [74, 20] width 100 height 40
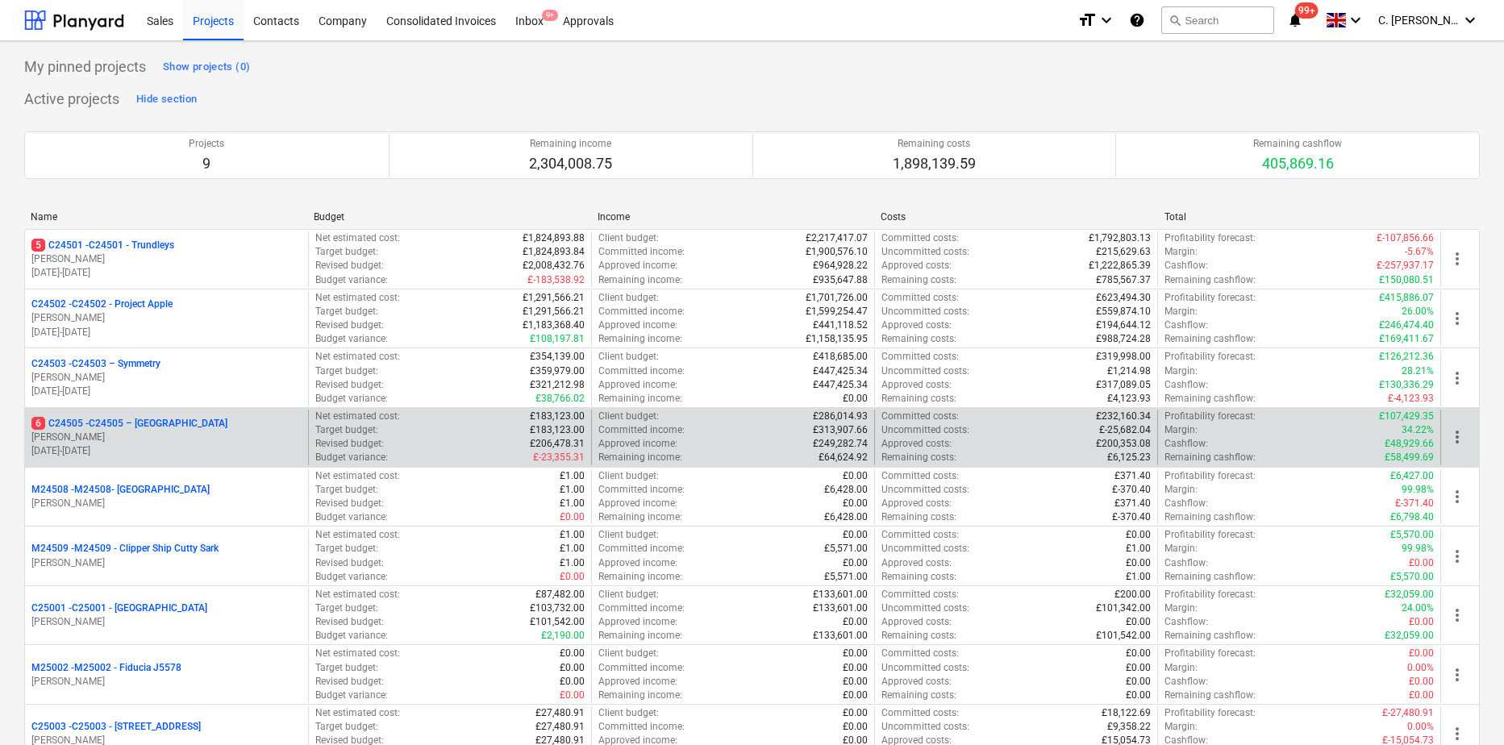
click at [1458, 439] on span "more_vert" at bounding box center [1456, 436] width 19 height 19
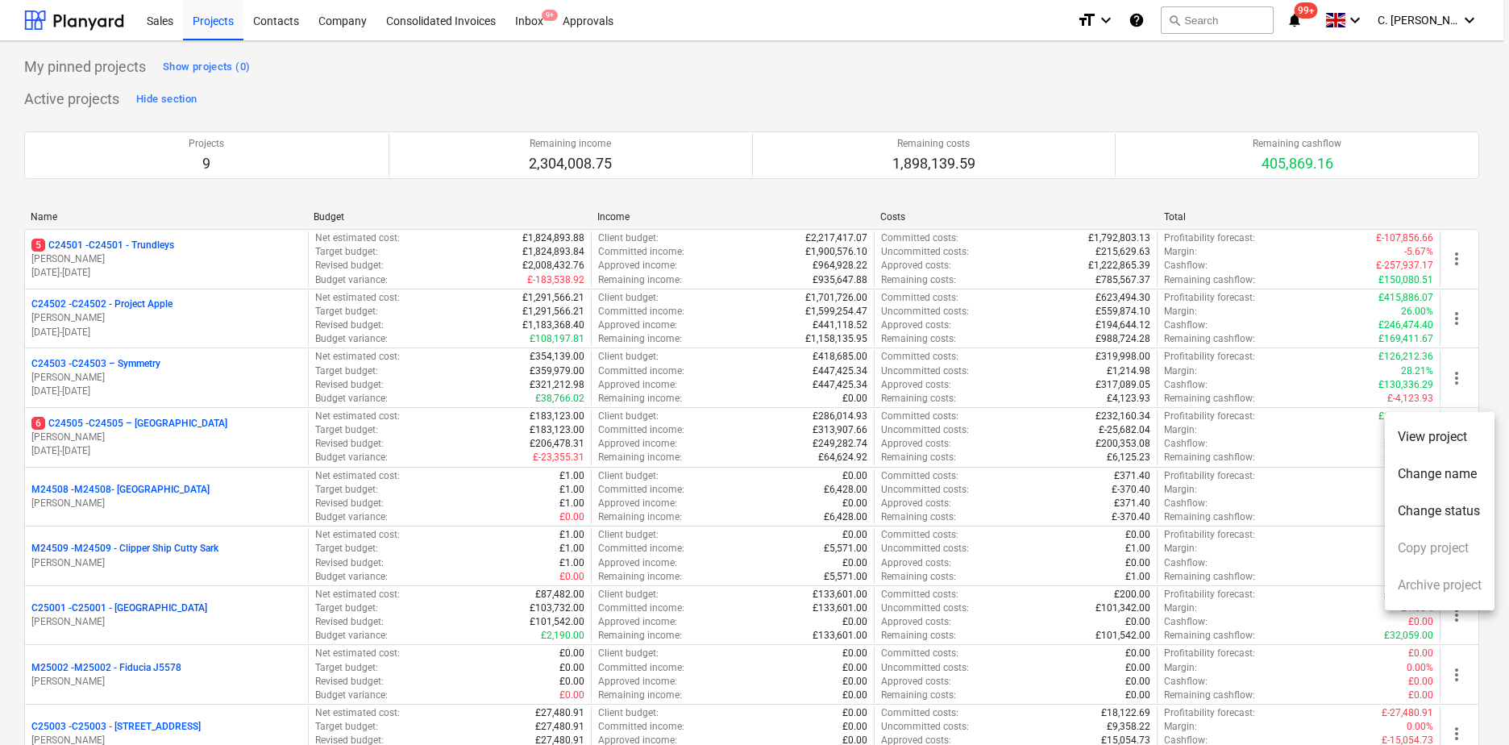
click at [90, 421] on div at bounding box center [754, 372] width 1509 height 745
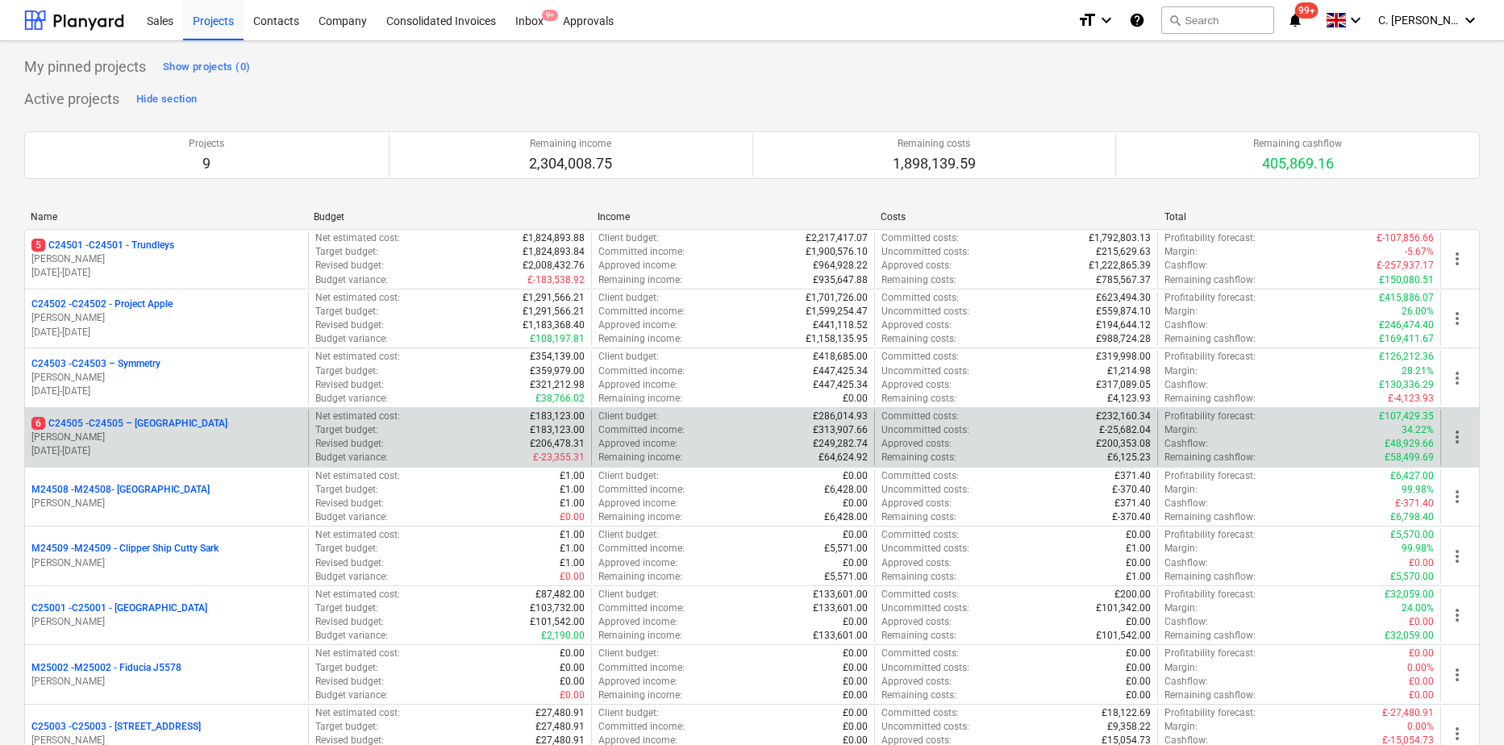
click at [114, 418] on p "6 C24505 - C24505 – Surrey Quays" at bounding box center [129, 424] width 196 height 14
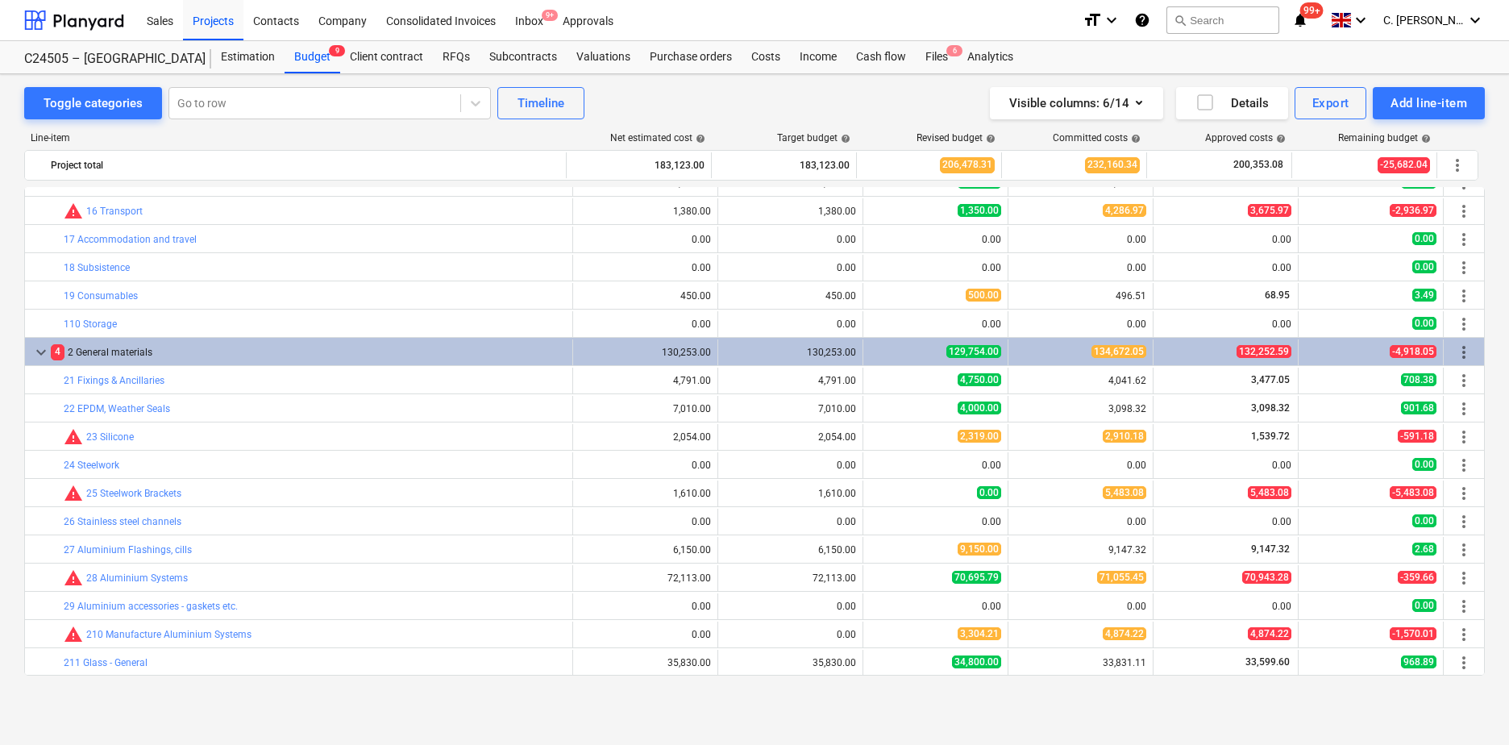
scroll to position [126, 0]
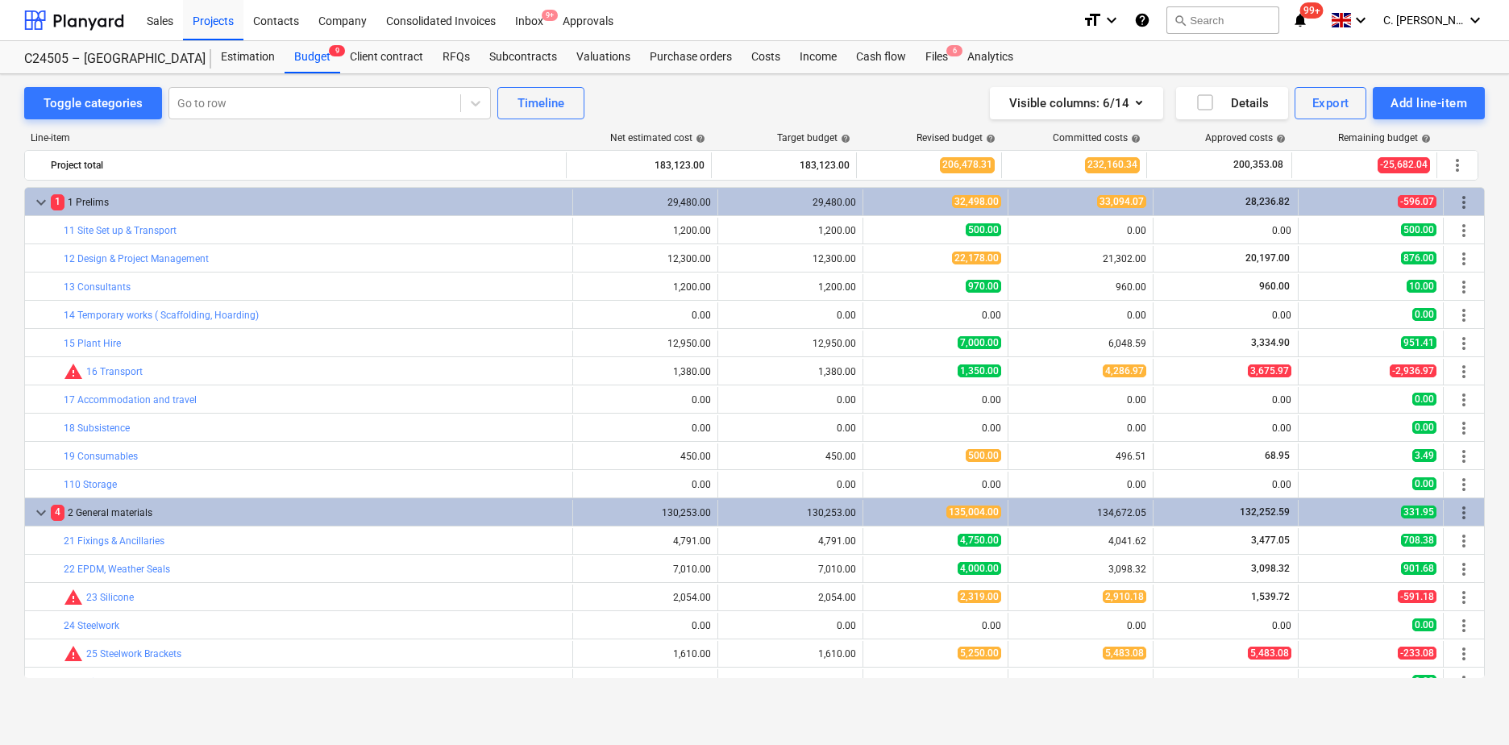
scroll to position [126, 0]
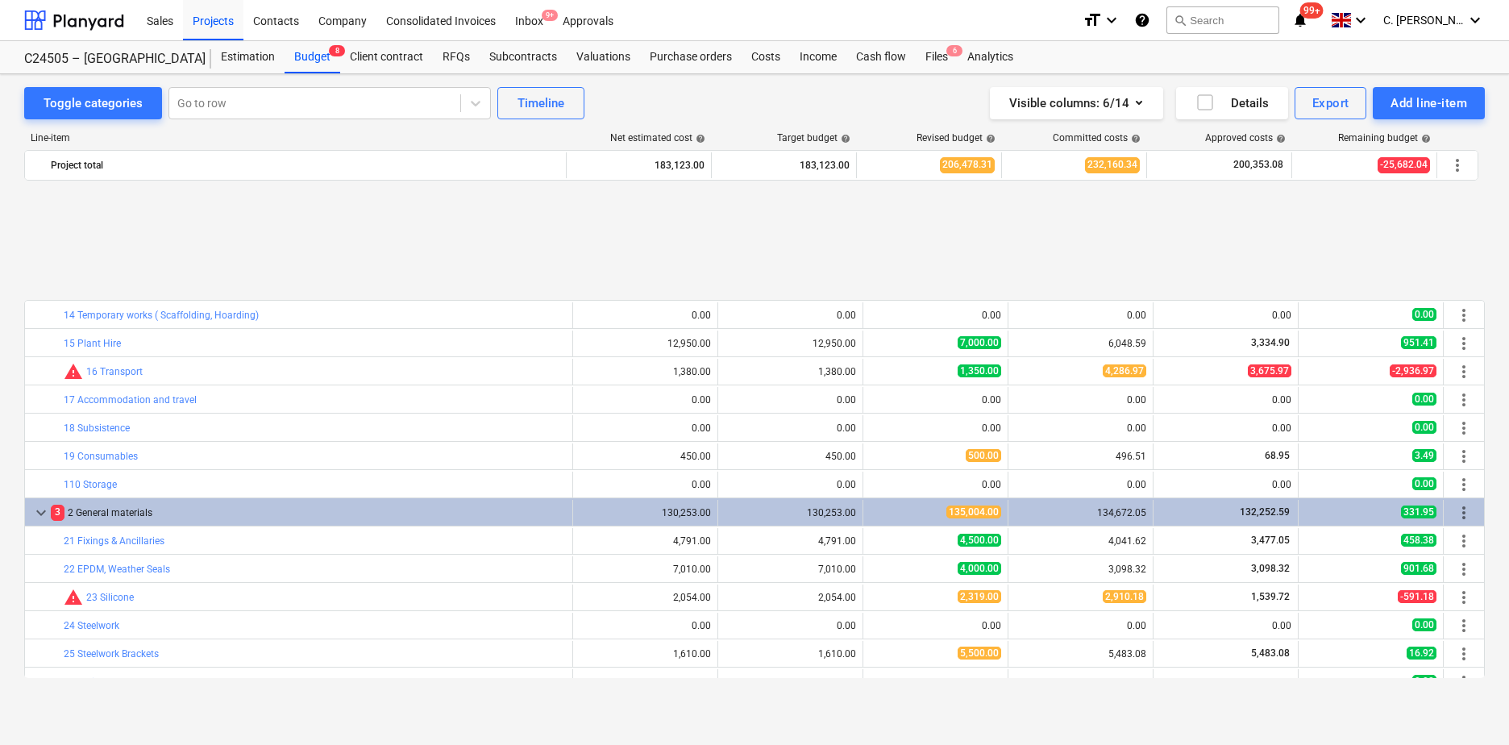
scroll to position [161, 0]
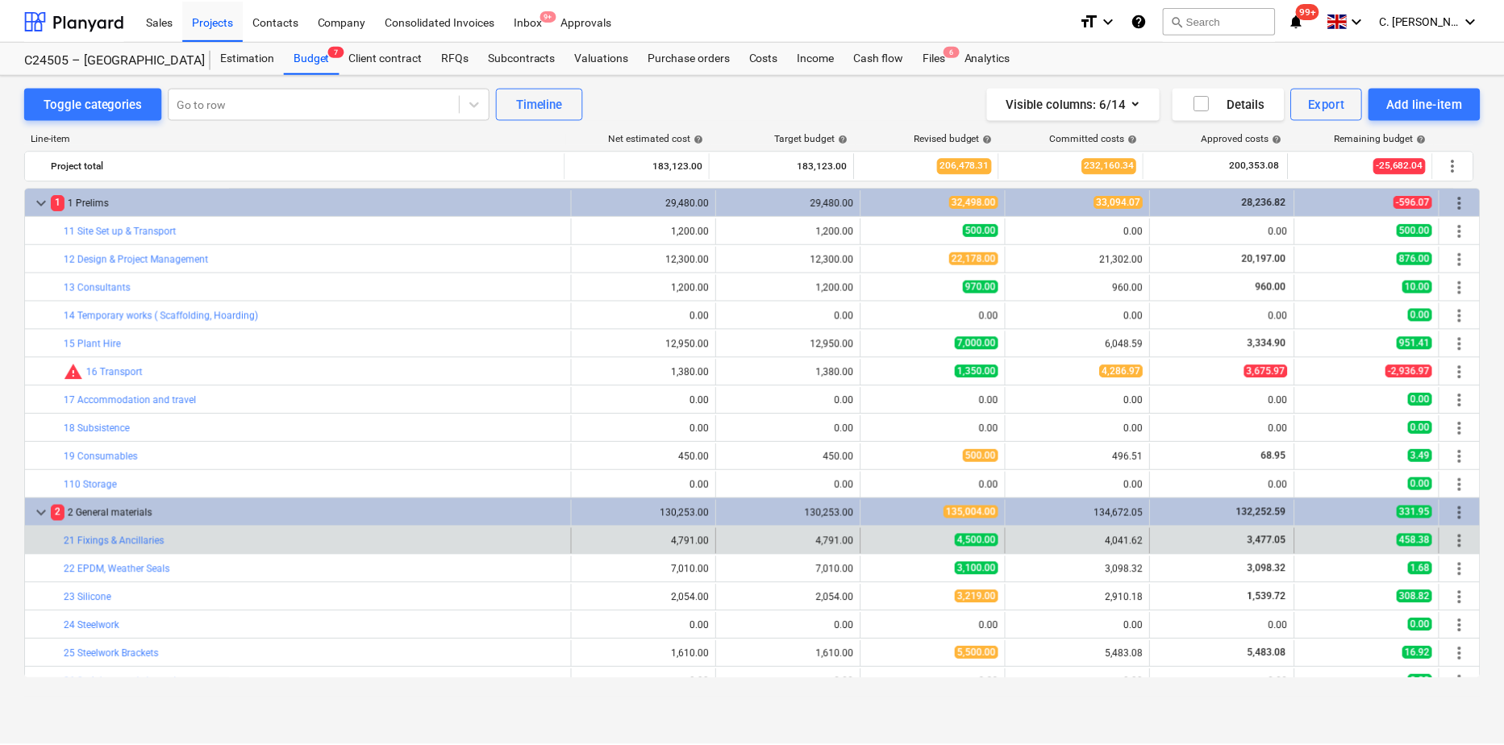
scroll to position [81, 0]
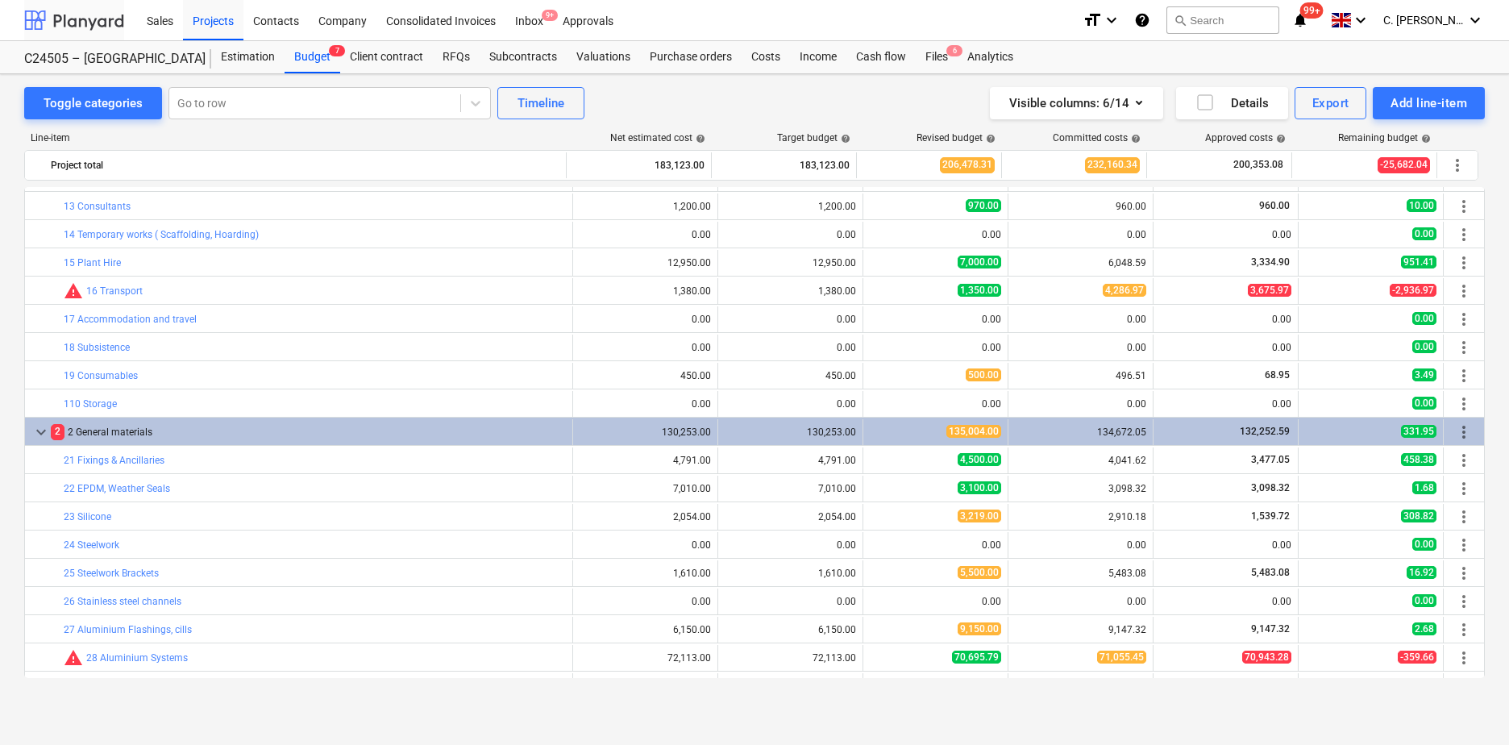
click at [74, 19] on div at bounding box center [74, 20] width 100 height 40
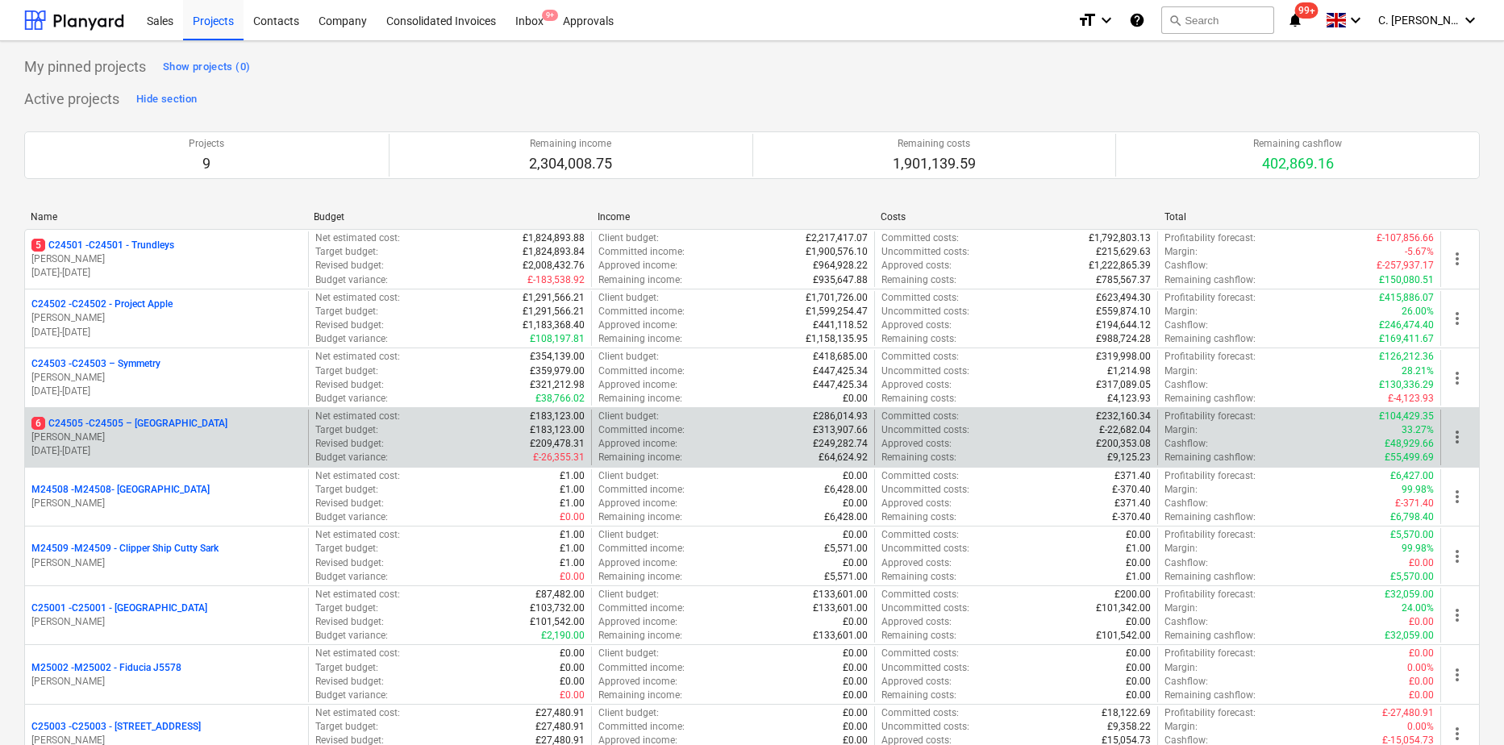
click at [116, 439] on p "[PERSON_NAME]" at bounding box center [166, 438] width 270 height 14
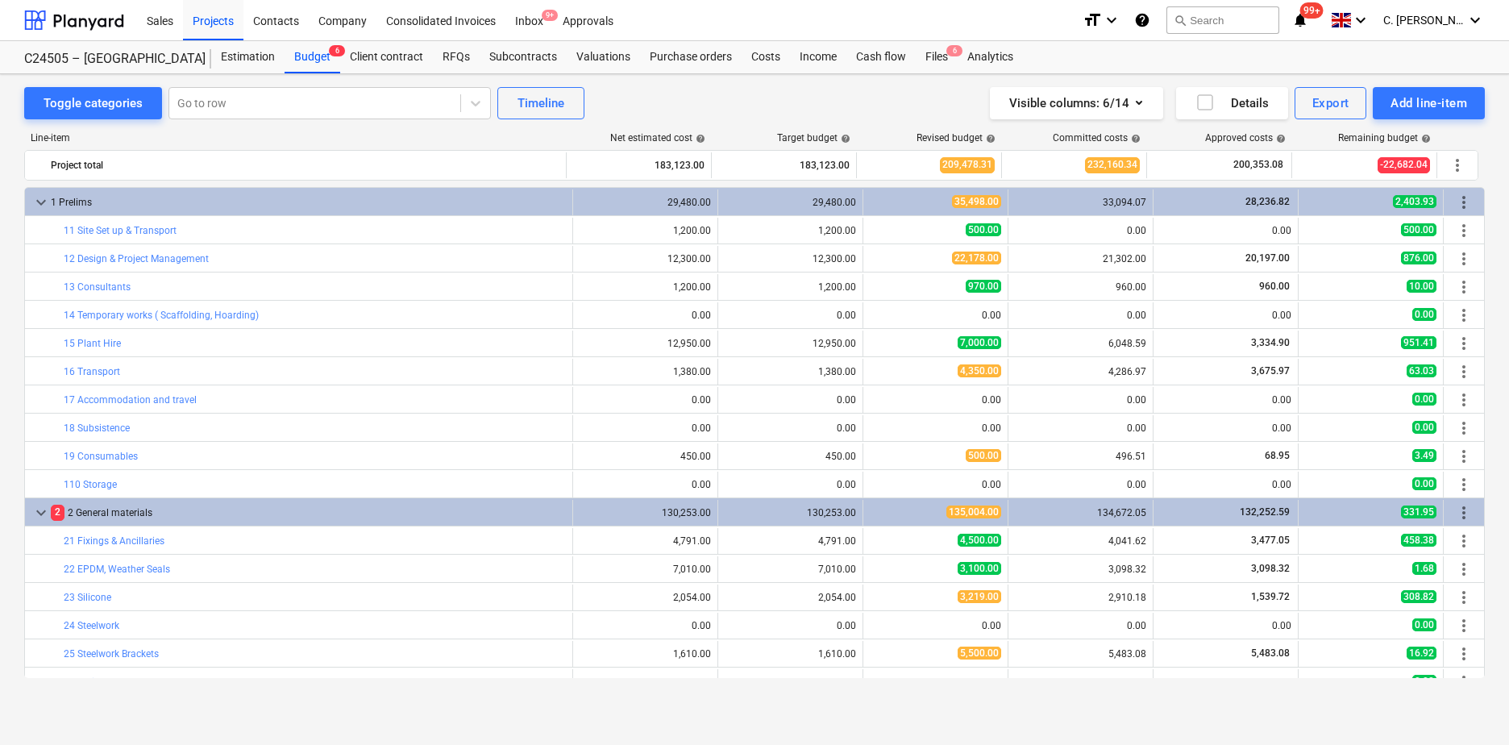
scroll to position [322, 0]
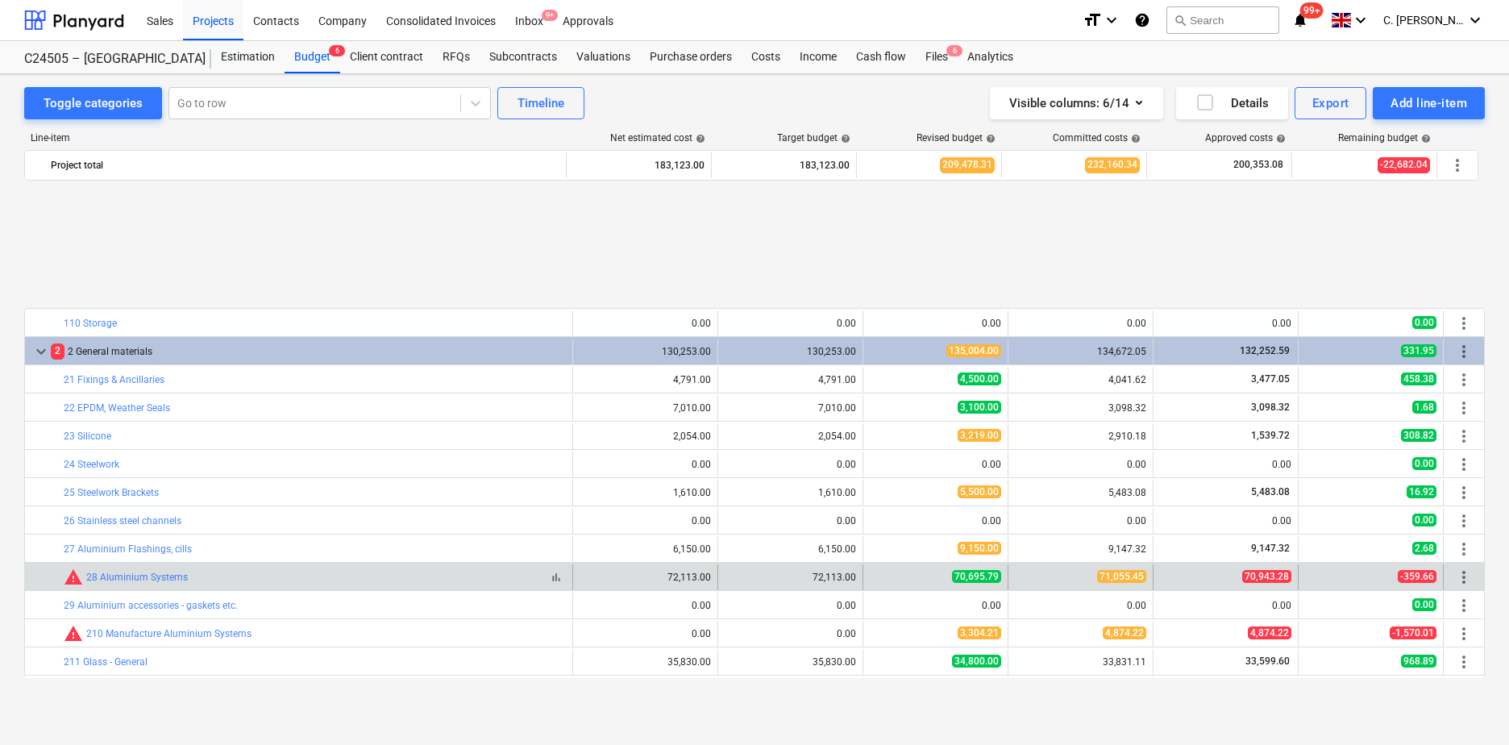
scroll to position [322, 0]
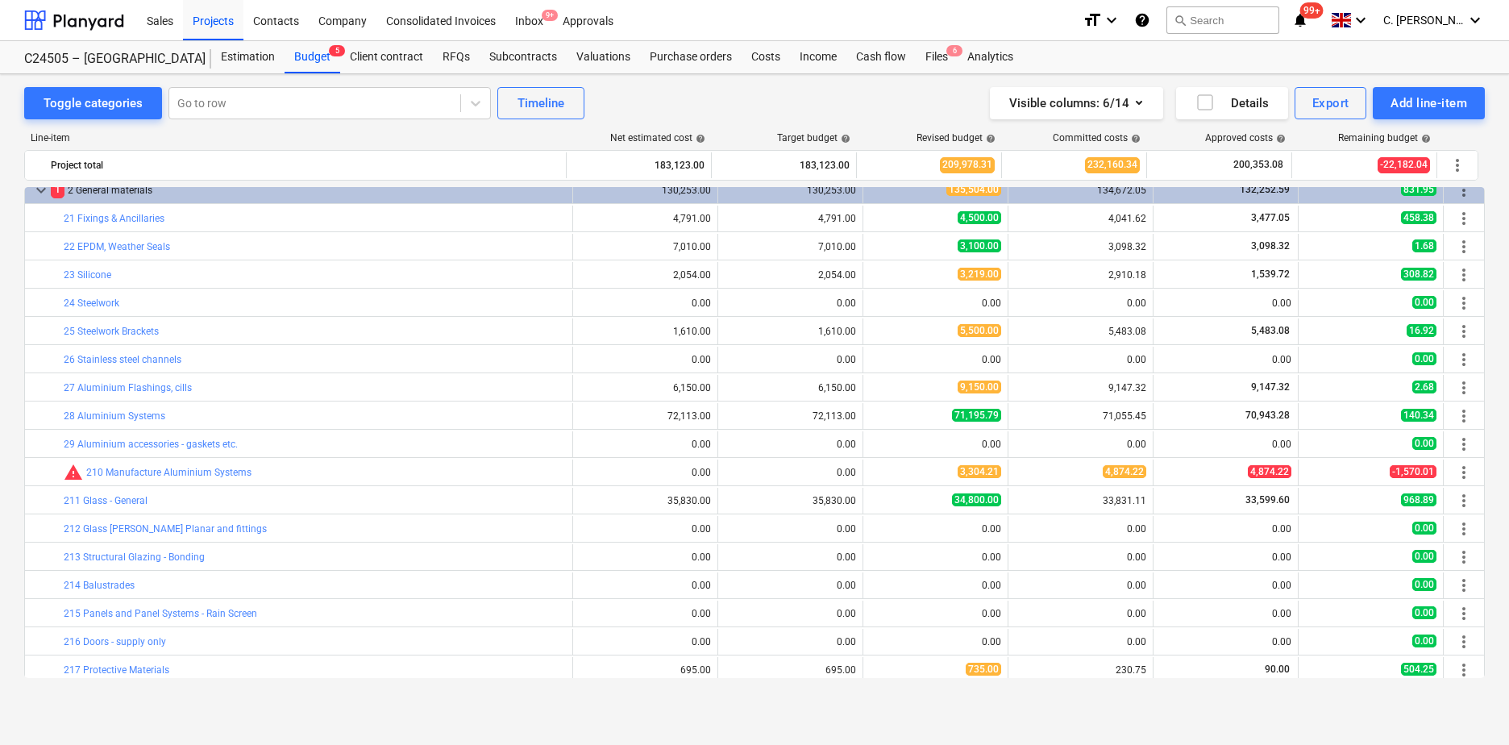
scroll to position [403, 0]
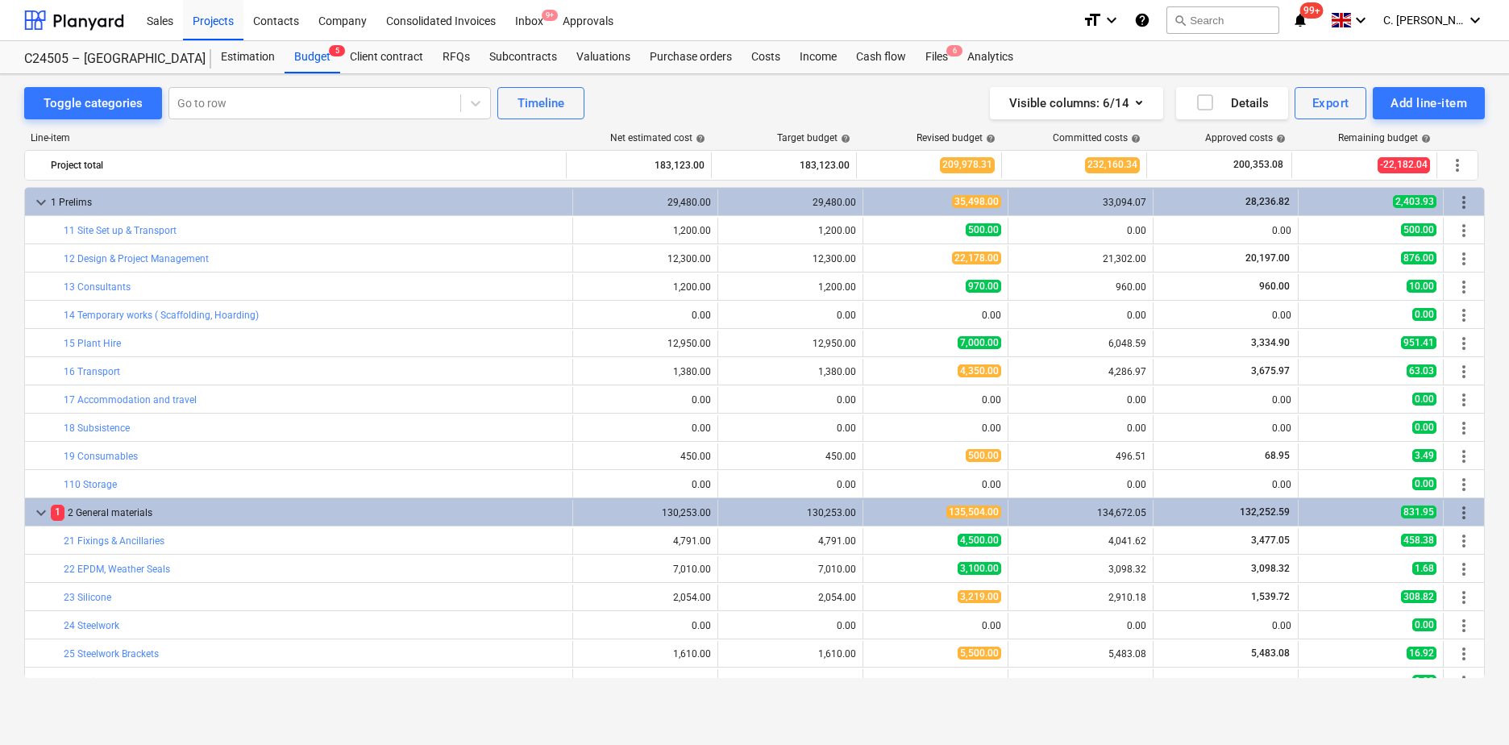
scroll to position [403, 0]
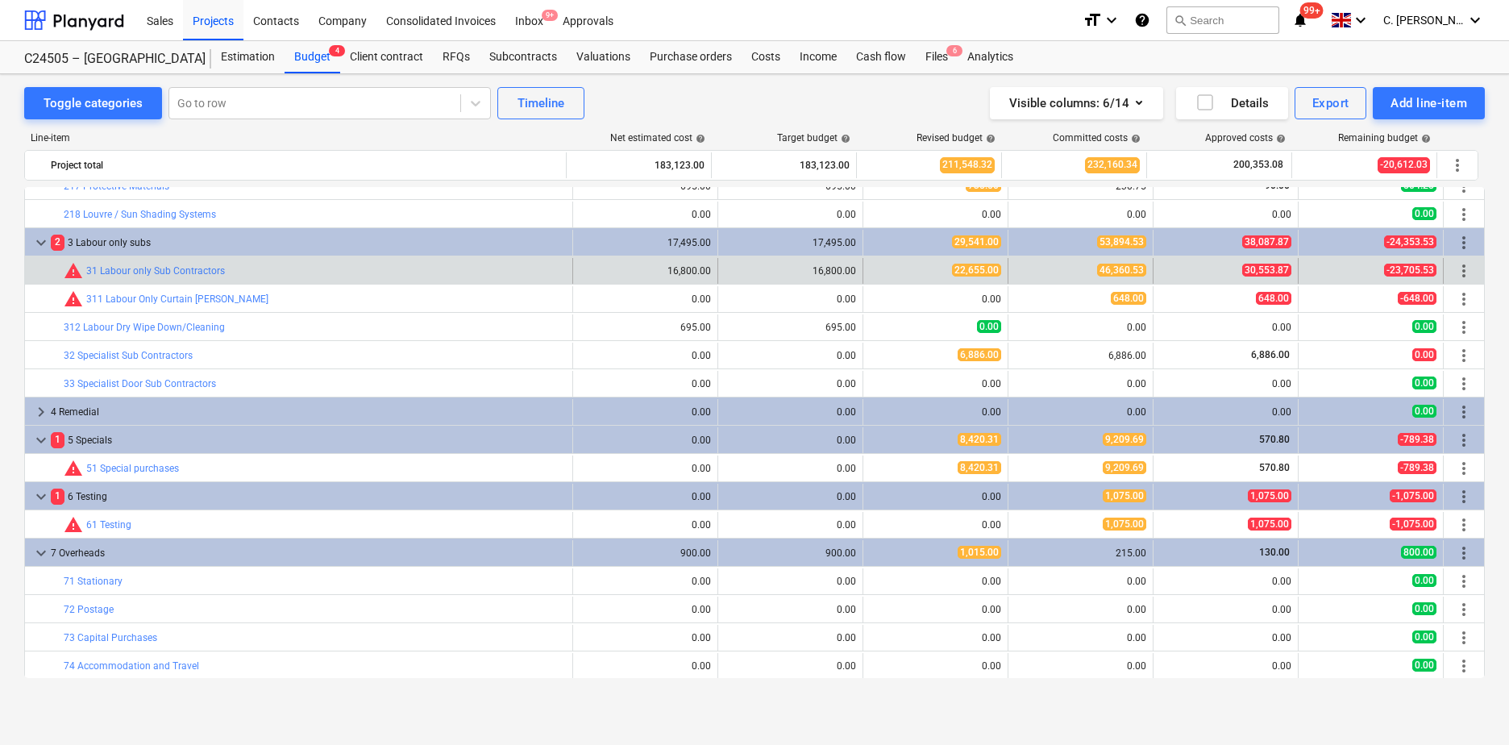
scroll to position [726, 0]
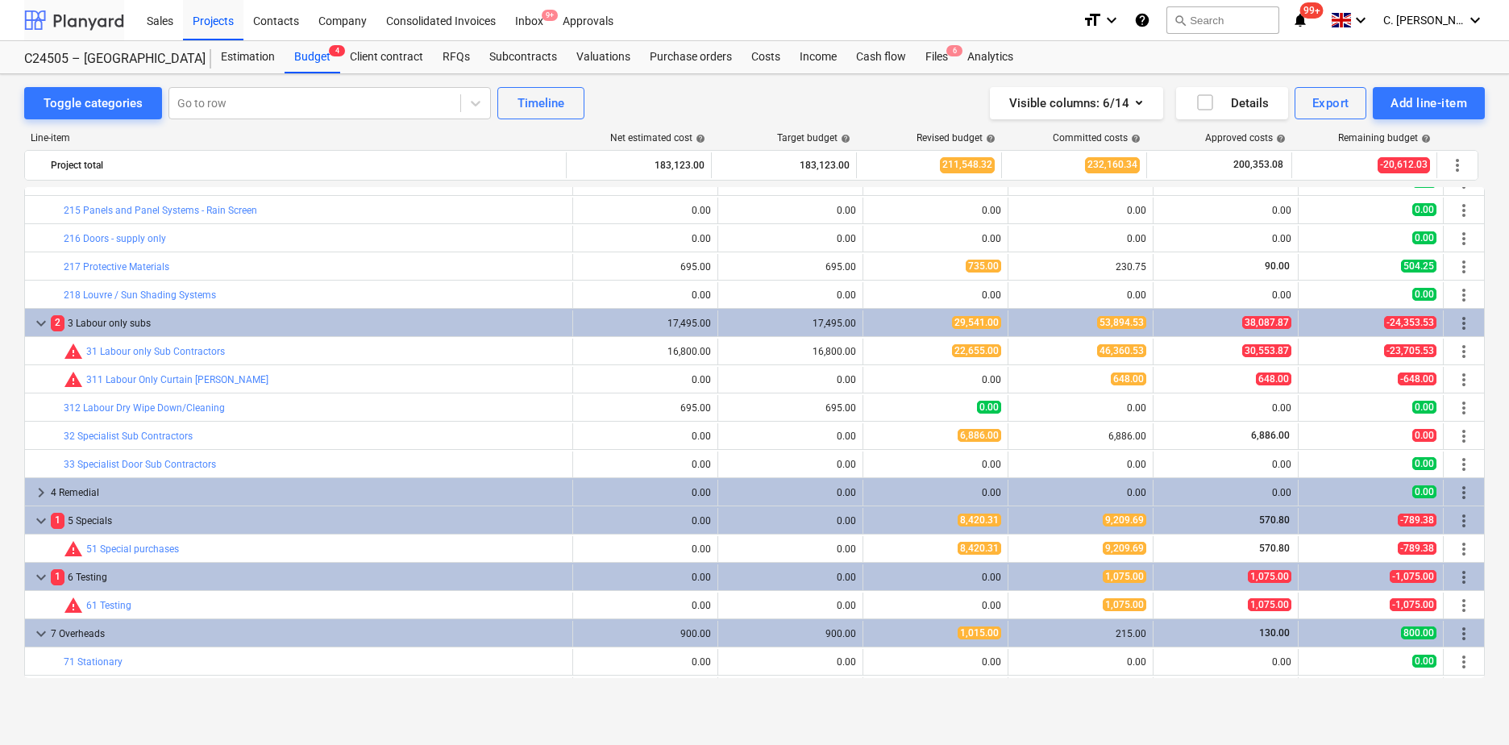
click at [109, 24] on div at bounding box center [74, 20] width 100 height 40
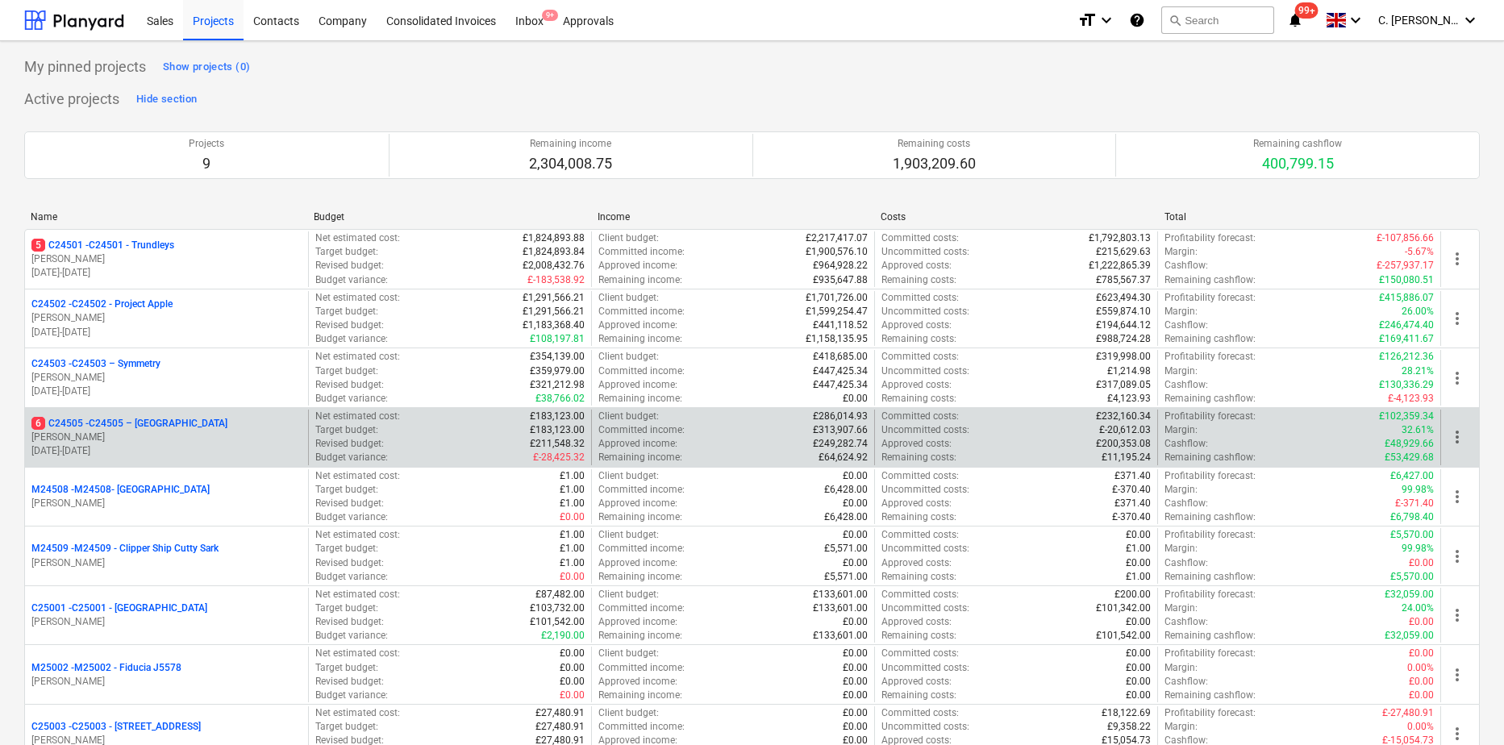
click at [139, 437] on p "[PERSON_NAME]" at bounding box center [166, 438] width 270 height 14
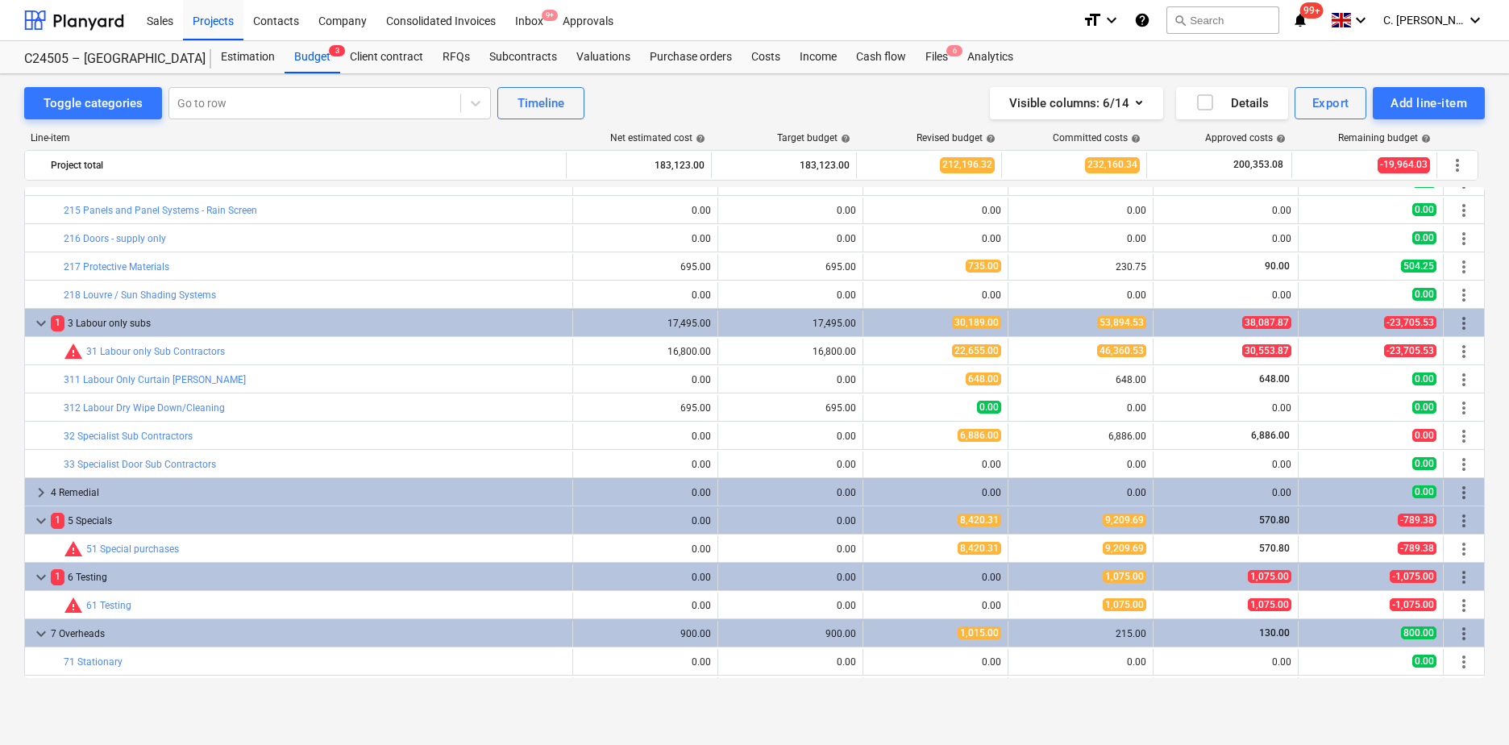
scroll to position [806, 0]
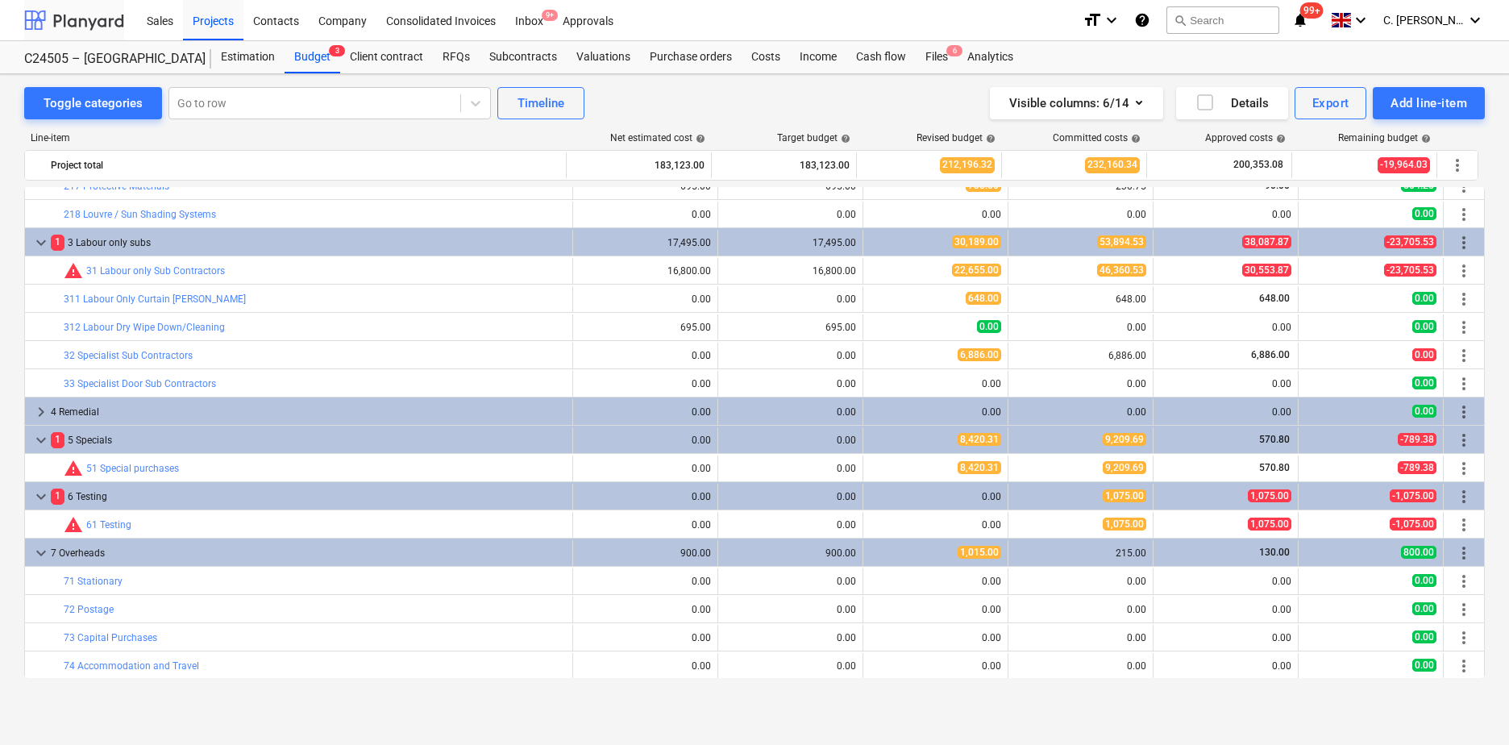
click at [108, 19] on div at bounding box center [74, 20] width 100 height 40
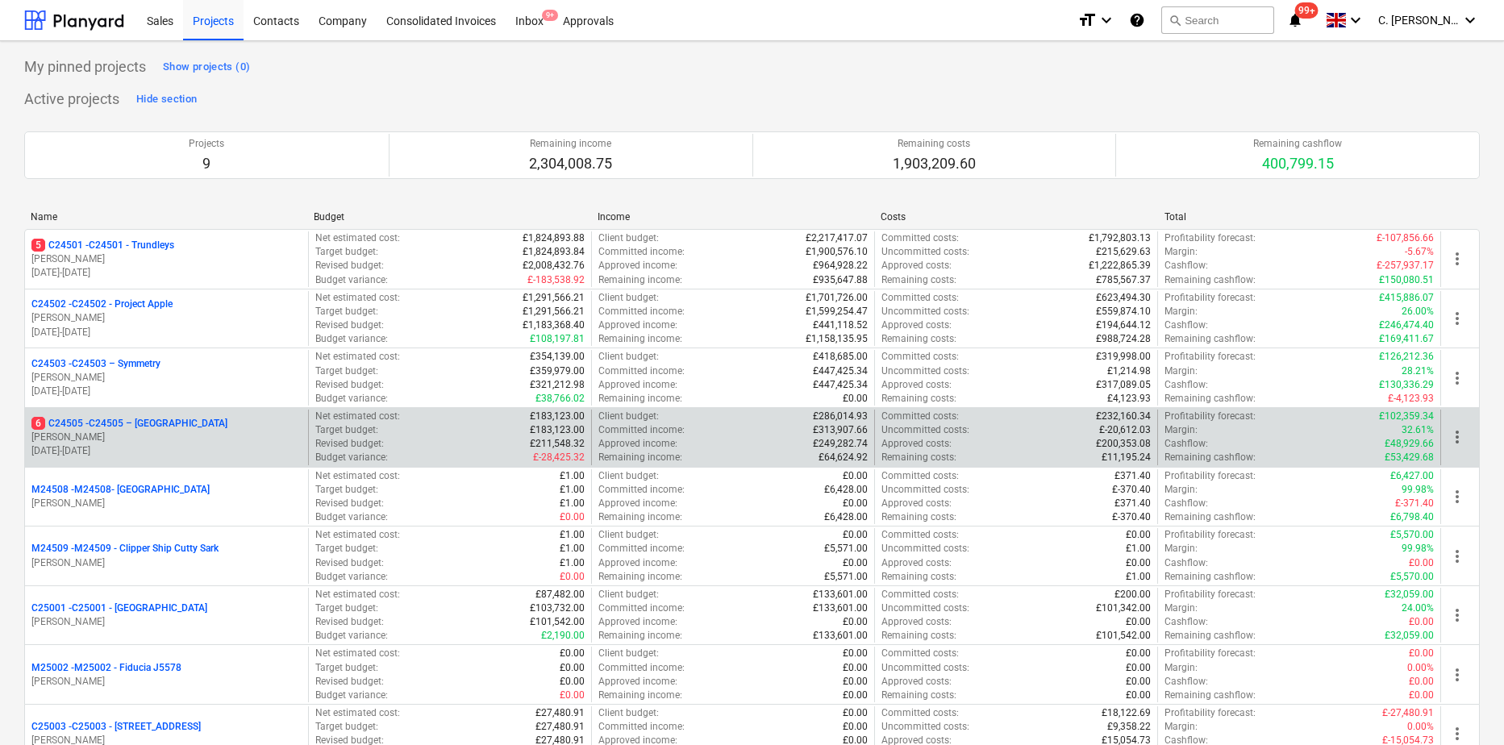
click at [121, 435] on p "[PERSON_NAME]" at bounding box center [166, 438] width 270 height 14
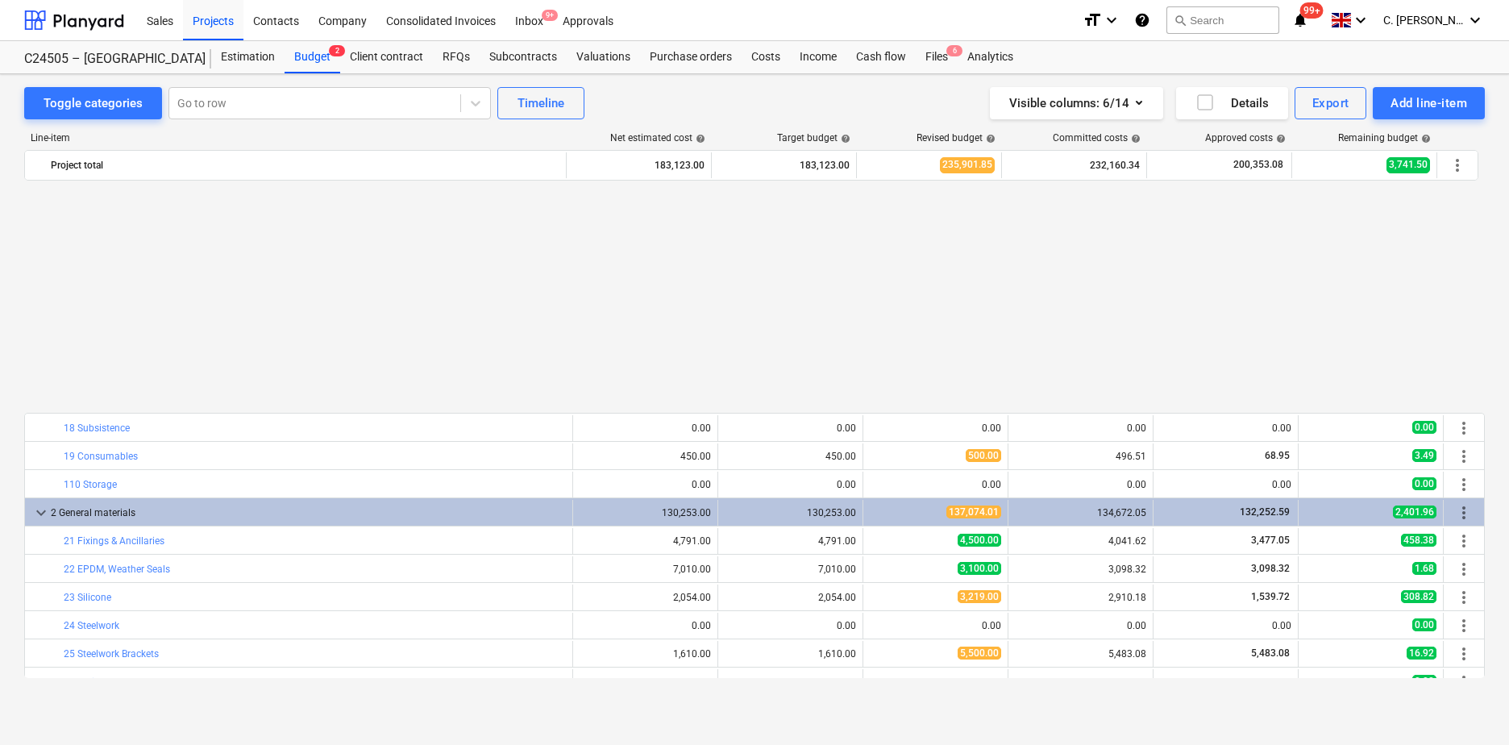
scroll to position [806, 0]
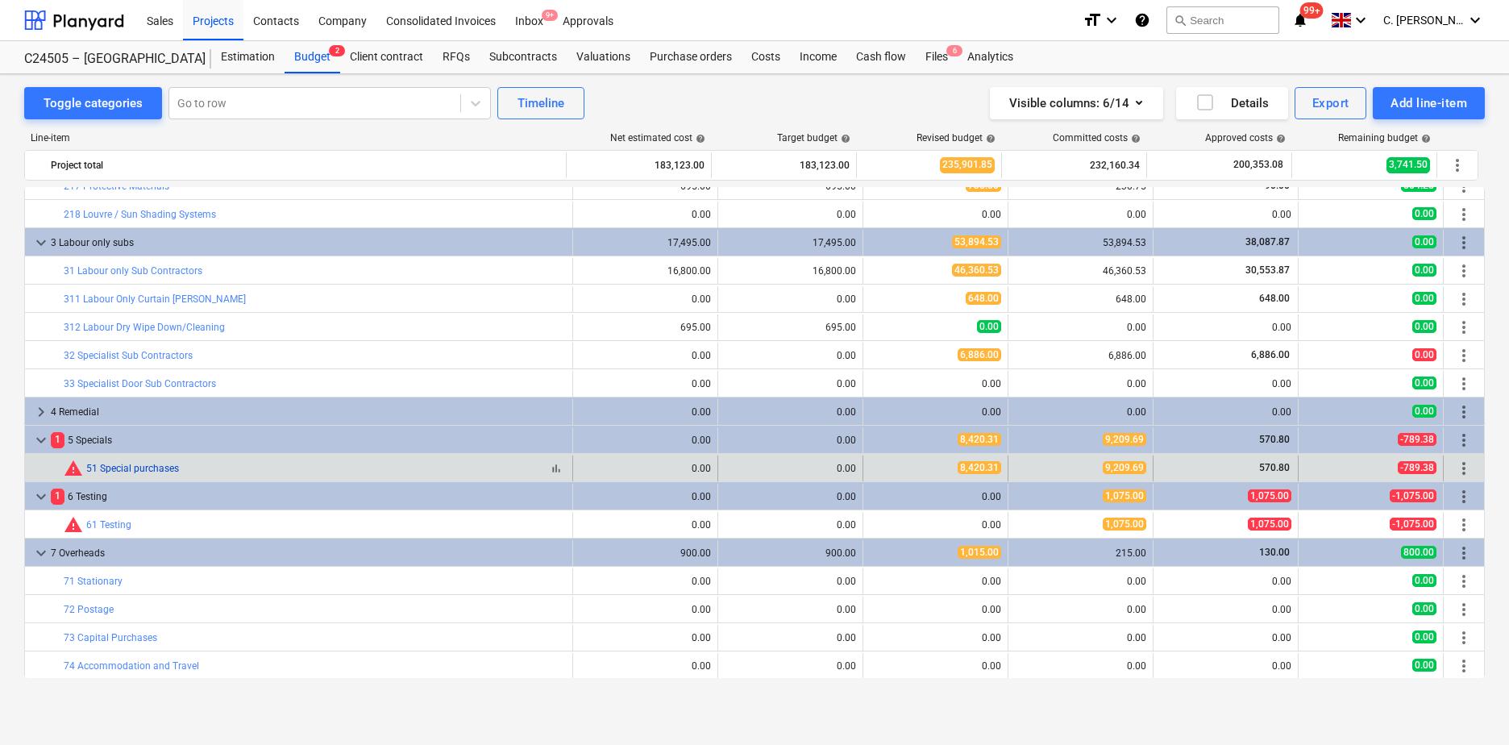
click at [131, 464] on link "51 Special purchases" at bounding box center [132, 468] width 93 height 11
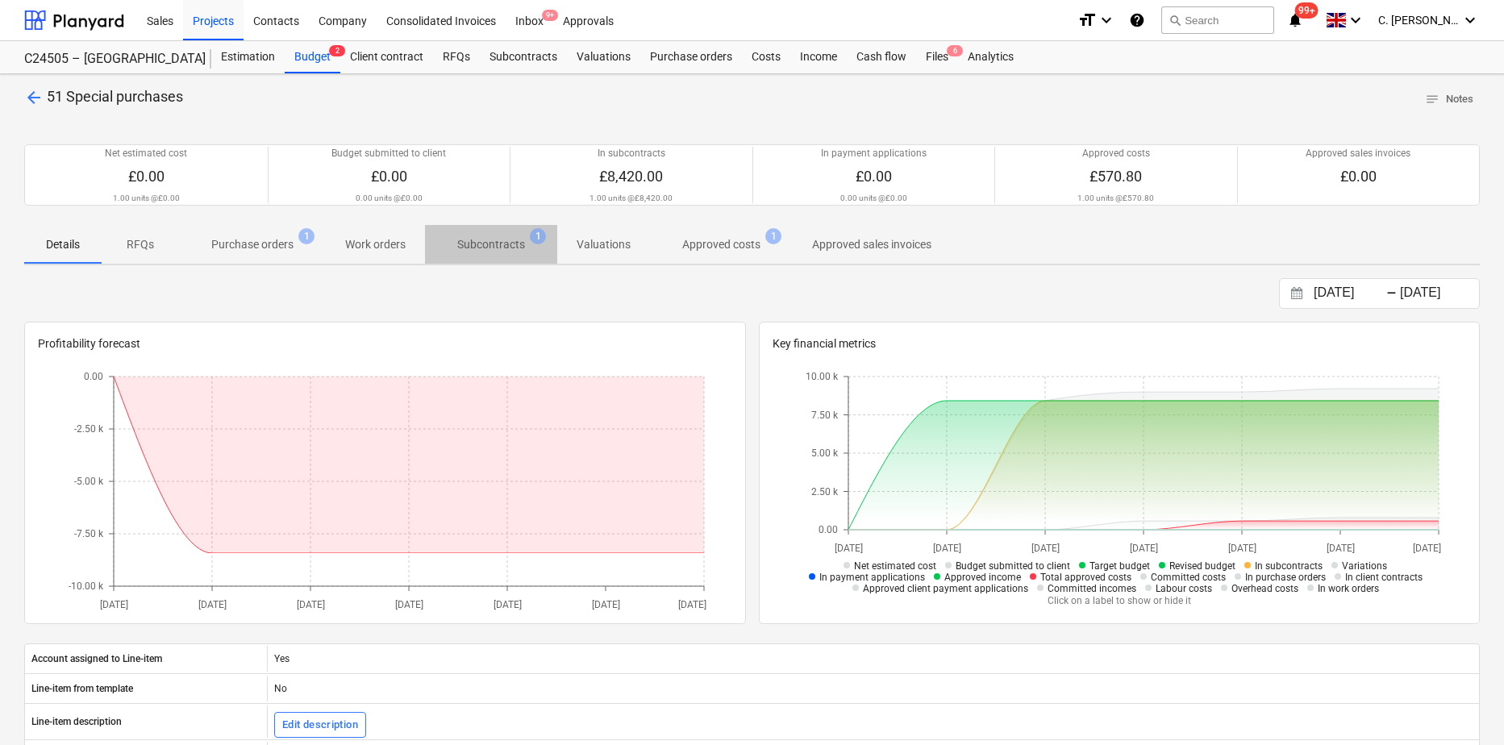
click at [488, 248] on p "Subcontracts" at bounding box center [491, 244] width 68 height 17
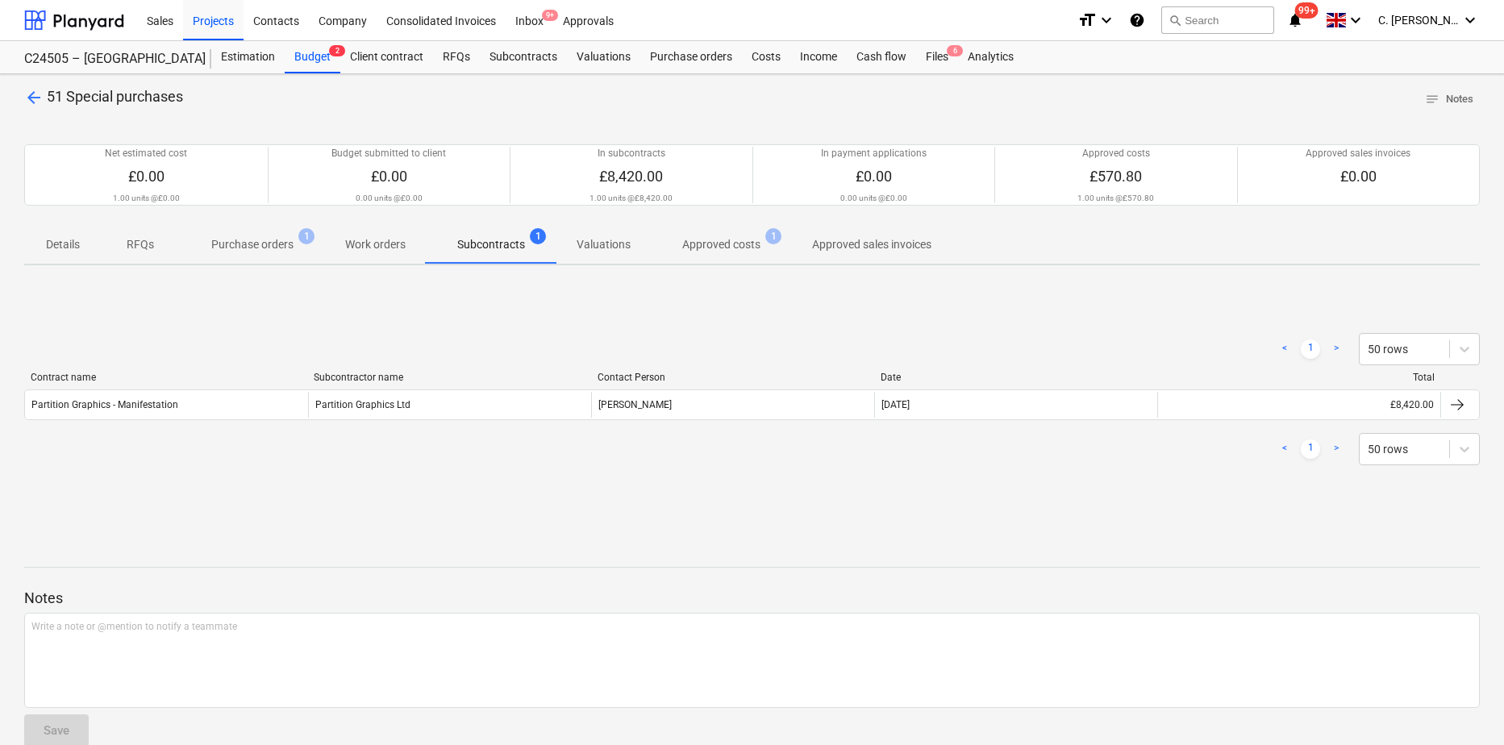
click at [249, 247] on p "Purchase orders" at bounding box center [252, 244] width 82 height 17
click at [506, 244] on p "Subcontracts" at bounding box center [491, 244] width 68 height 17
click at [222, 235] on span "Purchase orders 1" at bounding box center [252, 244] width 147 height 29
click at [260, 241] on p "Purchase orders" at bounding box center [252, 244] width 82 height 17
click at [113, 18] on div at bounding box center [74, 20] width 100 height 40
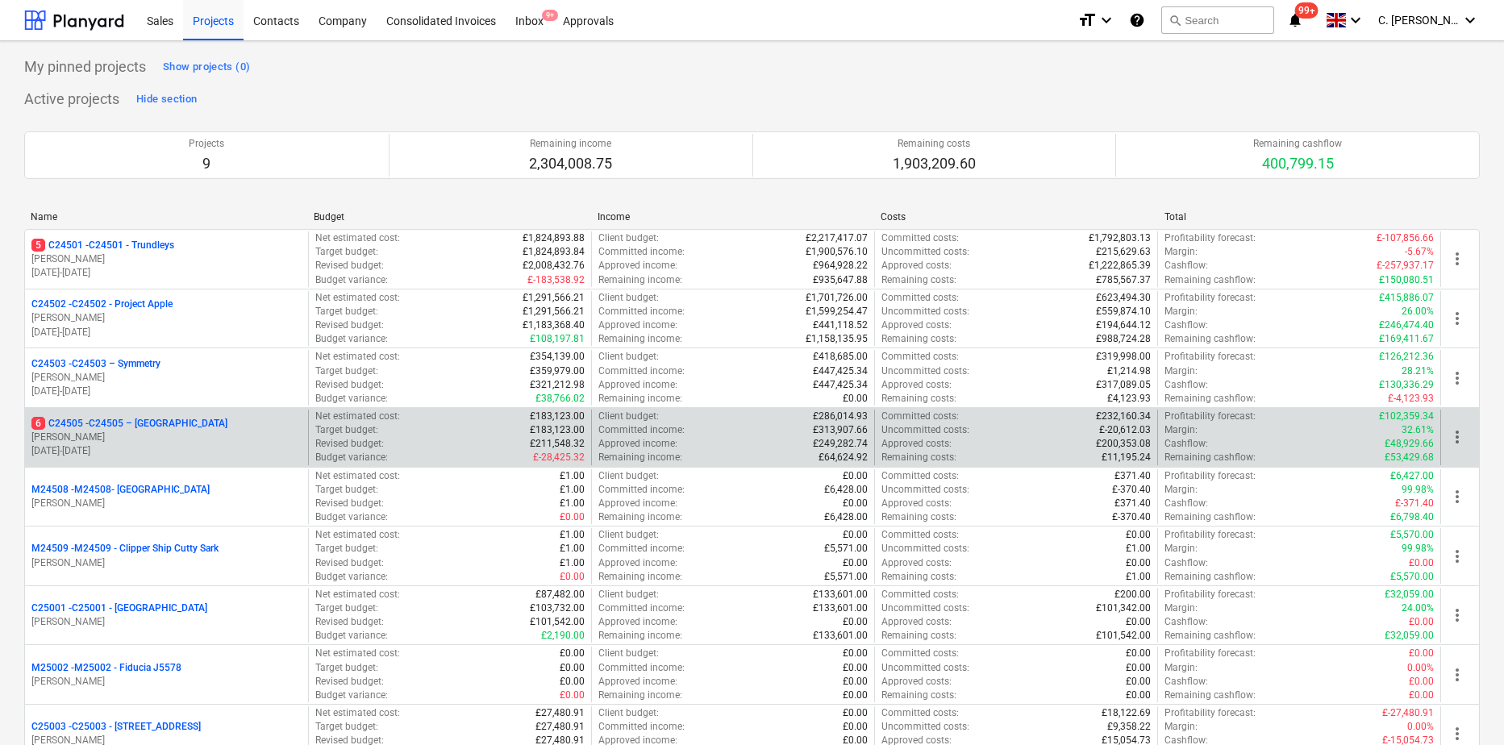
click at [179, 444] on p "01.10.2024 - 01.06.2025" at bounding box center [166, 451] width 270 height 14
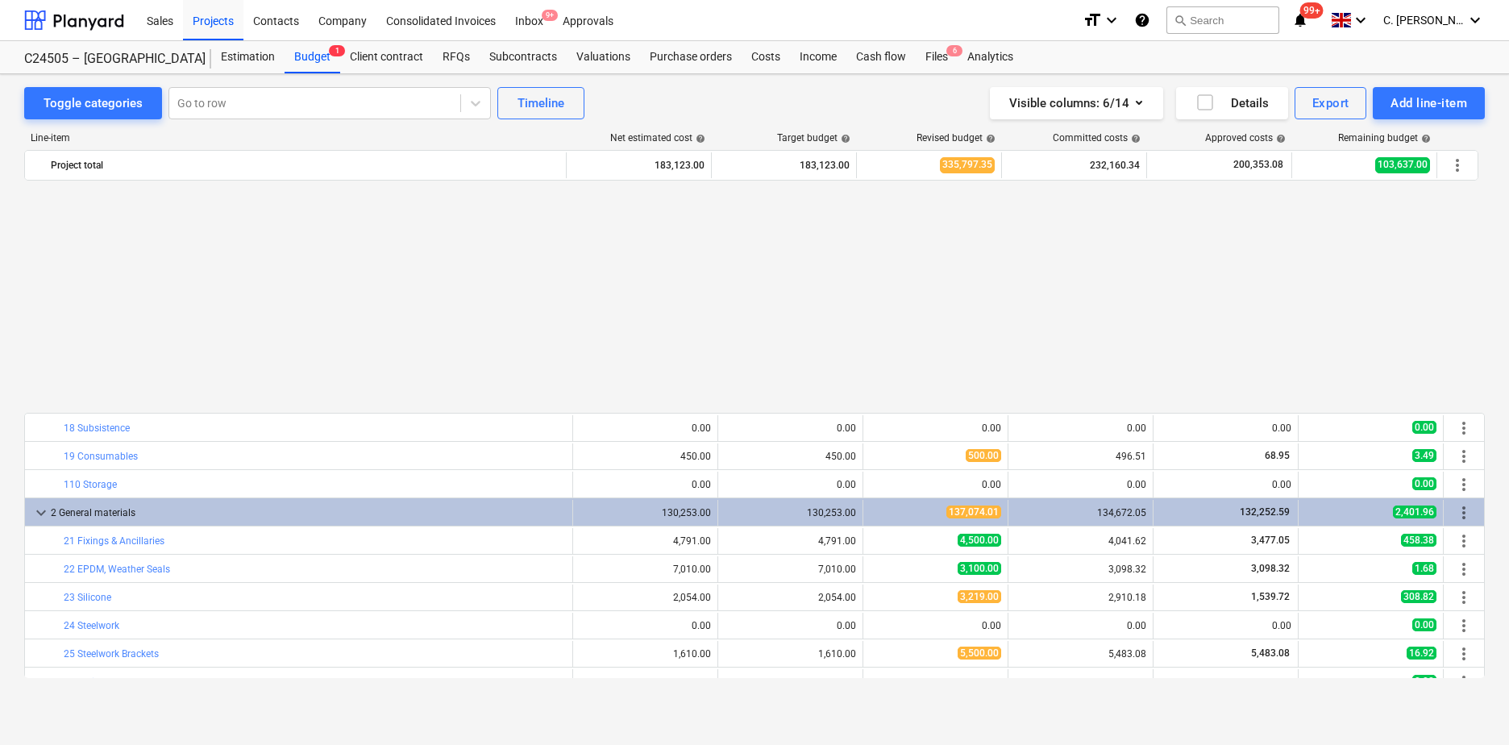
scroll to position [806, 0]
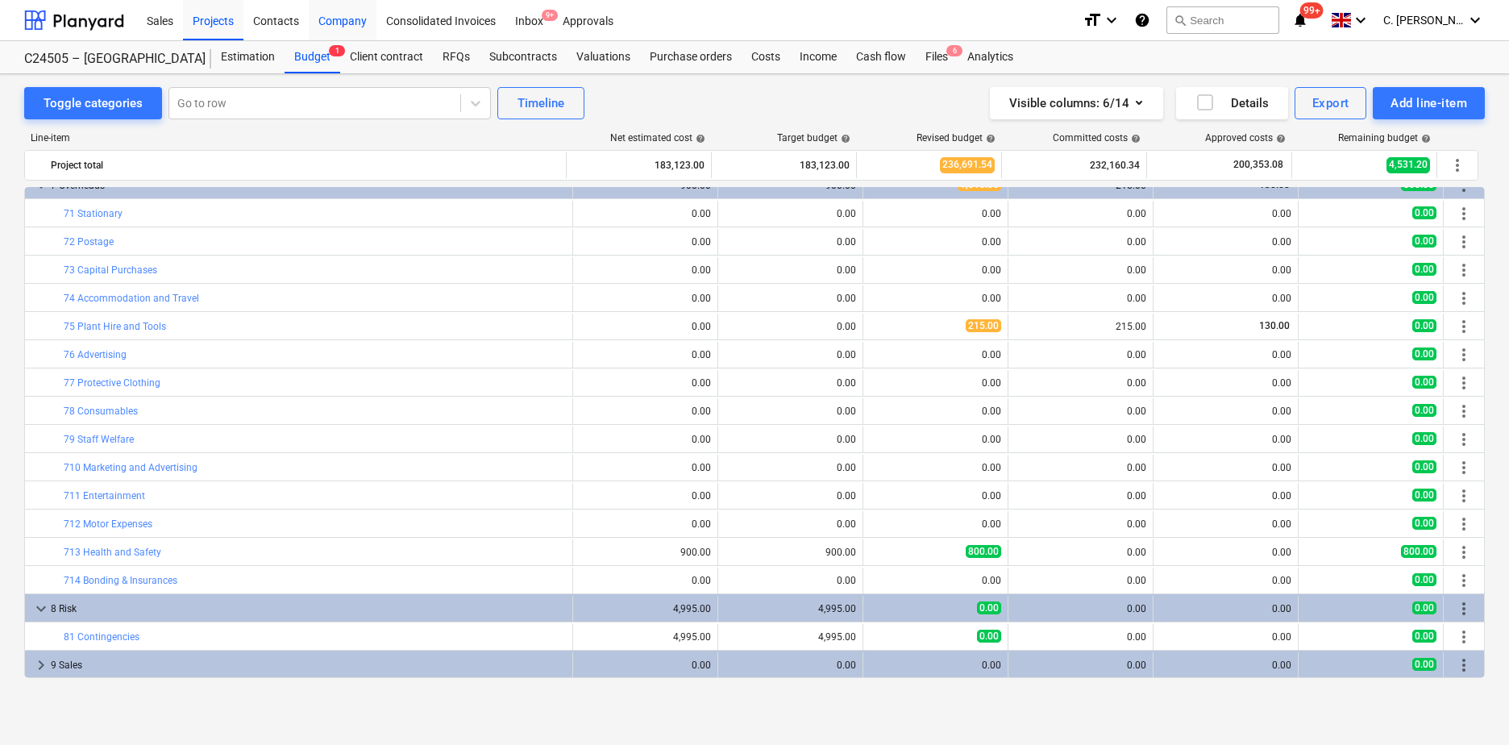
scroll to position [771, 0]
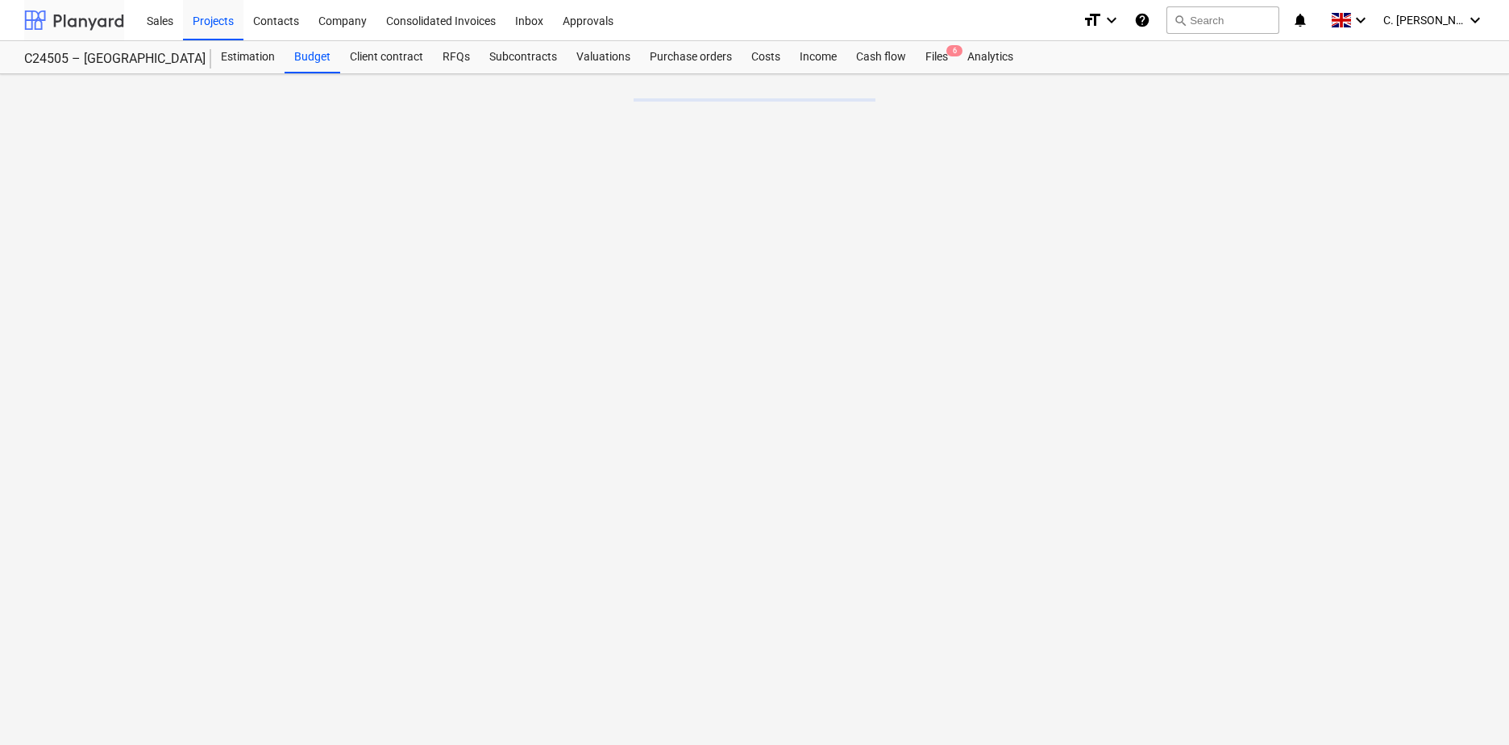
click at [77, 22] on div at bounding box center [74, 20] width 100 height 40
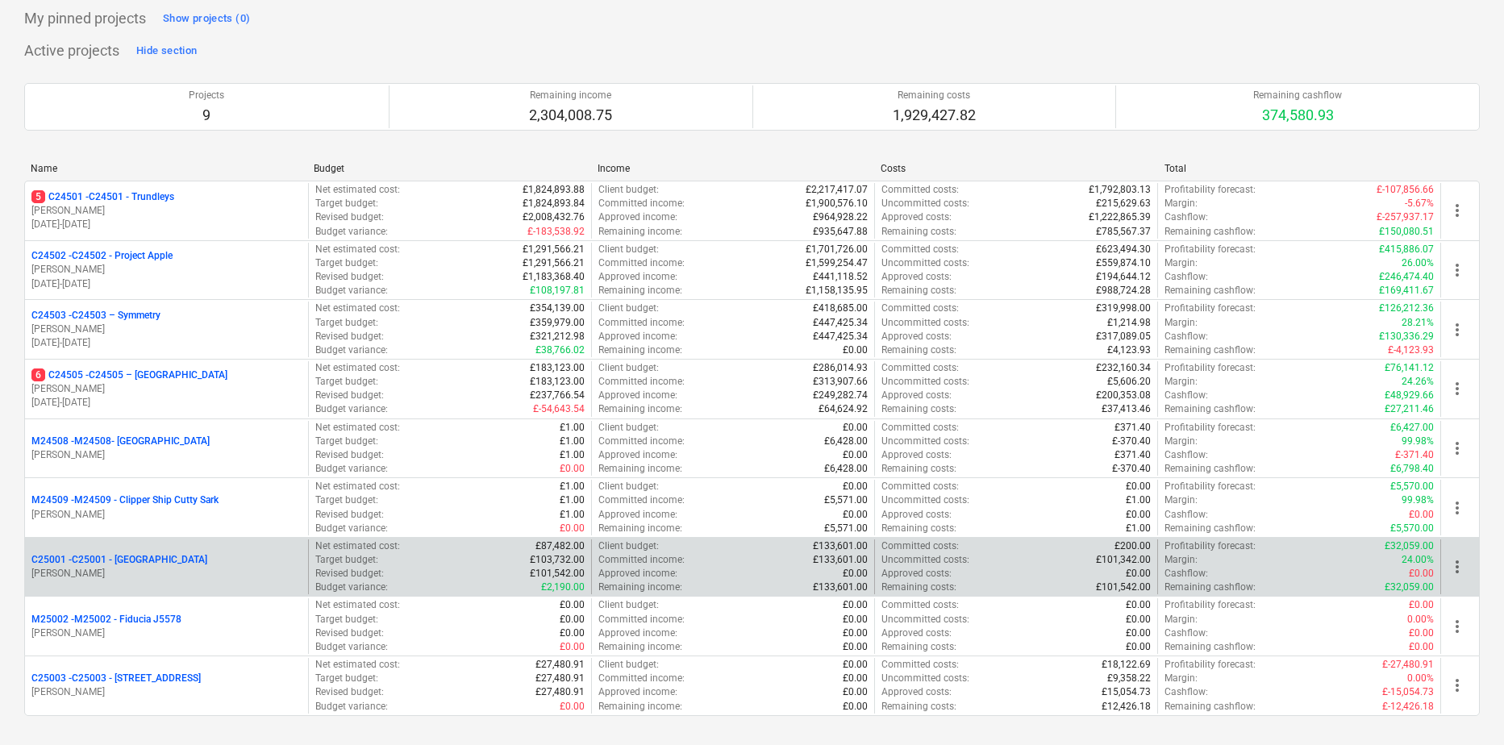
scroll to position [148, 0]
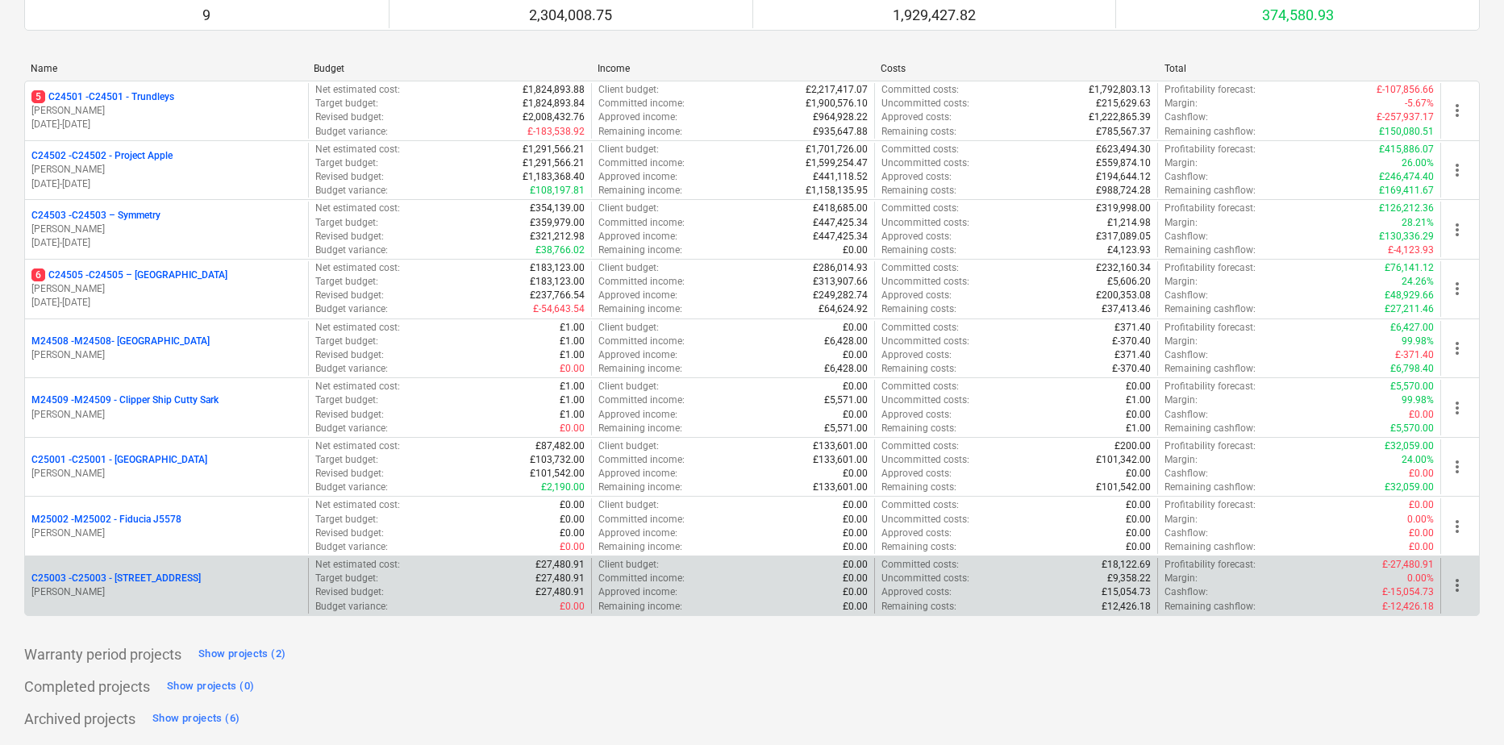
click at [153, 580] on p "C25003 - C25003 - 242 Marylebone Road" at bounding box center [115, 579] width 169 height 14
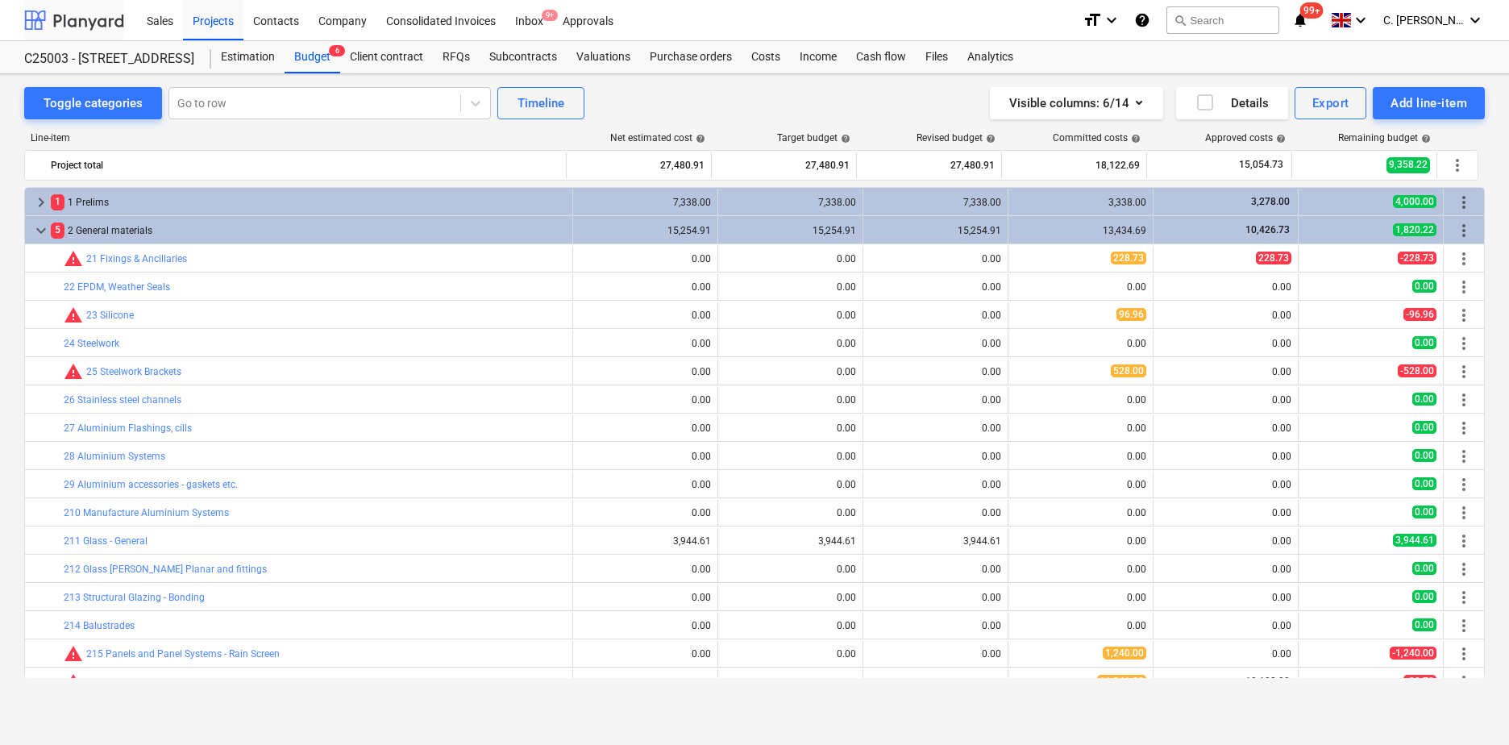
click at [97, 24] on div at bounding box center [74, 20] width 100 height 40
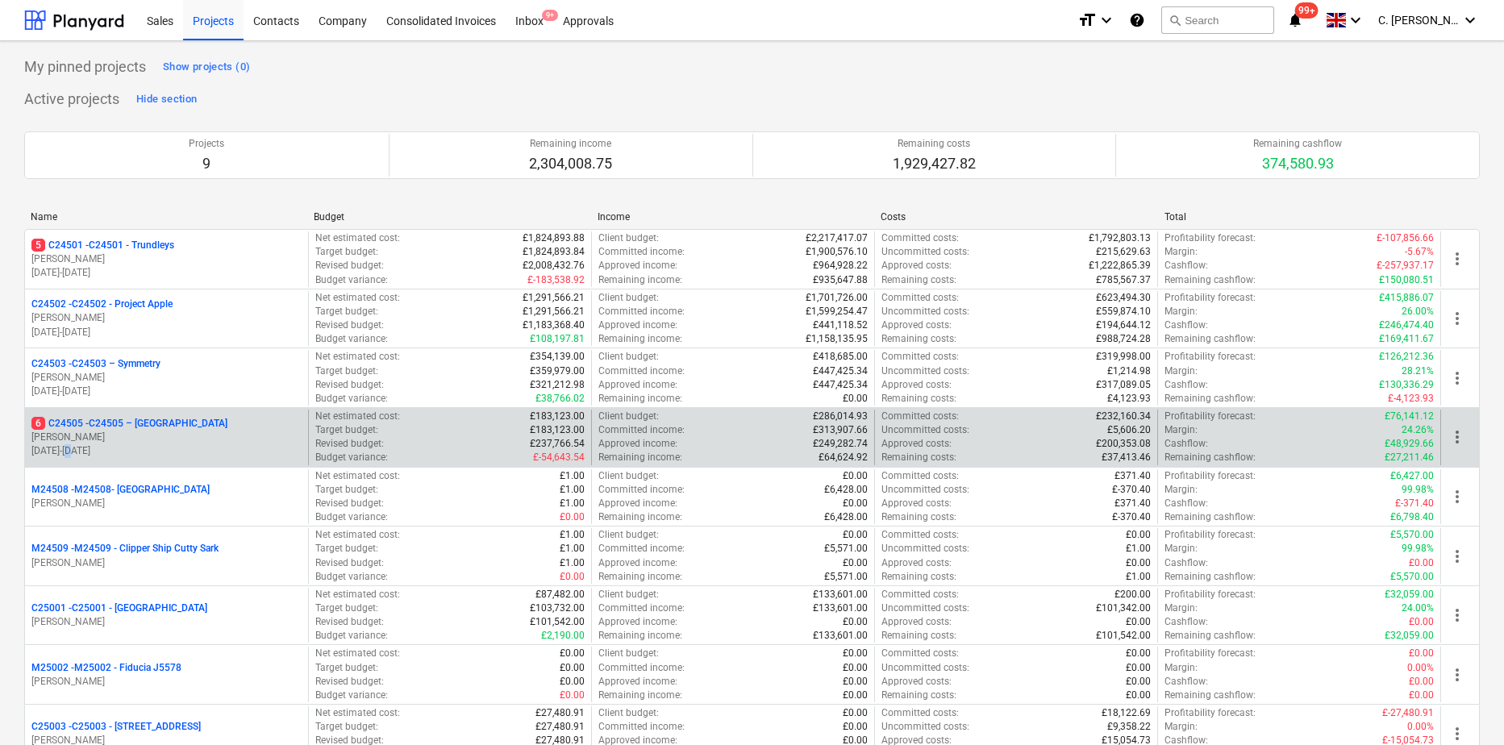
click at [98, 454] on p "01.10.2024 - 01.06.2025" at bounding box center [166, 451] width 270 height 14
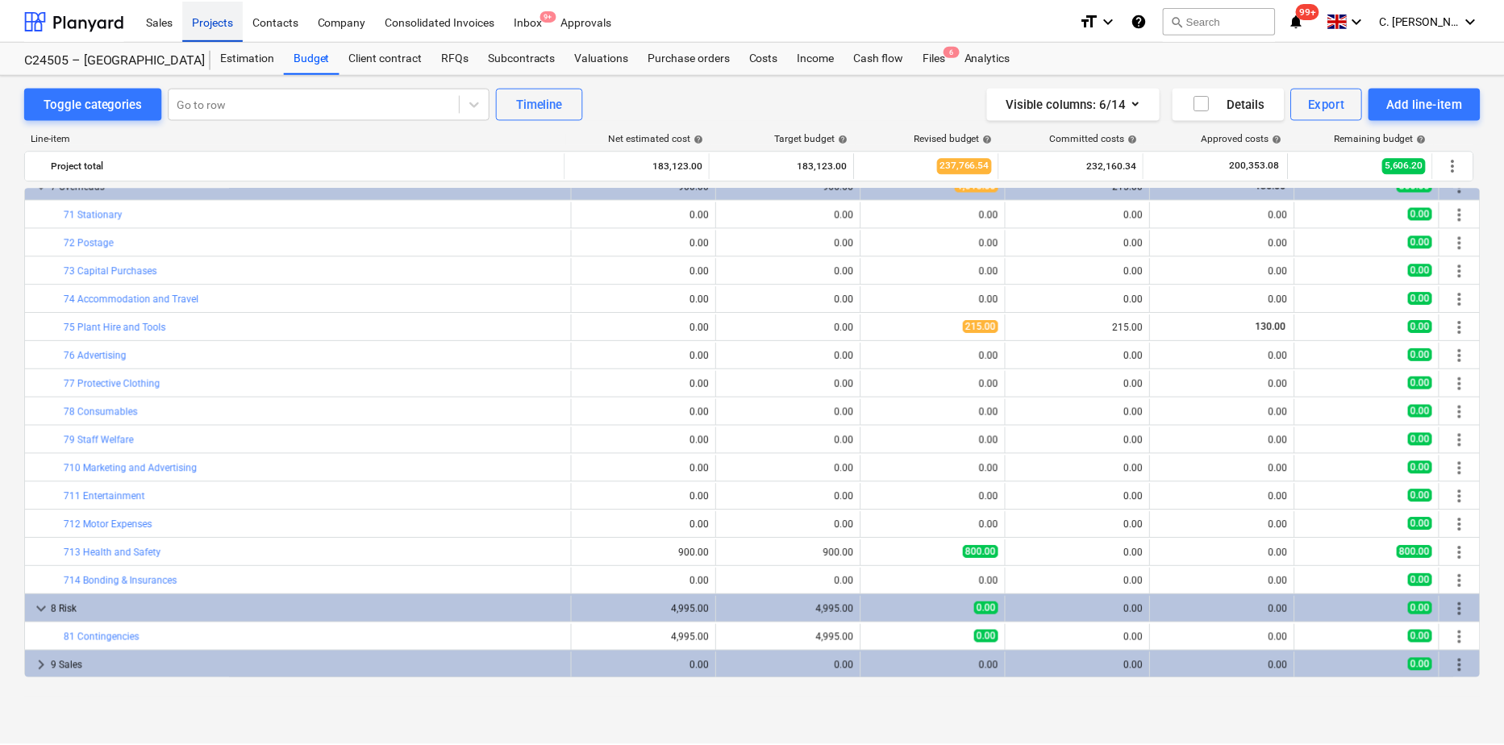
scroll to position [610, 0]
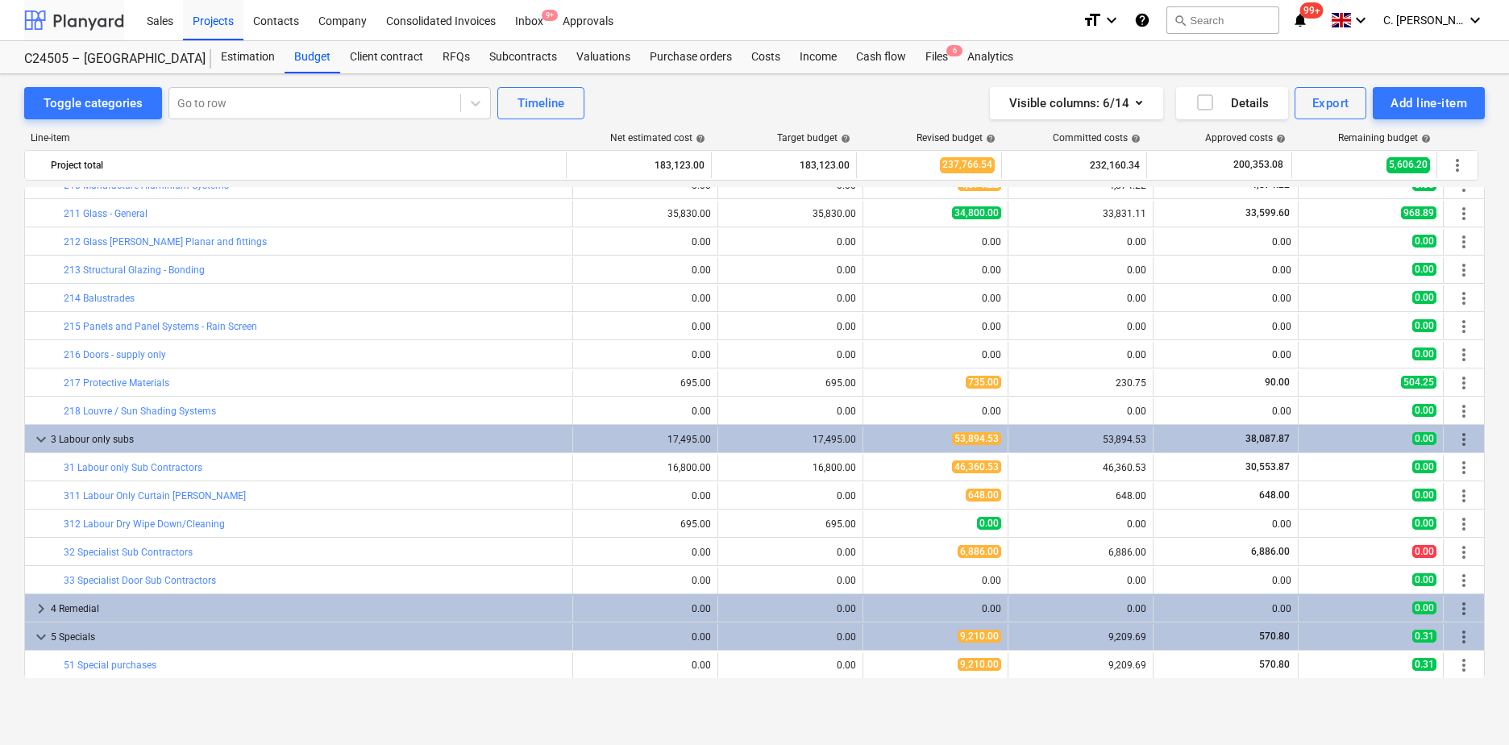
click at [81, 16] on div at bounding box center [74, 20] width 100 height 40
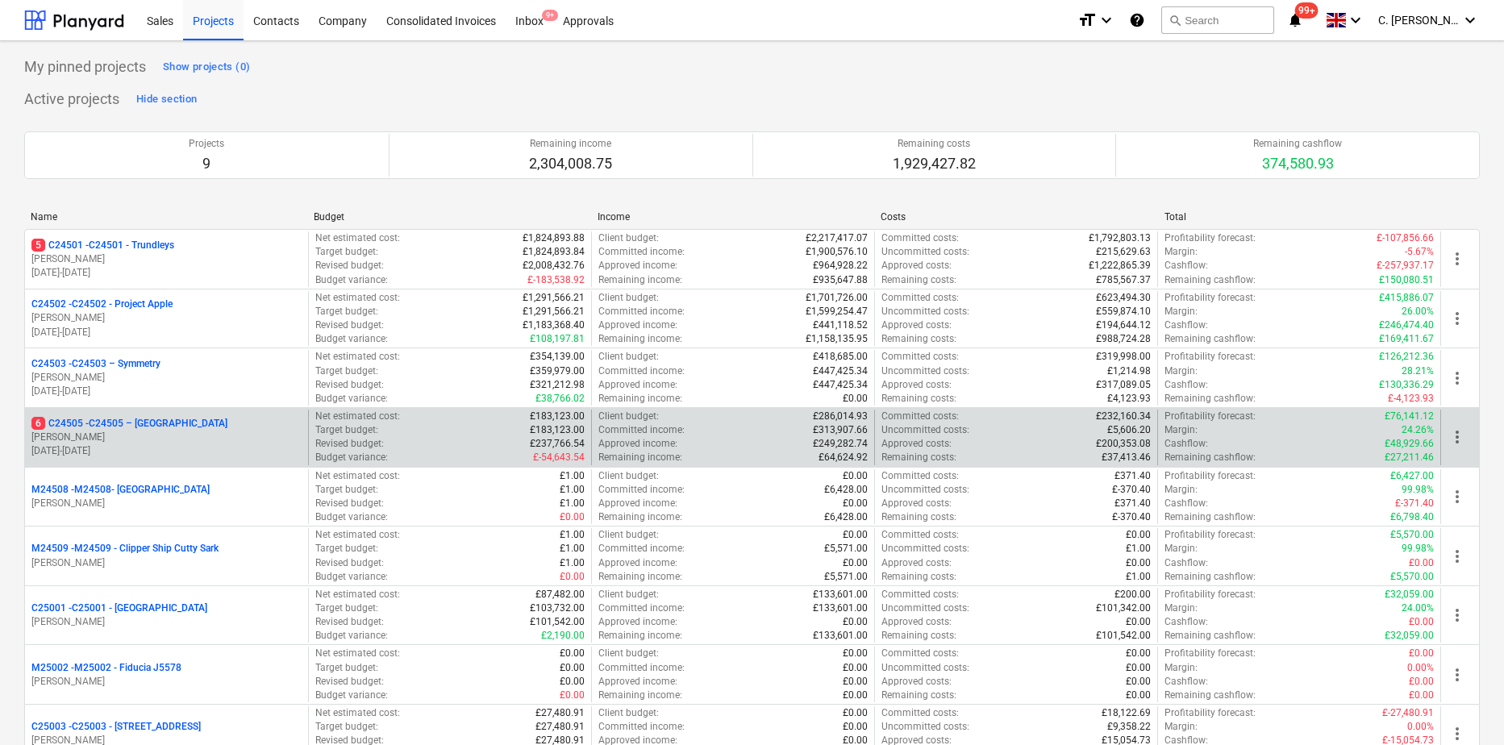
click at [43, 434] on p "[PERSON_NAME]" at bounding box center [166, 438] width 270 height 14
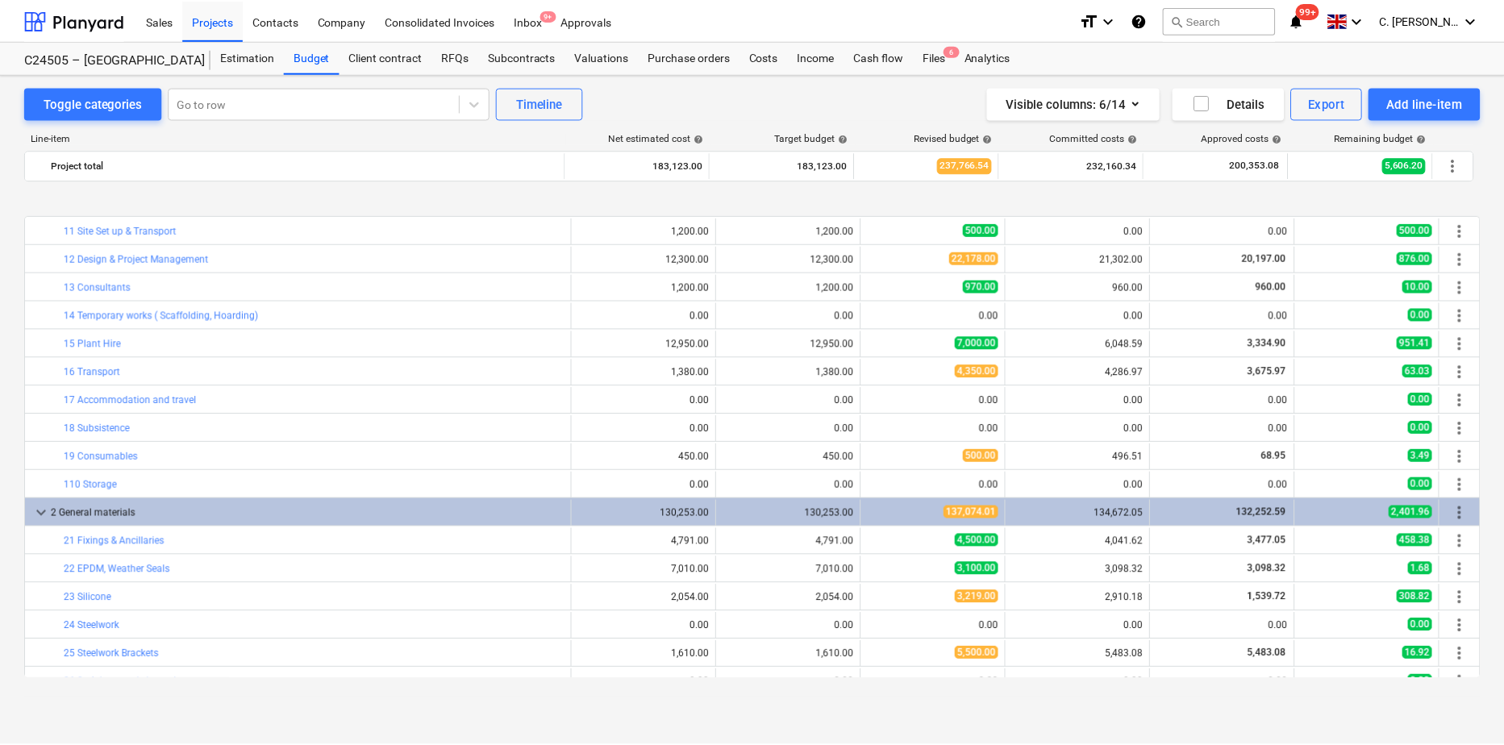
scroll to position [610, 0]
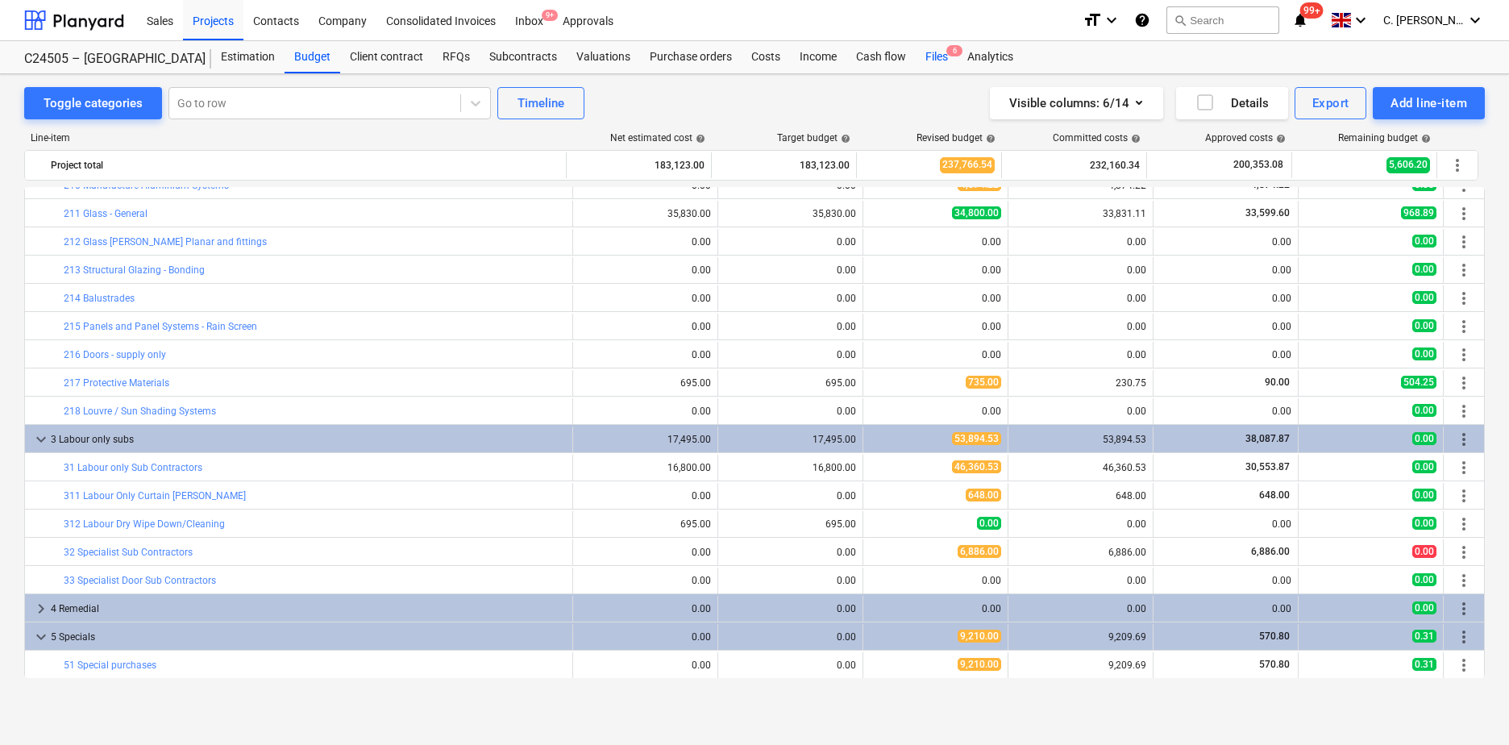
click at [943, 53] on div "Files 6" at bounding box center [937, 57] width 42 height 32
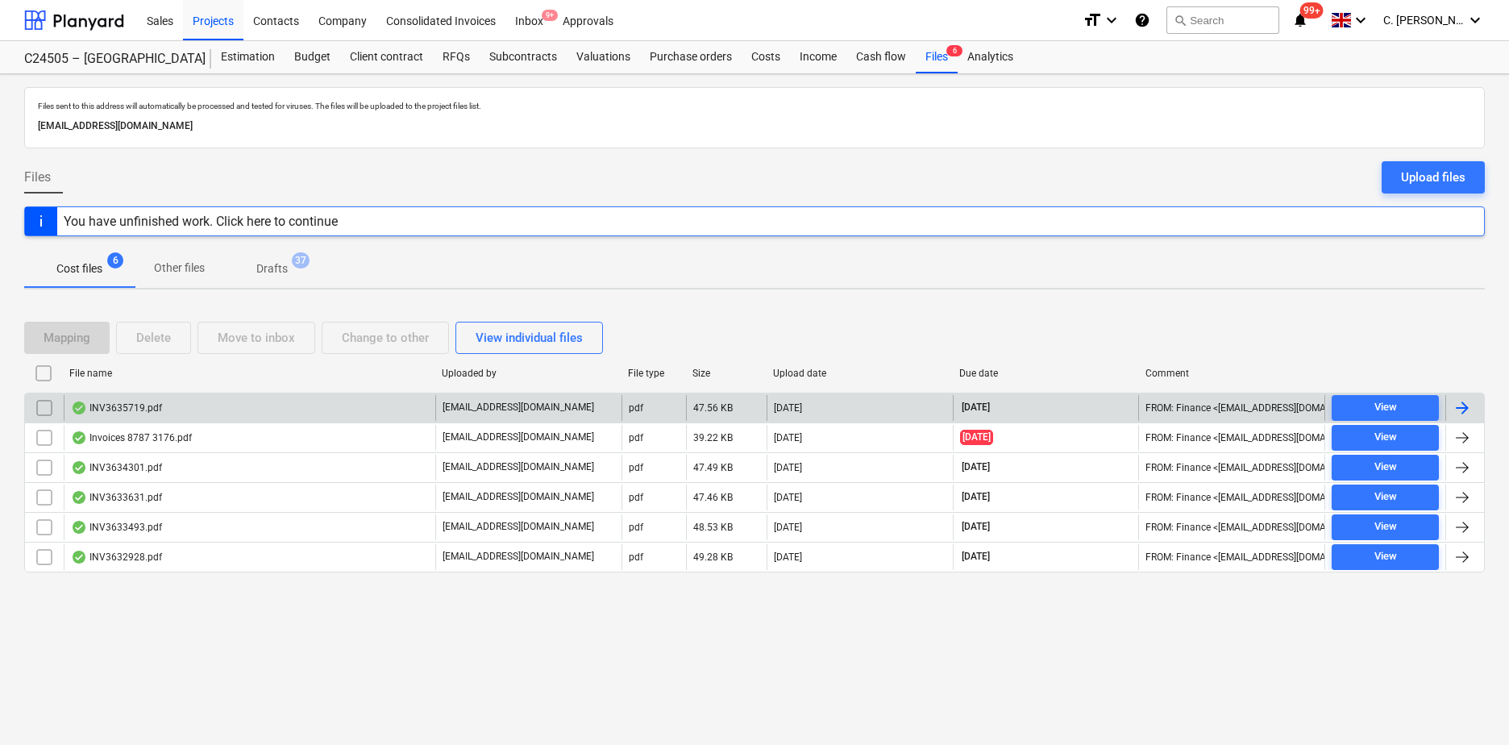
click at [103, 406] on div "INV3635719.pdf" at bounding box center [116, 408] width 91 height 13
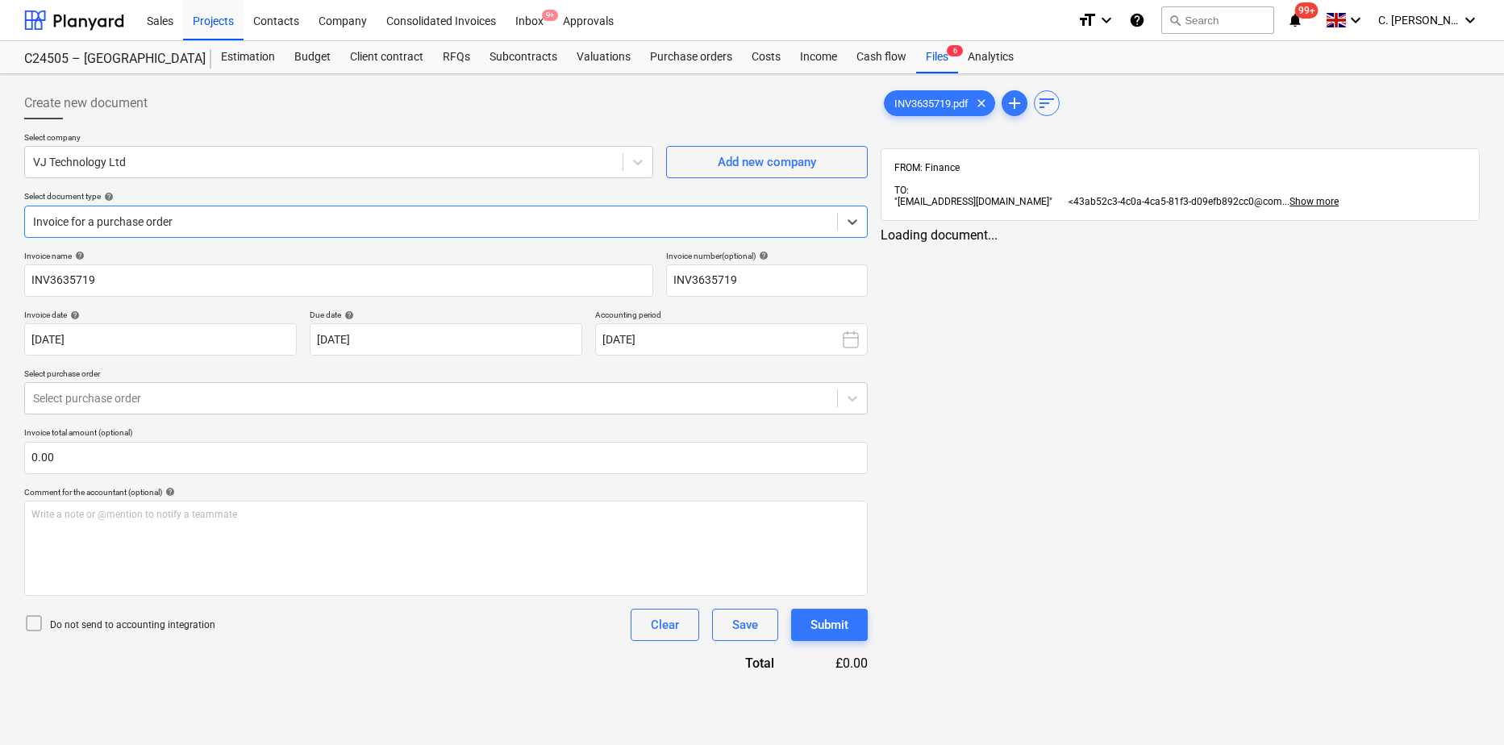
type input "INV3635719"
type input "[DATE]"
click at [99, 22] on div at bounding box center [74, 20] width 100 height 40
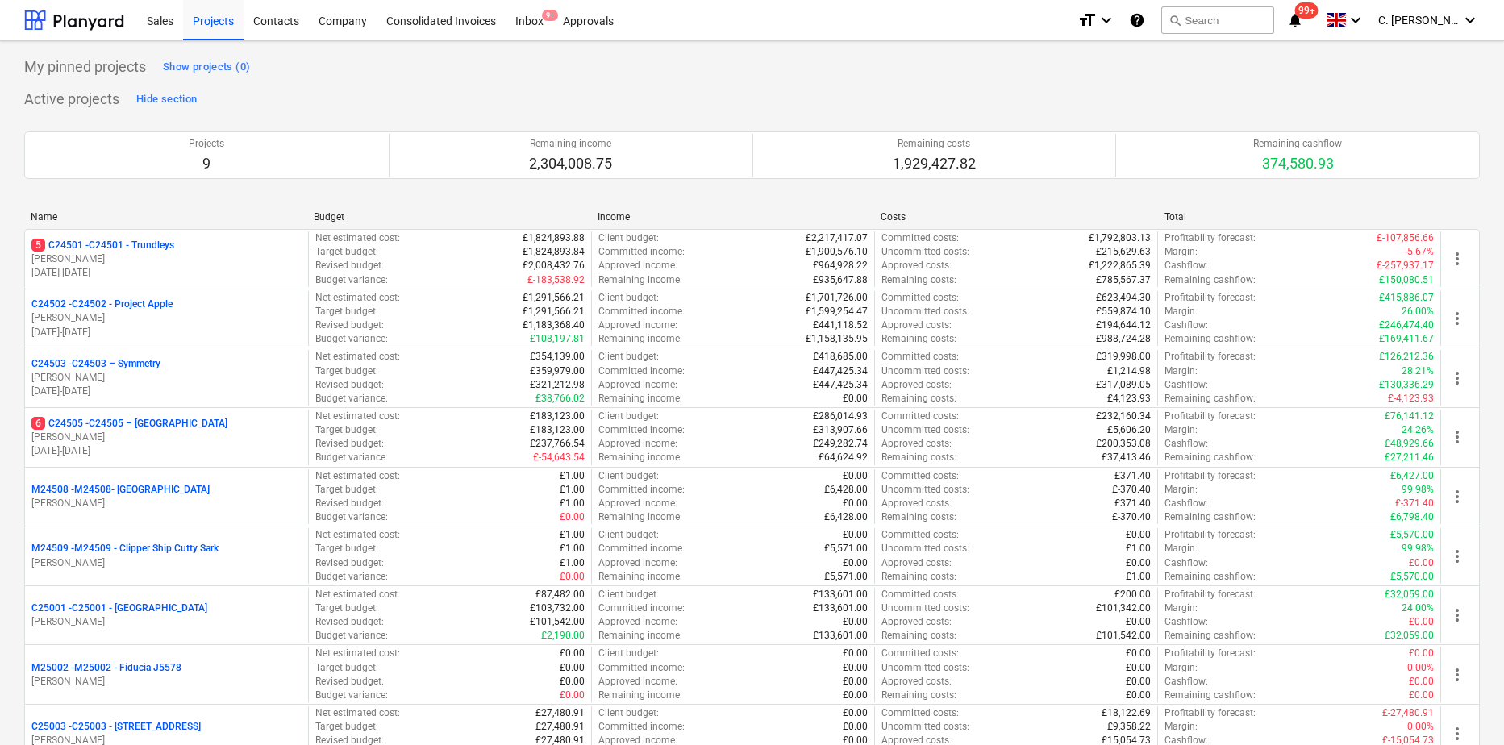
click at [106, 422] on p "6 C24505 - C24505 – [GEOGRAPHIC_DATA]" at bounding box center [129, 424] width 196 height 14
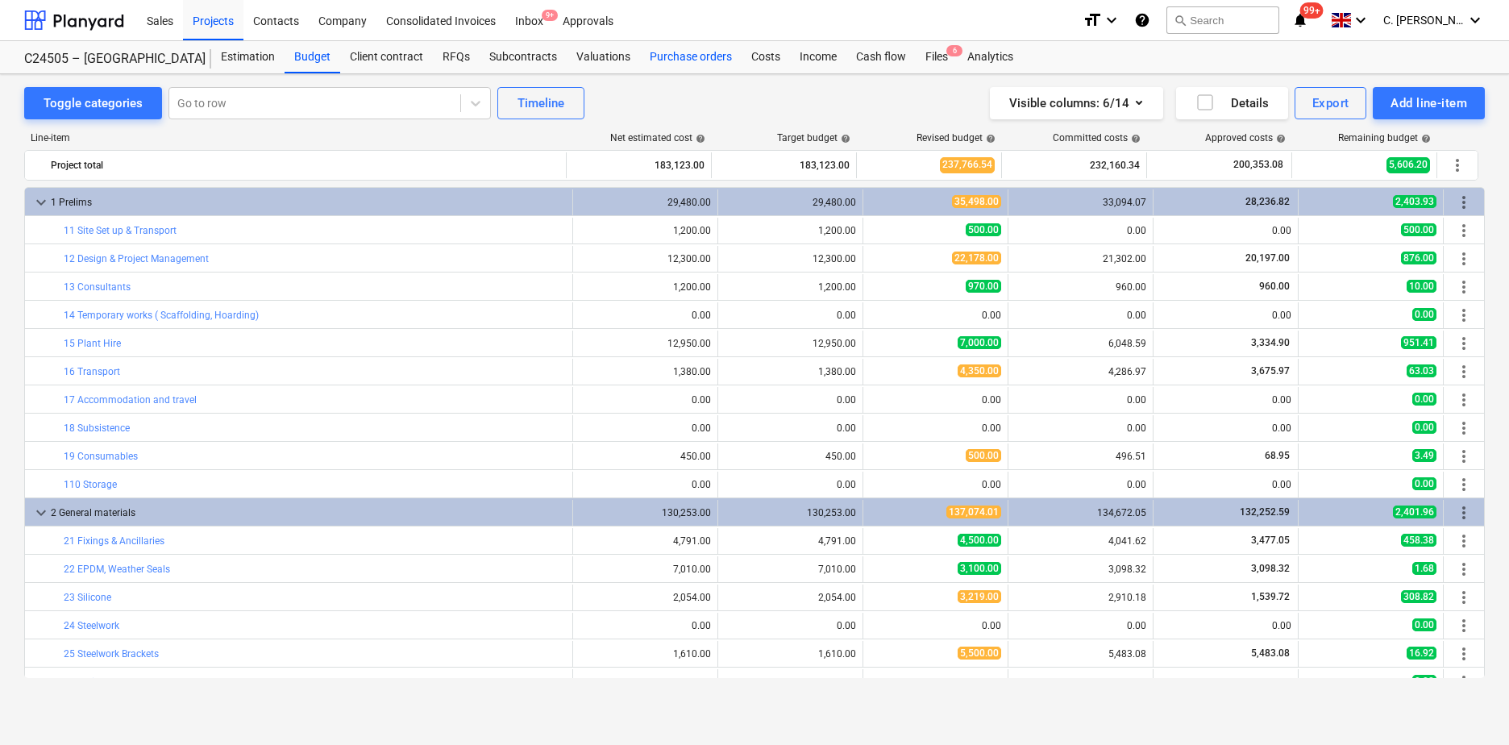
click at [676, 59] on div "Purchase orders" at bounding box center [691, 57] width 102 height 32
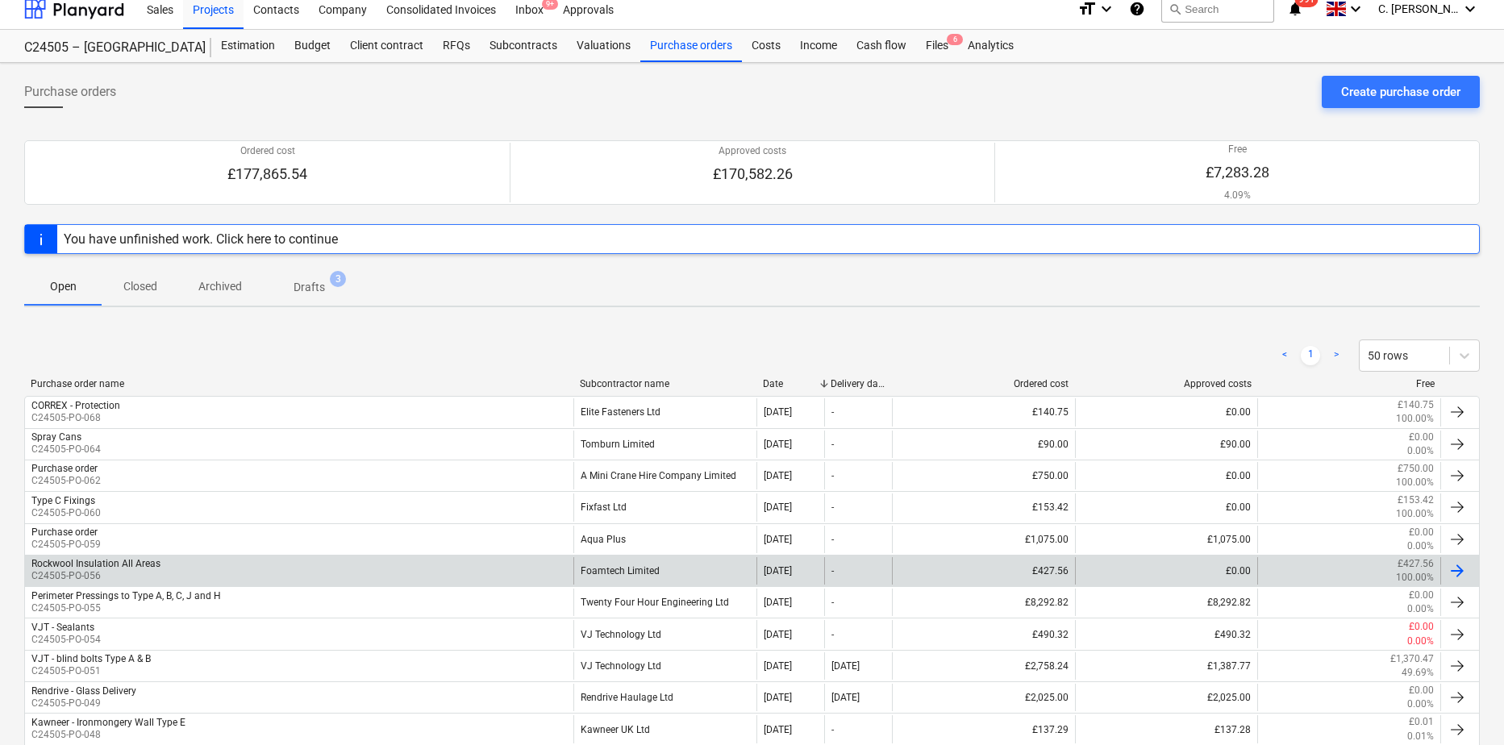
scroll to position [81, 0]
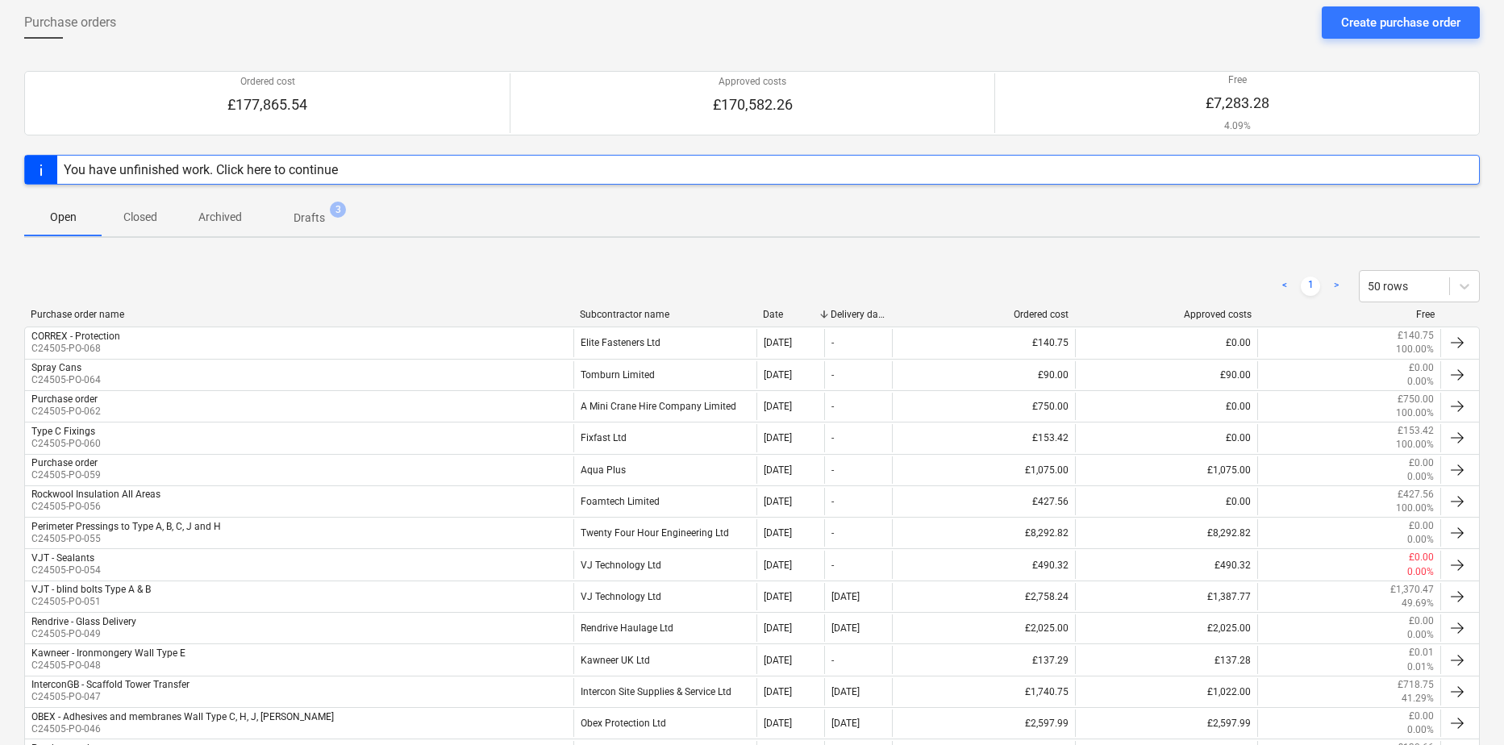
click at [629, 314] on div "Subcontractor name" at bounding box center [665, 314] width 170 height 11
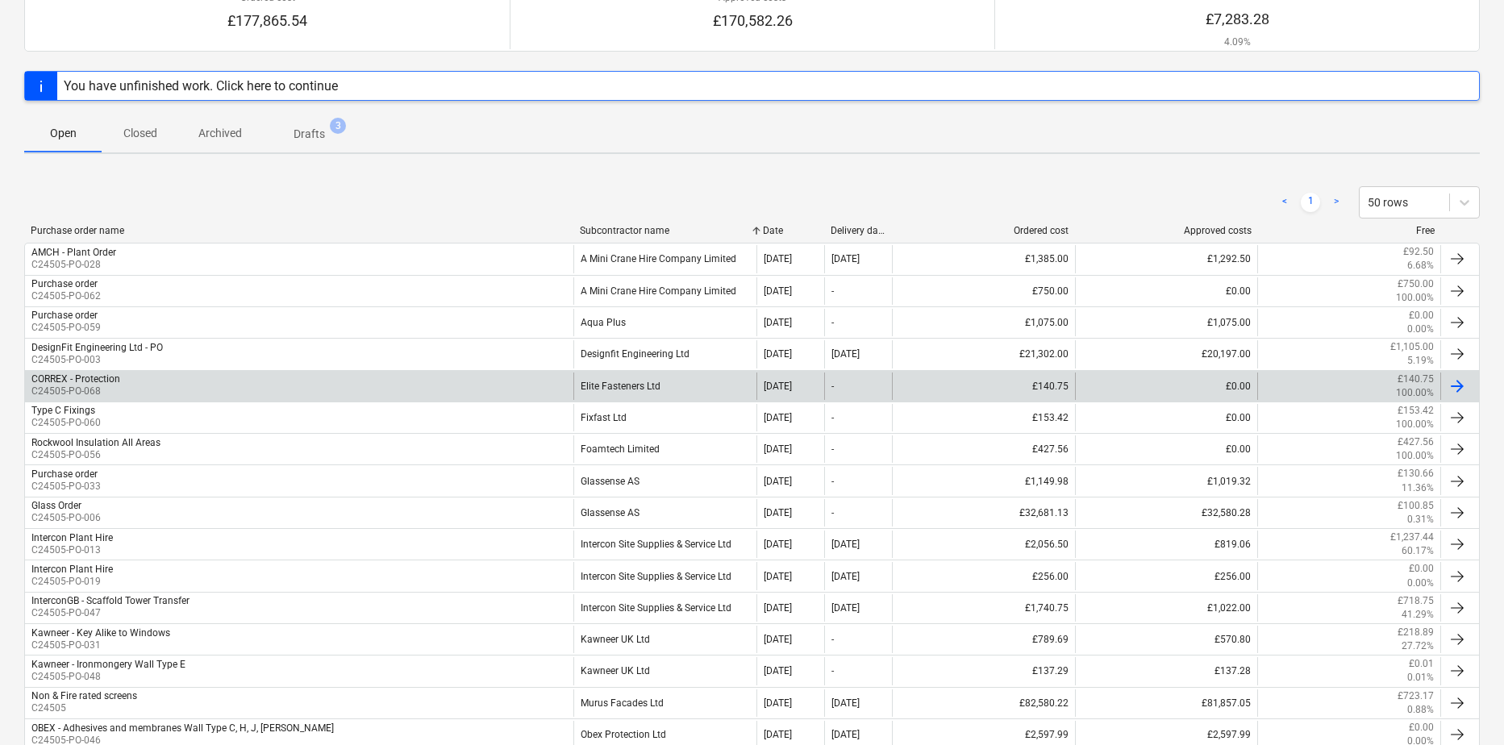
scroll to position [403, 0]
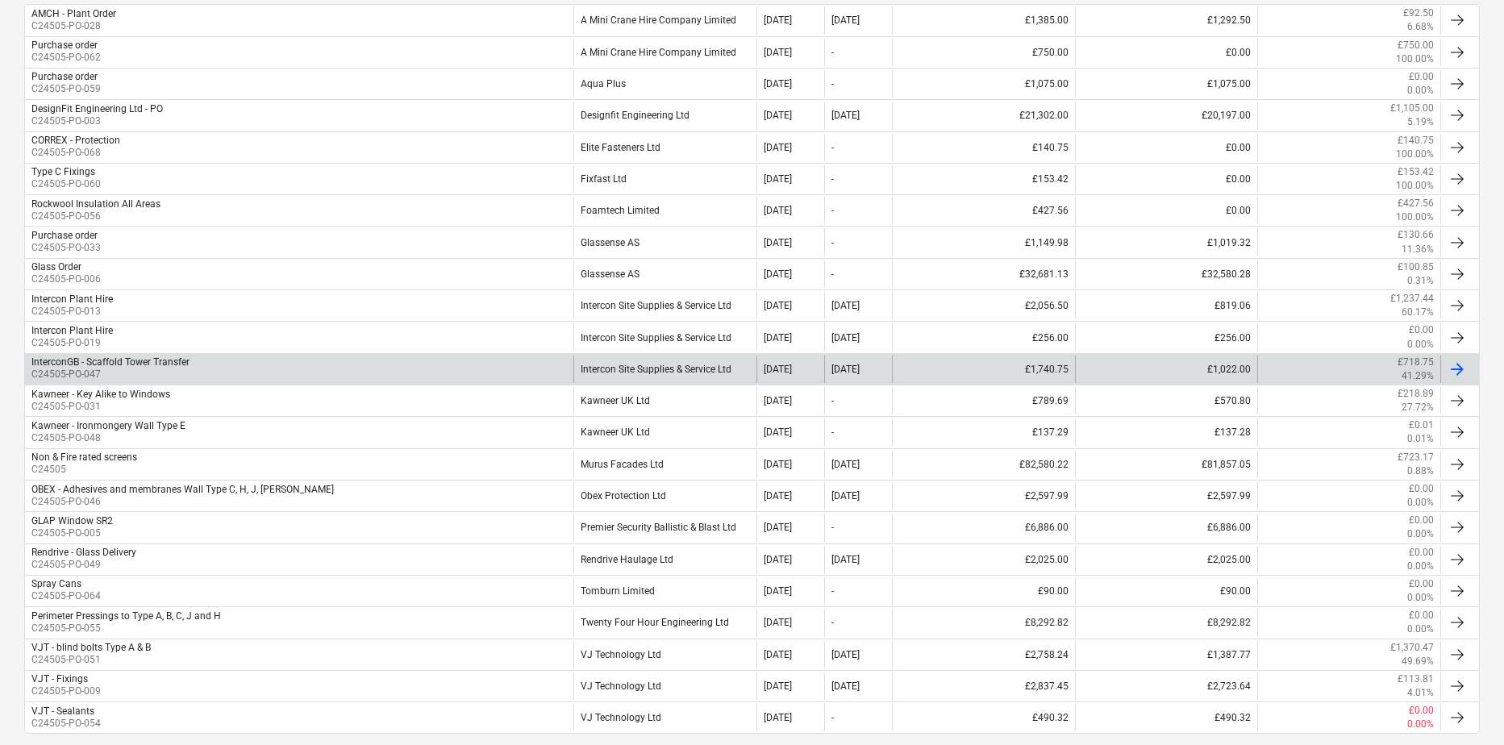
click at [132, 364] on div "InterconGB - Scaffold Tower Transfer" at bounding box center [110, 361] width 158 height 11
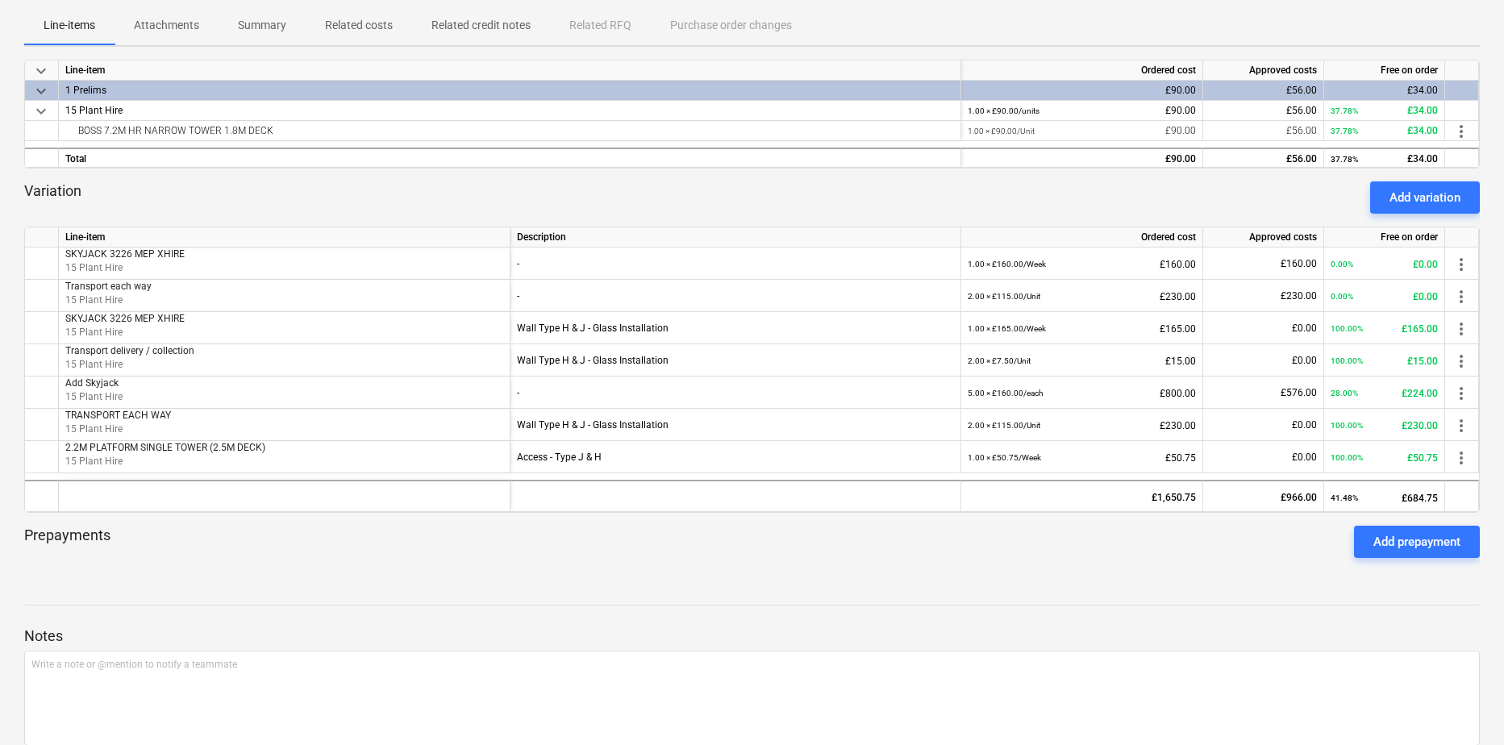
scroll to position [322, 0]
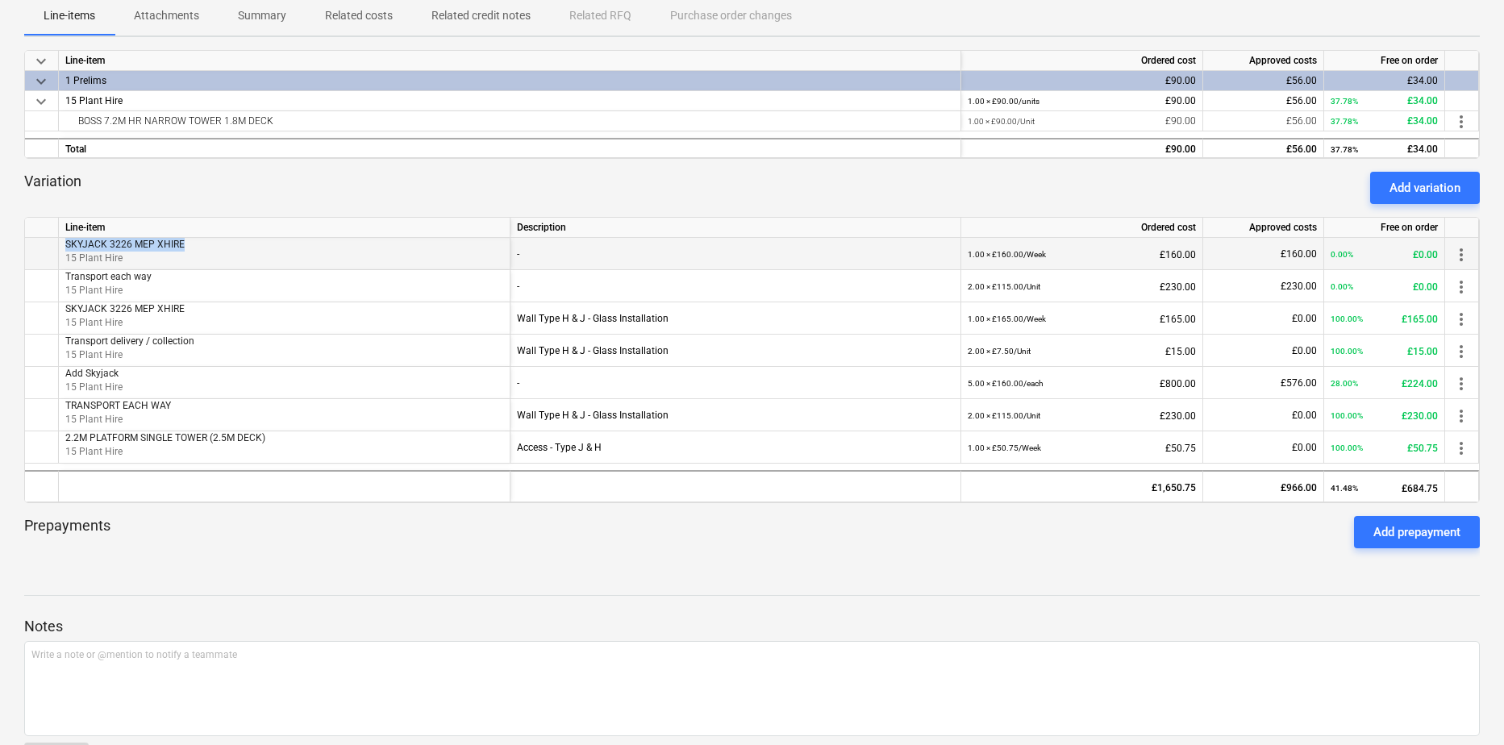
drag, startPoint x: 68, startPoint y: 245, endPoint x: 202, endPoint y: 245, distance: 134.6
click at [202, 245] on p "SKYJACK 3226 MEP XHIRE" at bounding box center [284, 245] width 438 height 14
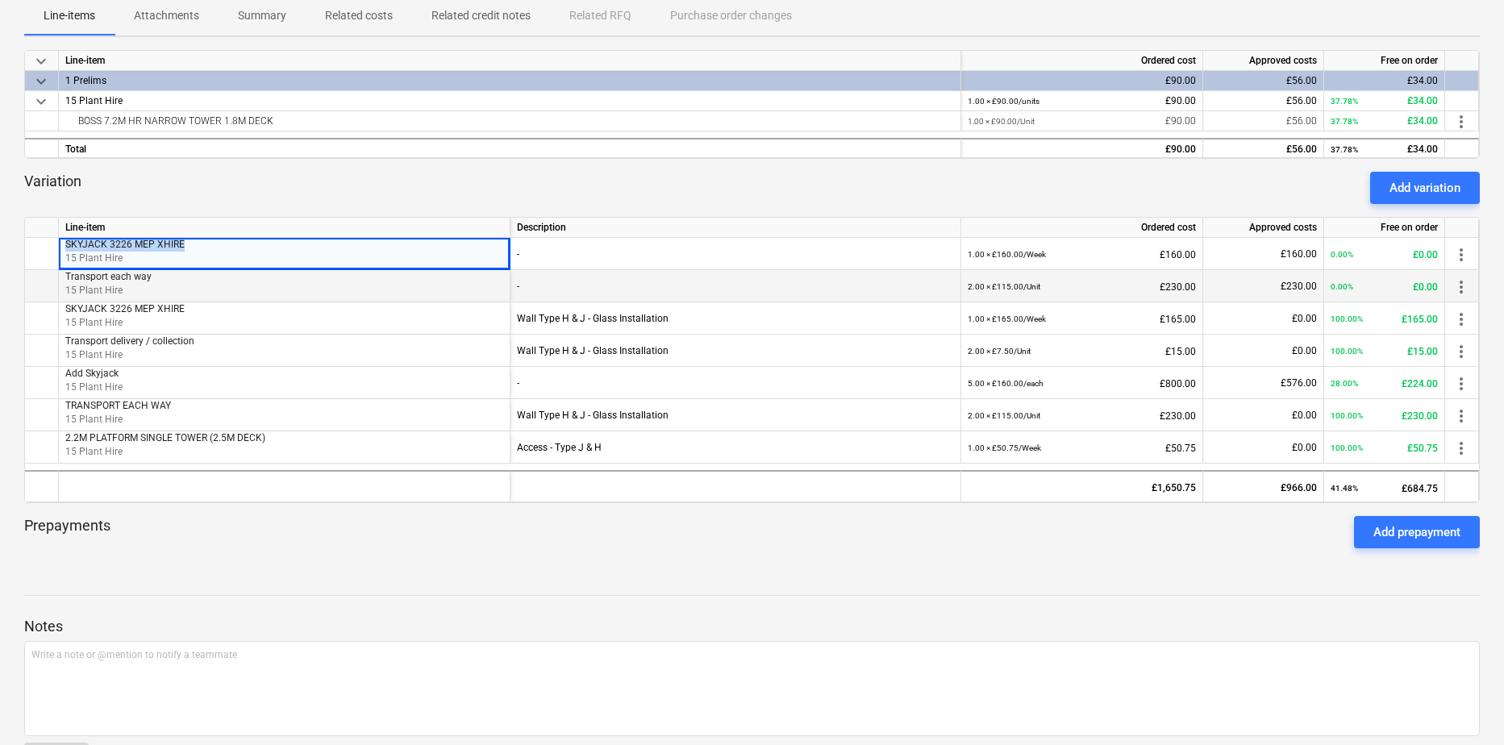
copy span "SKYJACK 3226 MEP XHIRE"
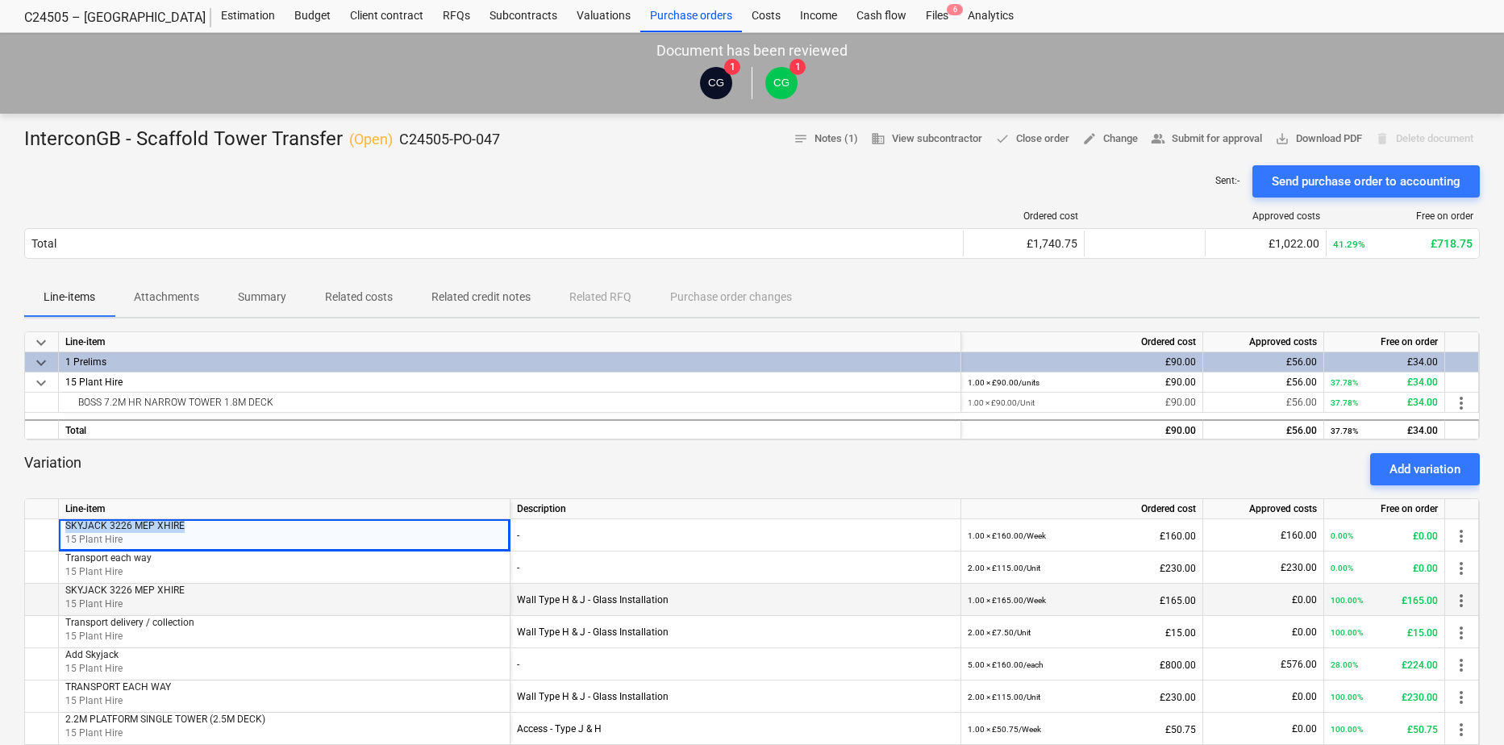
scroll to position [0, 0]
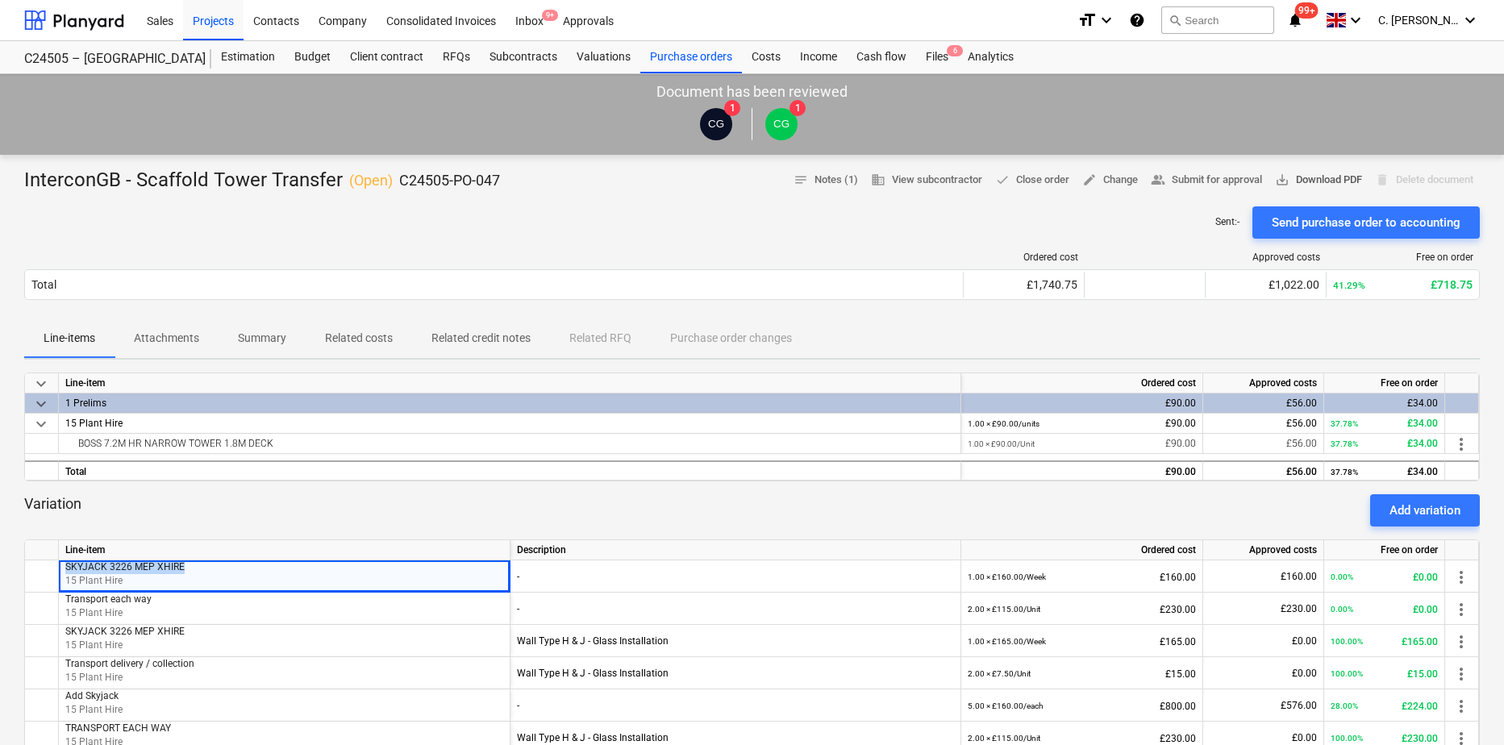
click at [1342, 181] on span "save_alt Download PDF" at bounding box center [1318, 180] width 87 height 19
